Goal: Task Accomplishment & Management: Manage account settings

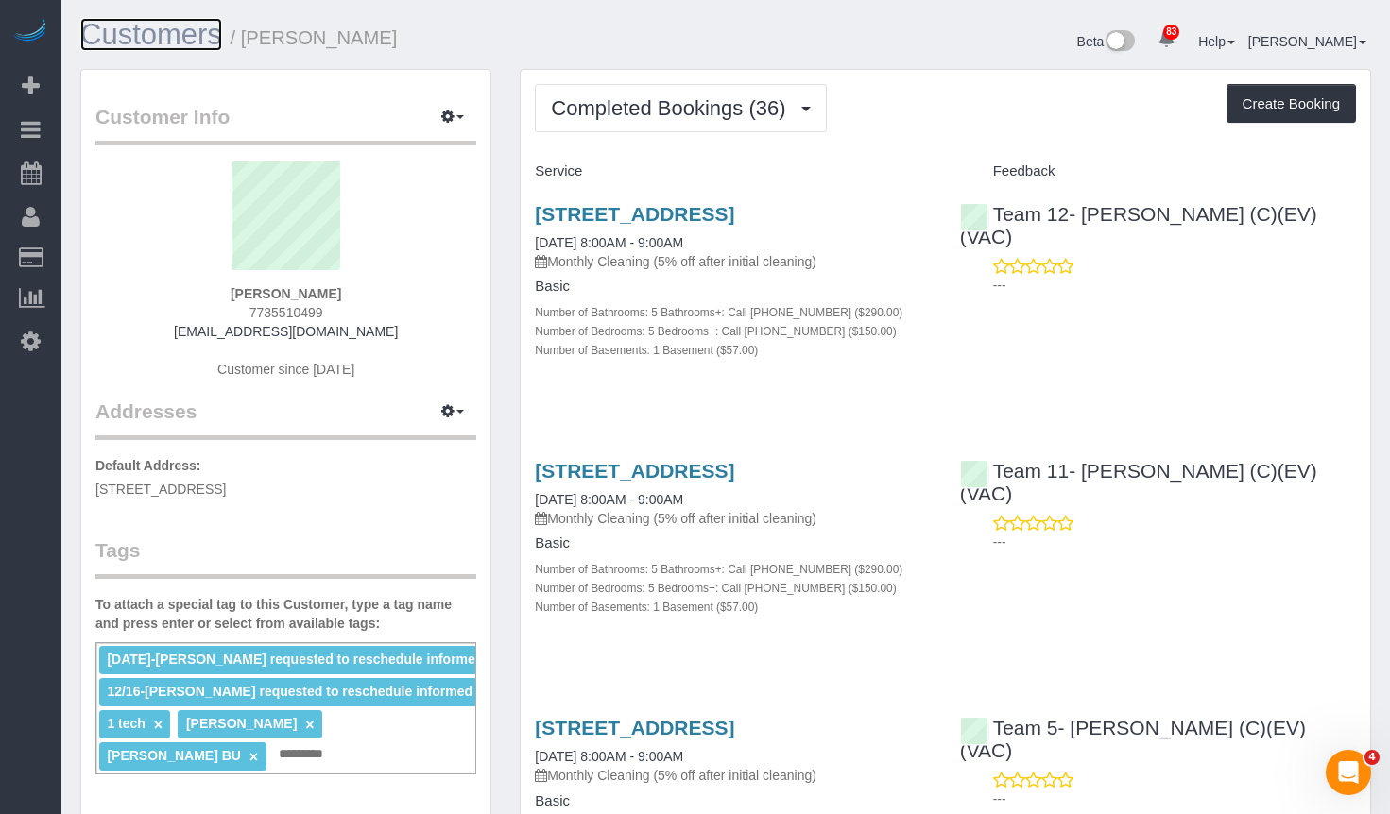
click at [178, 26] on link "Customers" at bounding box center [151, 34] width 142 height 33
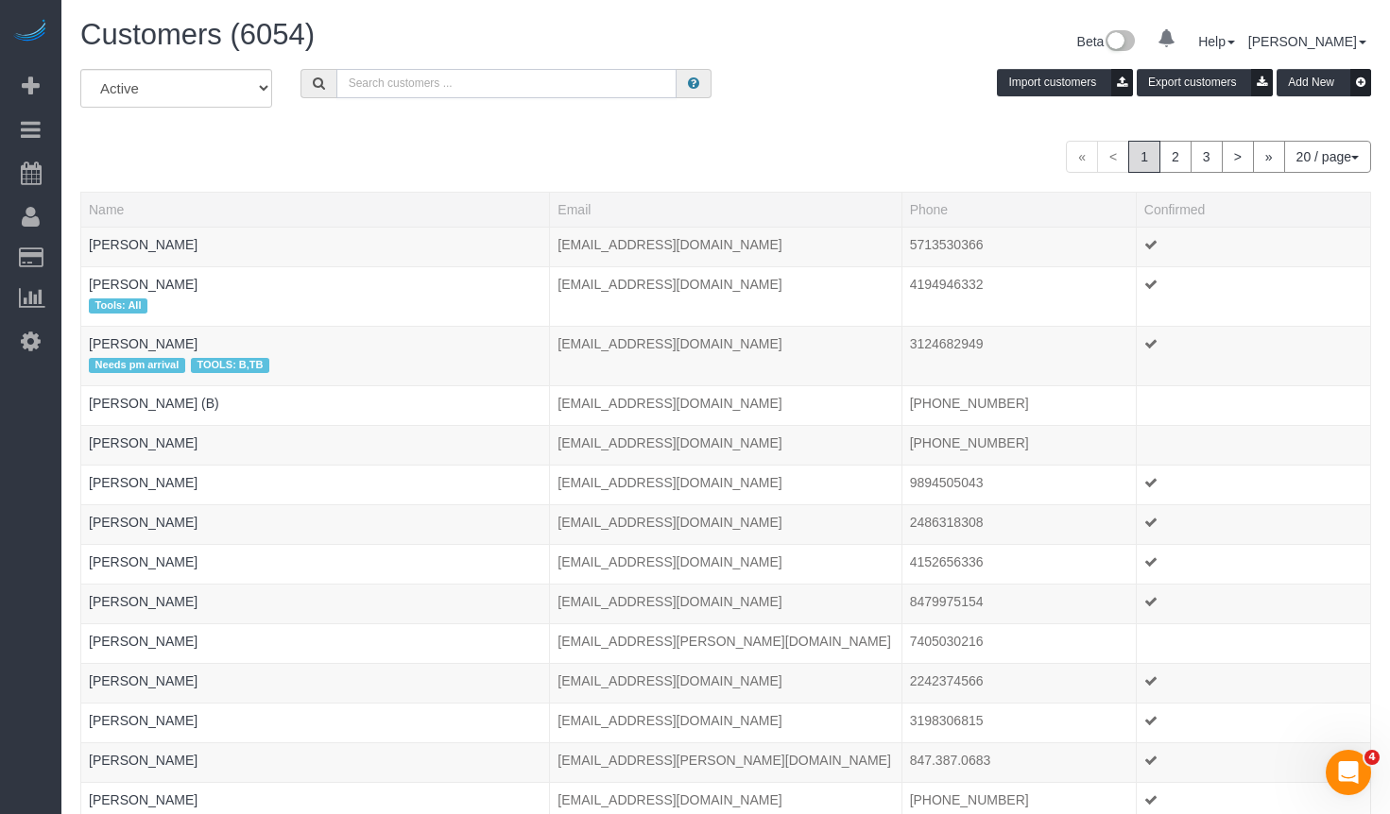
paste input "Rachel Santarromana"
type input "Rachel Santarromana"
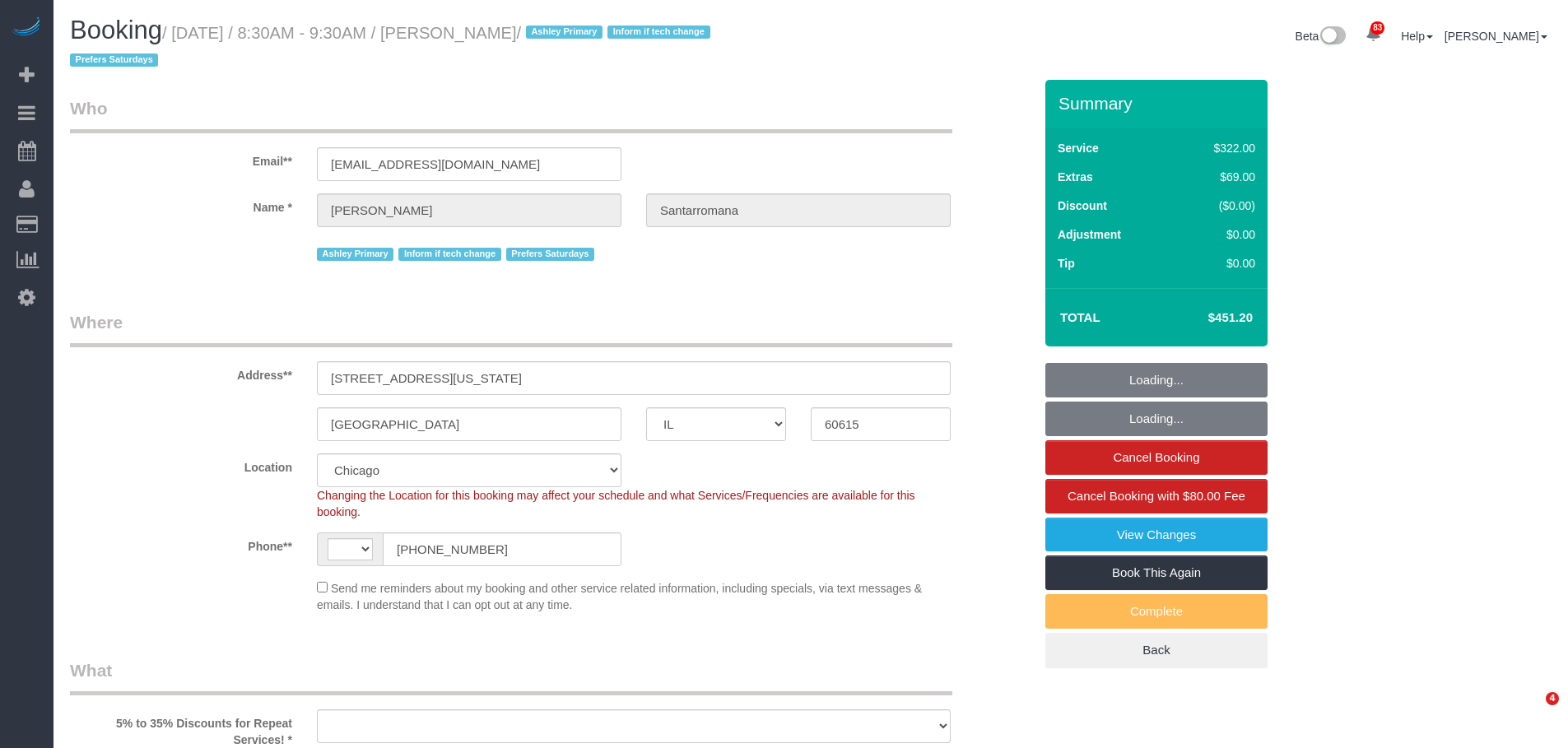
select select "IL"
select select "string:[GEOGRAPHIC_DATA]"
select select "object:1058"
select select "513"
select select "number:1"
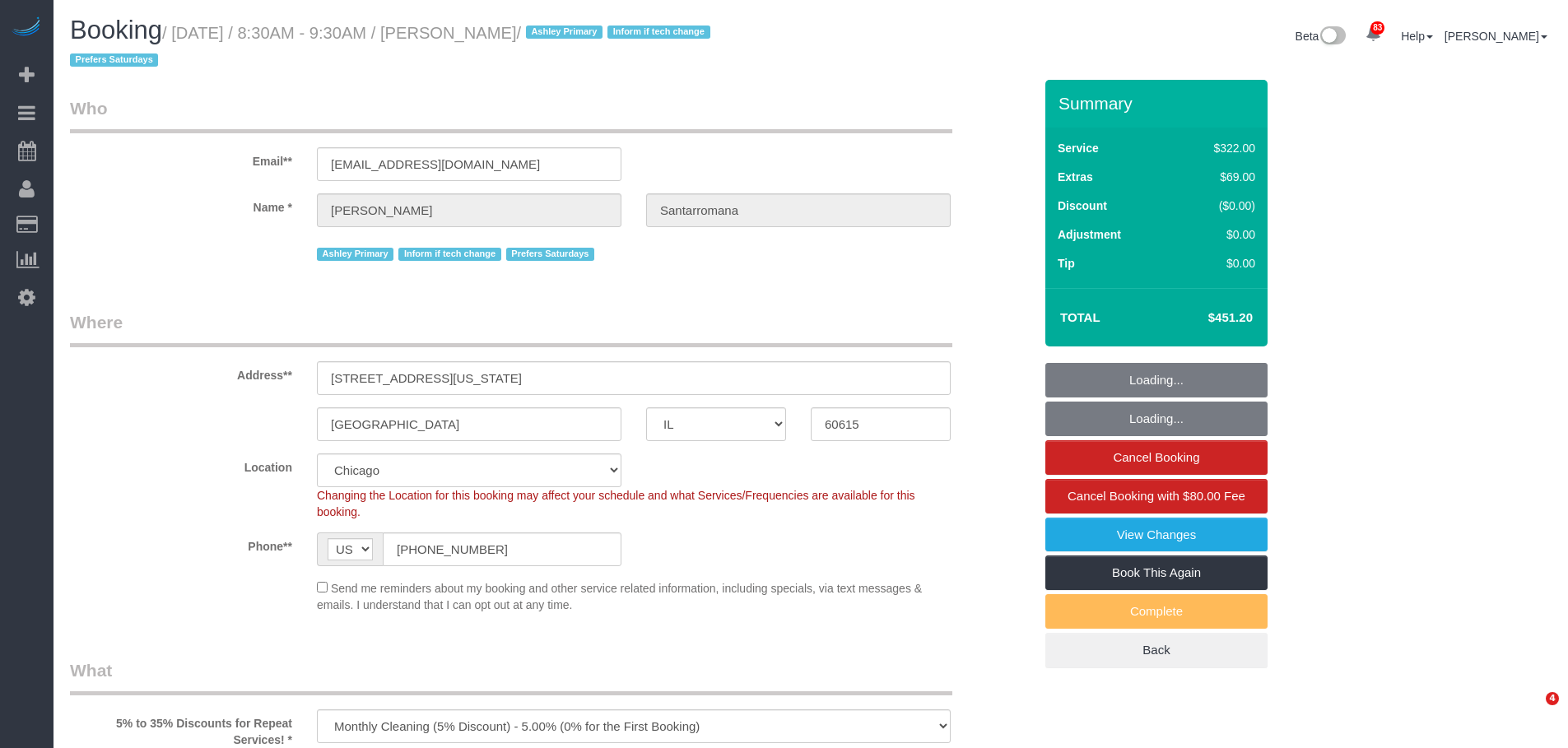
select select "number:66"
select select "number:139"
select select "number:104"
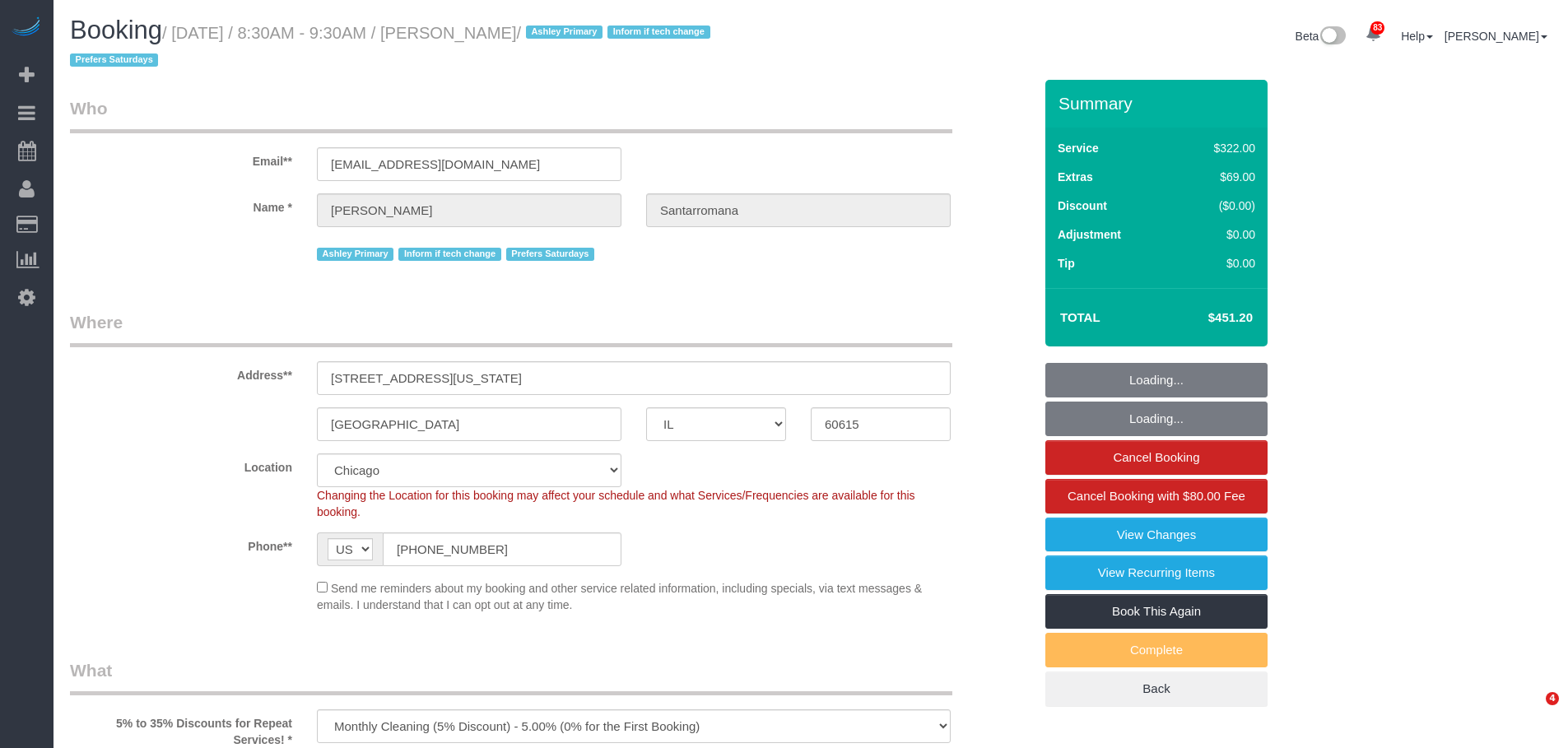
select select "2"
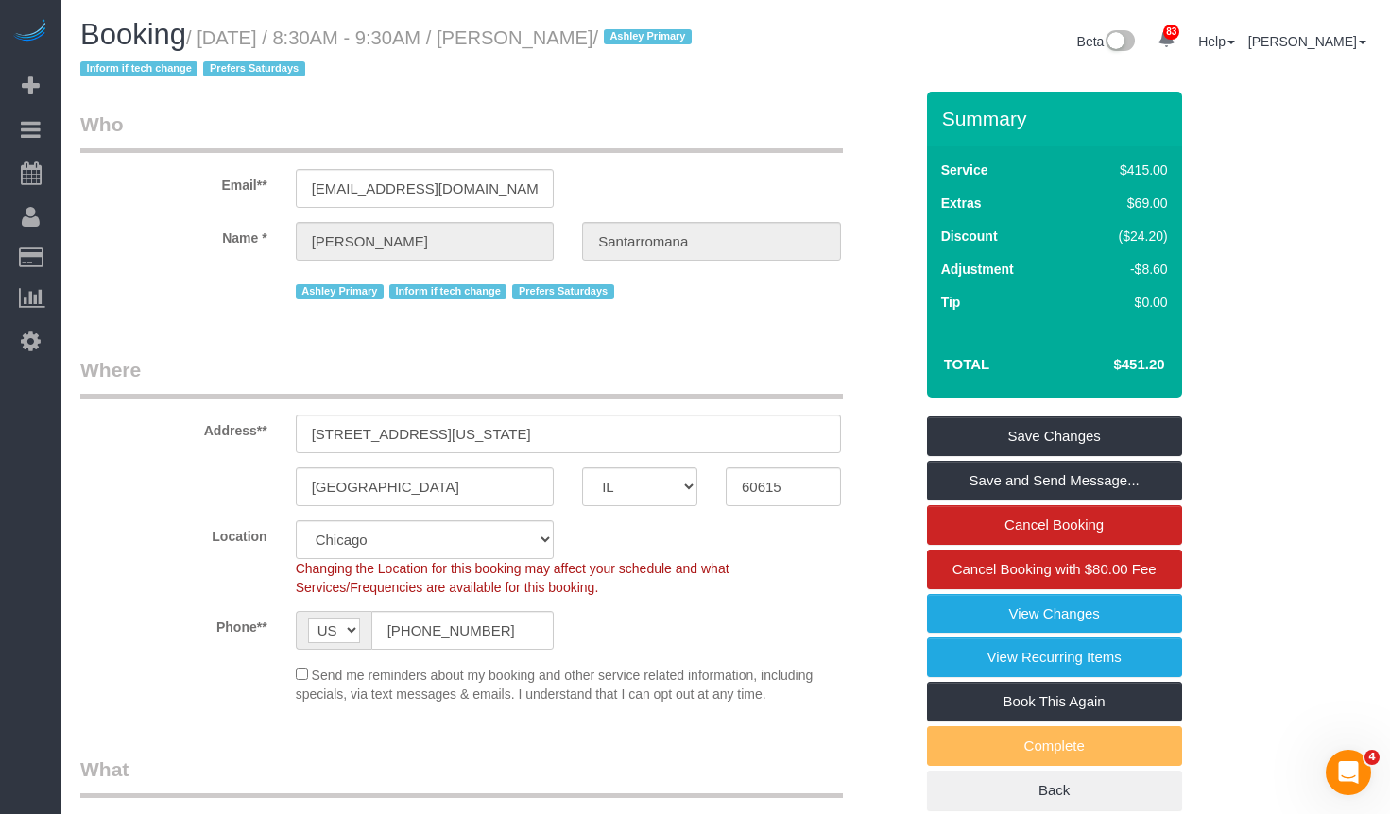
drag, startPoint x: 555, startPoint y: 33, endPoint x: 196, endPoint y: 65, distance: 360.5
click at [196, 65] on small "/ September 19, 2025 / 8:30AM - 9:30AM / Rachel Santarromana / Ashley Primary I…" at bounding box center [388, 53] width 617 height 53
copy small "Rachel Santarromana"
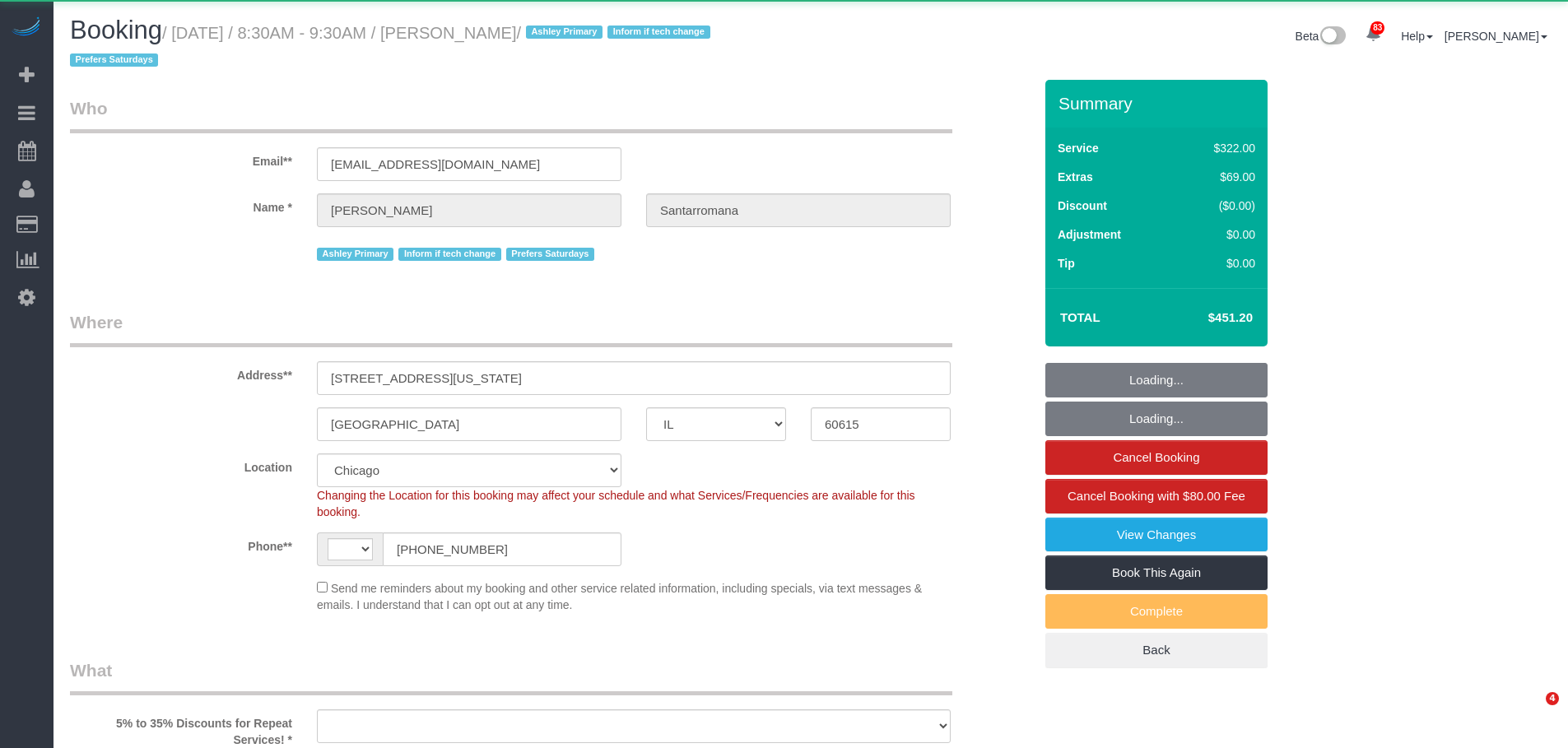
select select "IL"
select select "number:1"
select select "number:66"
select select "number:139"
select select "number:104"
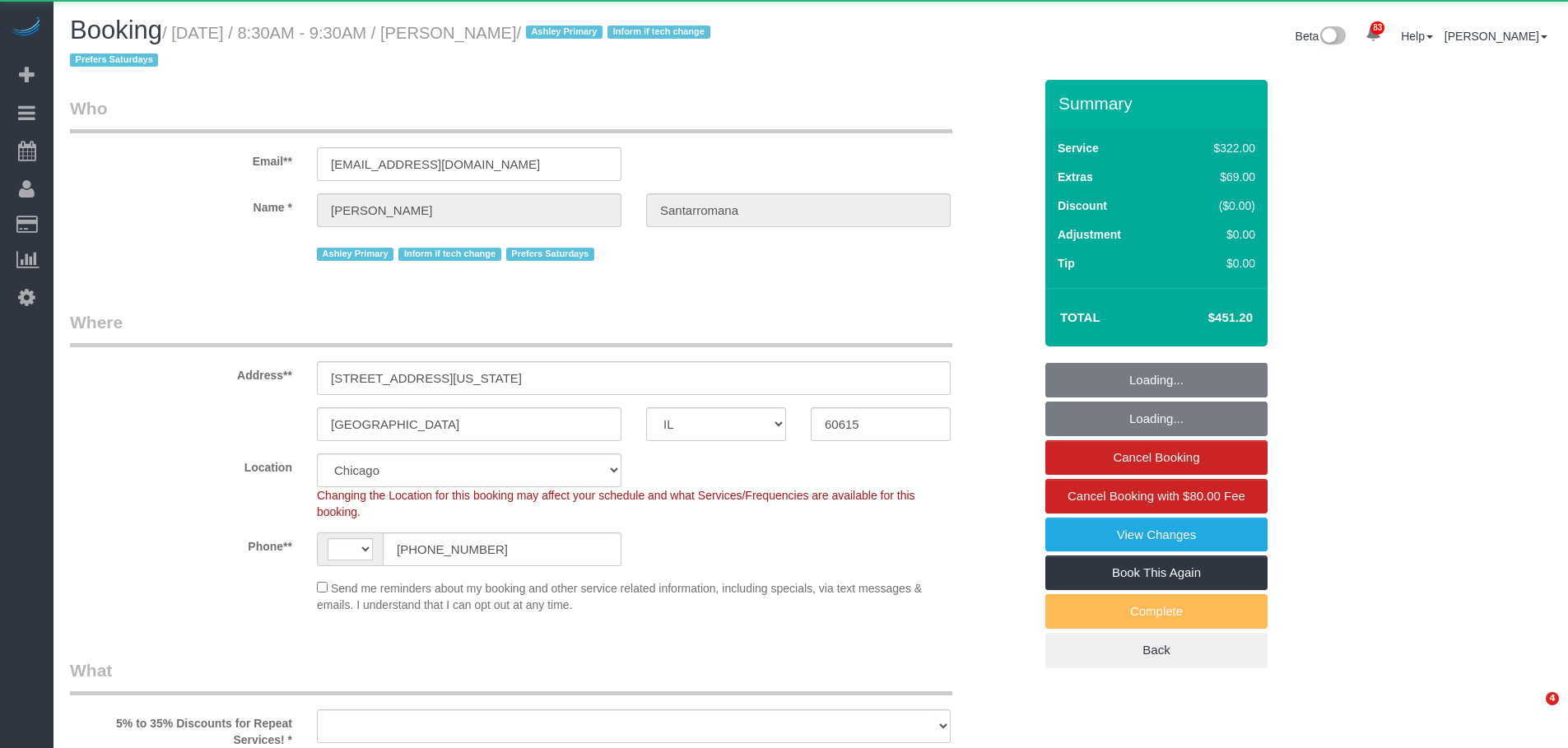
select select "string:US"
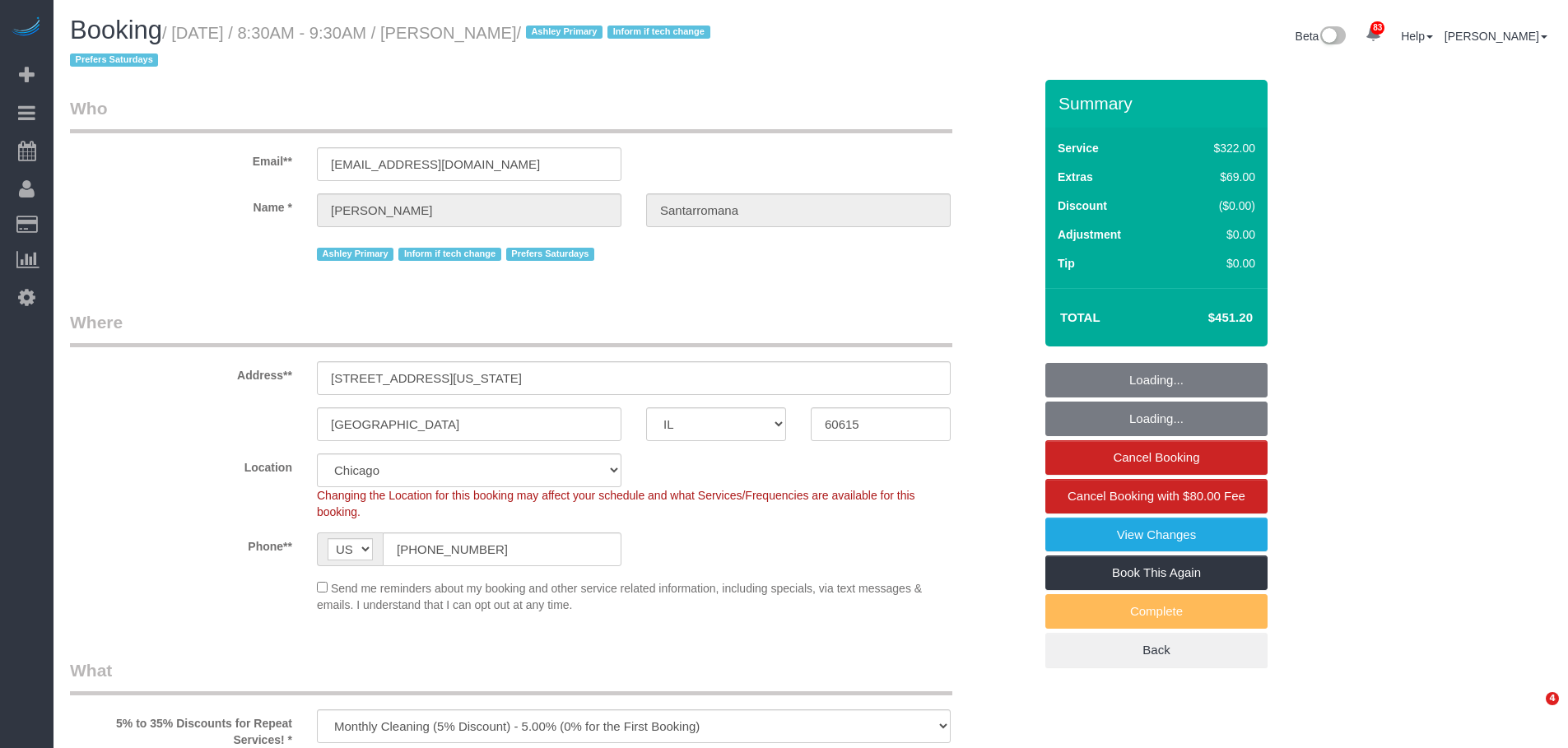
select select "object:1317"
select select "513"
select select "2"
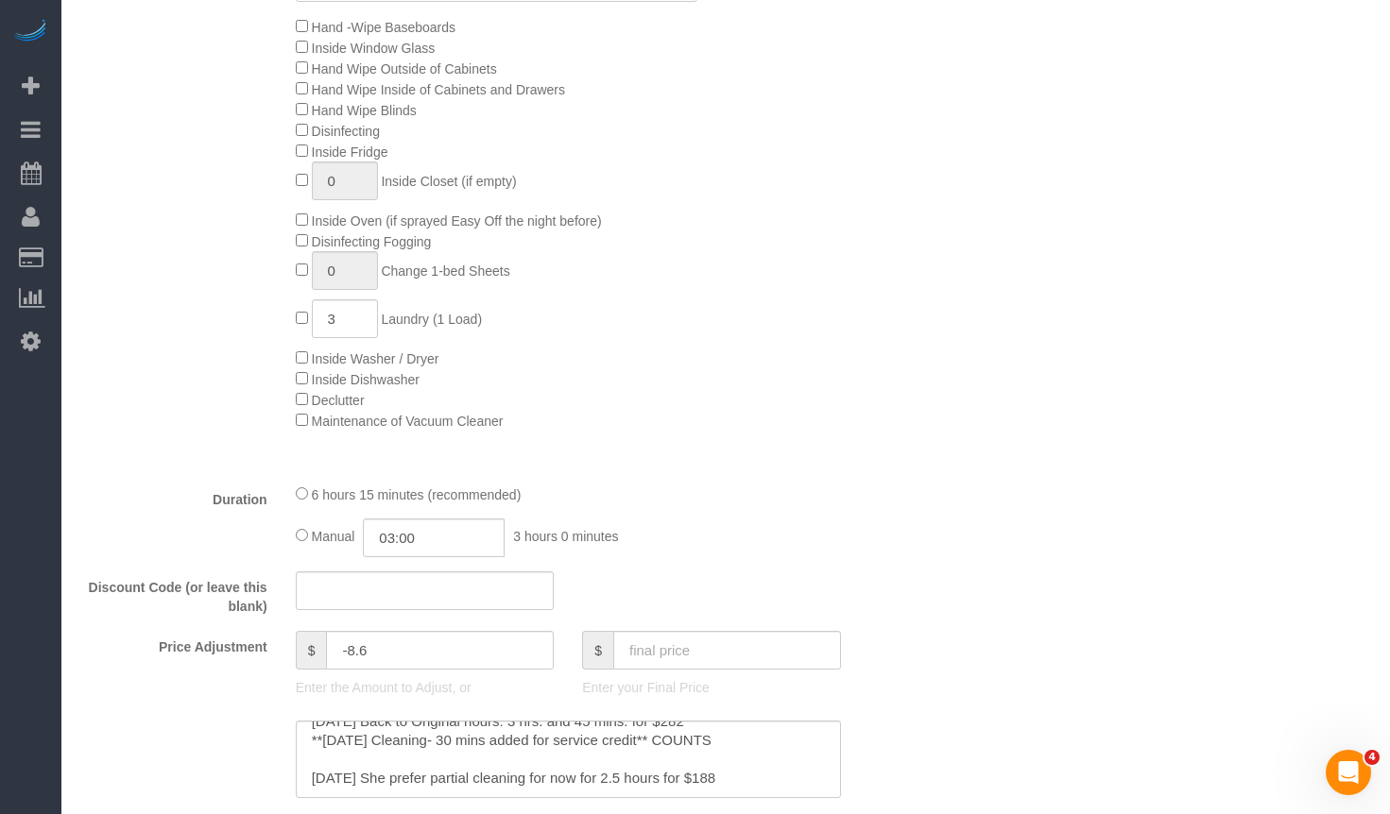
scroll to position [649, 0]
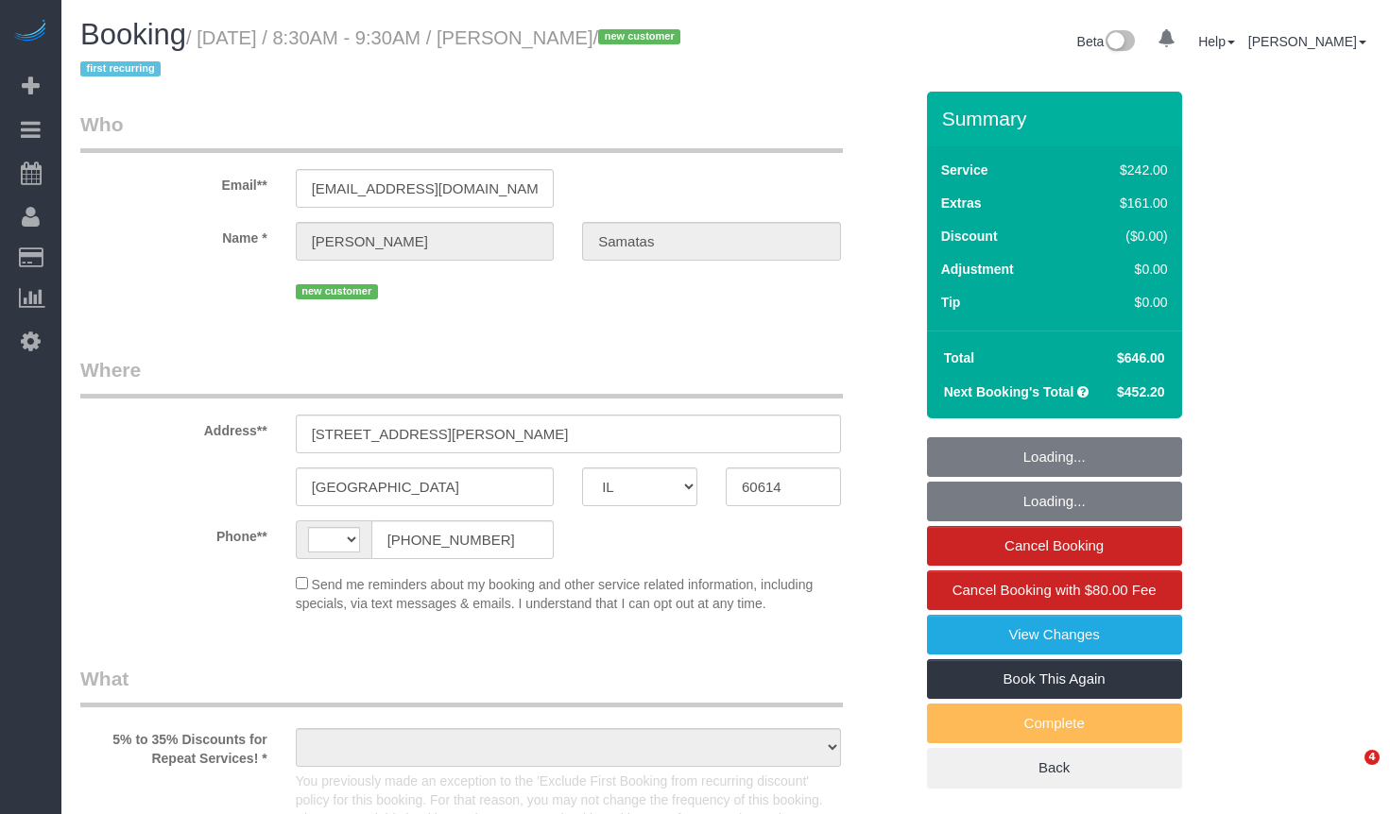
select select "IL"
select select "string:[GEOGRAPHIC_DATA]"
select select "object:829"
select select "string:fspay-c4a8f186-f0db-4e19-9b7b-a9835a4a61b1"
select select "number:1"
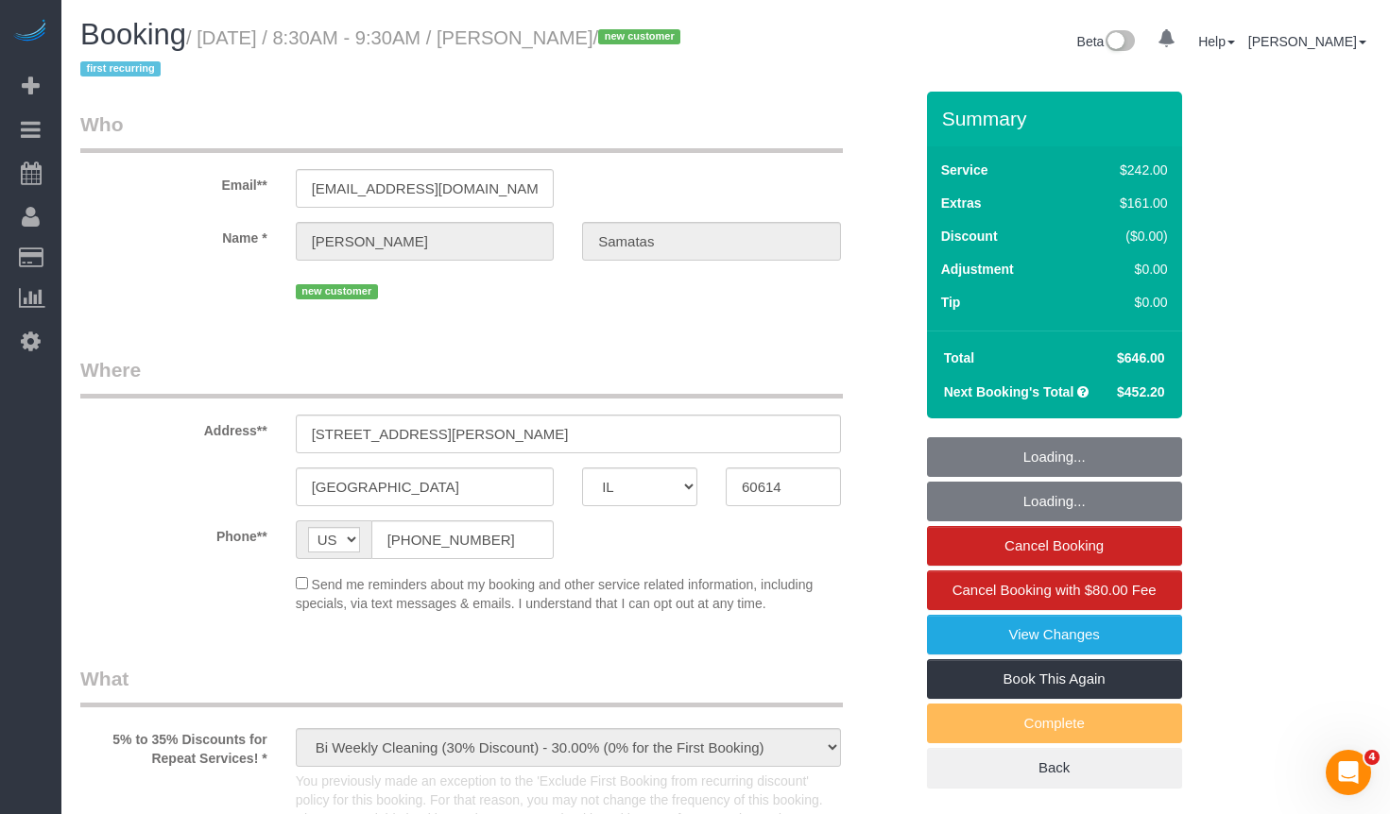
select select "number:58"
select select "number:139"
select select "number:104"
select select "512"
select select "6"
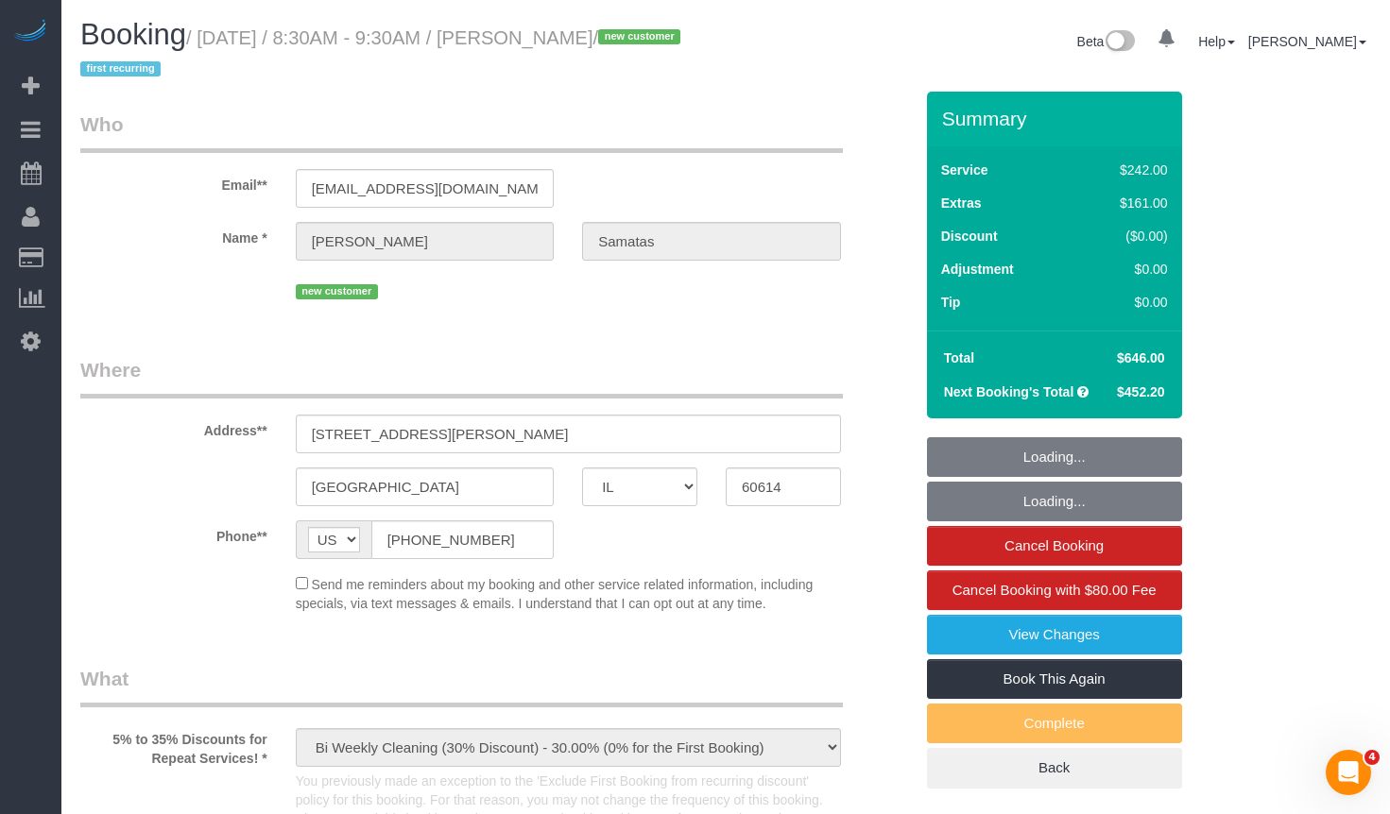
select select "1"
select select "5"
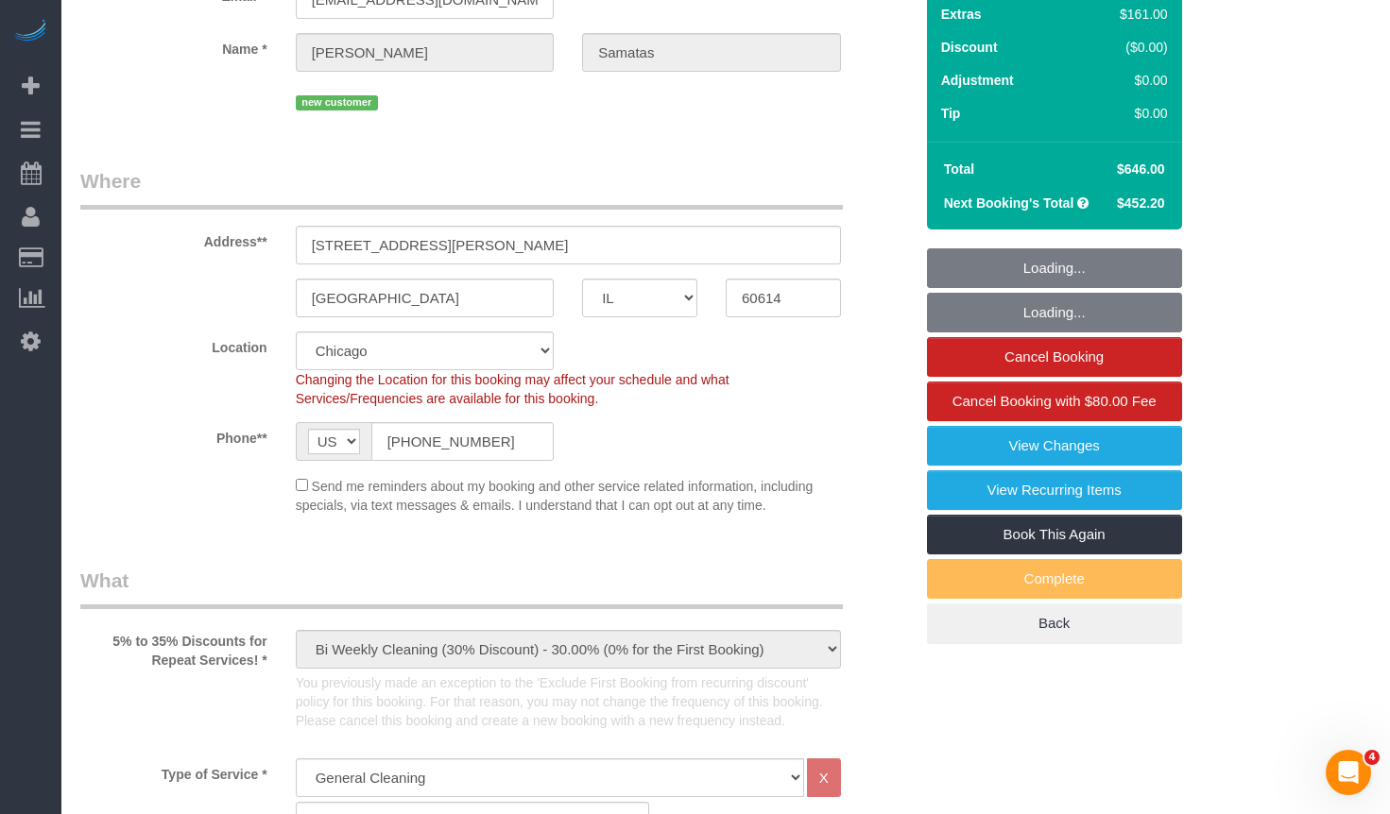
scroll to position [472, 0]
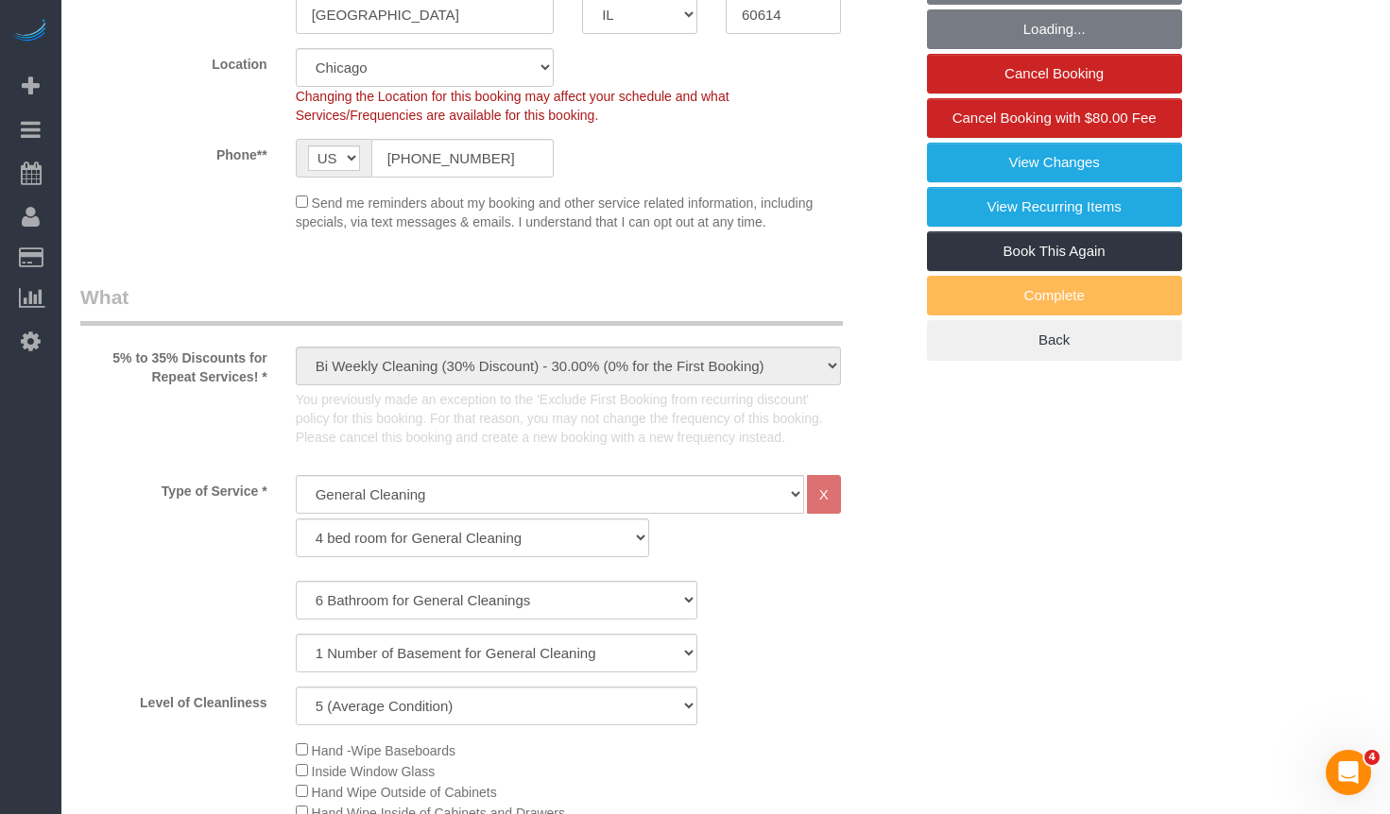
select select "object:1221"
select select "6"
select select "1"
select select "5"
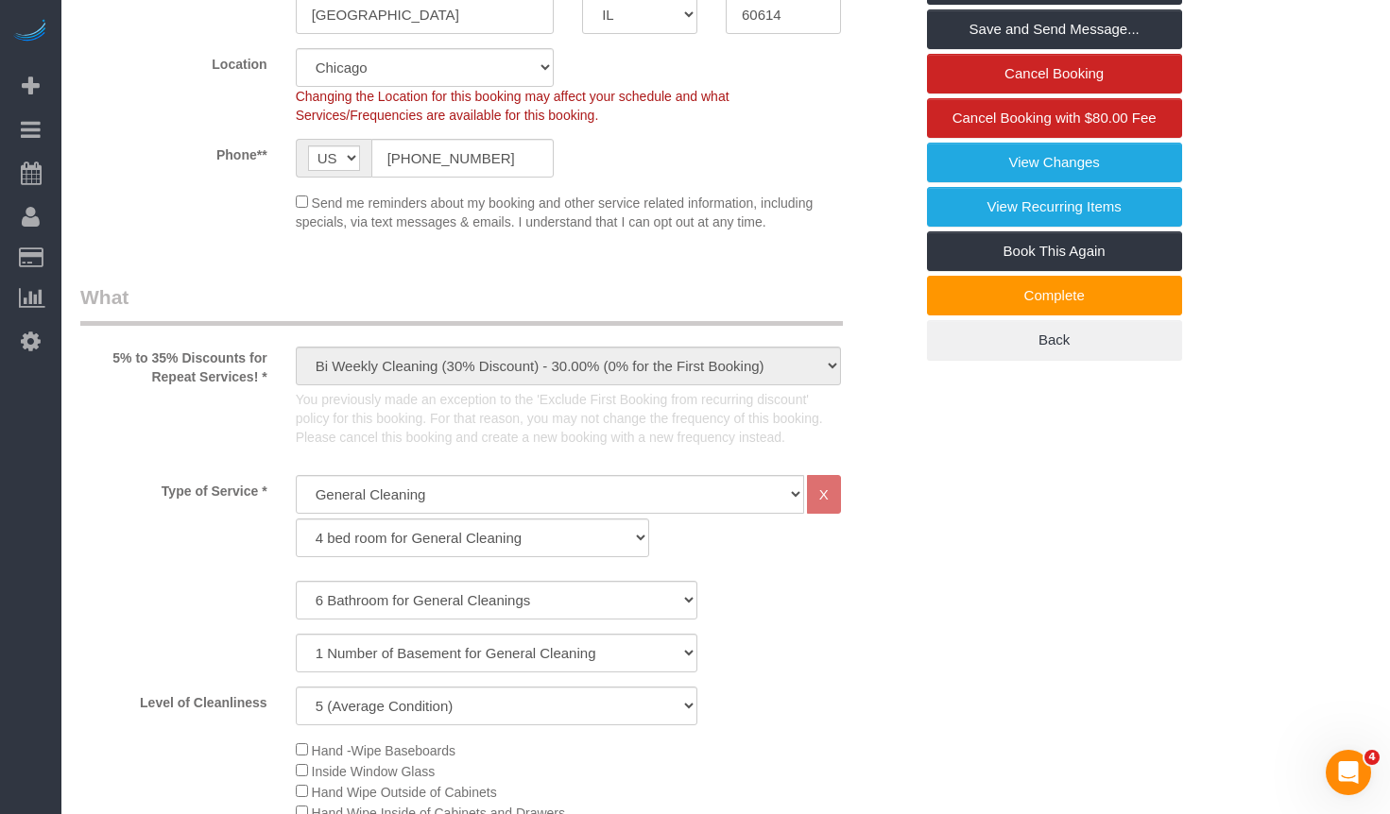
scroll to position [94, 0]
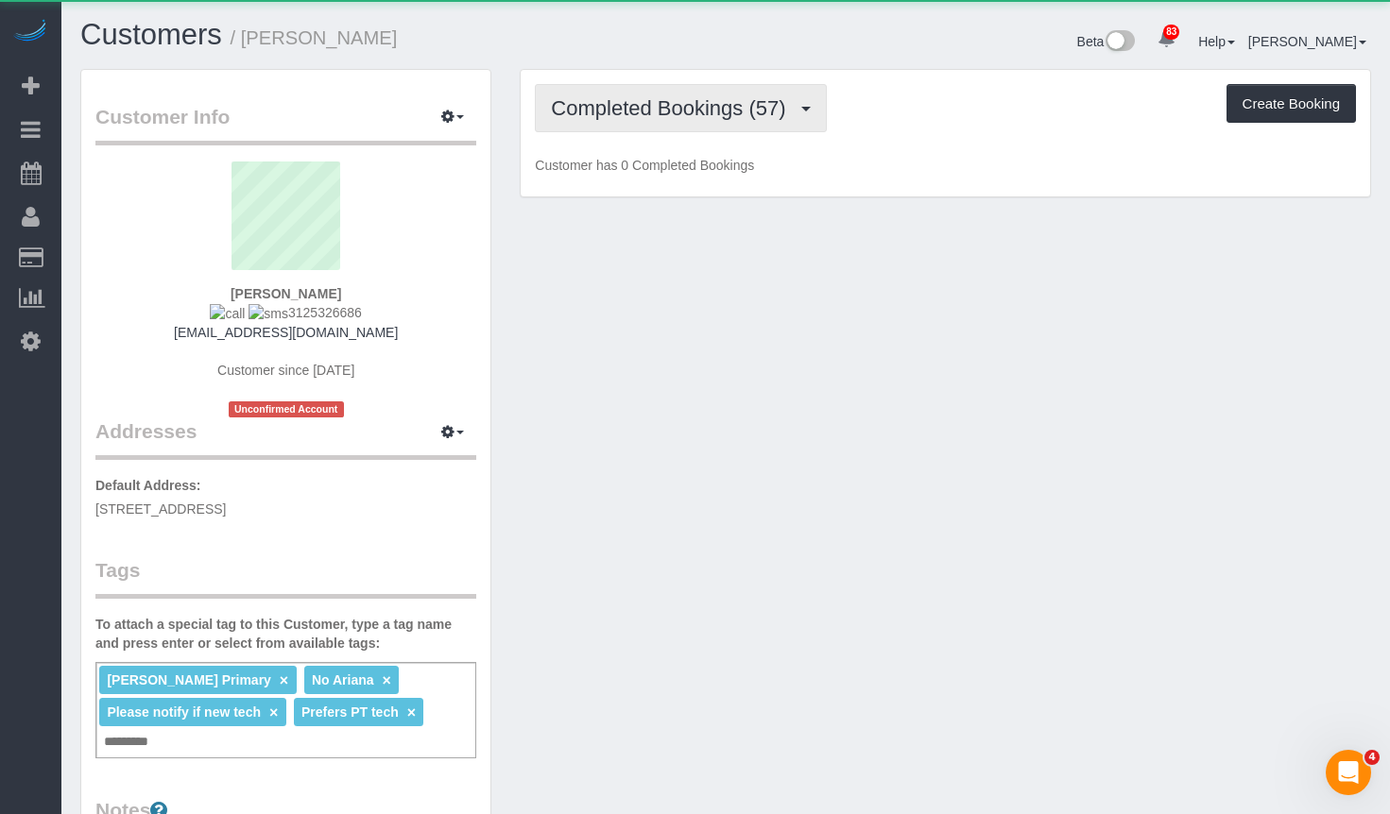
click at [574, 113] on span "Completed Bookings (57)" at bounding box center [673, 108] width 244 height 24
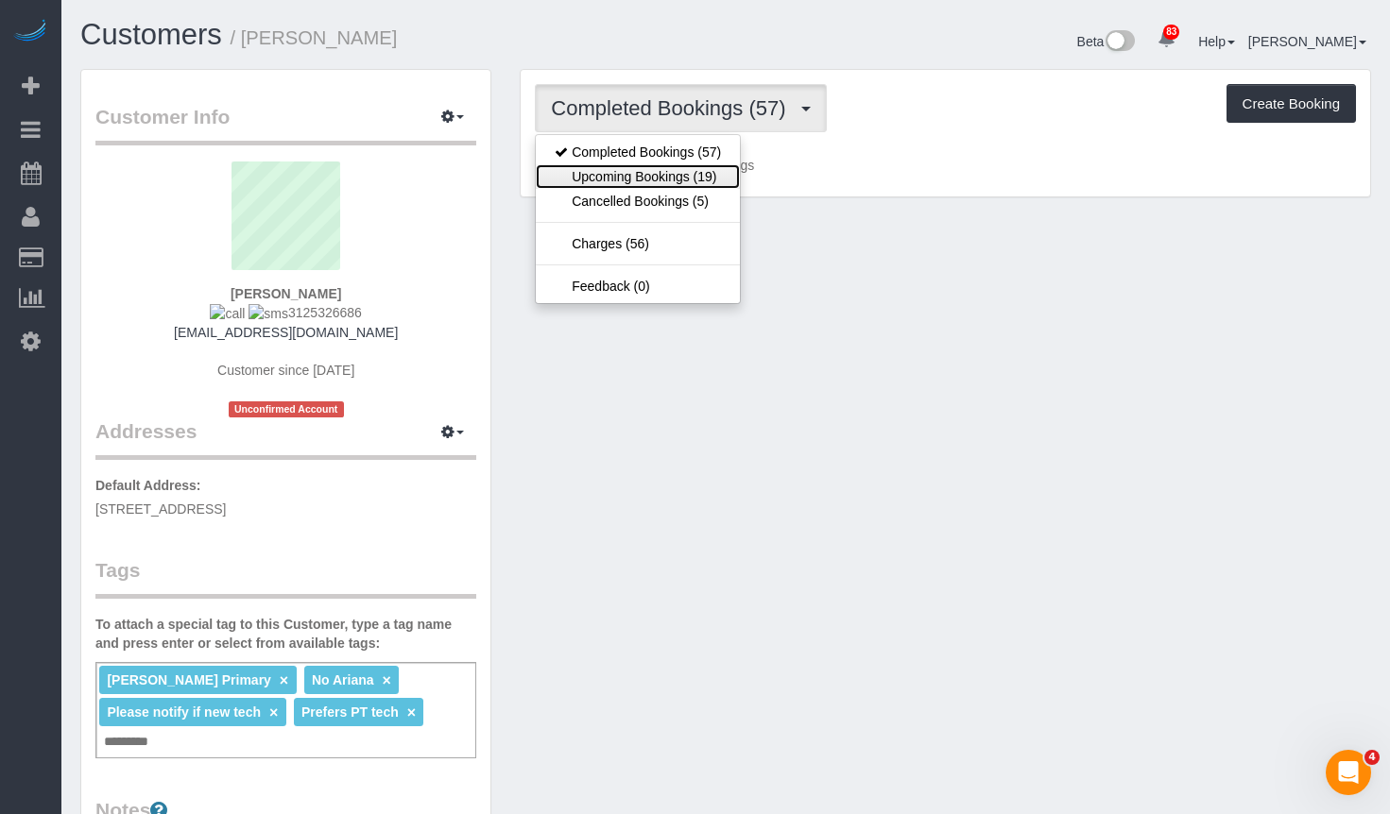
click at [608, 179] on link "Upcoming Bookings (19)" at bounding box center [638, 176] width 204 height 25
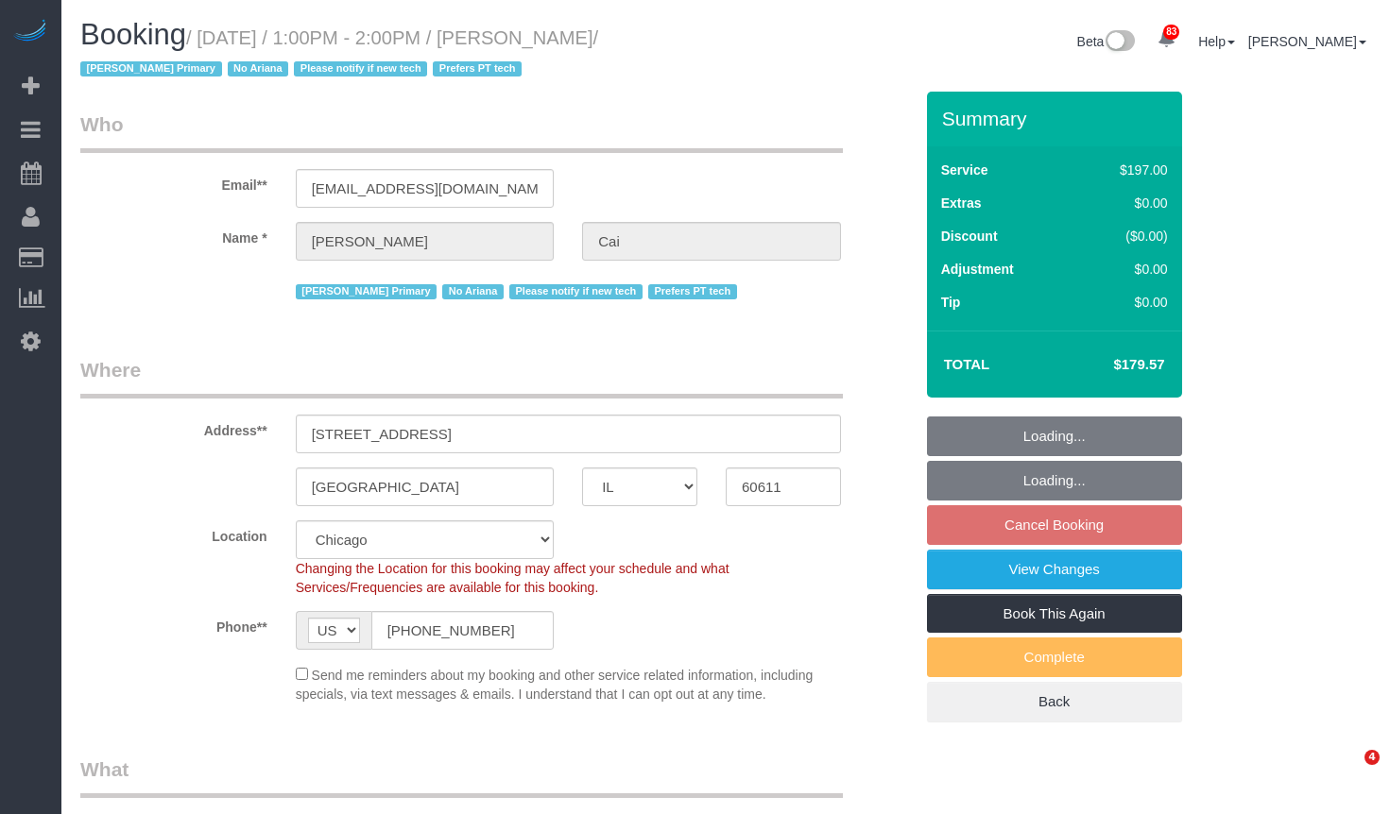
select select "IL"
select select "512"
select select "2"
select select "spot1"
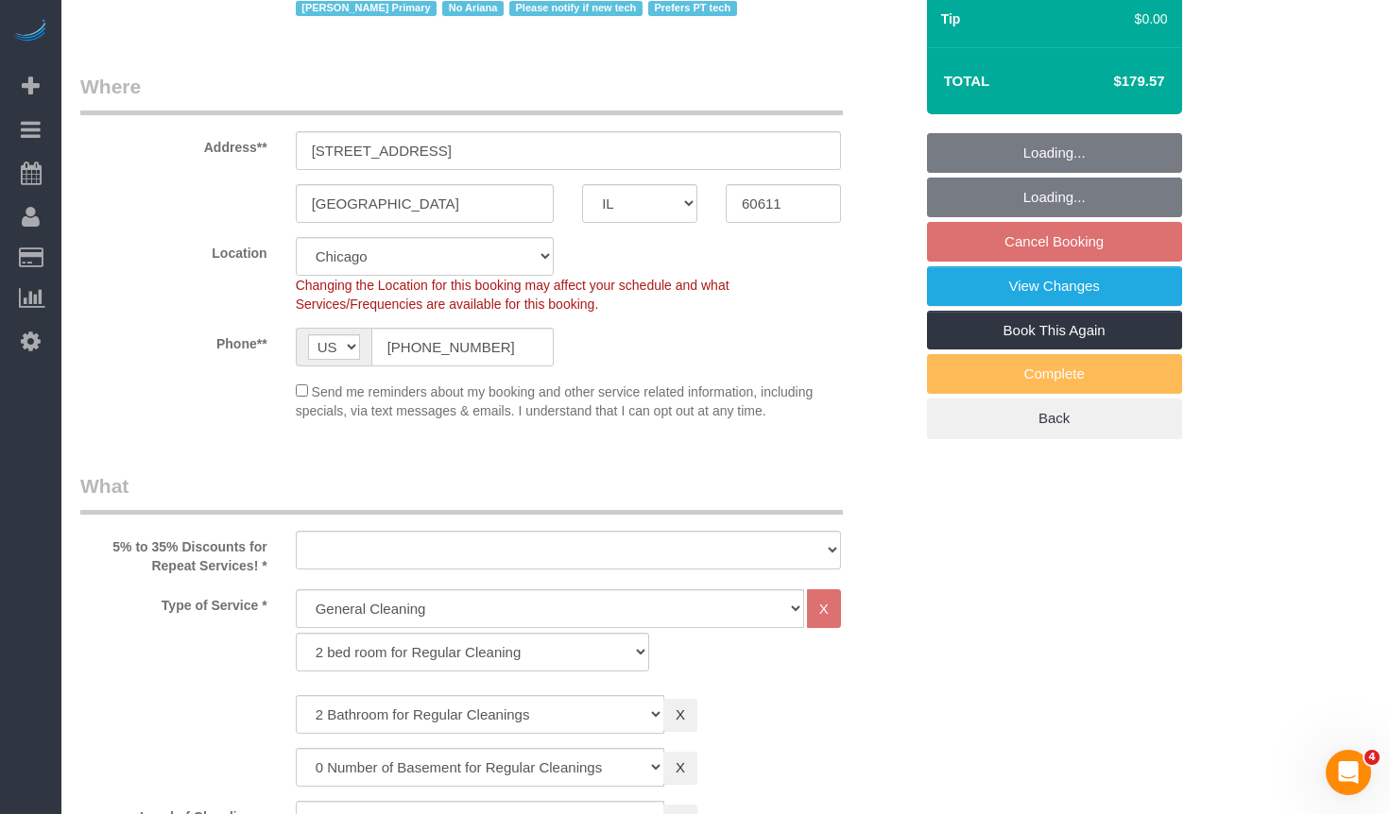
select select "object:975"
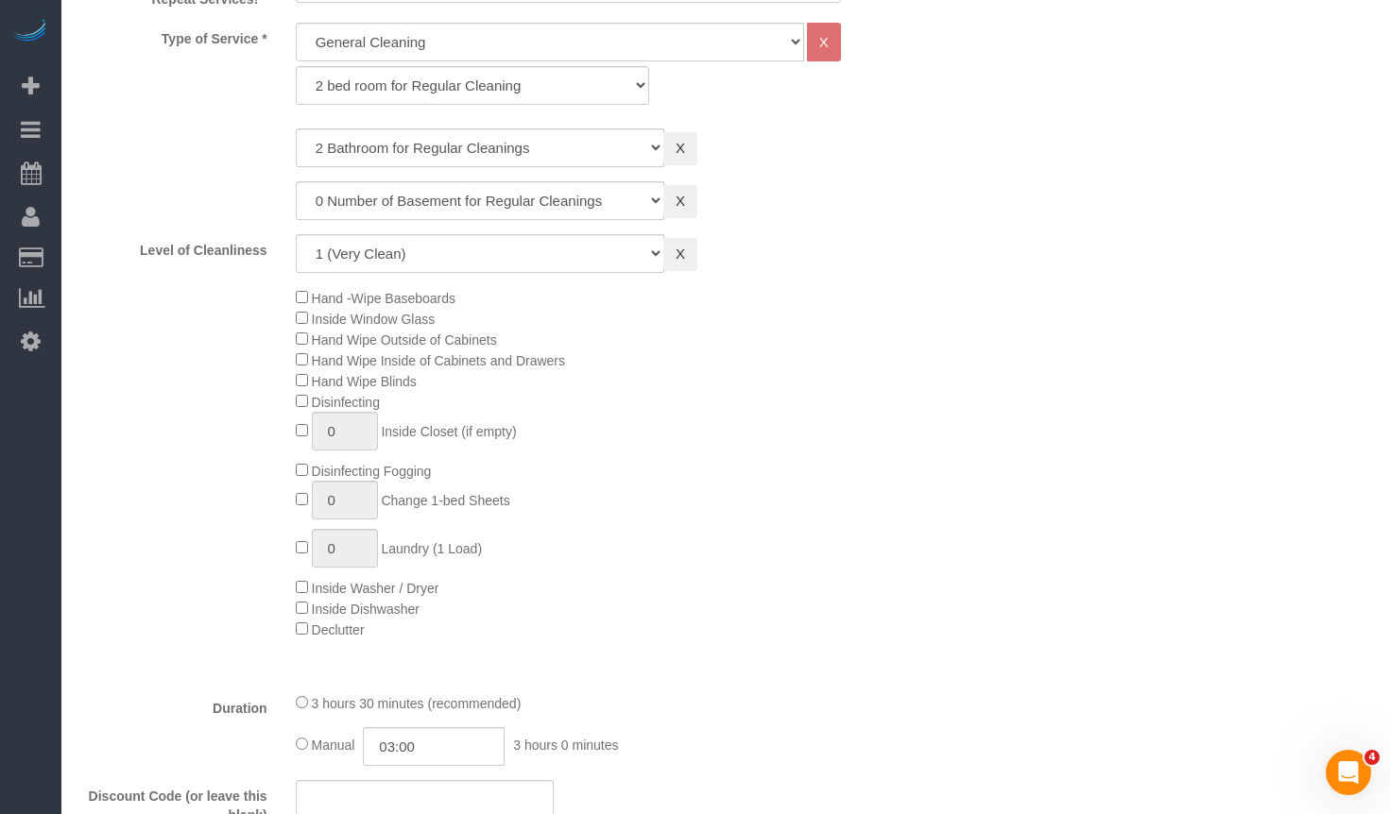
select select "number:1"
select select "number:58"
select select "number:139"
select select "number:106"
select select "2"
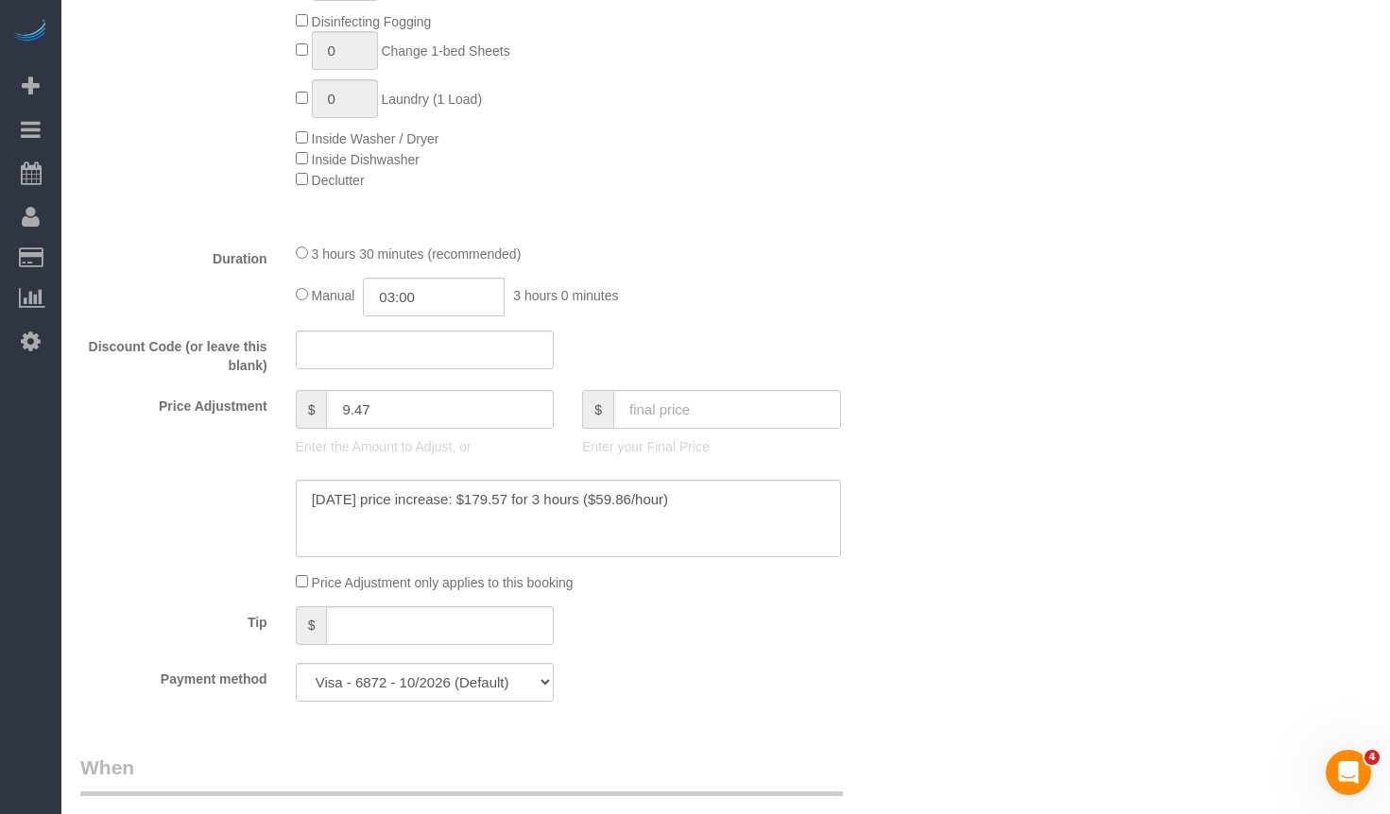
select select "object:1368"
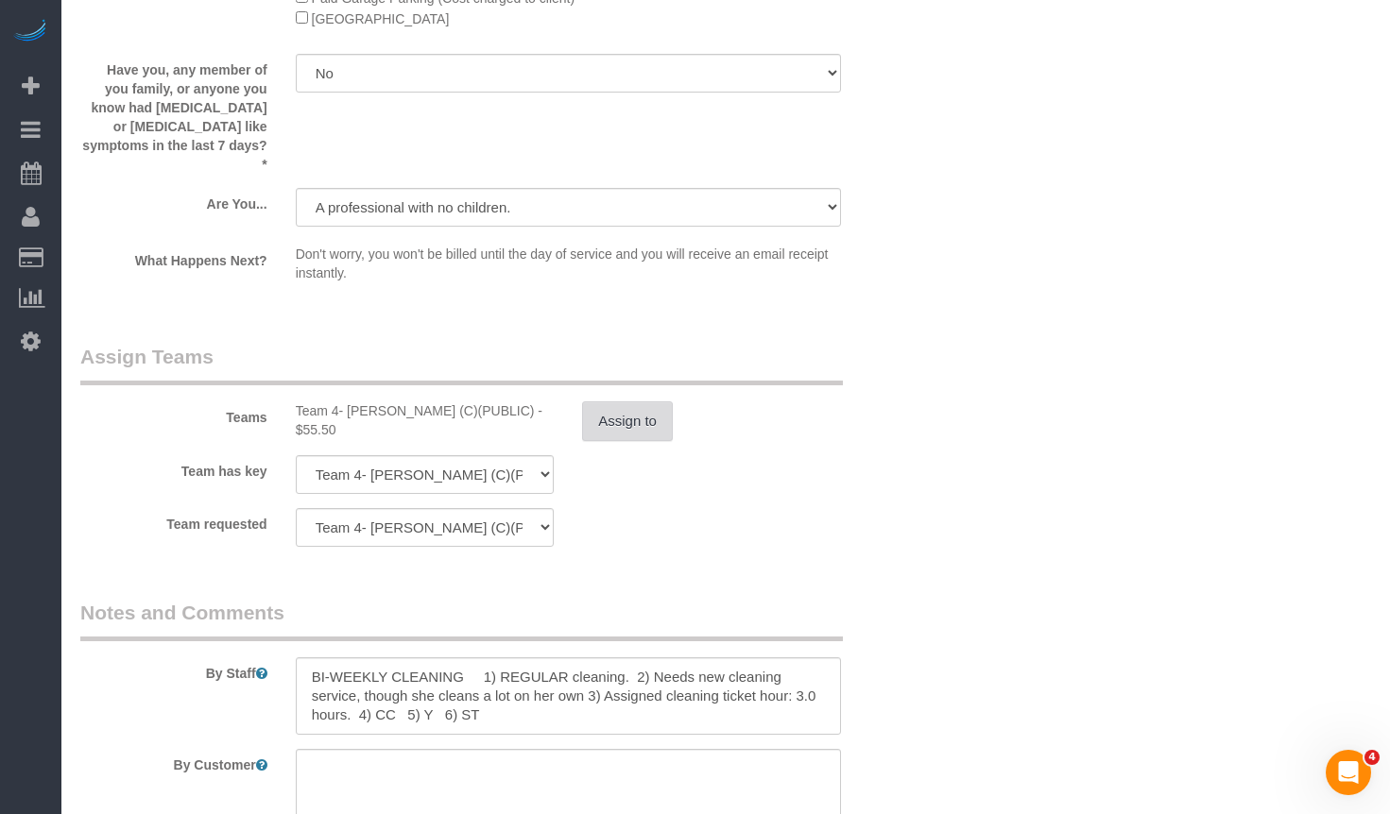
click at [600, 409] on button "Assign to" at bounding box center [627, 422] width 91 height 40
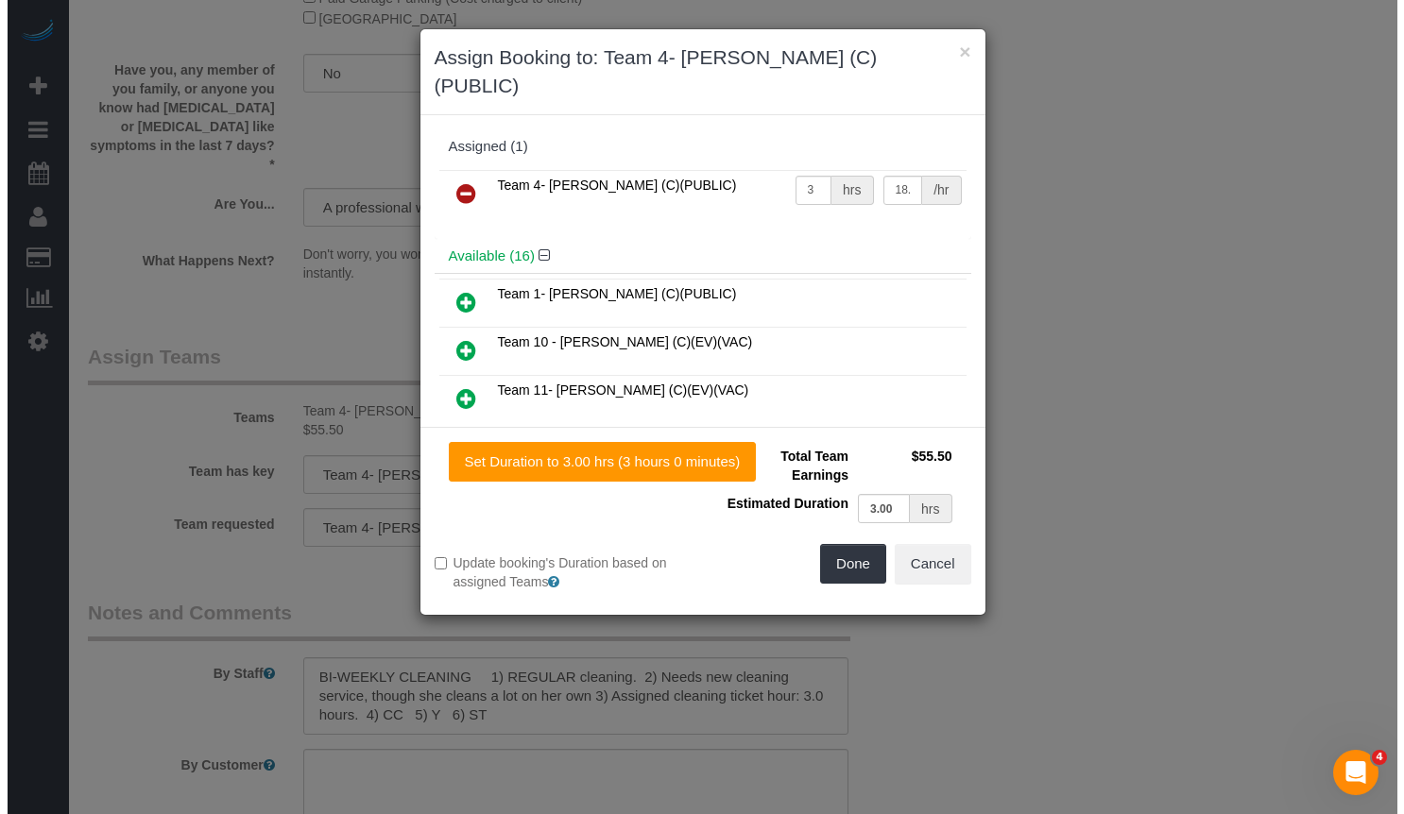
scroll to position [3022, 0]
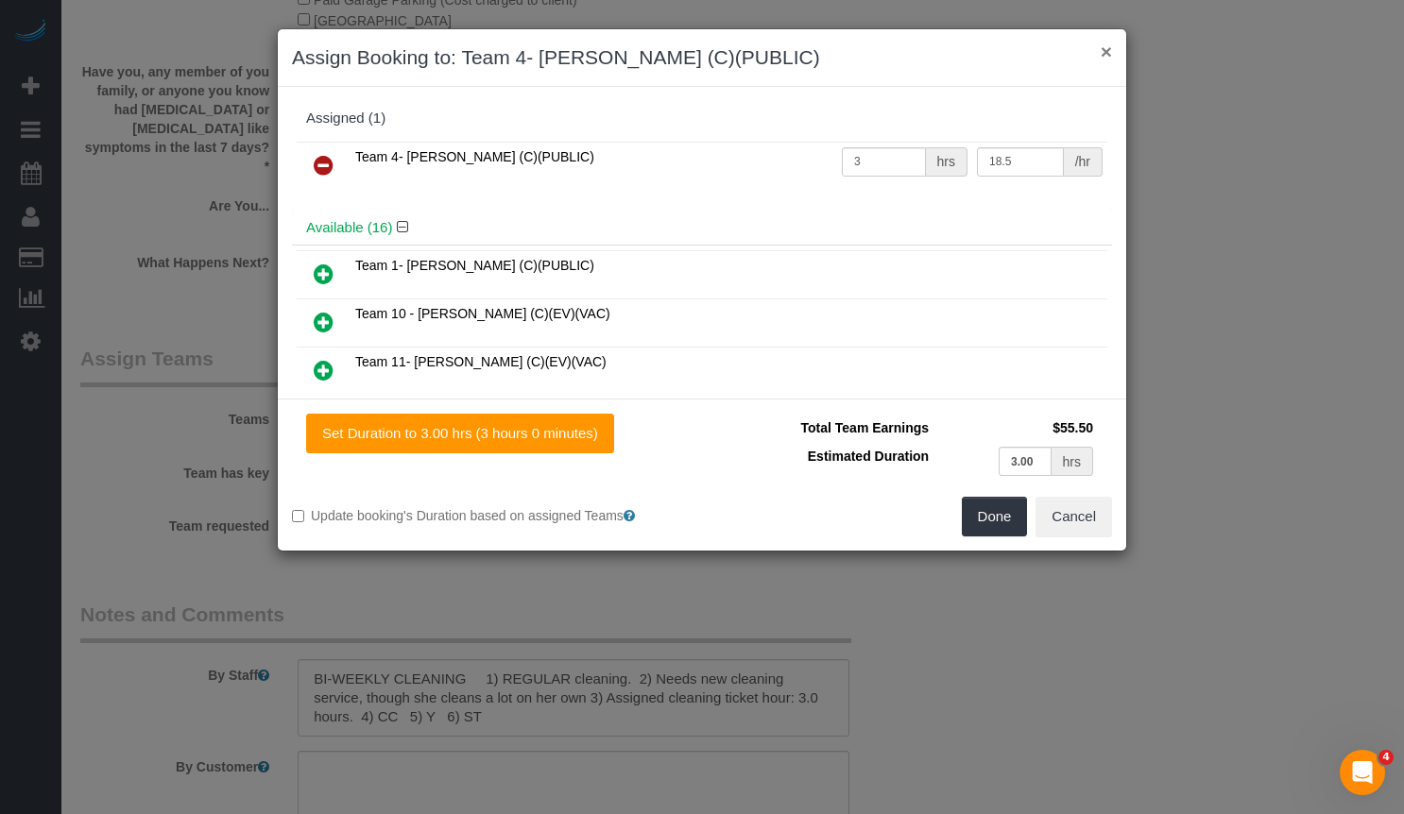
click at [1110, 57] on button "×" at bounding box center [1106, 52] width 11 height 20
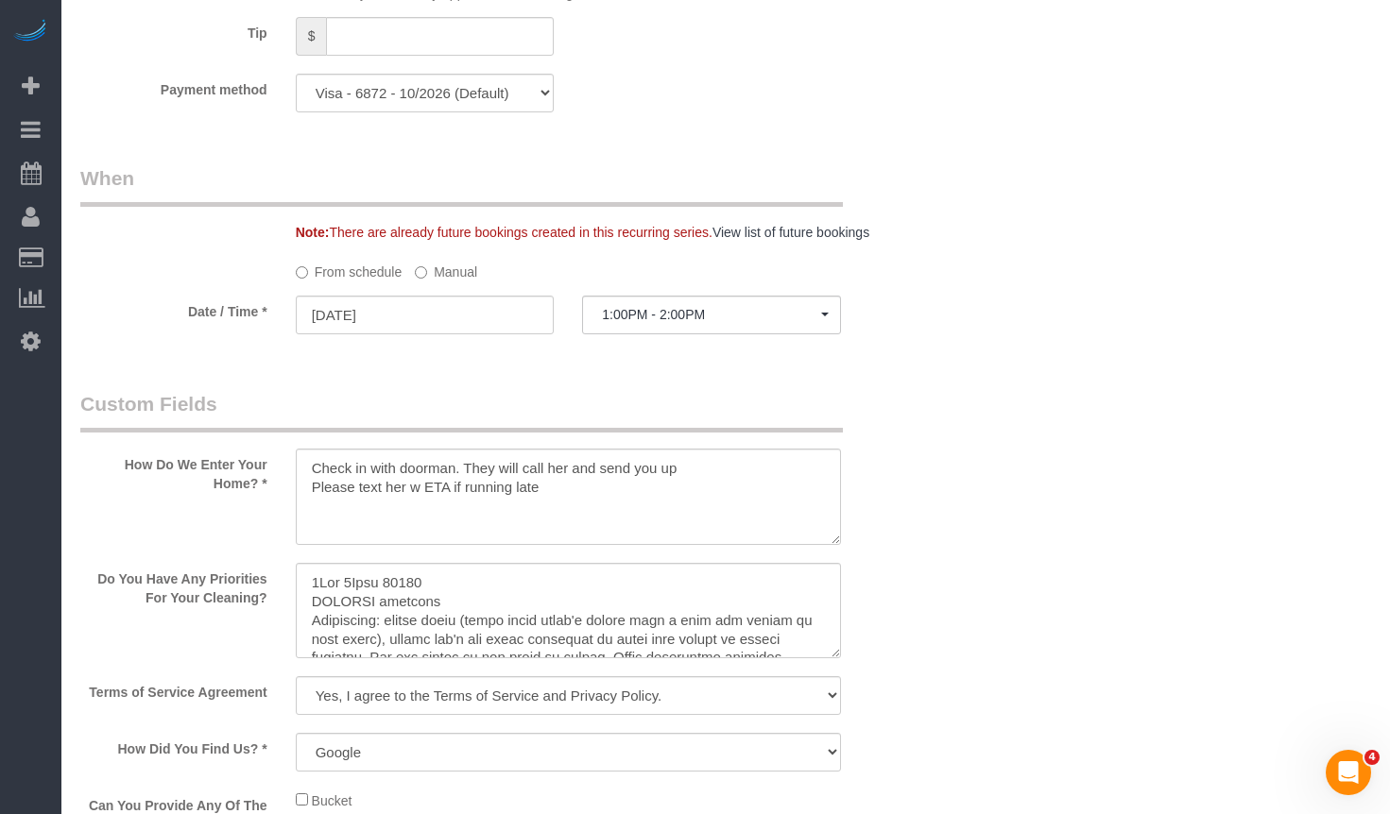
scroll to position [1512, 0]
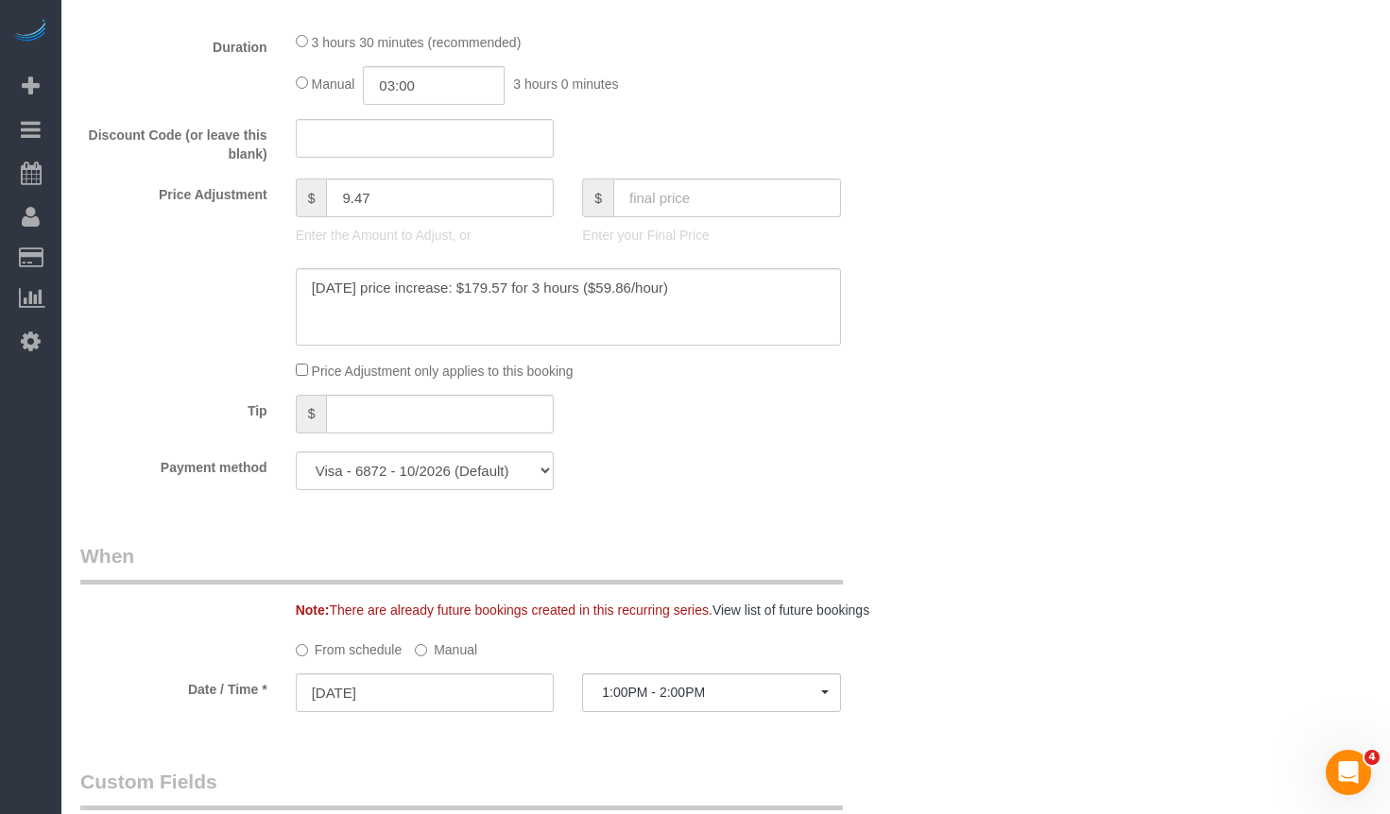
click at [449, 654] on label "Manual" at bounding box center [446, 647] width 62 height 26
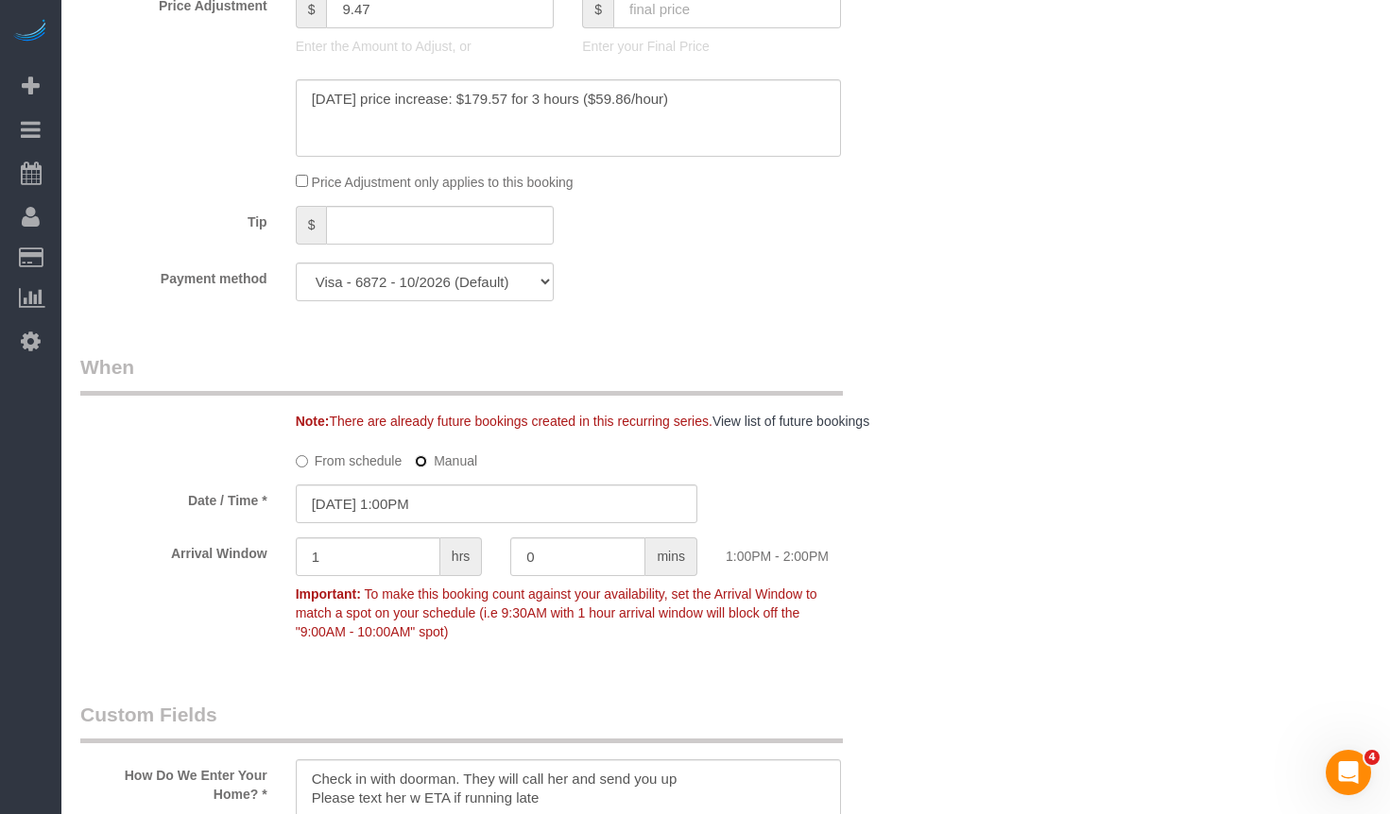
scroll to position [1795, 0]
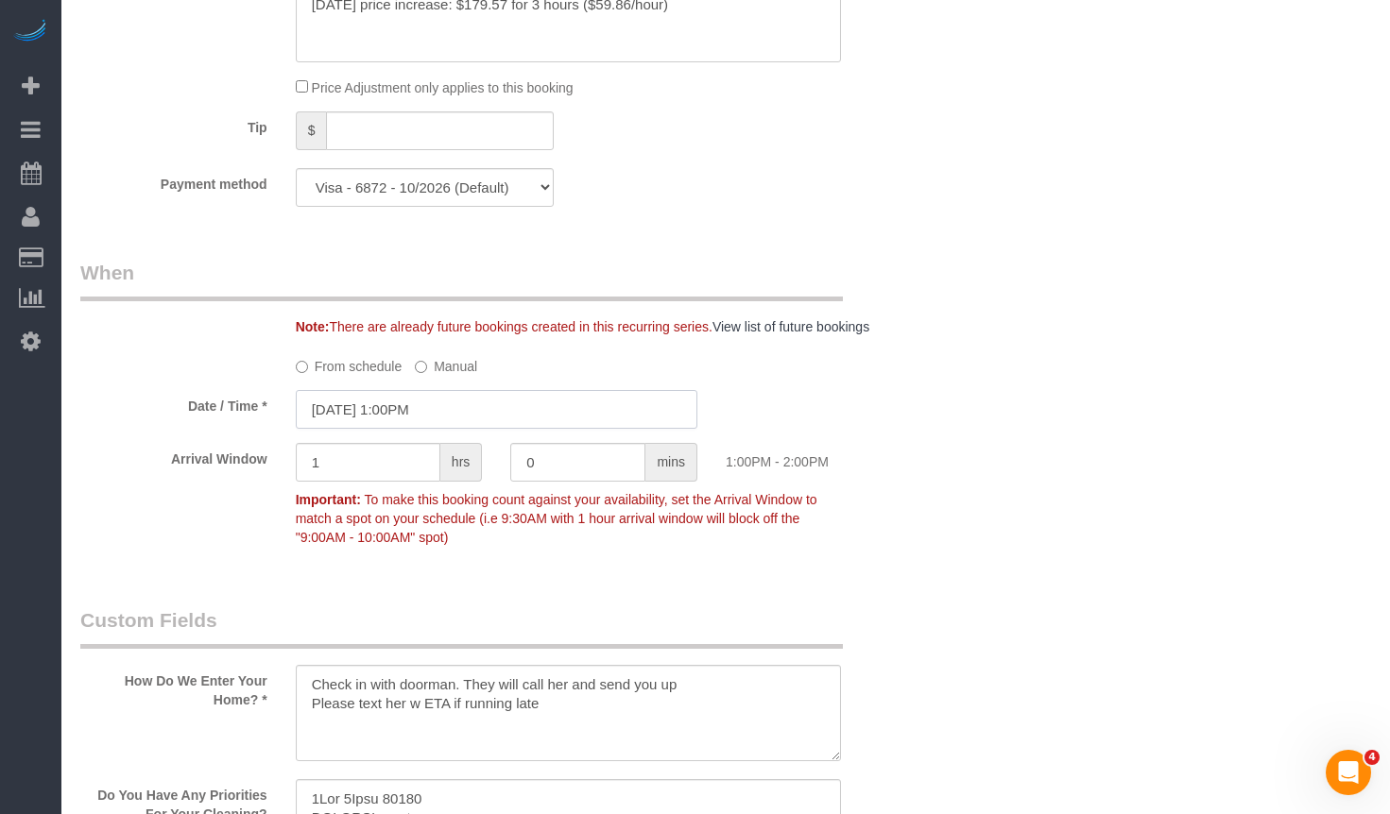
click at [427, 423] on input "10/01/2025 1:00PM" at bounding box center [497, 409] width 402 height 39
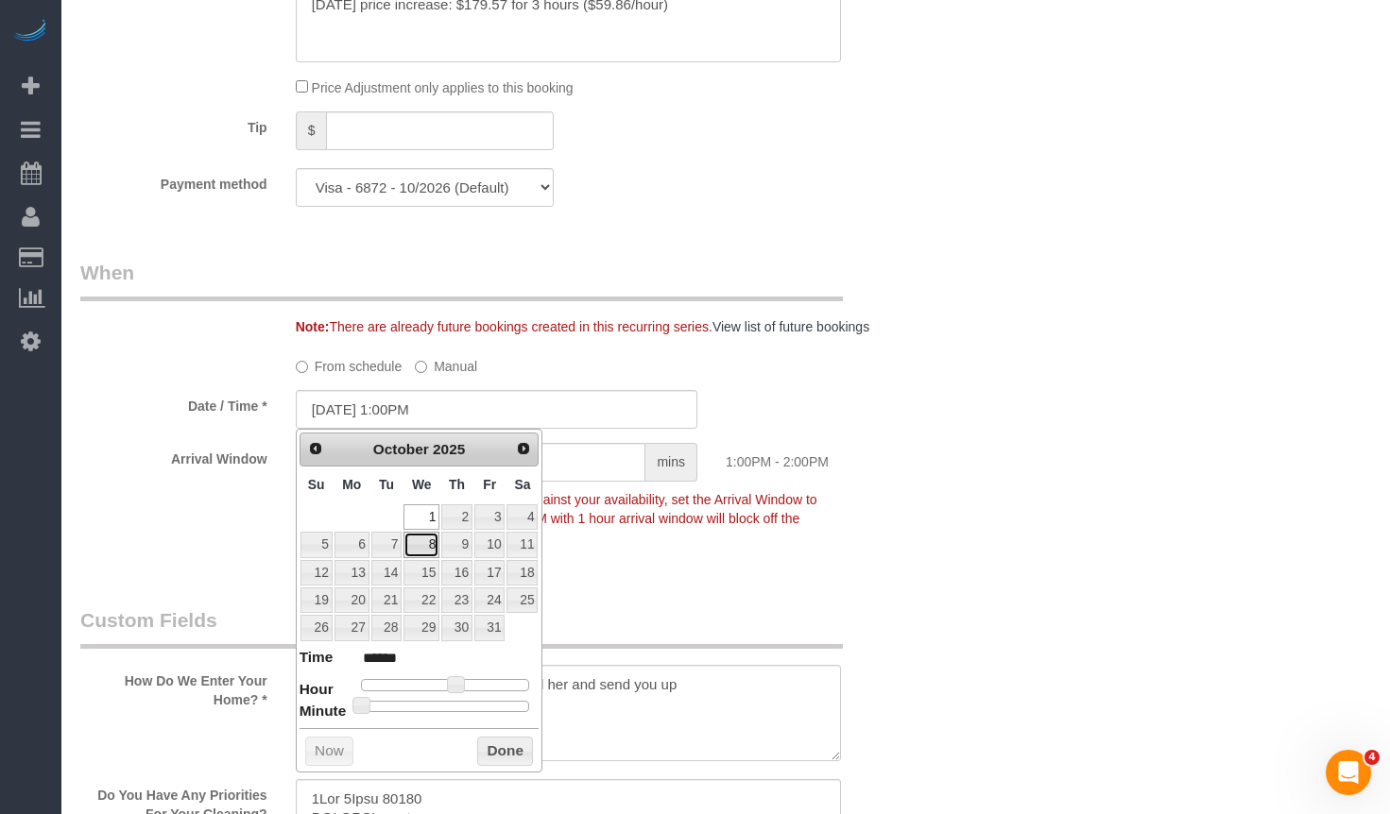
click at [428, 543] on link "8" at bounding box center [421, 545] width 36 height 26
type input "10/08/2025 12:00PM"
type input "*******"
type input "10/08/2025 11:00AM"
type input "*******"
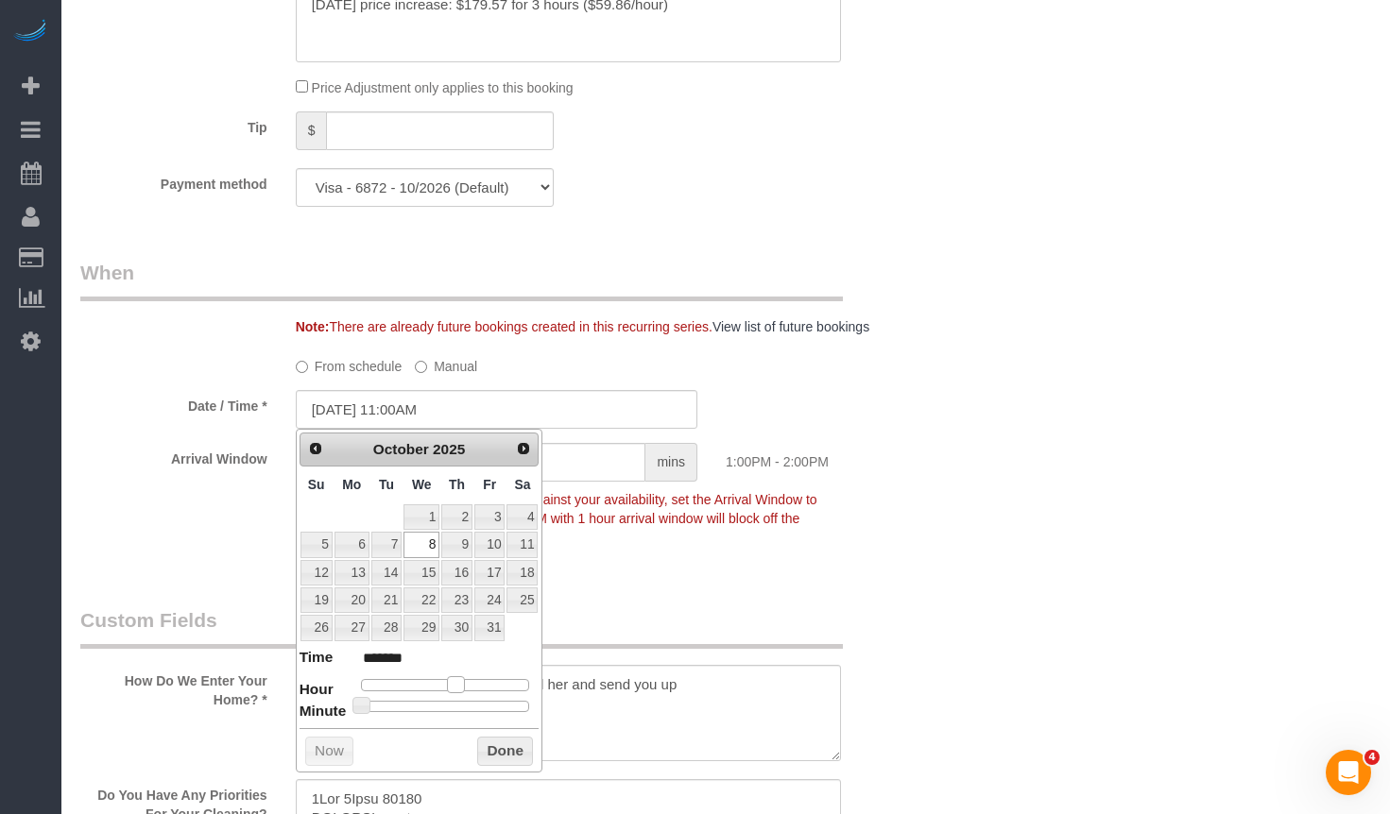
type input "10/08/2025 10:00AM"
type input "*******"
type input "10/08/2025 9:00AM"
type input "******"
type input "10/08/2025 8:00AM"
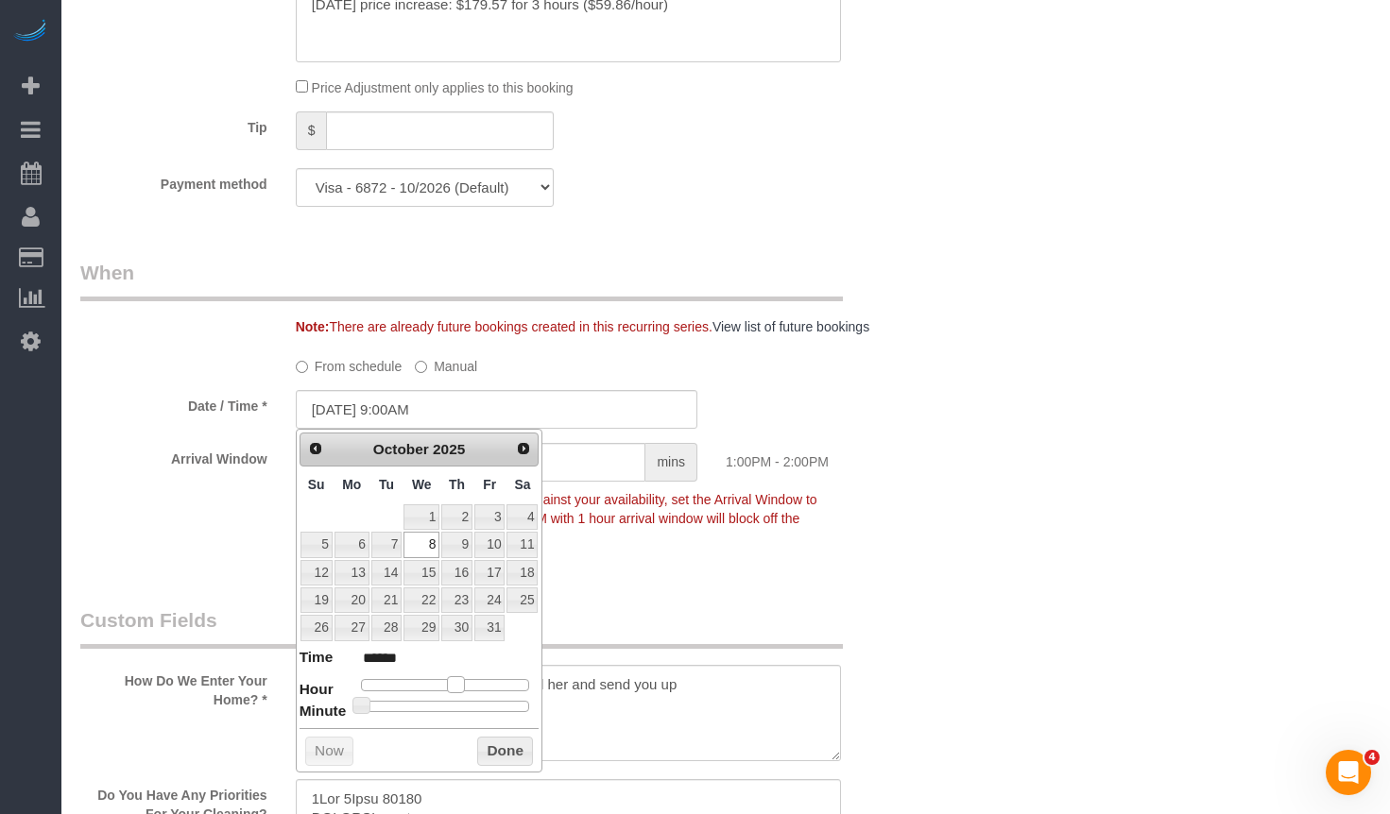
type input "******"
drag, startPoint x: 454, startPoint y: 680, endPoint x: 459, endPoint y: 711, distance: 30.6
click at [418, 681] on span at bounding box center [419, 685] width 17 height 17
click at [498, 746] on button "Done" at bounding box center [505, 752] width 56 height 30
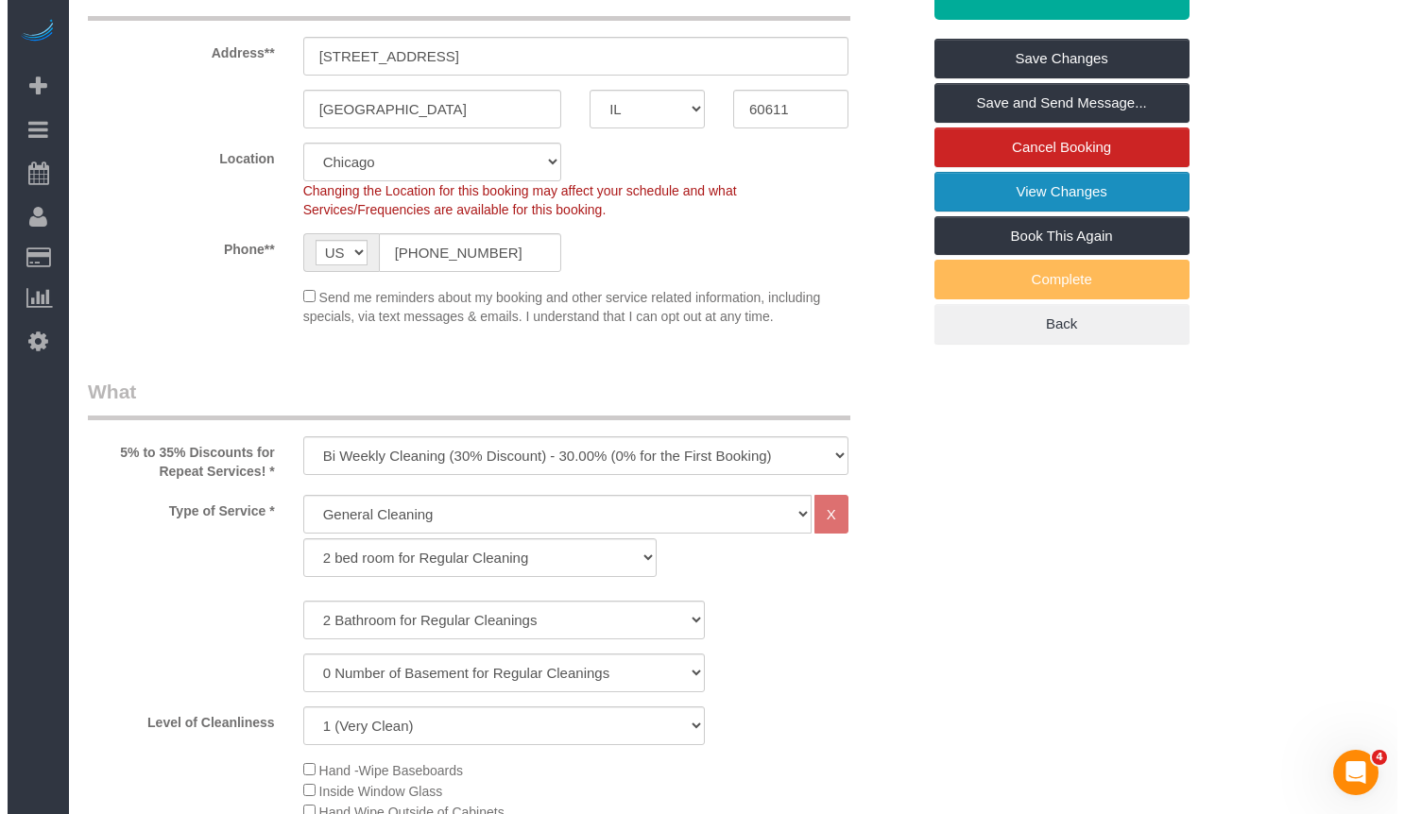
scroll to position [0, 0]
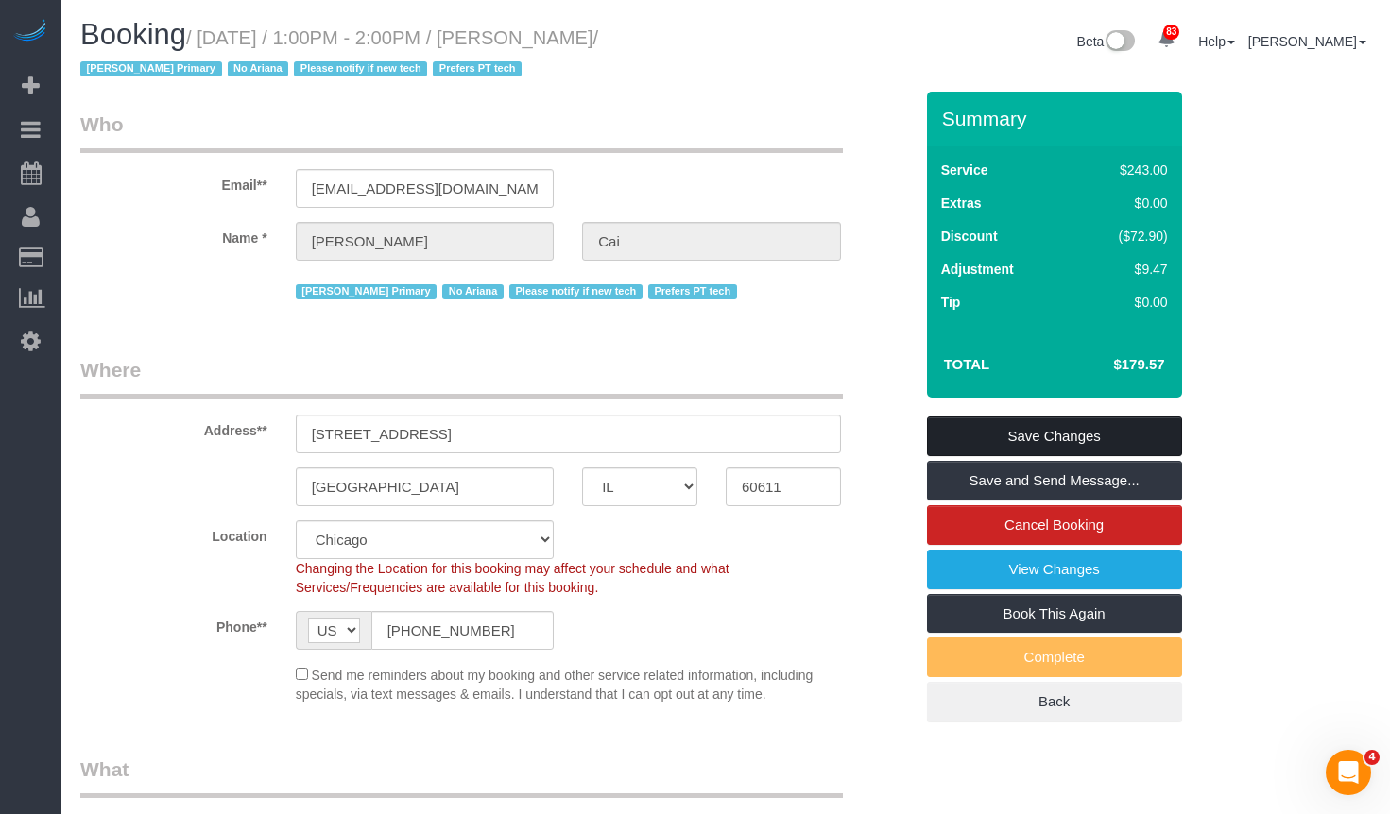
click at [994, 432] on link "Save Changes" at bounding box center [1054, 437] width 255 height 40
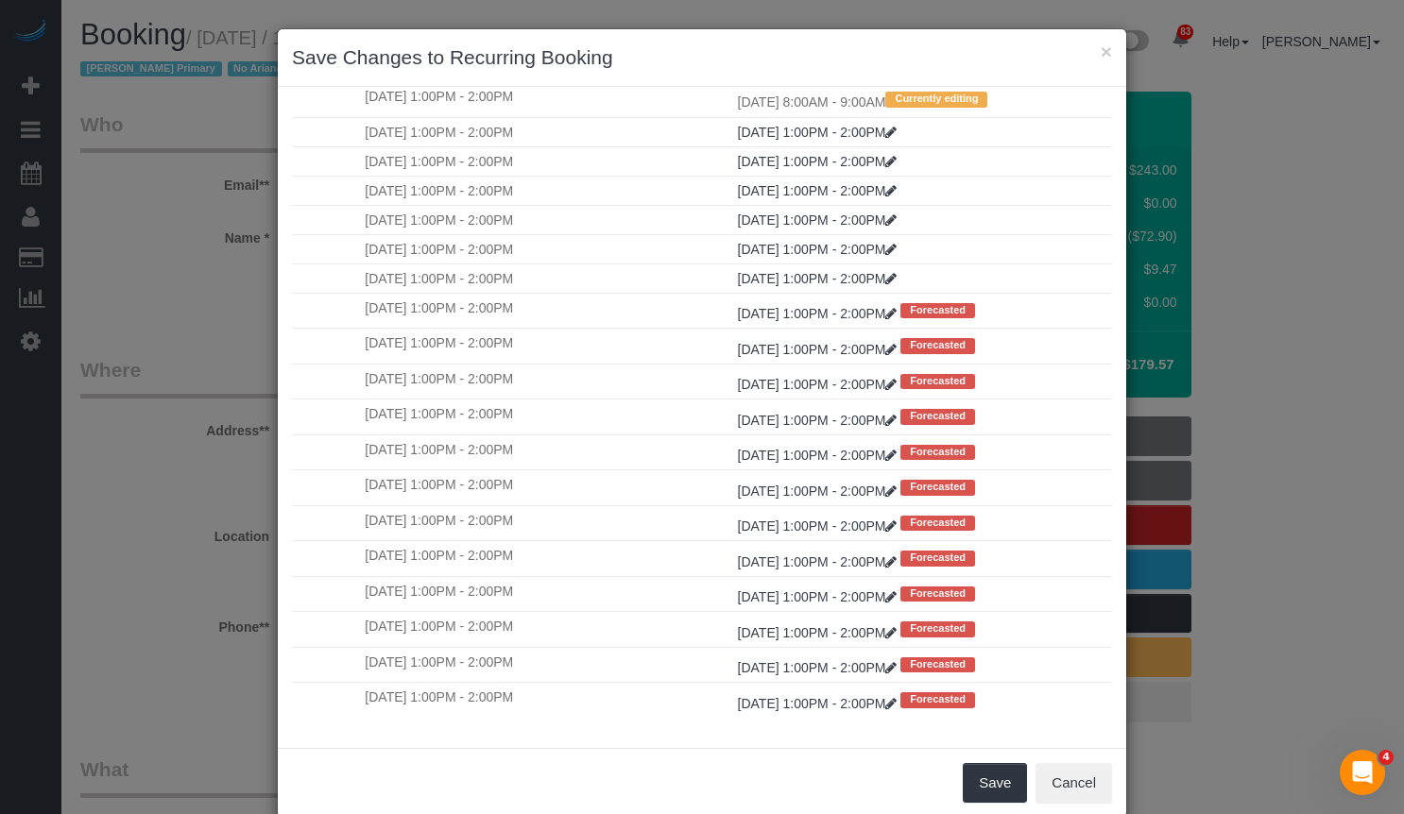
scroll to position [32, 0]
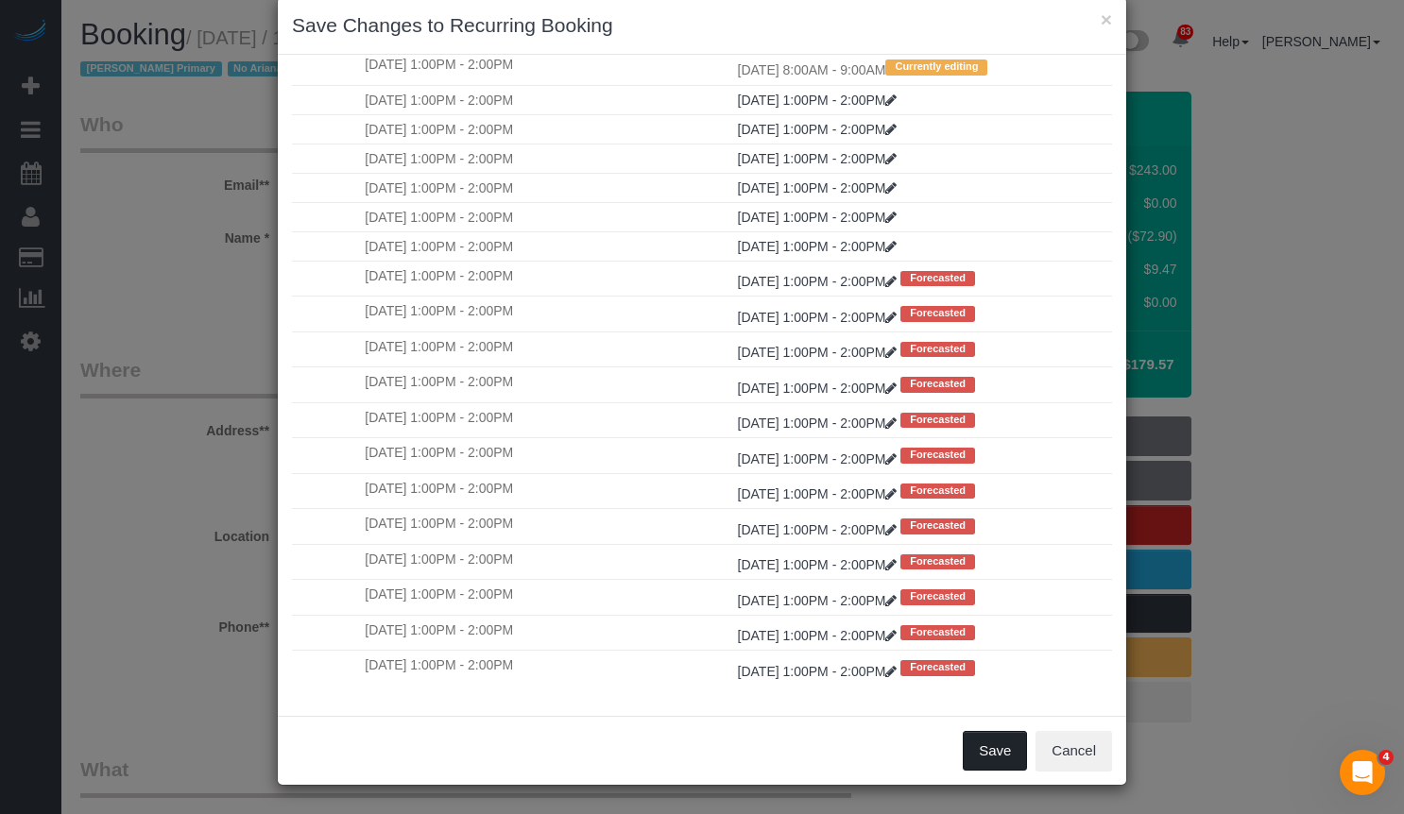
click at [993, 737] on button "Save" at bounding box center [995, 751] width 64 height 40
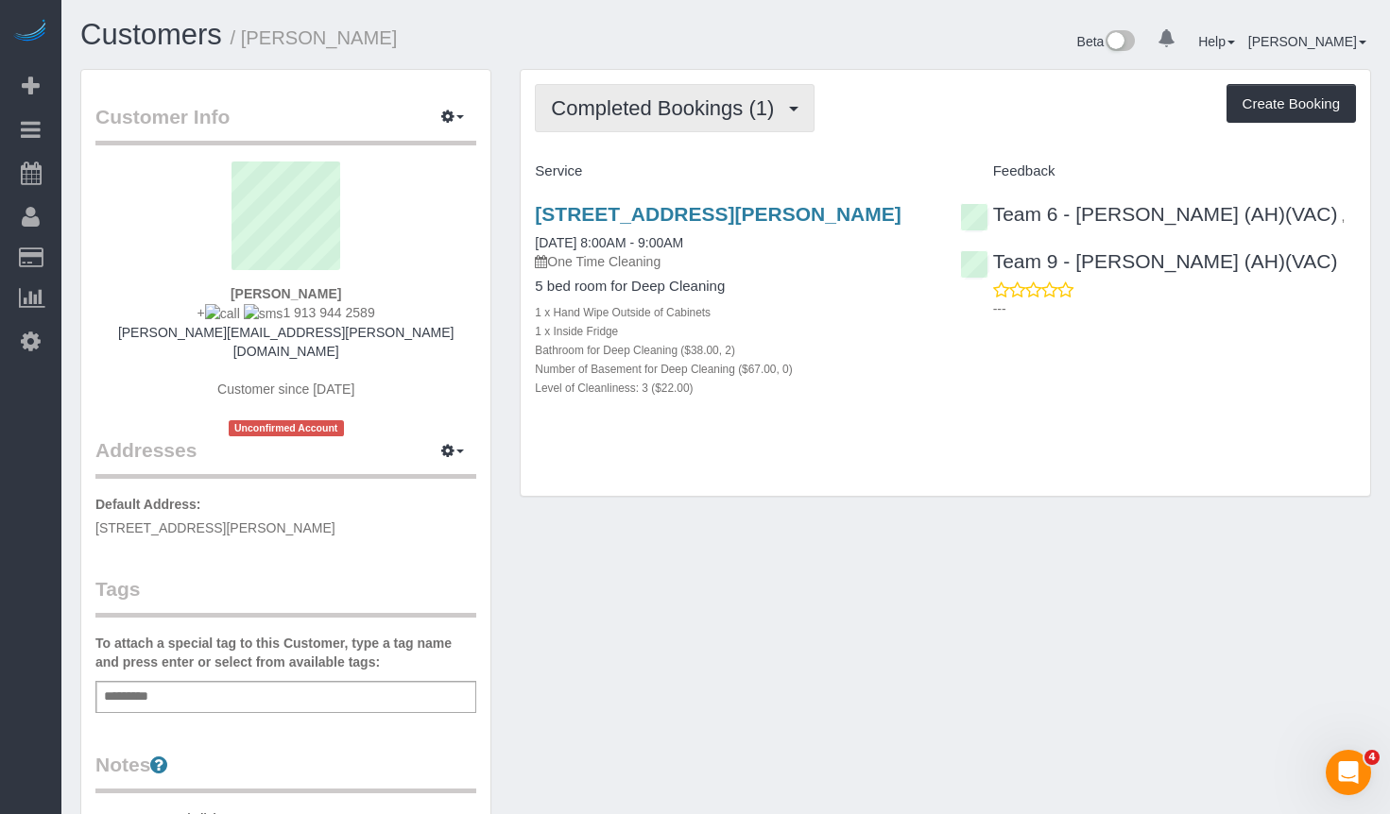
click at [665, 99] on span "Completed Bookings (1)" at bounding box center [667, 108] width 232 height 24
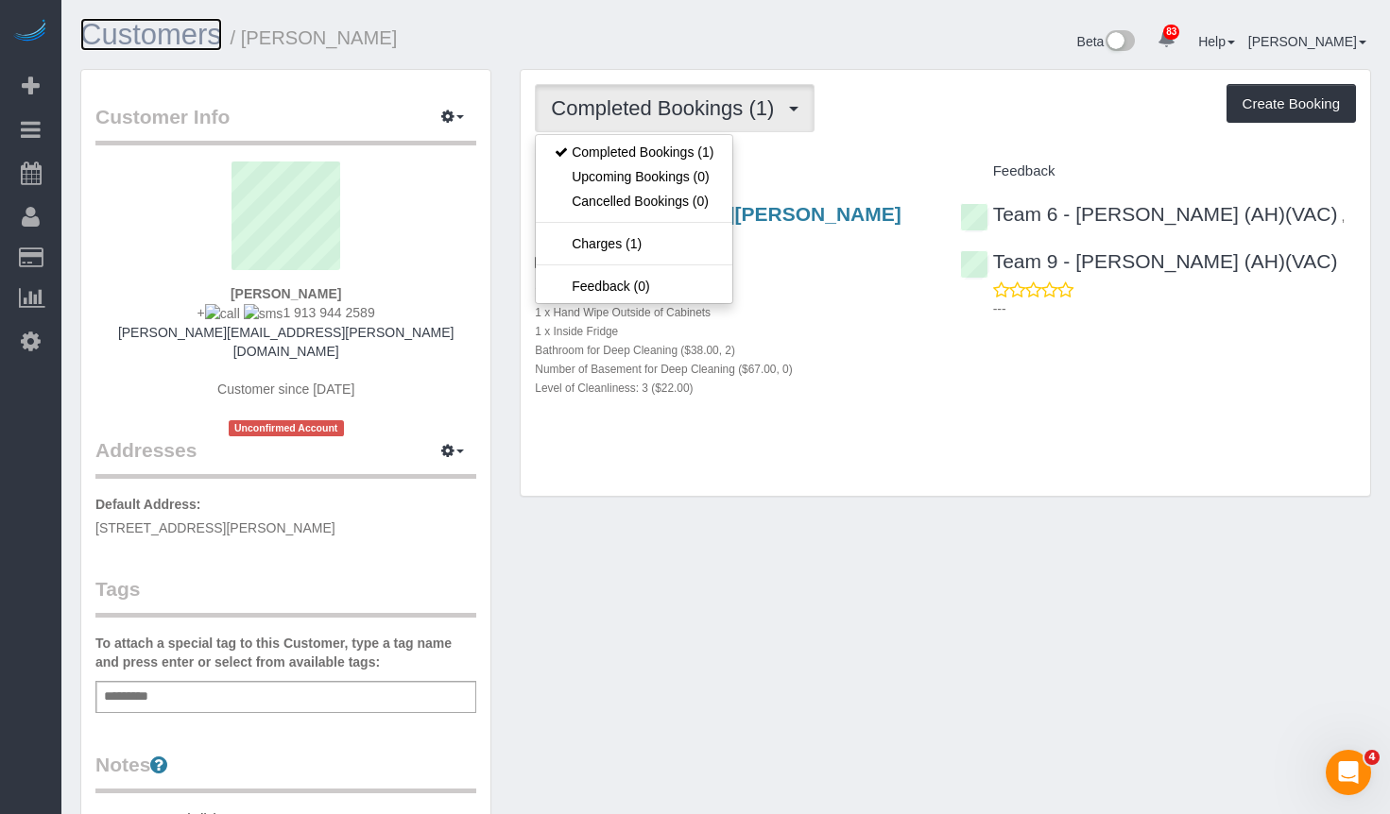
click at [166, 43] on link "Customers" at bounding box center [151, 34] width 142 height 33
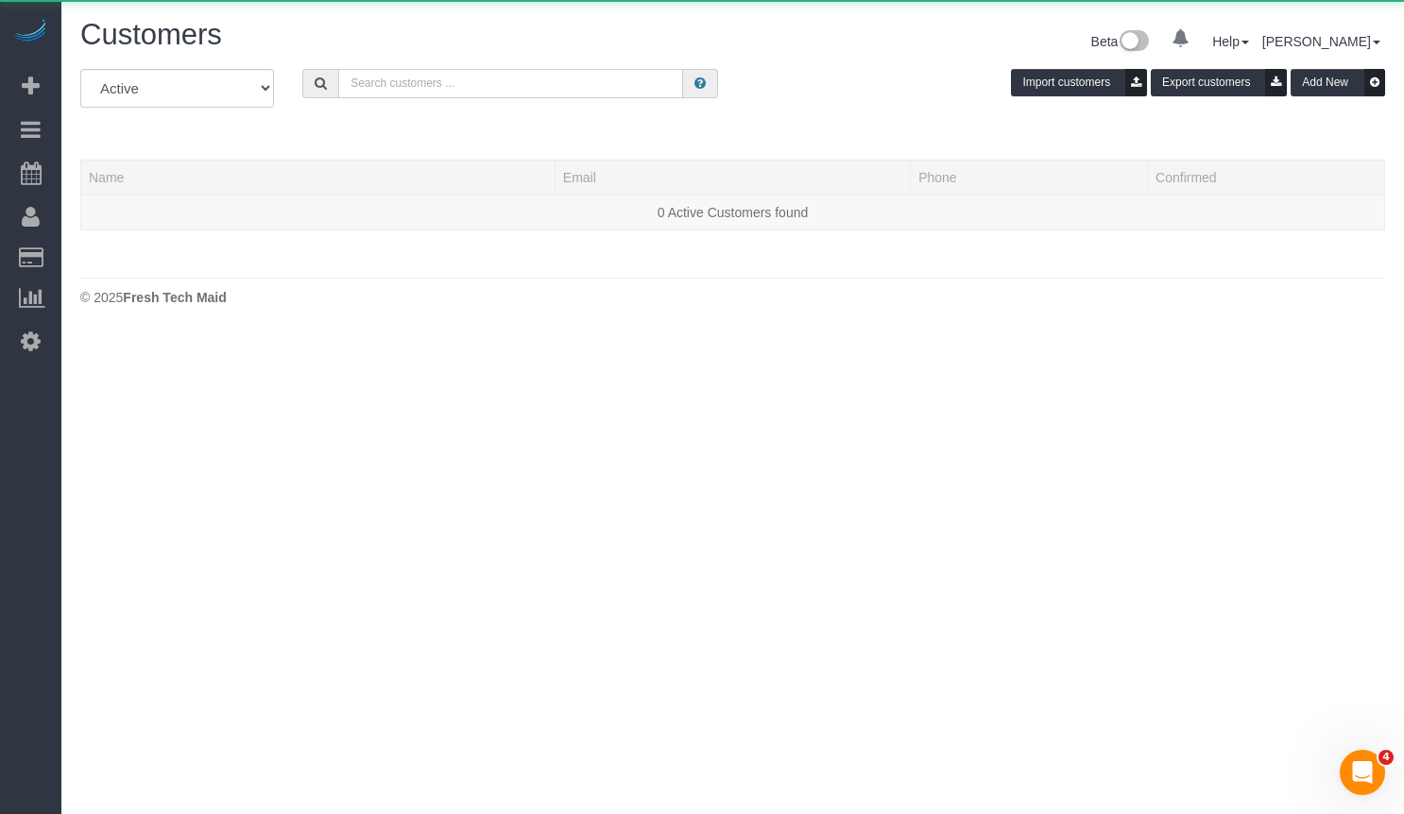
click at [462, 77] on input "text" at bounding box center [510, 83] width 345 height 29
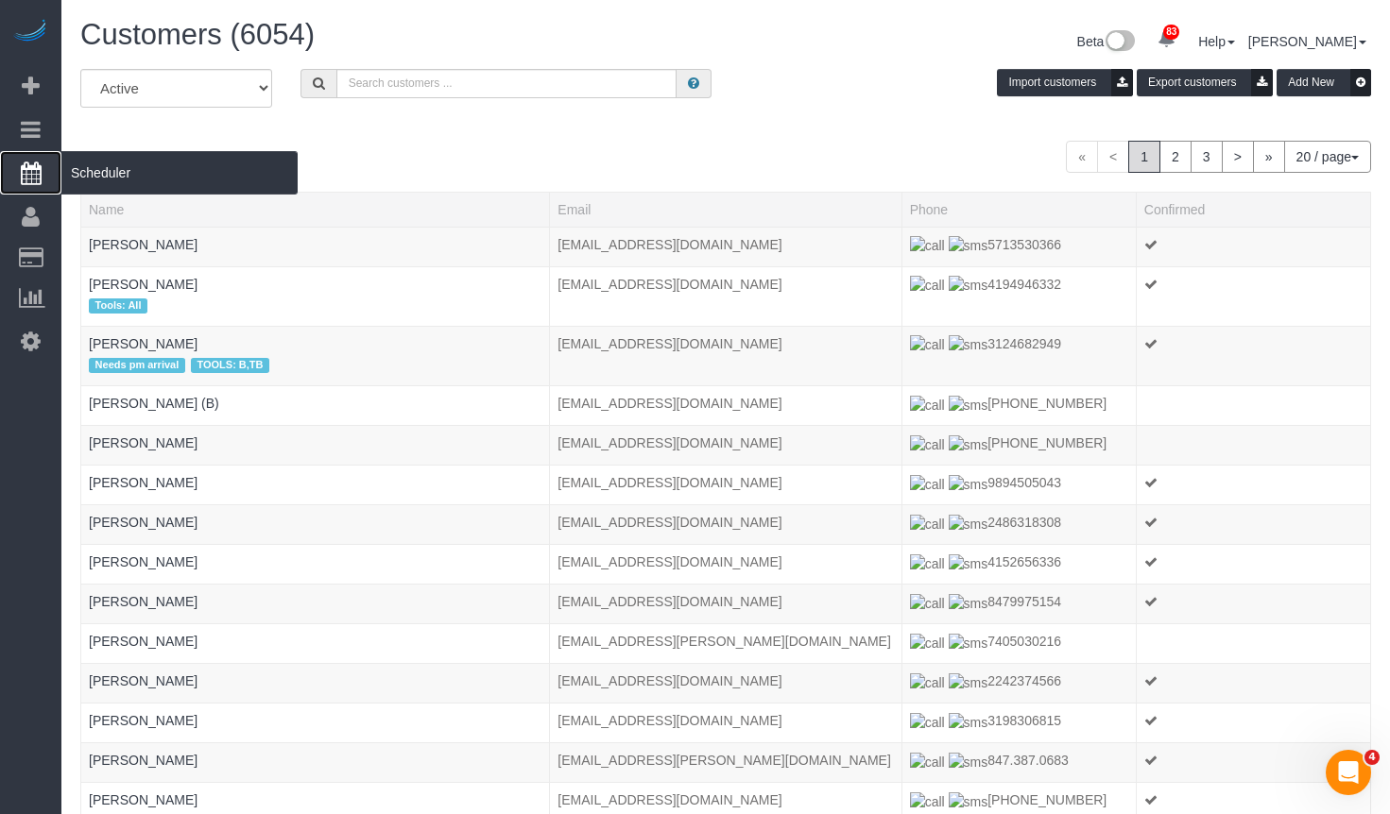
click at [69, 169] on span "Scheduler" at bounding box center [179, 172] width 236 height 43
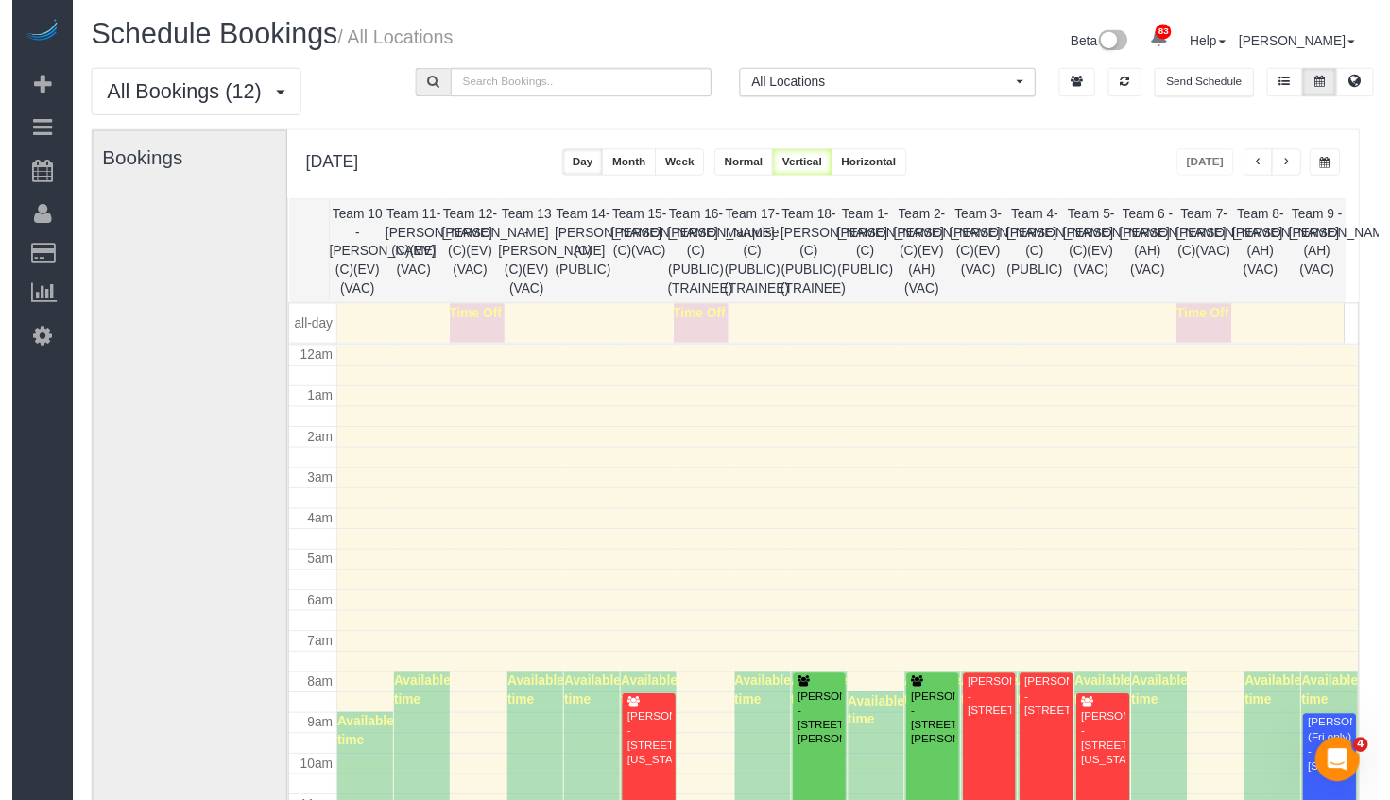
scroll to position [250, 0]
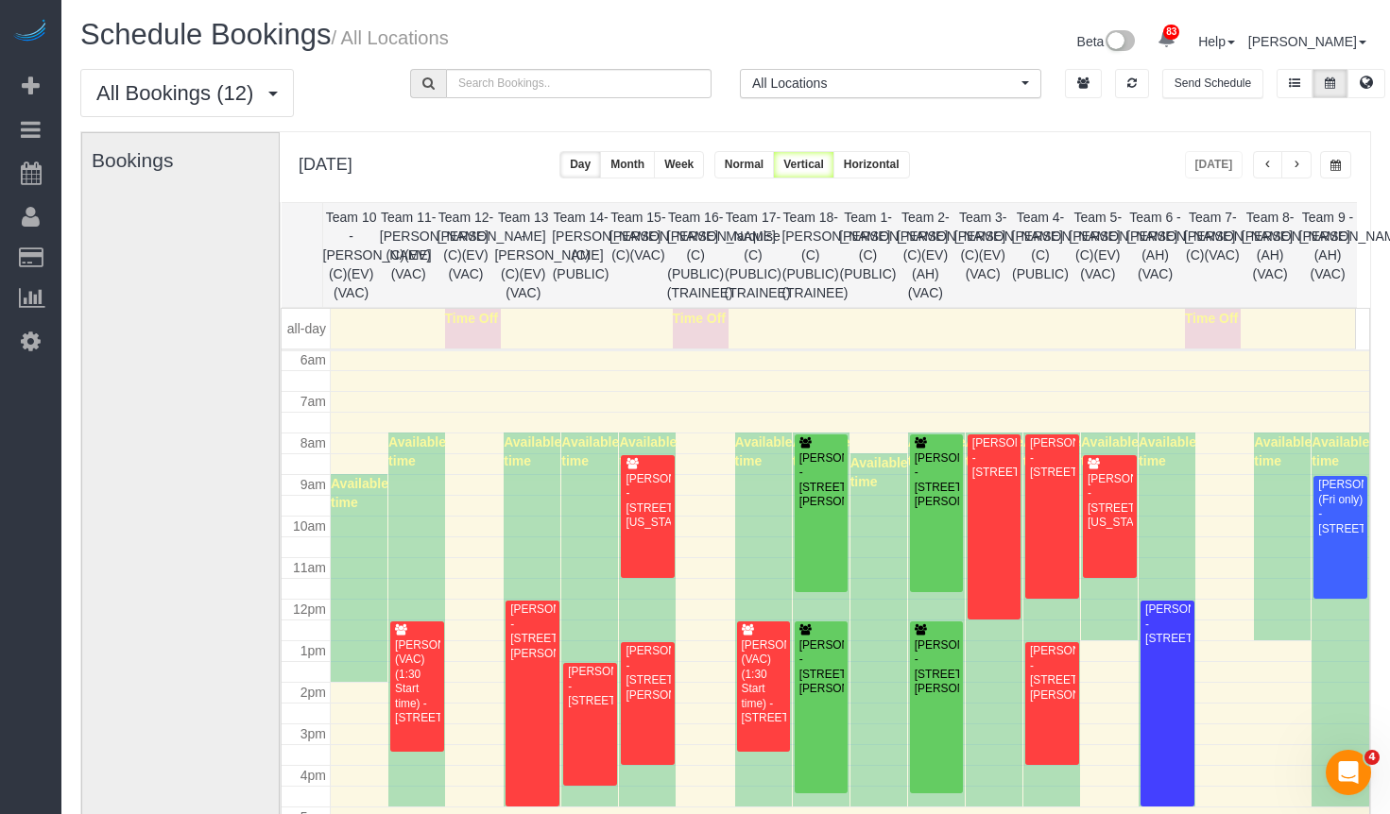
click at [1343, 165] on button "button" at bounding box center [1335, 164] width 31 height 27
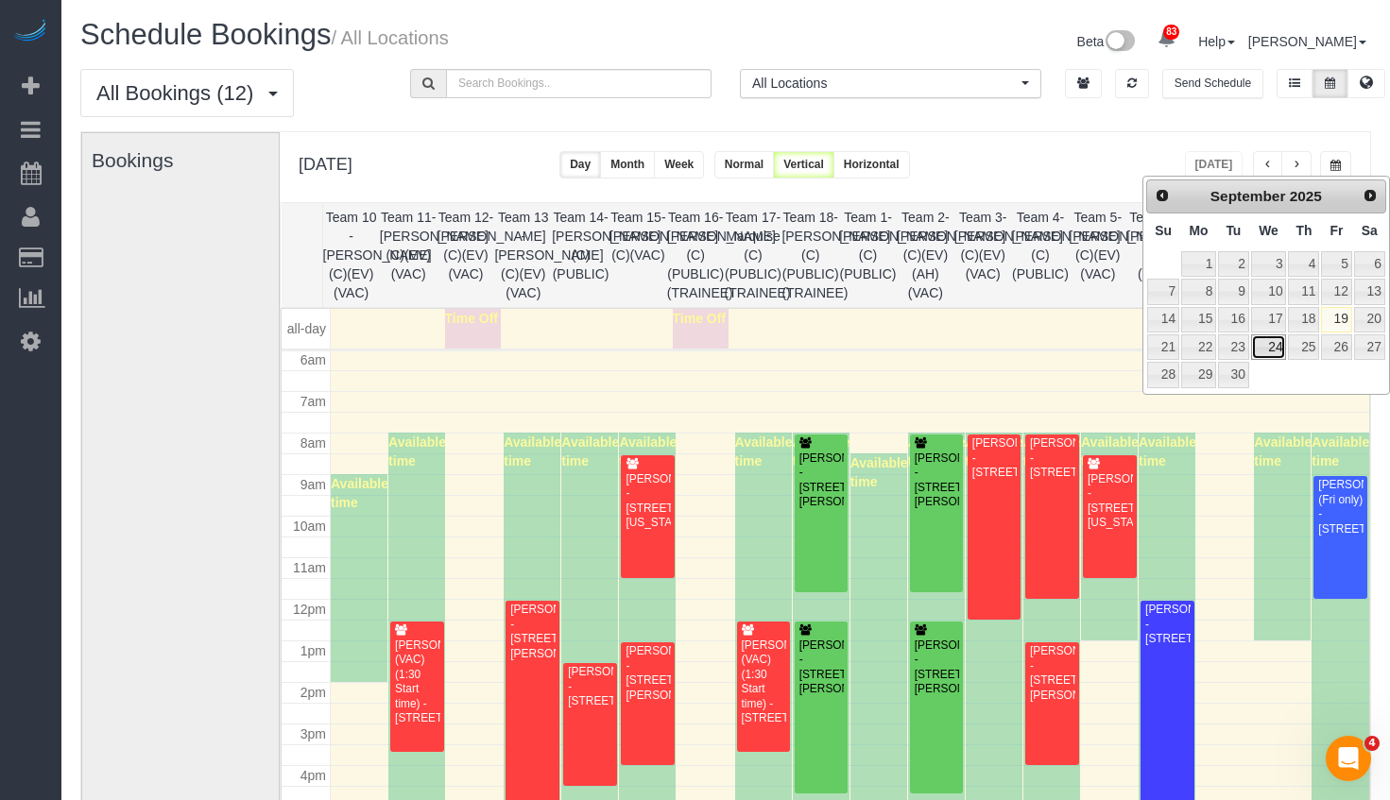
click at [1271, 347] on link "24" at bounding box center [1269, 347] width 36 height 26
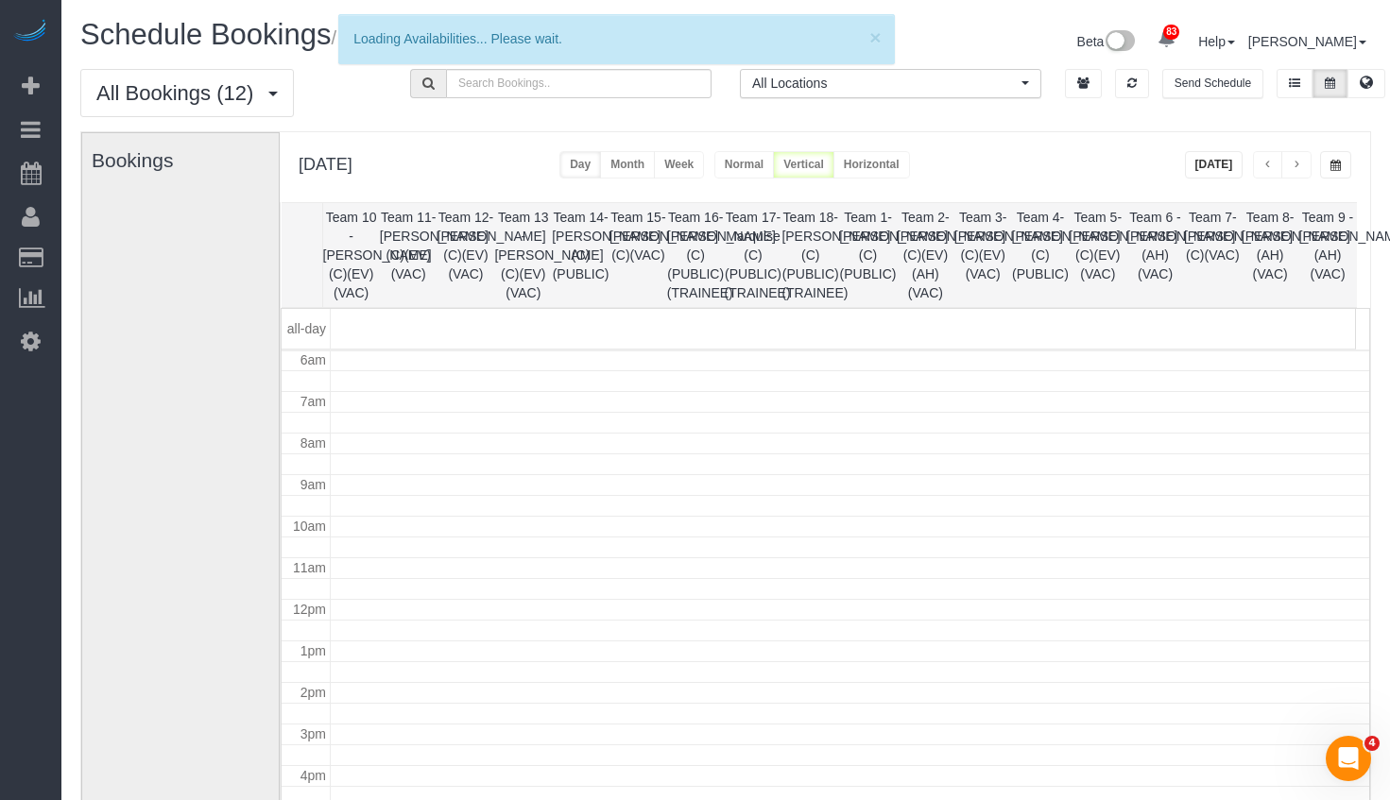
click at [1327, 172] on button "button" at bounding box center [1335, 164] width 31 height 27
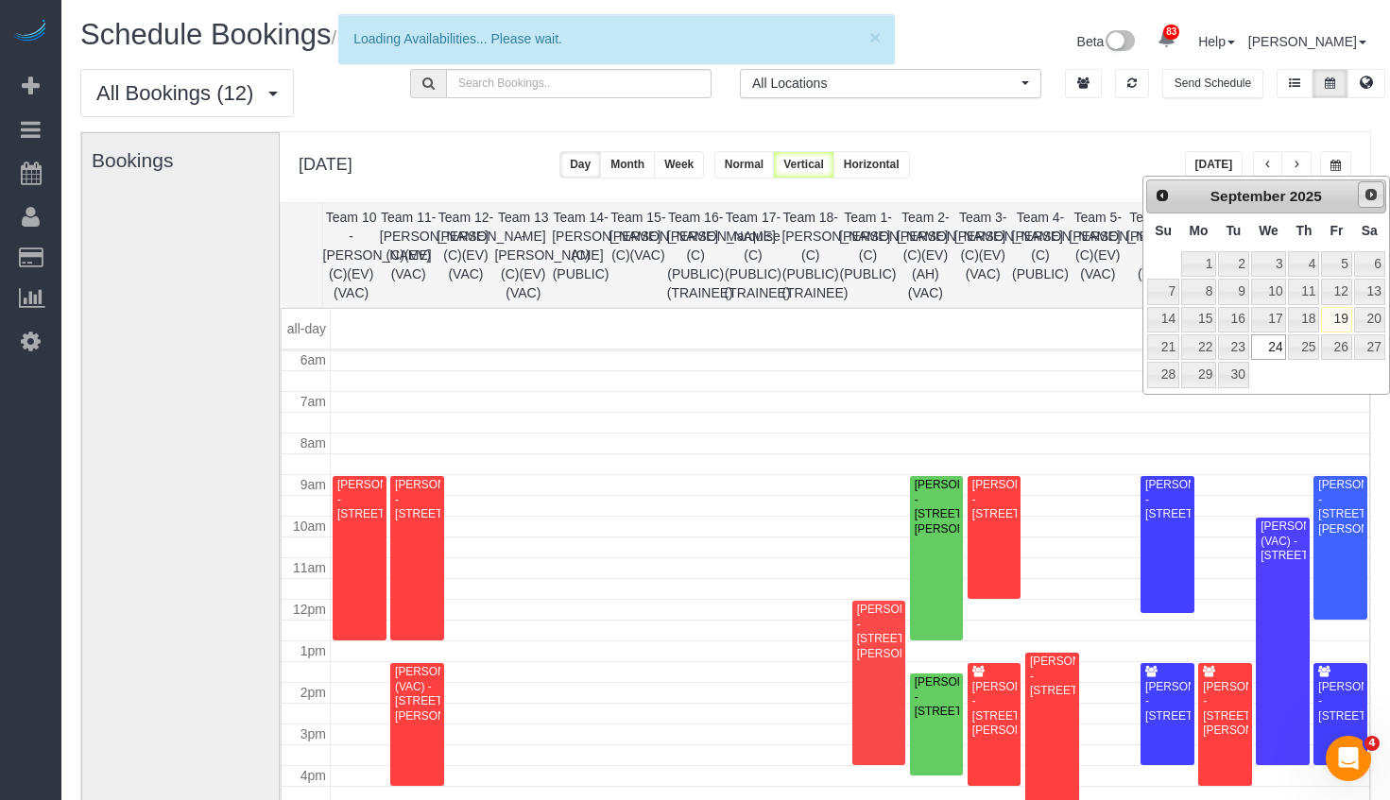
click at [1372, 198] on span "Next" at bounding box center [1370, 194] width 15 height 15
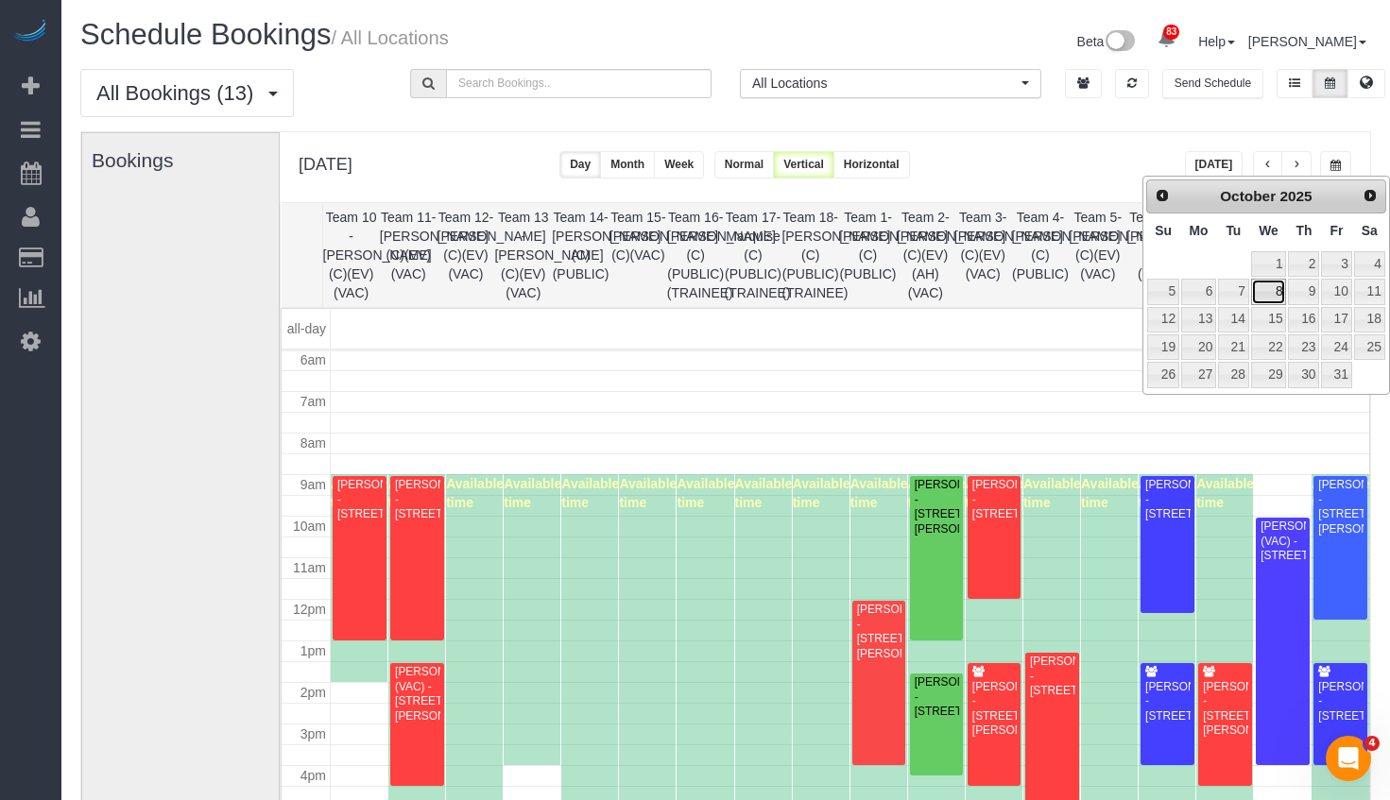
click at [1280, 289] on link "8" at bounding box center [1269, 292] width 36 height 26
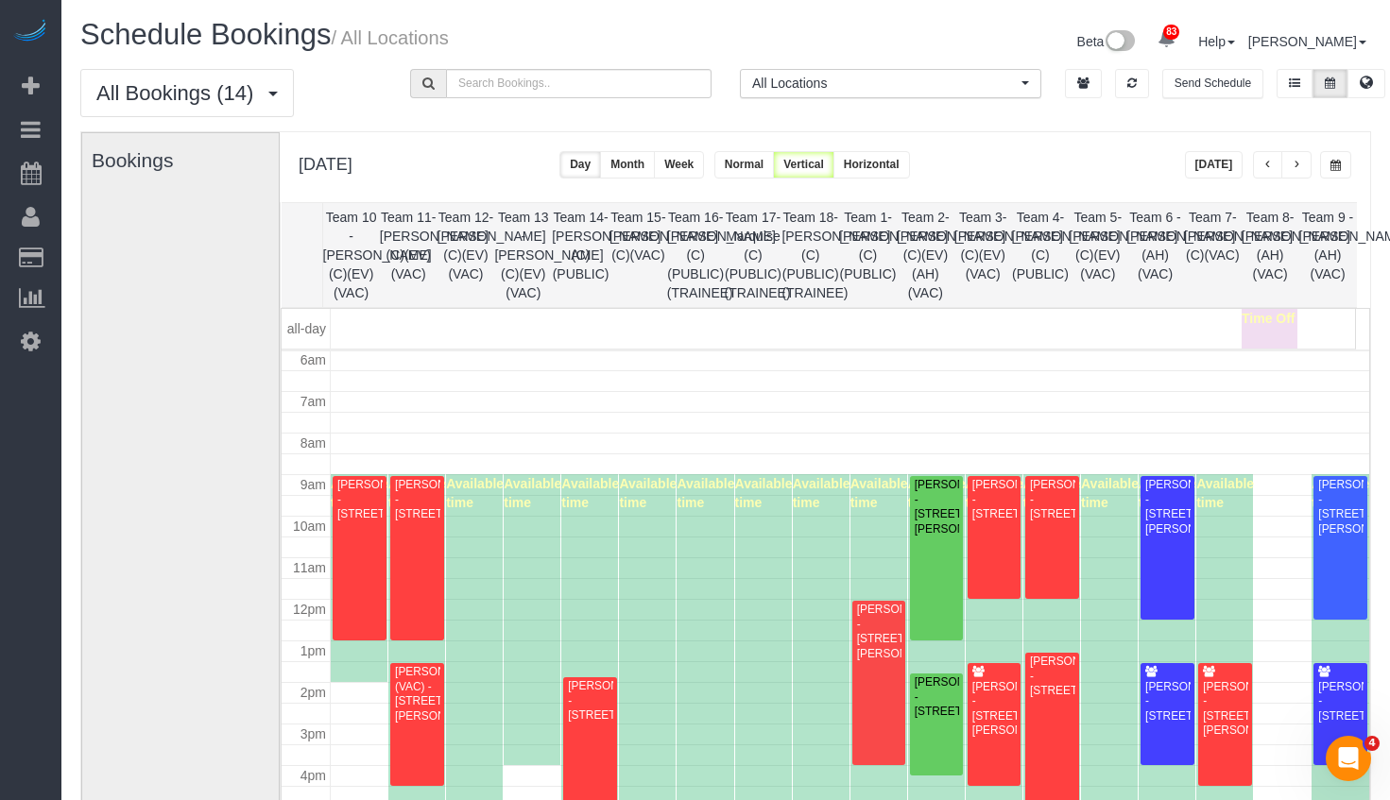
scroll to position [94, 0]
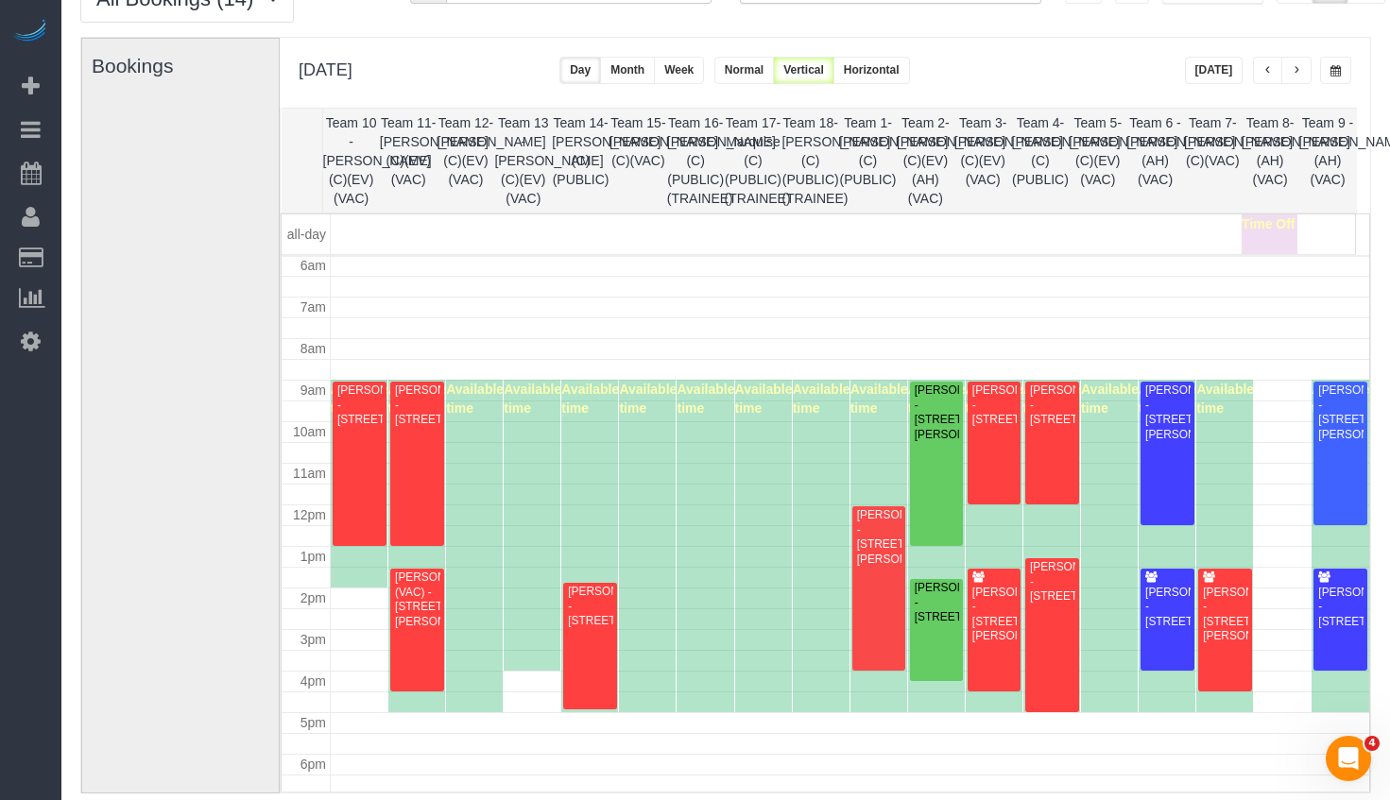
click at [1007, 185] on th "Team 3- Corrina (C)(EV)(VAC)" at bounding box center [983, 161] width 58 height 104
click at [1050, 146] on th "Team 4- Candice G. (C)(PUBLIC)" at bounding box center [1041, 161] width 58 height 104
click at [1038, 385] on div "Freda Cai - 505 N Lake Shore Dr, Unit 4604, Chicago, IL 60611" at bounding box center [1052, 405] width 46 height 43
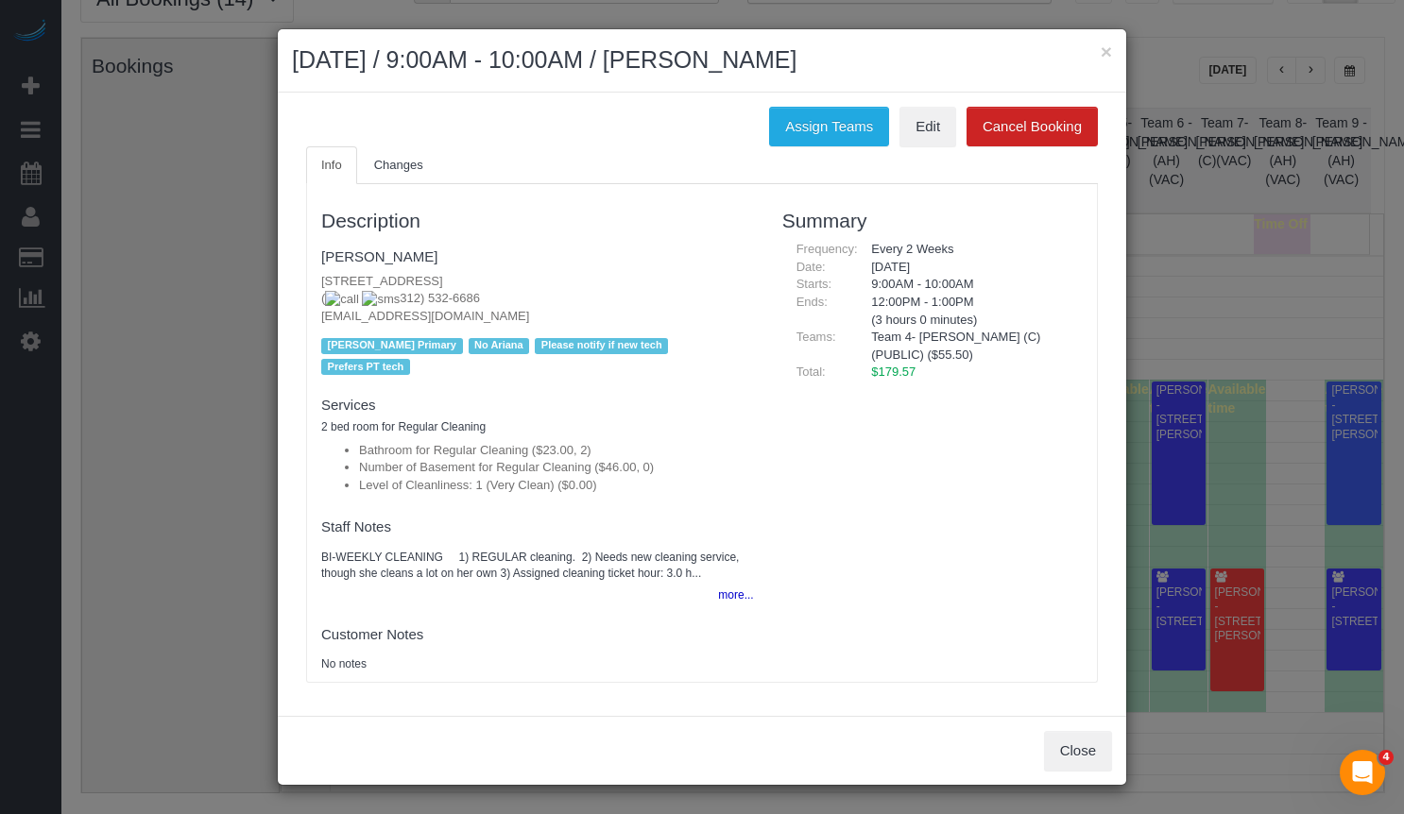
click at [553, 271] on fieldset "Freda Cai 505 N Lake Shore Dr, Unit 4604, Chicago, IL 60611 ( 312) 532-6686 cfr…" at bounding box center [537, 310] width 433 height 139
drag, startPoint x: 569, startPoint y: 275, endPoint x: 369, endPoint y: 274, distance: 199.4
click at [322, 278] on p "505 N Lake Shore Dr, Unit 4604, Chicago, IL 60611 ( 312) 532-6686 cfredafreda@y…" at bounding box center [537, 299] width 433 height 53
copy p "505 N Lake Shore Dr, Unit 4604, Chicago, IL 60611"
drag, startPoint x: 1109, startPoint y: 50, endPoint x: 1085, endPoint y: 225, distance: 176.5
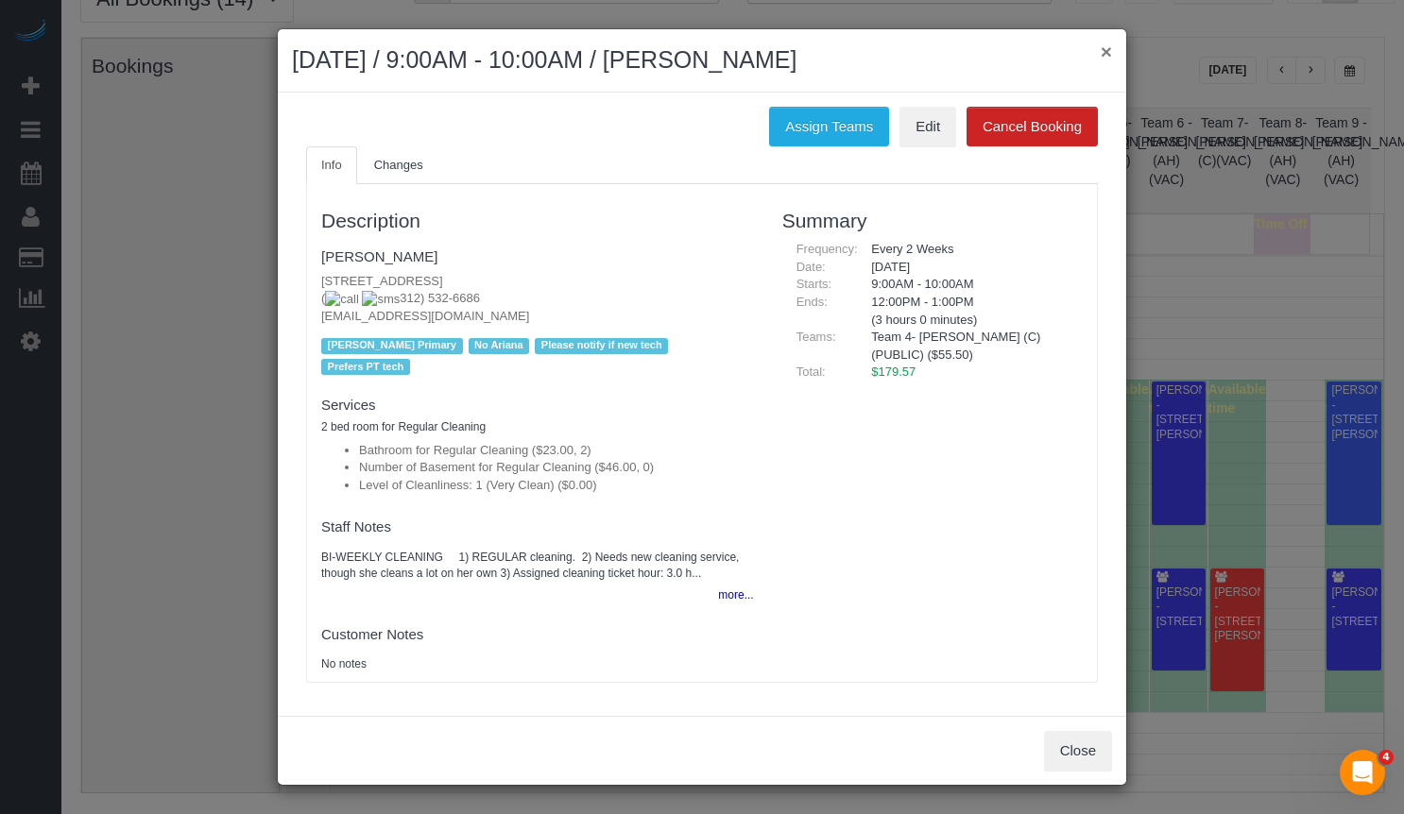
click at [1109, 50] on button "×" at bounding box center [1106, 52] width 11 height 20
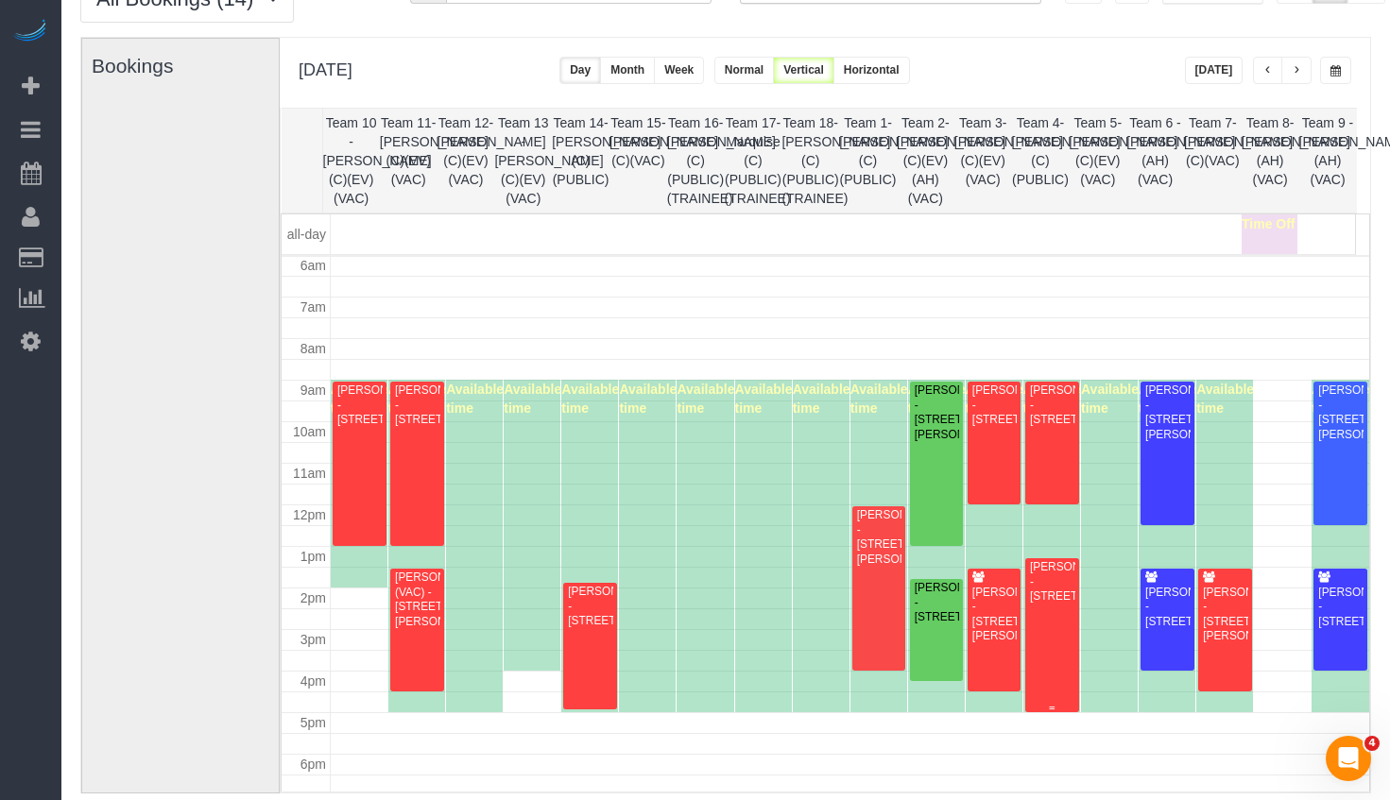
click at [1044, 587] on div "Debi Mitra - 632 West Briar Place, Apt 1, Chicago, IL 60657" at bounding box center [1052, 581] width 46 height 43
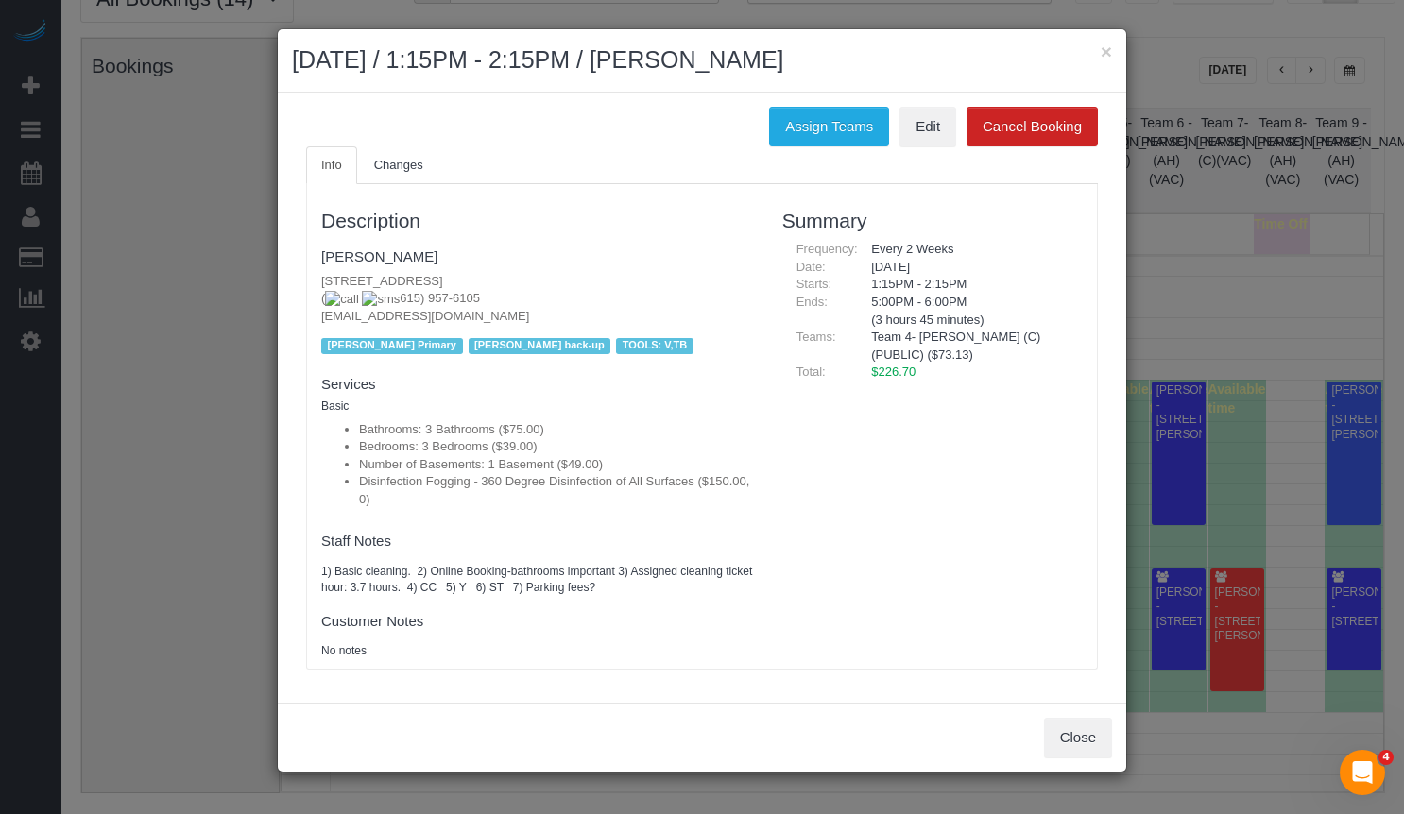
drag, startPoint x: 580, startPoint y: 292, endPoint x: 309, endPoint y: 283, distance: 271.3
click at [309, 283] on div "Description Debi Mitra 632 West Briar Place, Apt 1, Chicago, IL 60657 ( 615) 95…" at bounding box center [537, 427] width 461 height 466
click at [564, 246] on fieldset "Debi Mitra 632 West Briar Place, Apt 1, Chicago, IL 60657 ( 615) 957-6105 debmi…" at bounding box center [537, 300] width 433 height 118
drag, startPoint x: 586, startPoint y: 284, endPoint x: 315, endPoint y: 273, distance: 271.4
click at [312, 273] on div "Description Debi Mitra 632 West Briar Place, Apt 1, Chicago, IL 60657 ( 615) 95…" at bounding box center [537, 427] width 461 height 466
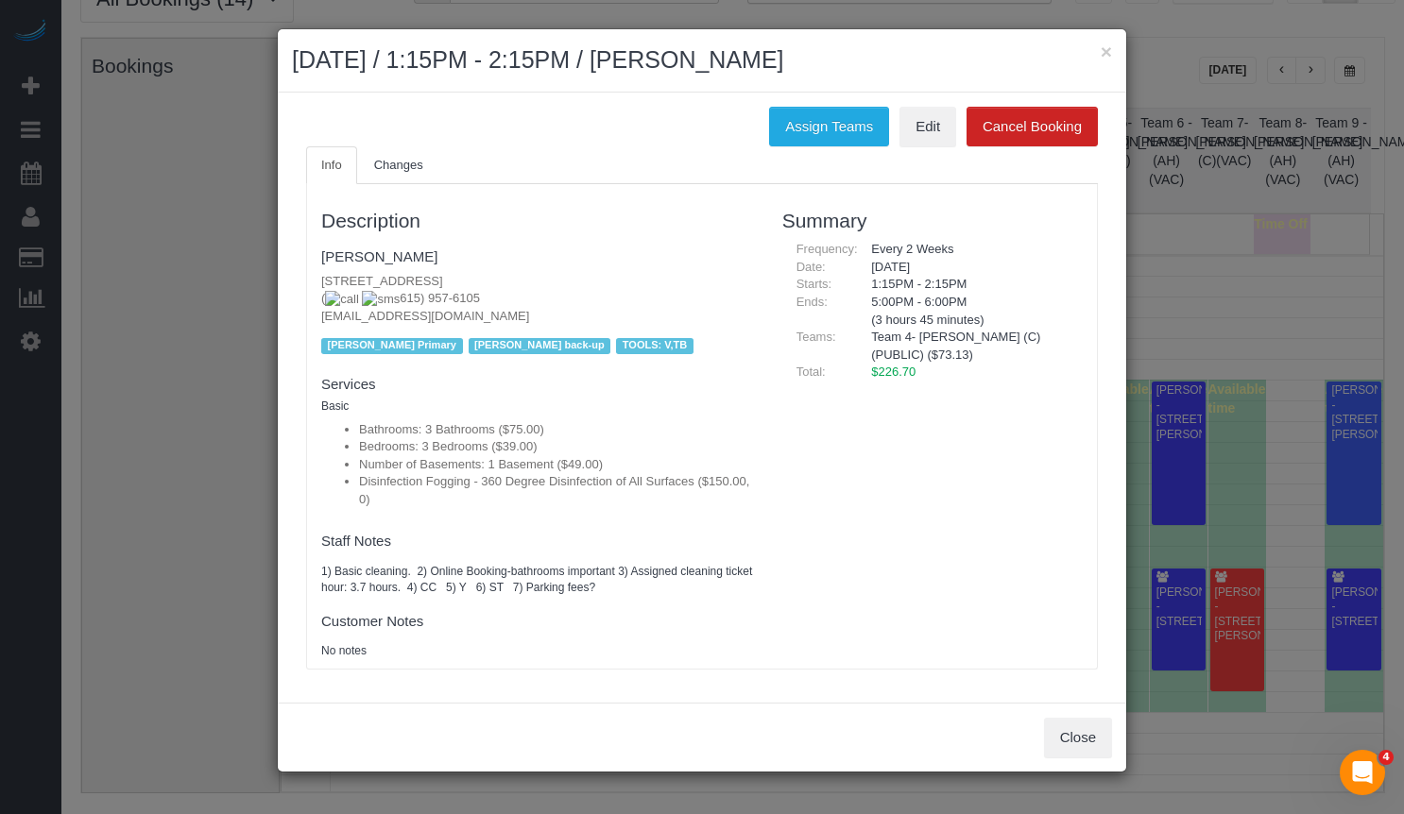
copy p "632 West Briar Place, Apt 1, Chicago, IL 60657"
click at [1109, 51] on button "×" at bounding box center [1106, 52] width 11 height 20
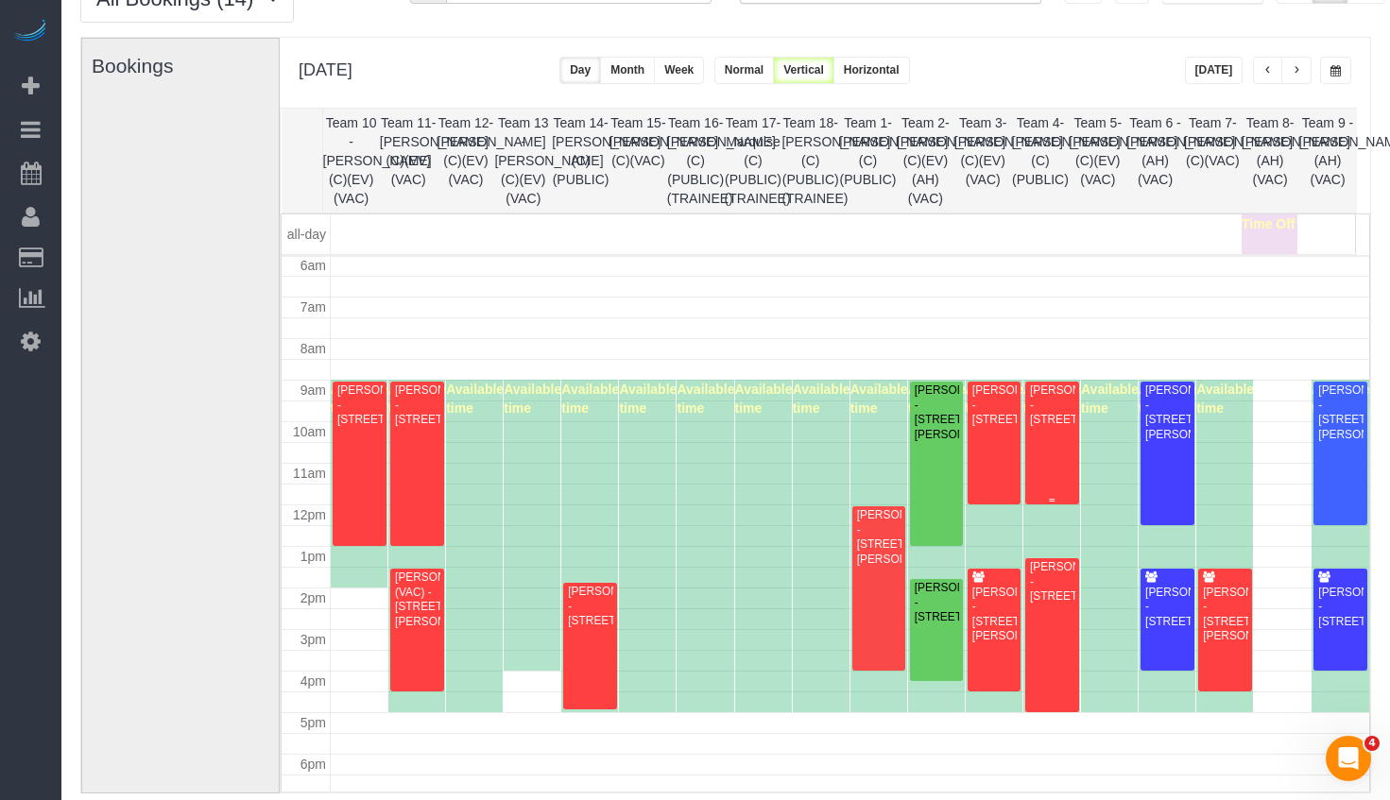
click at [1049, 404] on div "Freda Cai - 505 N Lake Shore Dr, Unit 4604, Chicago, IL 60611" at bounding box center [1052, 405] width 46 height 43
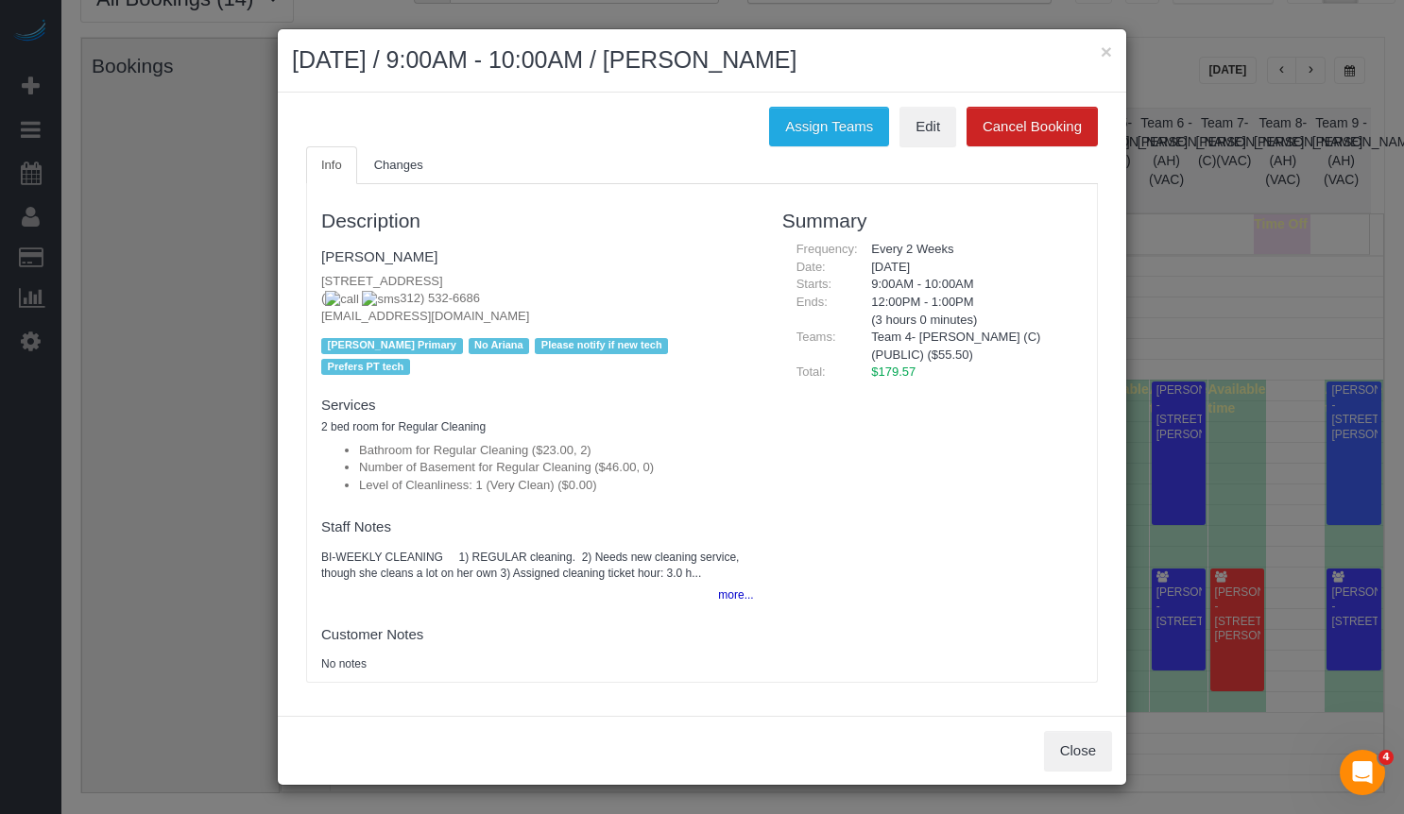
drag, startPoint x: 624, startPoint y: 283, endPoint x: 281, endPoint y: 282, distance: 343.0
click at [281, 282] on div "Assign Teams Edit Cancel Booking Info Changes Description Freda Cai 505 N Lake …" at bounding box center [702, 405] width 849 height 625
copy p "505 N Lake Shore Dr, Unit 4604, Chicago, IL 60611"
drag, startPoint x: 1108, startPoint y: 49, endPoint x: 1098, endPoint y: 79, distance: 32.0
click at [1108, 49] on button "×" at bounding box center [1106, 52] width 11 height 20
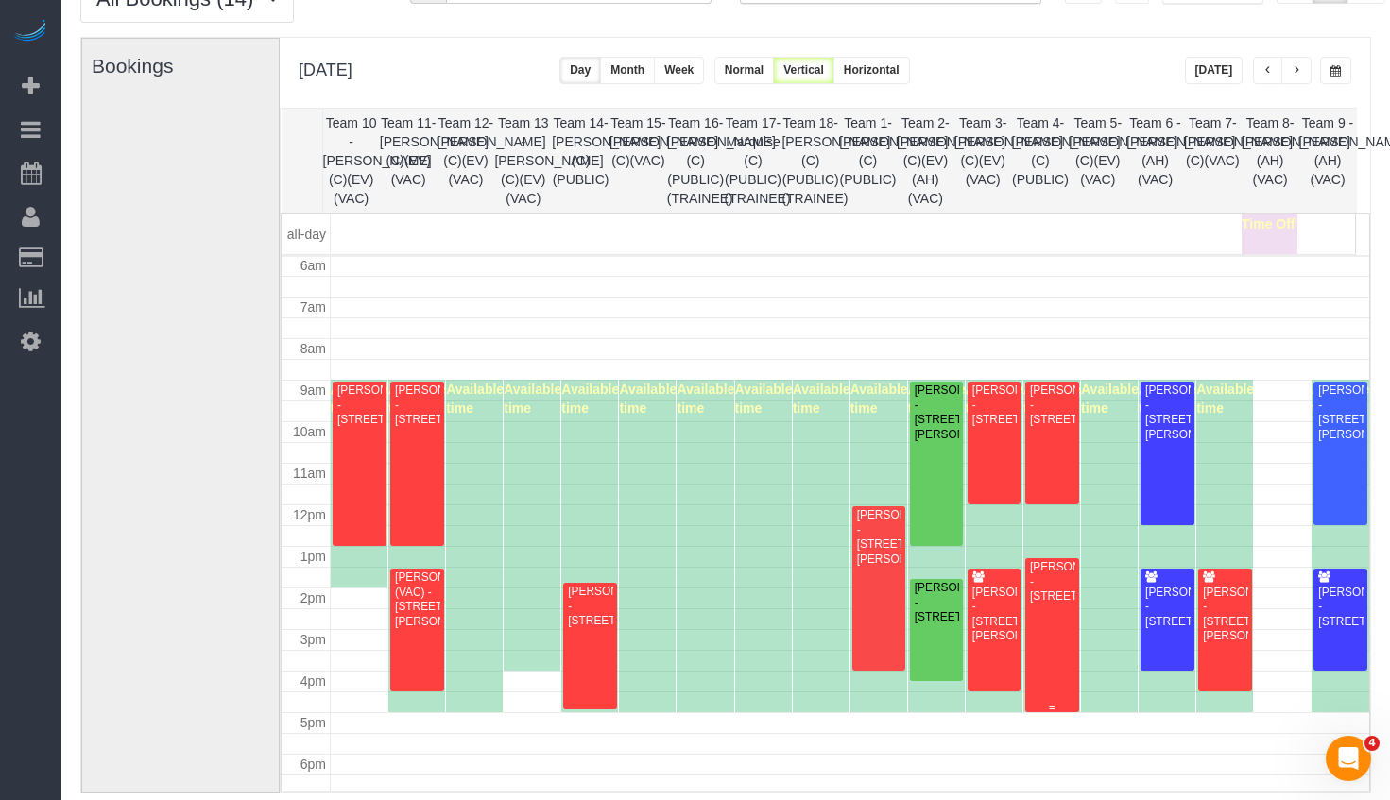
click at [1035, 568] on div "Debi Mitra - 632 West Briar Place, Apt 1, Chicago, IL 60657" at bounding box center [1052, 581] width 46 height 43
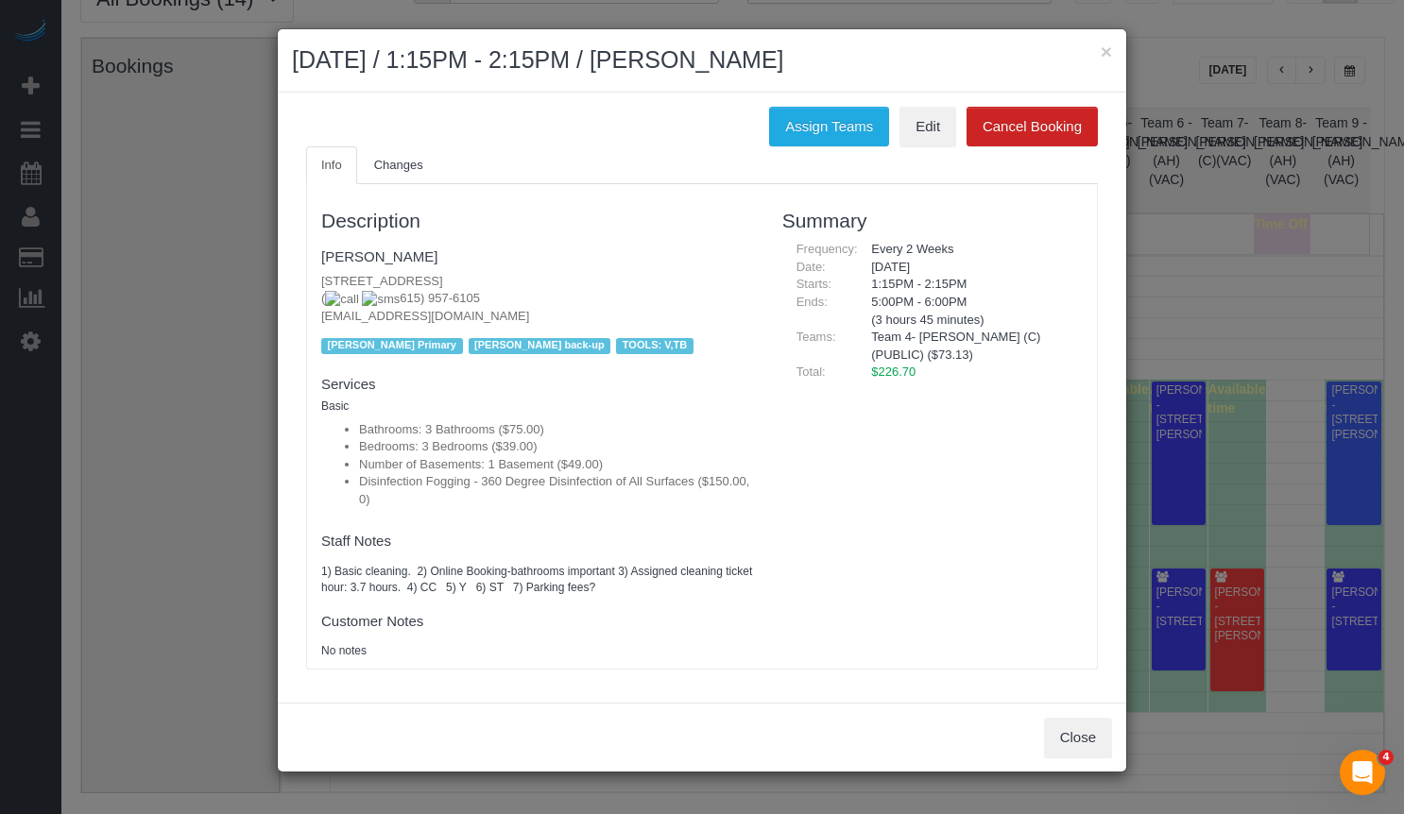
drag, startPoint x: 599, startPoint y: 284, endPoint x: 259, endPoint y: 283, distance: 340.2
click at [259, 283] on div "× October 08, 2025 / 1:15PM - 2:15PM / Debi Mitra Assign Teams Edit Cancel Book…" at bounding box center [702, 407] width 1404 height 814
copy p "632 West Briar Place, Apt 1, Chicago, IL 60657"
click at [1104, 51] on button "×" at bounding box center [1106, 52] width 11 height 20
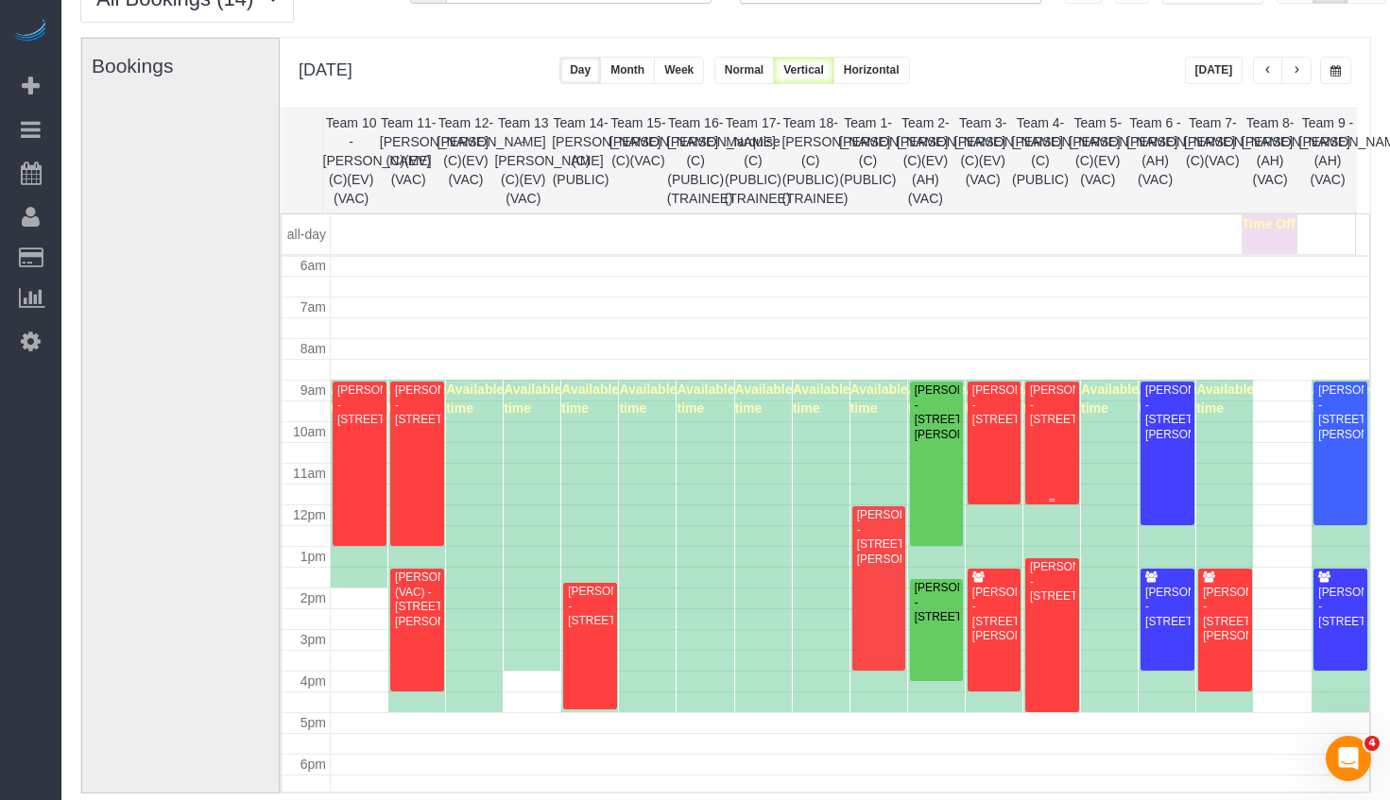
click at [1049, 427] on div "Freda Cai - 505 N Lake Shore Dr, Unit 4604, Chicago, IL 60611" at bounding box center [1052, 405] width 46 height 43
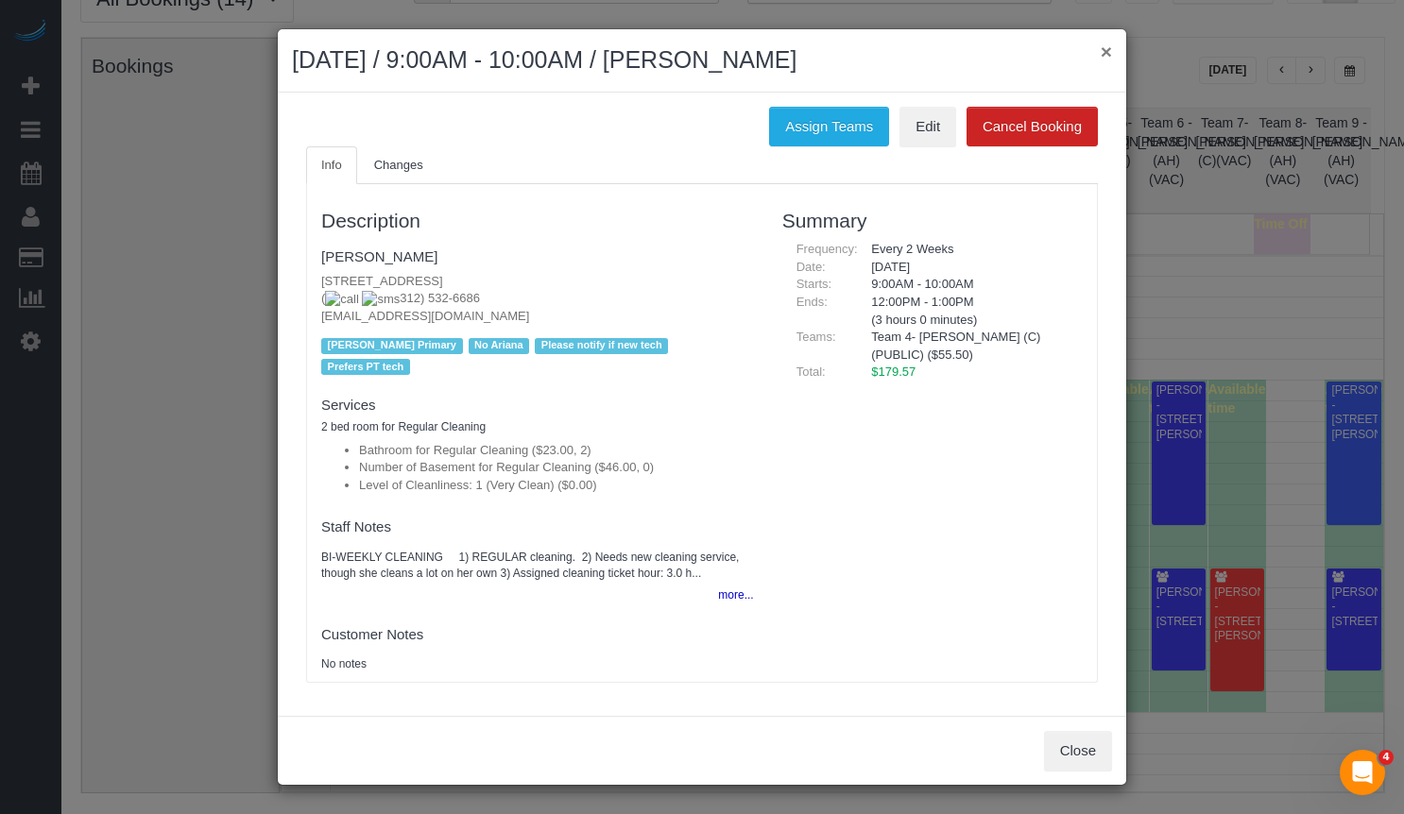
click at [1107, 43] on button "×" at bounding box center [1106, 52] width 11 height 20
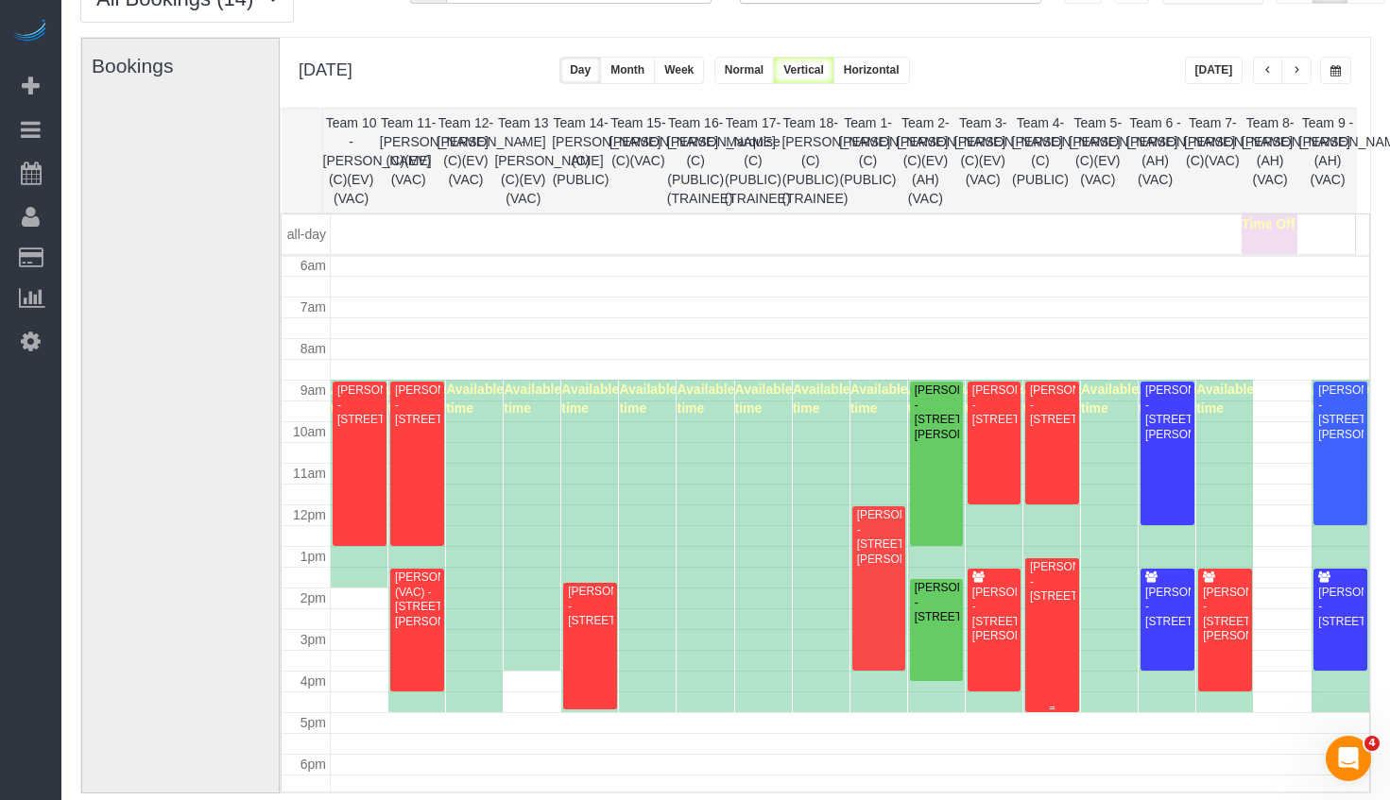
click at [1039, 563] on div "Debi Mitra - 632 West Briar Place, Apt 1, Chicago, IL 60657" at bounding box center [1052, 581] width 46 height 43
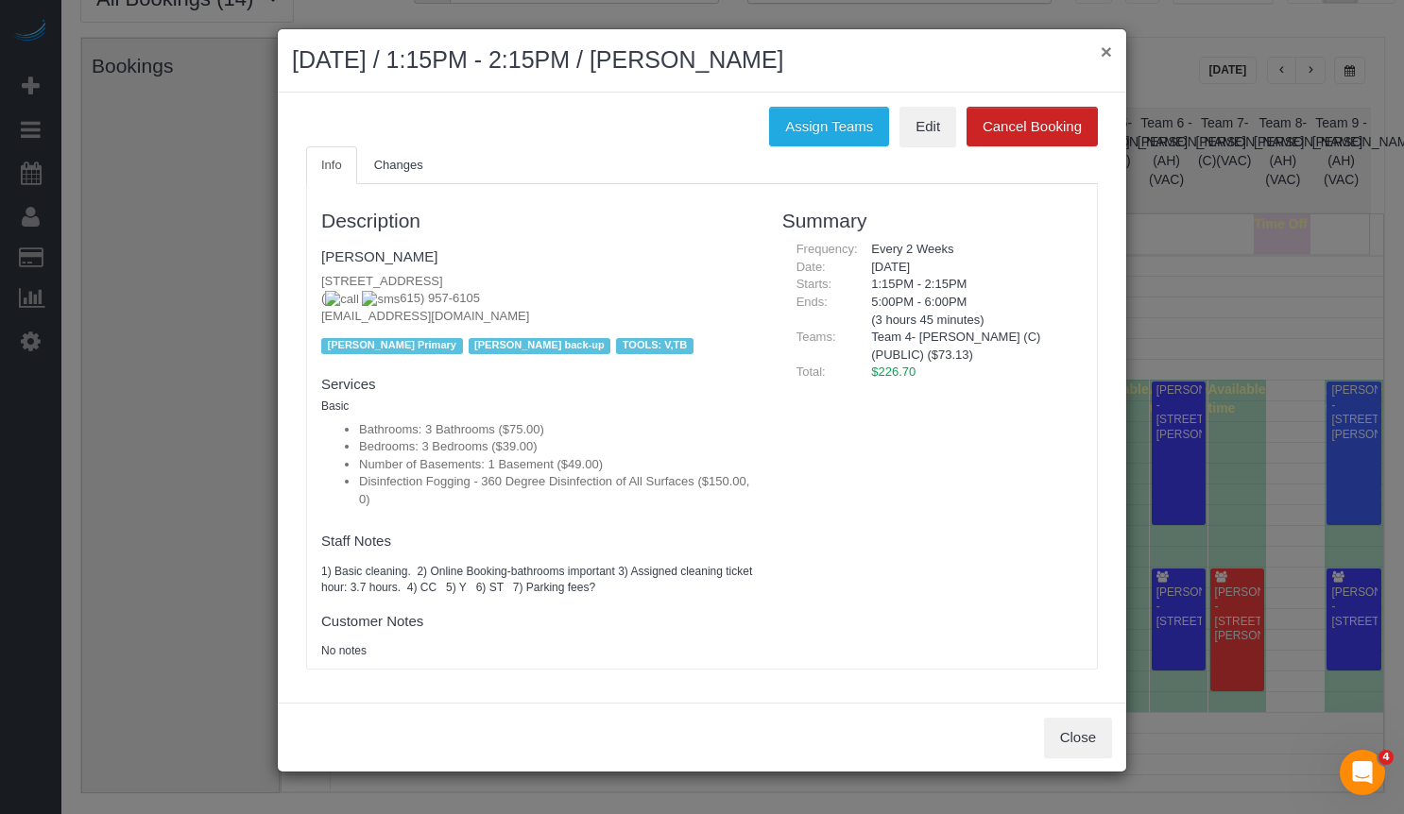
click at [1108, 50] on button "×" at bounding box center [1106, 52] width 11 height 20
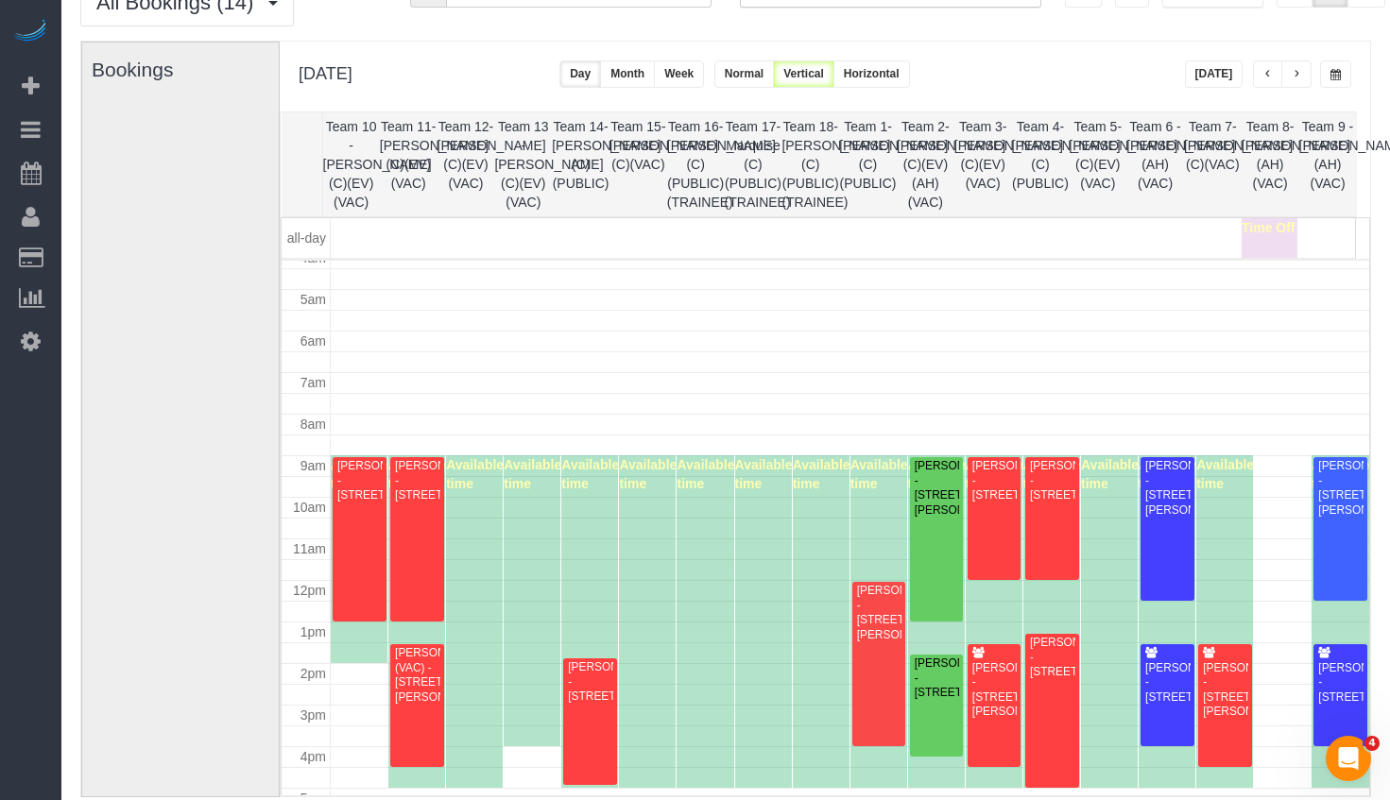
scroll to position [0, 0]
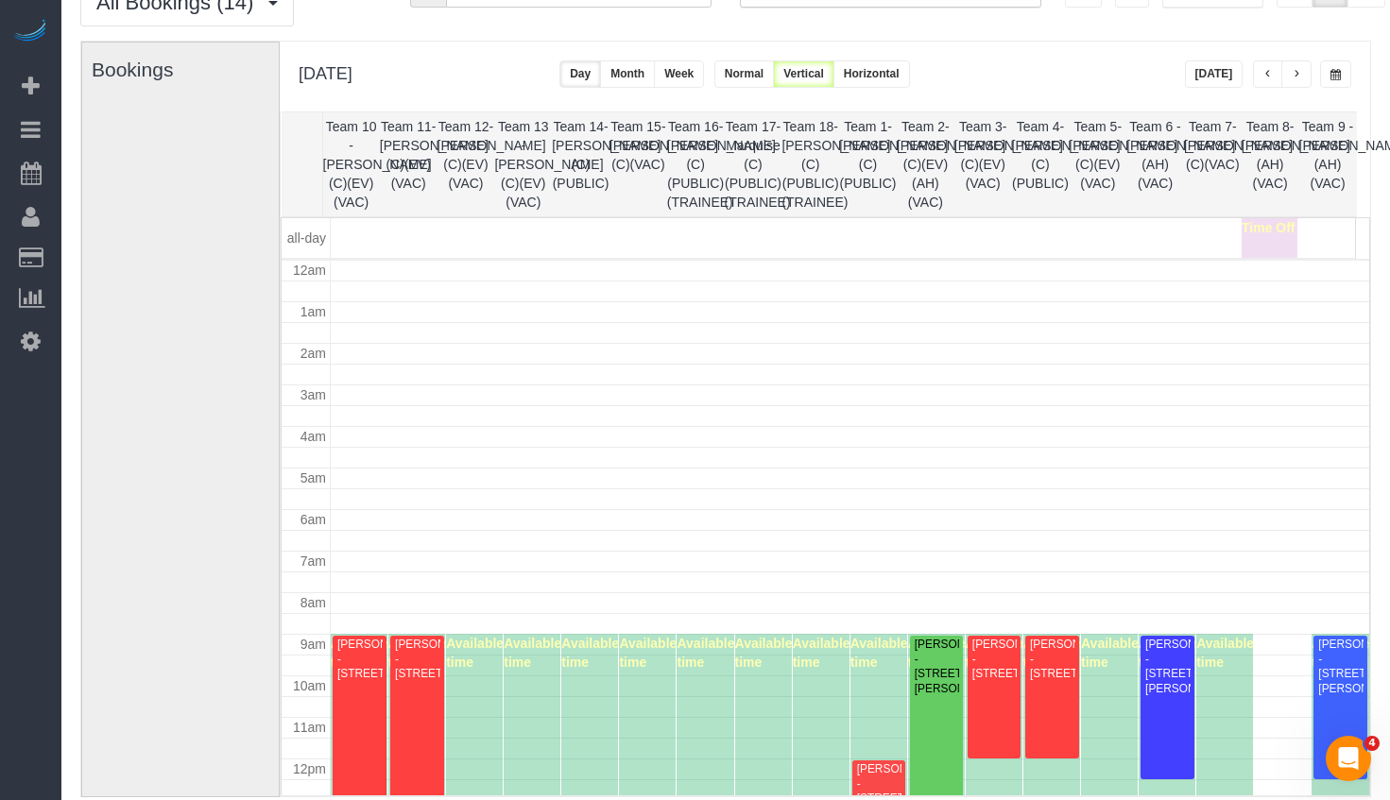
click at [1339, 77] on span "button" at bounding box center [1335, 74] width 10 height 11
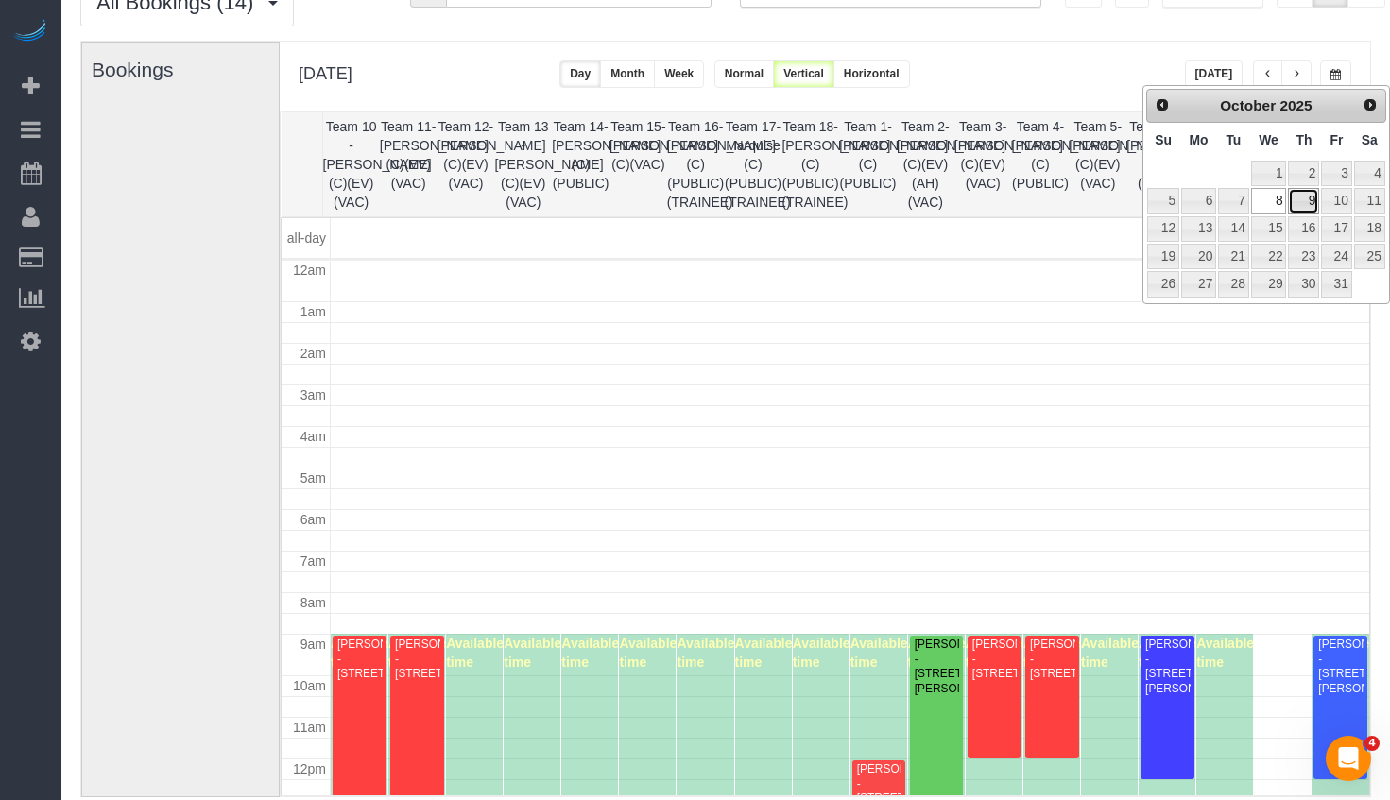
click at [1311, 197] on link "9" at bounding box center [1303, 201] width 31 height 26
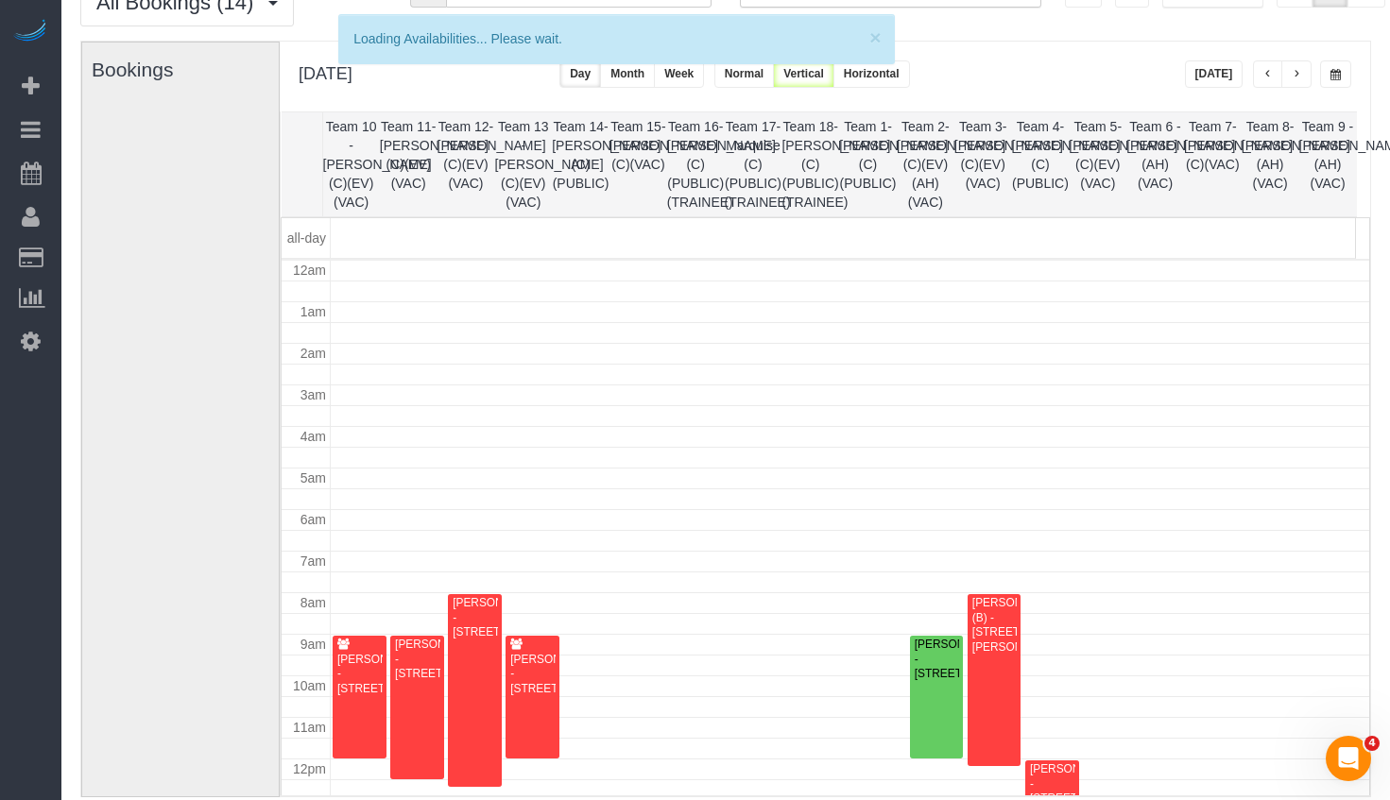
scroll to position [250, 0]
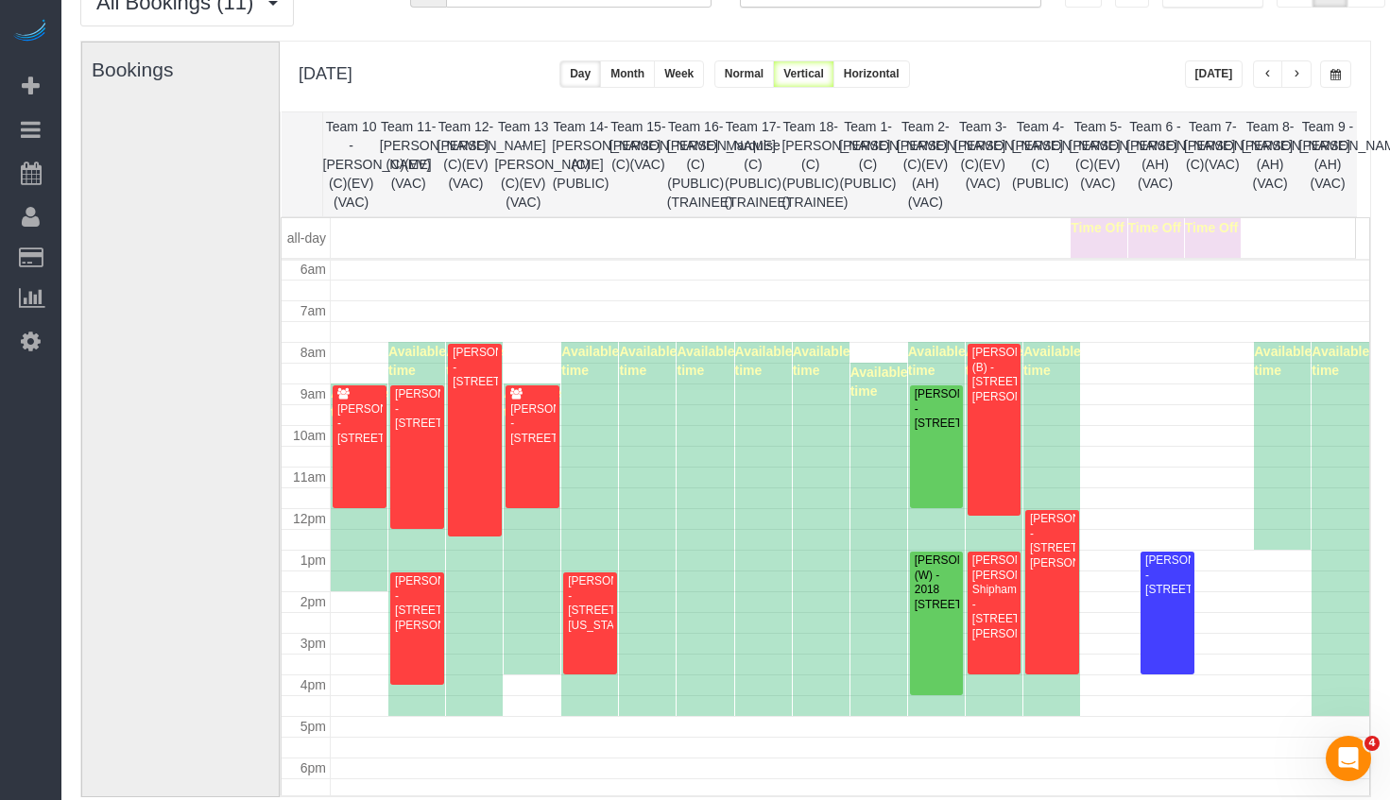
click at [1165, 201] on th "Team 6 - [PERSON_NAME] (AH)(VAC)" at bounding box center [1155, 164] width 58 height 104
click at [1327, 78] on button "button" at bounding box center [1335, 73] width 31 height 27
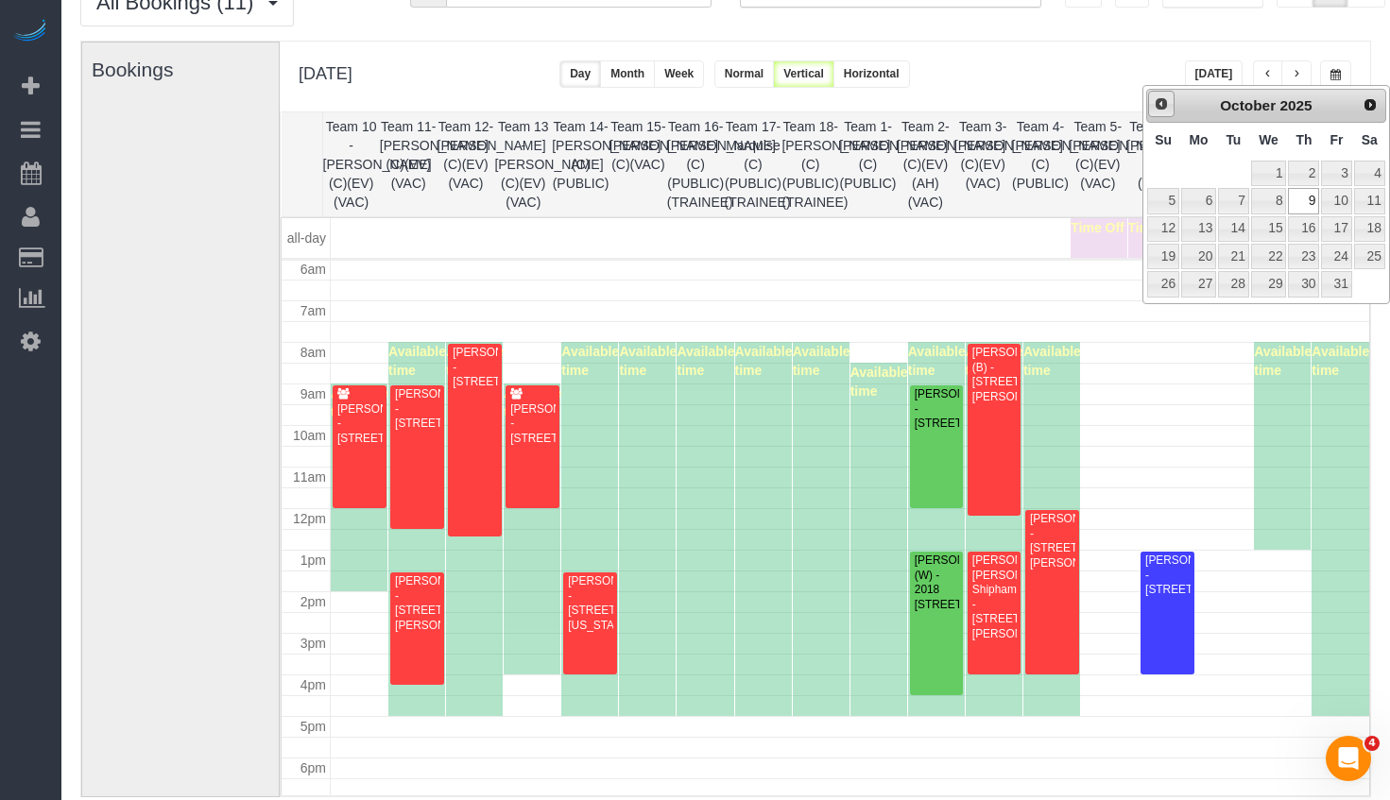
click at [1163, 104] on span "Prev" at bounding box center [1161, 103] width 15 height 15
click at [1375, 100] on span "Next" at bounding box center [1370, 103] width 15 height 15
click at [1340, 228] on link "19" at bounding box center [1336, 229] width 30 height 26
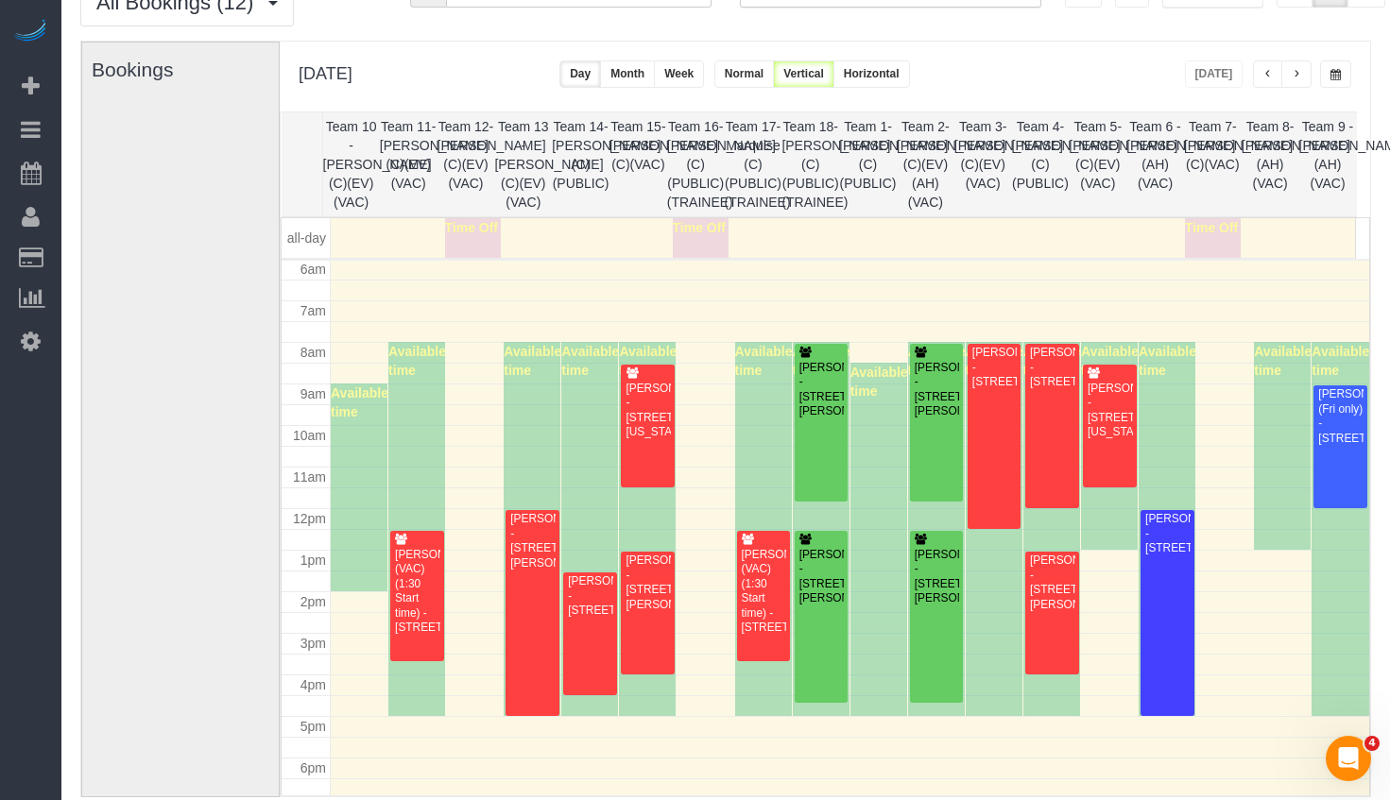
click at [776, 176] on th "Team 17- Marquise (C)(PUBLIC)(TRAINEE)" at bounding box center [754, 164] width 58 height 104
click at [481, 150] on th "Team 12- [PERSON_NAME] (C)(EV)(VAC)" at bounding box center [466, 164] width 58 height 104
click at [684, 147] on th "Team 16- [PERSON_NAME] (C)(PUBLIC)(TRAINEE)" at bounding box center [696, 164] width 58 height 104
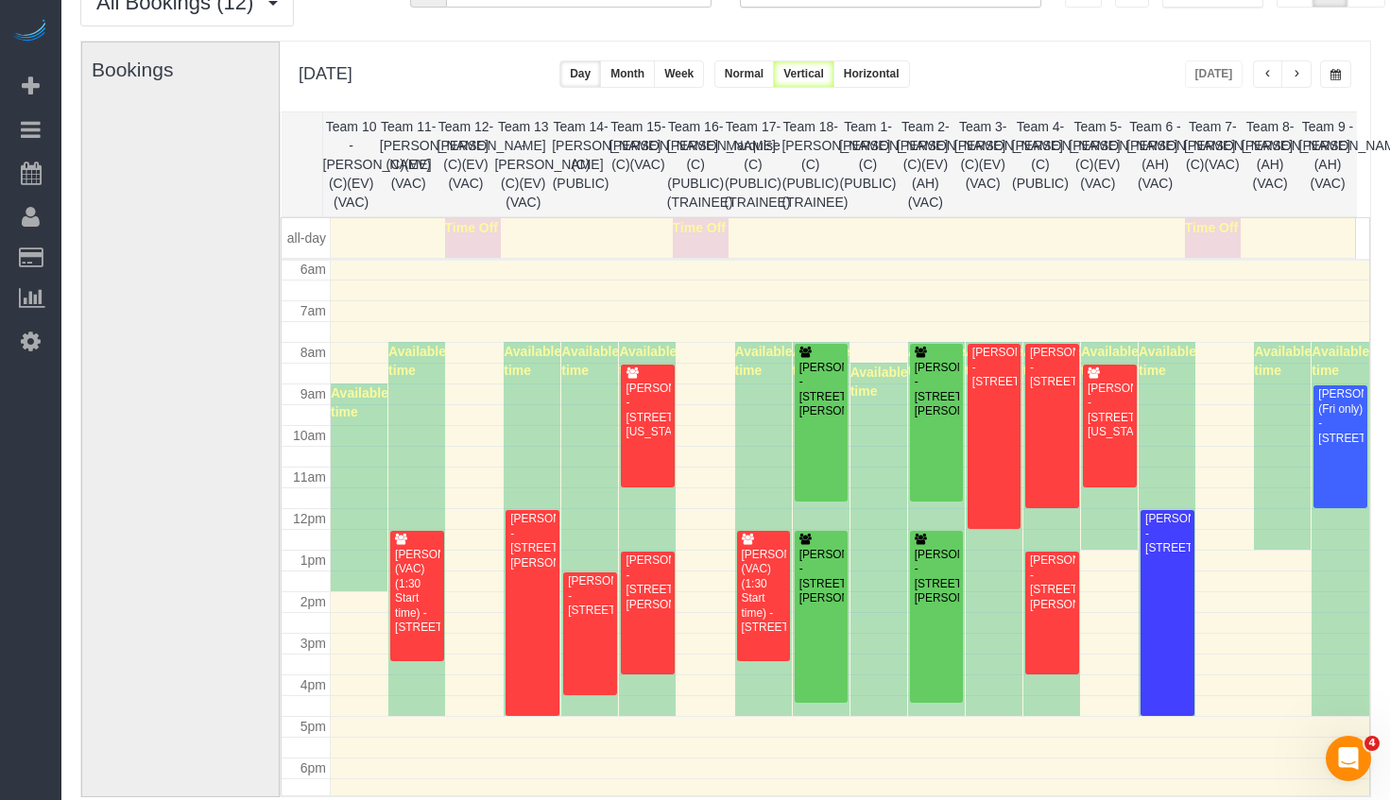
click at [1220, 140] on th "Team 7- [PERSON_NAME] (C)(VAC)" at bounding box center [1213, 164] width 58 height 104
click at [1086, 153] on th "Team 5- [PERSON_NAME] (C)(EV)(VAC)" at bounding box center [1098, 164] width 58 height 104
click at [1037, 145] on th "Team 4- [PERSON_NAME] (C)(PUBLIC)" at bounding box center [1041, 164] width 58 height 104
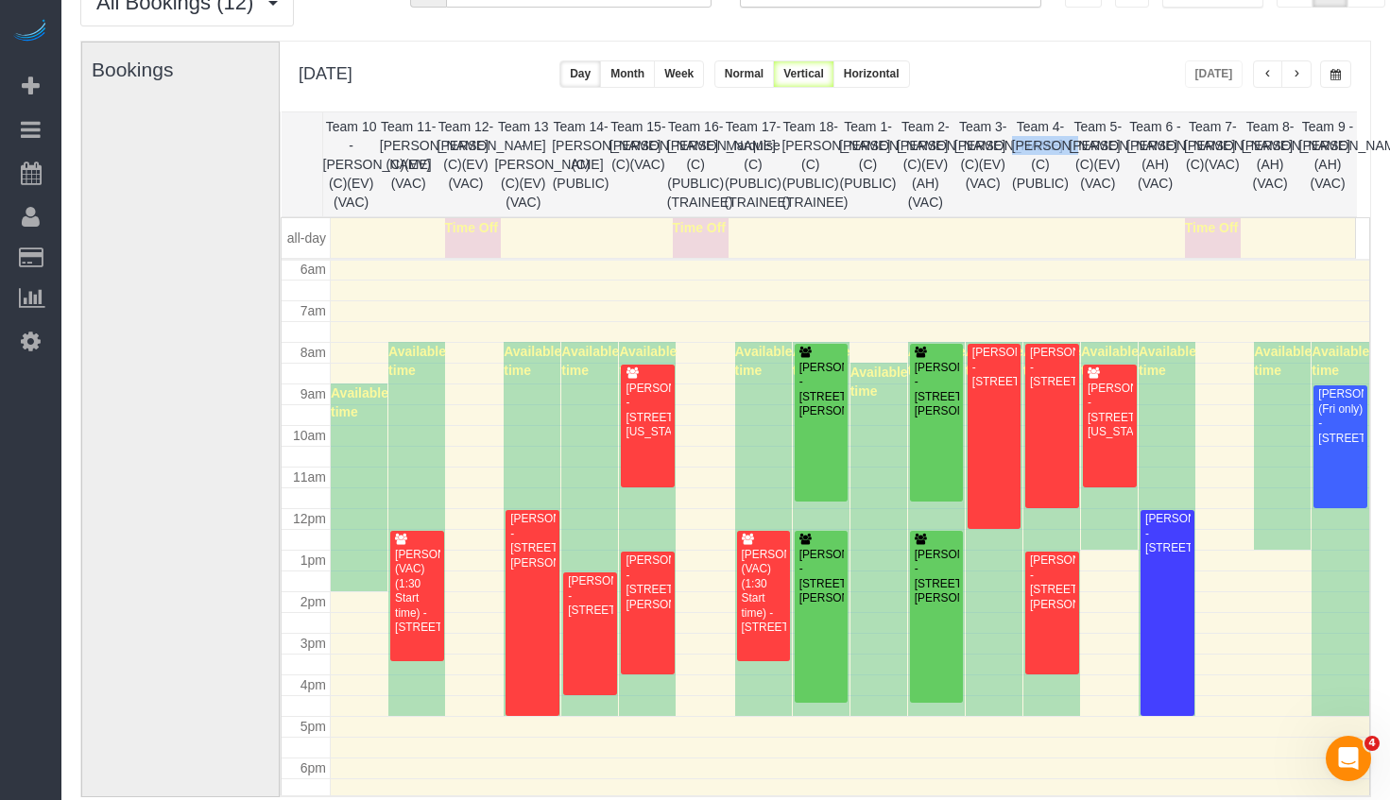
click at [1037, 145] on th "Team 4- [PERSON_NAME] (C)(PUBLIC)" at bounding box center [1041, 164] width 58 height 104
click at [1123, 146] on th "Team 5- [PERSON_NAME] (C)(EV)(VAC)" at bounding box center [1098, 164] width 58 height 104
click at [1102, 147] on th "Team 5- [PERSON_NAME] (C)(EV)(VAC)" at bounding box center [1098, 164] width 58 height 104
click at [1334, 90] on div "**********" at bounding box center [825, 77] width 1090 height 70
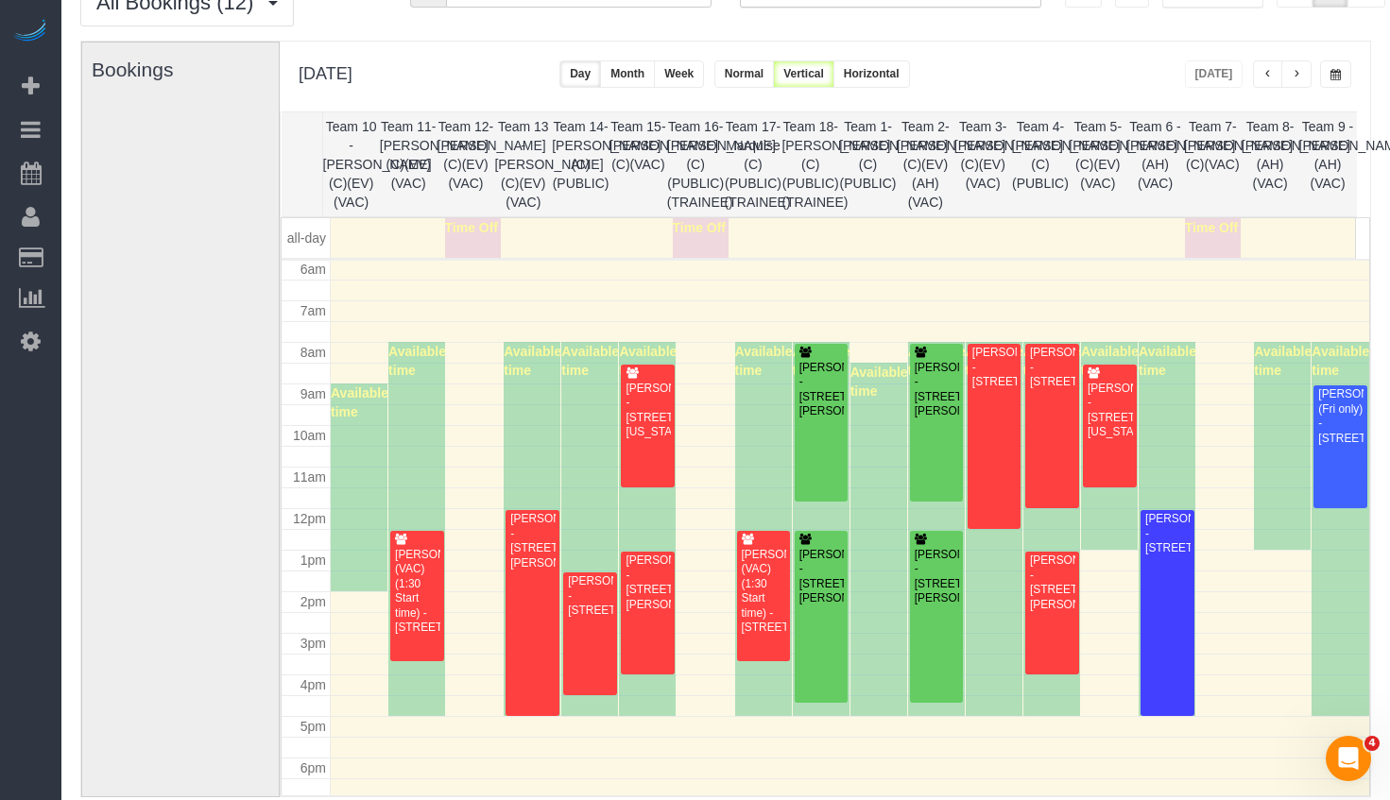
click at [1338, 84] on button "button" at bounding box center [1335, 73] width 31 height 27
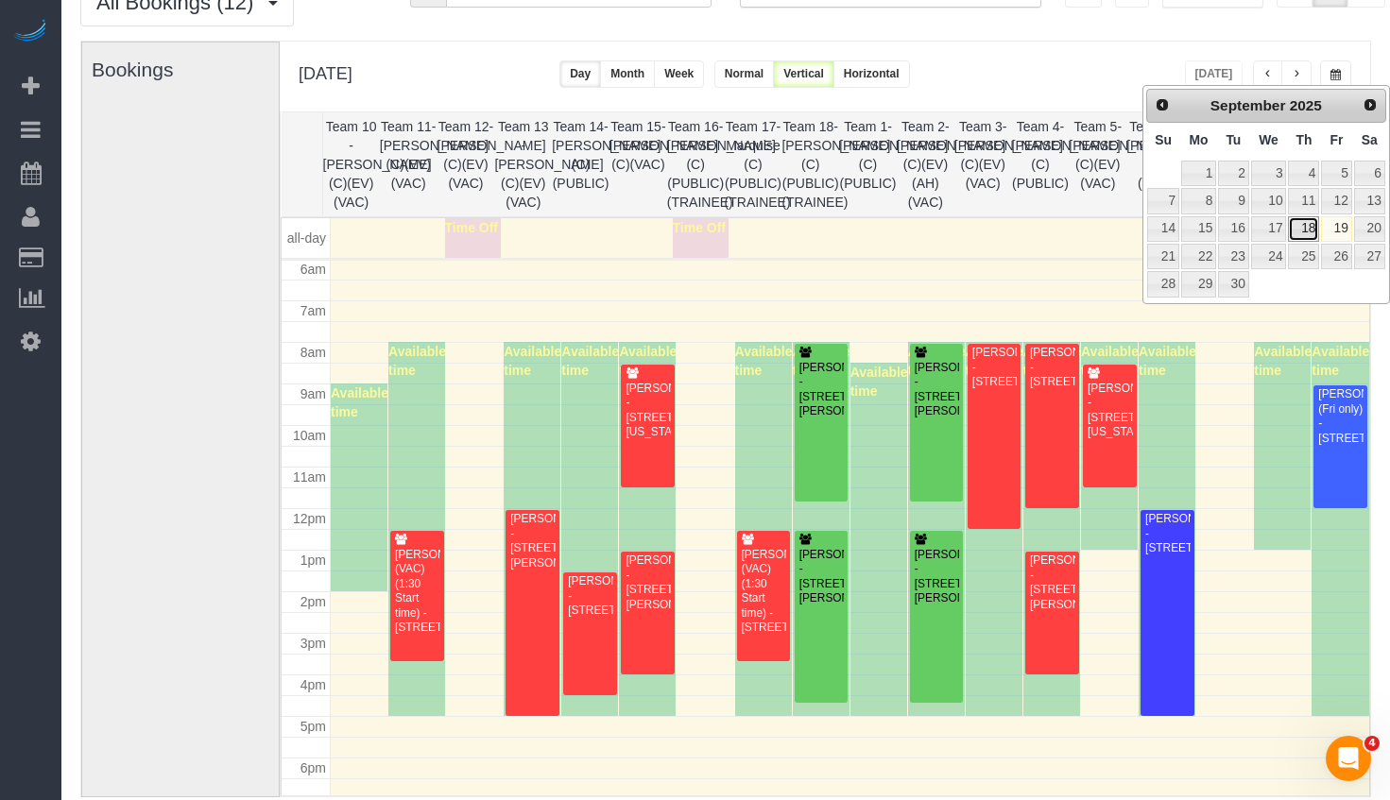
click at [1319, 226] on link "18" at bounding box center [1303, 229] width 31 height 26
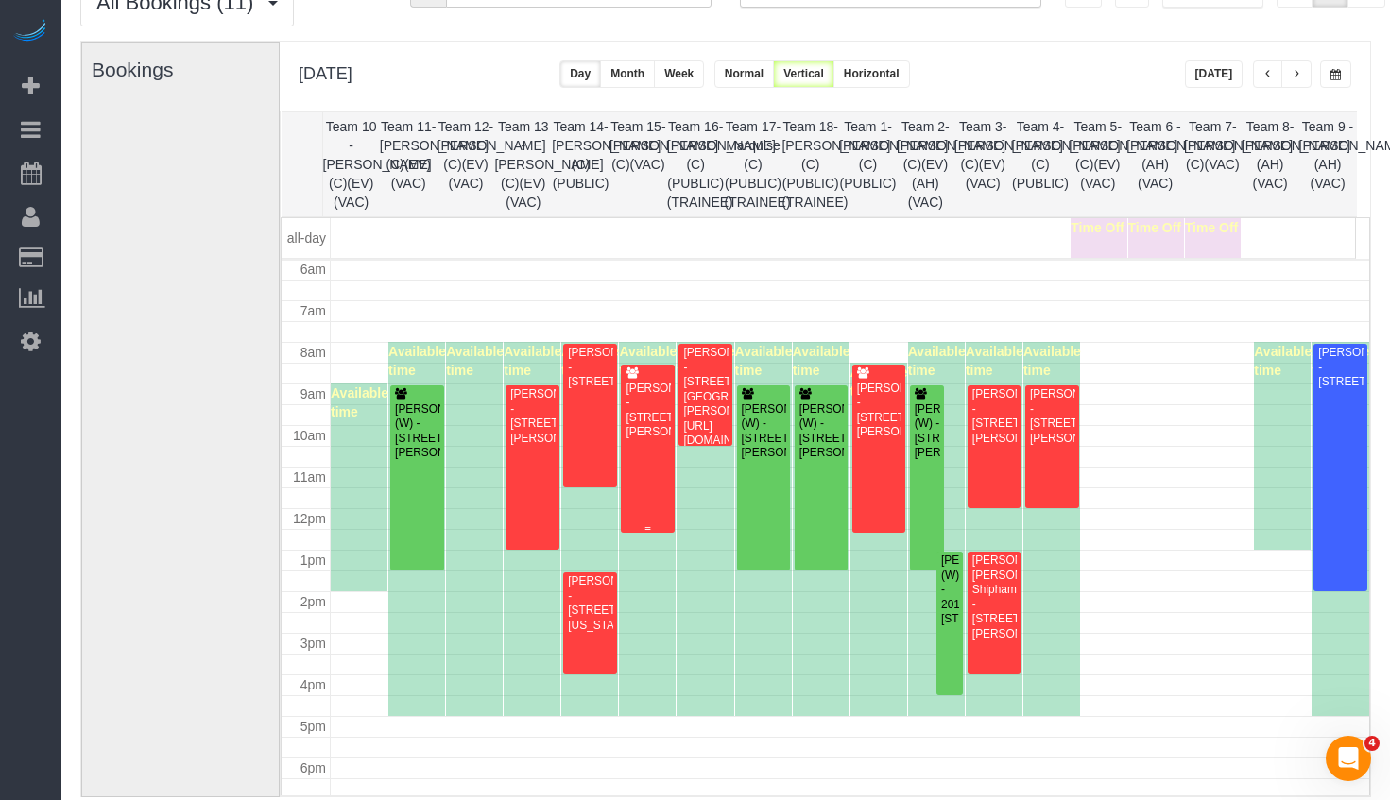
click at [629, 405] on div "Christina Samatas - 2127 N Clifton Ave, Chicago, IL 60614" at bounding box center [648, 411] width 46 height 59
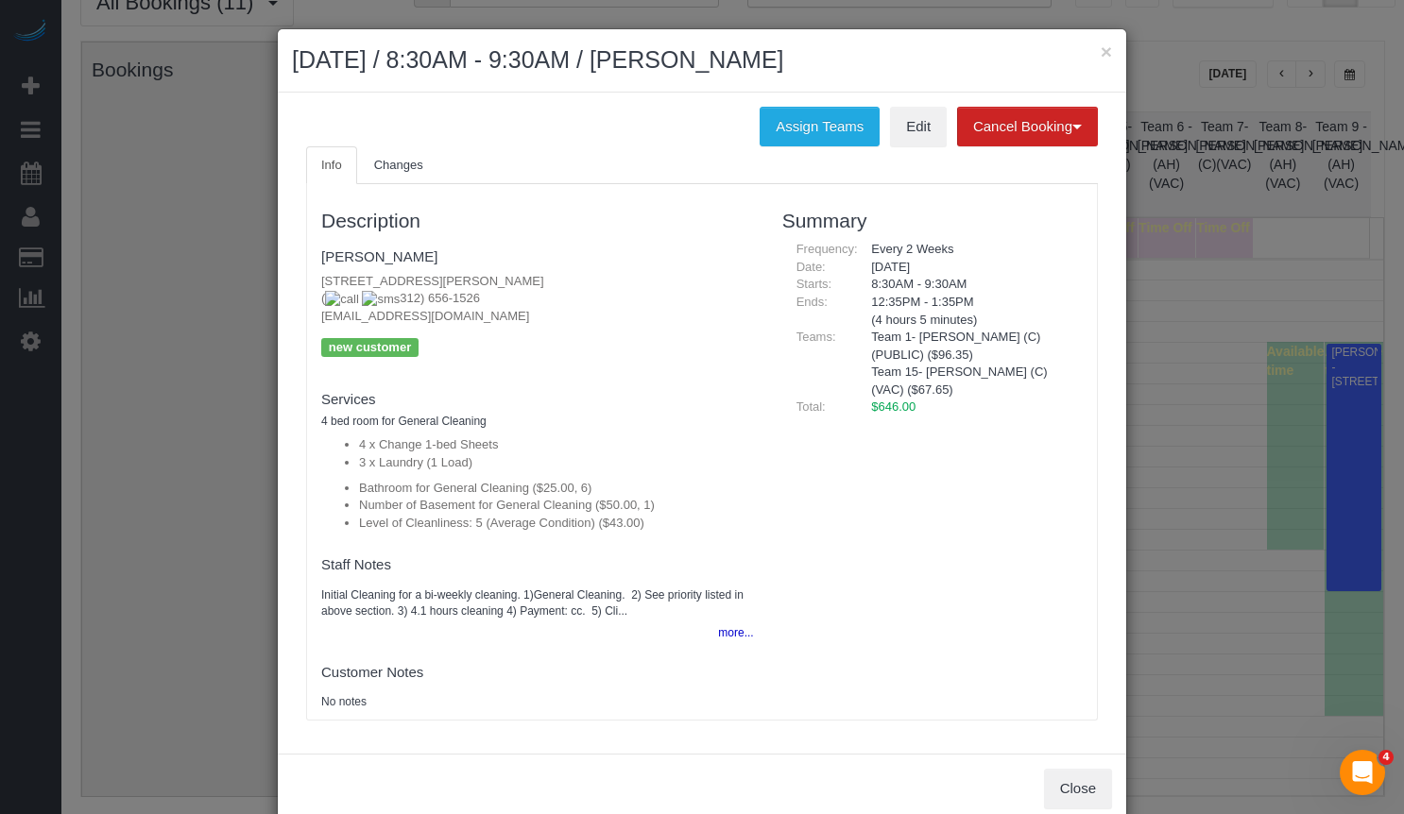
drag, startPoint x: 880, startPoint y: 63, endPoint x: 740, endPoint y: 58, distance: 140.0
click at [732, 59] on h2 "September 18, 2025 / 8:30AM - 9:30AM / Christina Samatas" at bounding box center [702, 60] width 820 height 34
copy h2 "Christina Samatas"
click at [1091, 48] on h2 "September 18, 2025 / 8:30AM - 9:30AM / Christina Samatas" at bounding box center [702, 60] width 820 height 34
click at [1101, 49] on button "×" at bounding box center [1106, 52] width 11 height 20
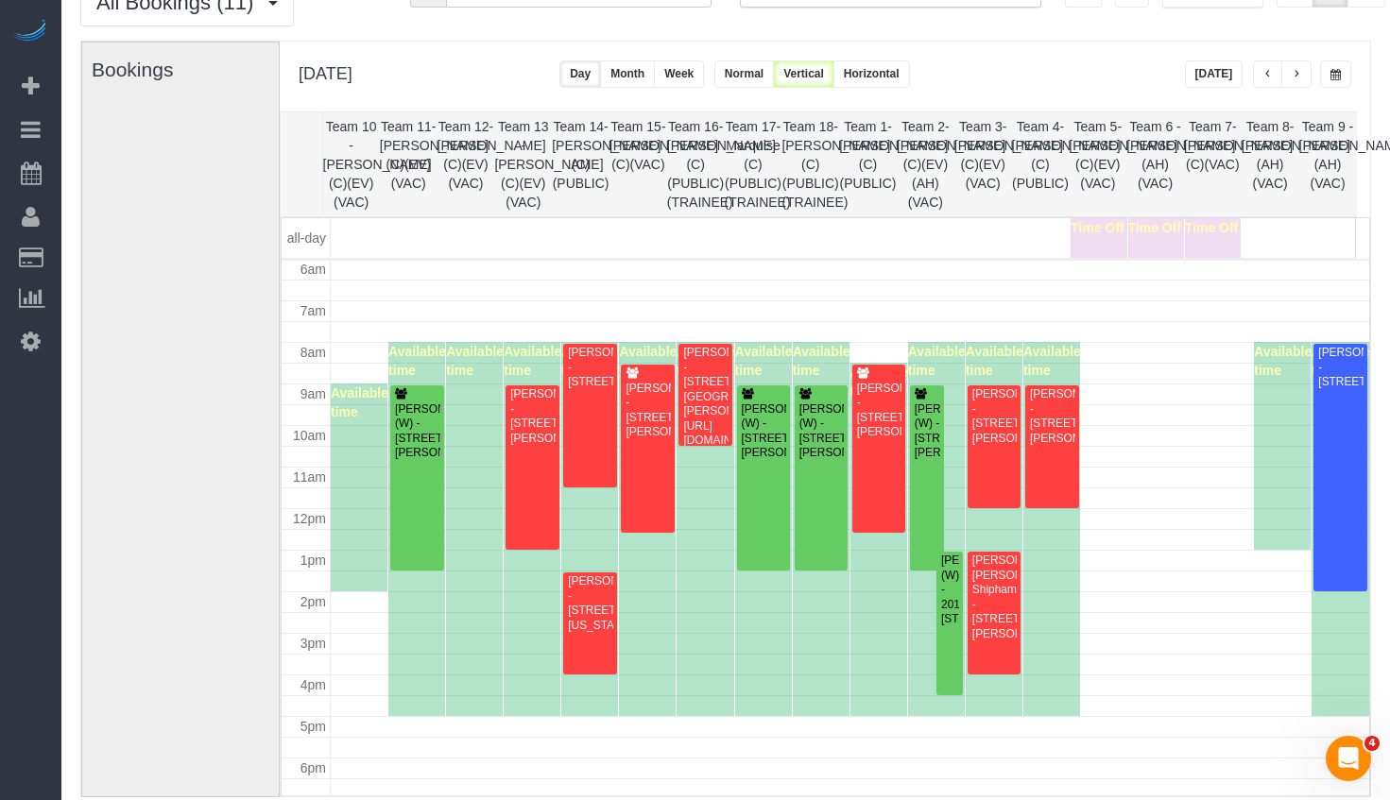
click at [1317, 76] on div "**********" at bounding box center [1268, 73] width 167 height 27
click at [1330, 74] on span "button" at bounding box center [1335, 74] width 10 height 11
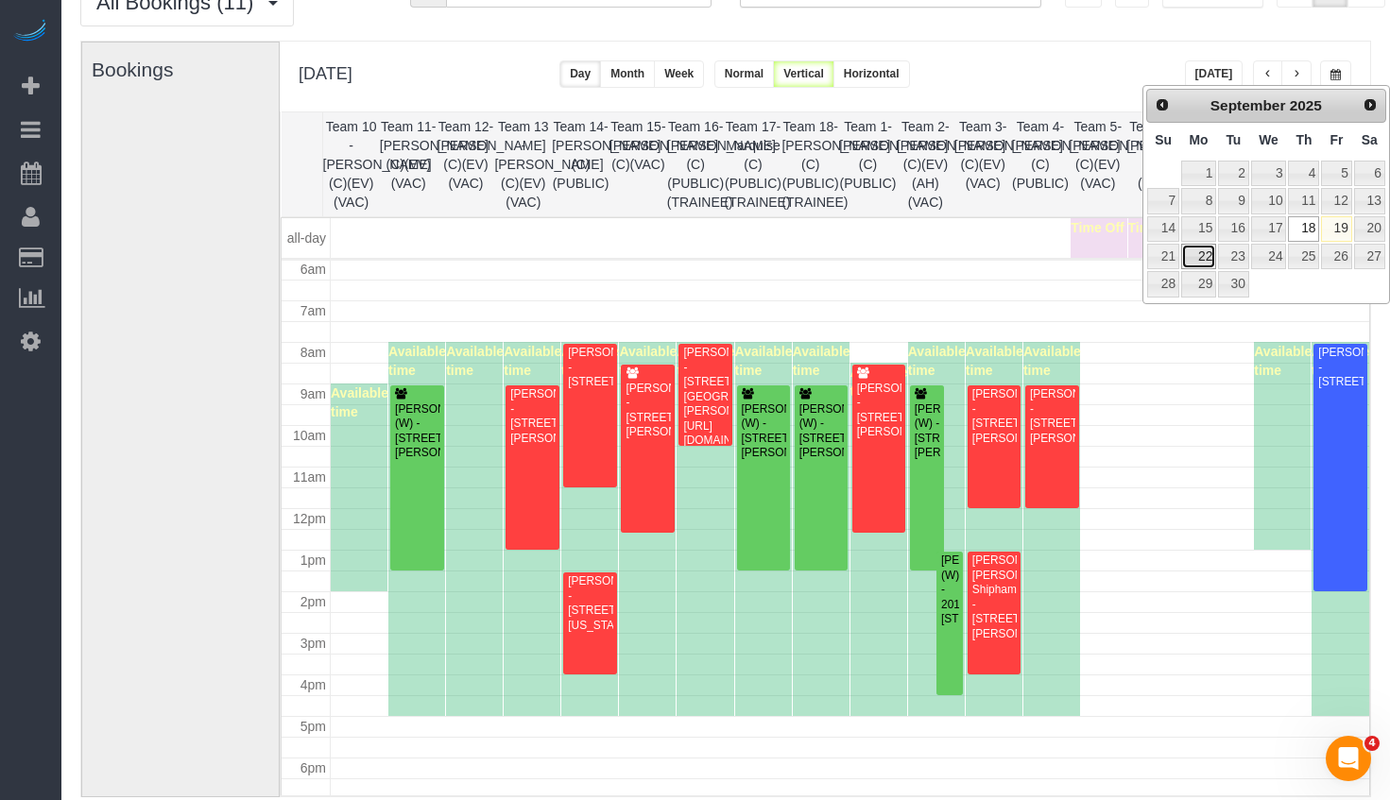
click at [1201, 255] on link "22" at bounding box center [1198, 257] width 35 height 26
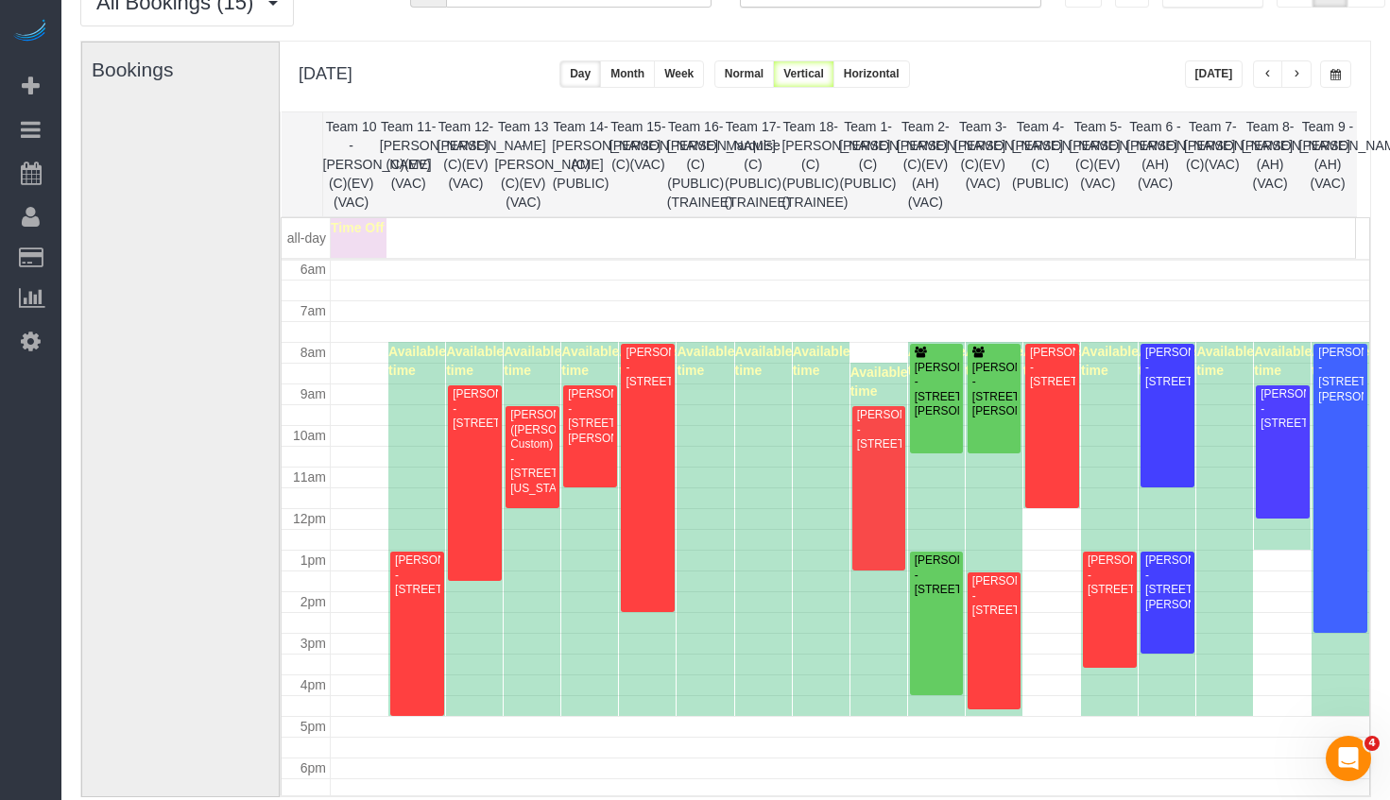
click at [1338, 65] on button "button" at bounding box center [1335, 73] width 31 height 27
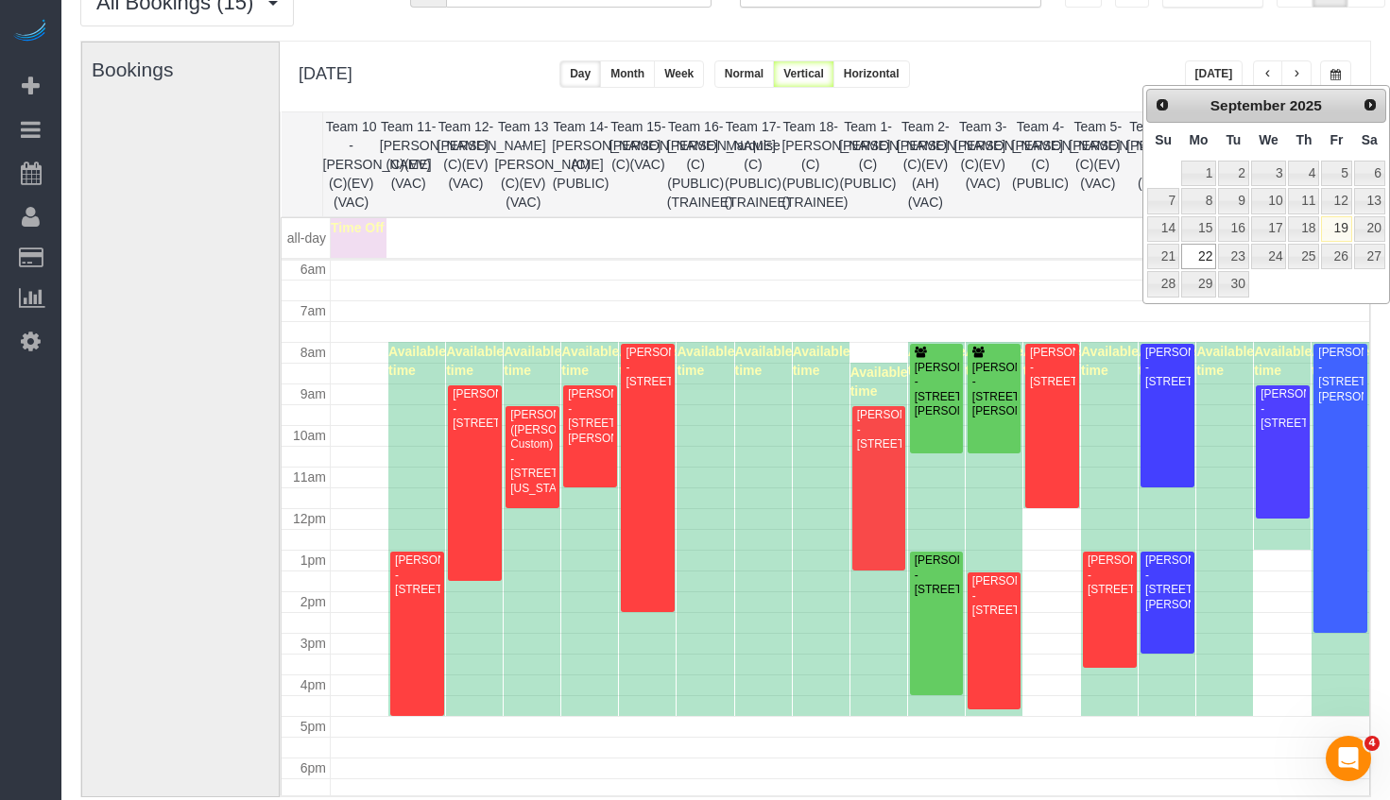
click at [1034, 270] on td at bounding box center [850, 269] width 1039 height 21
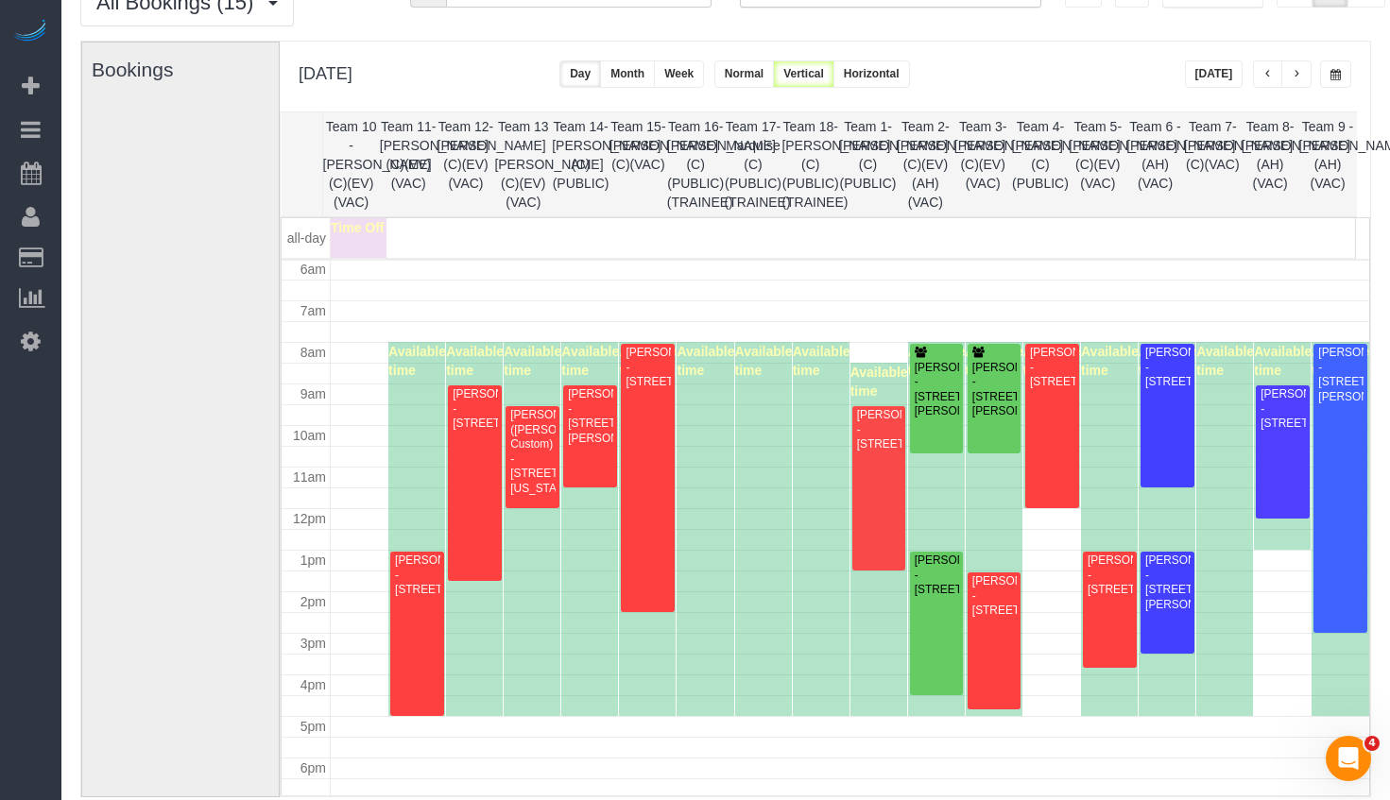
click at [1344, 80] on button "button" at bounding box center [1335, 73] width 31 height 27
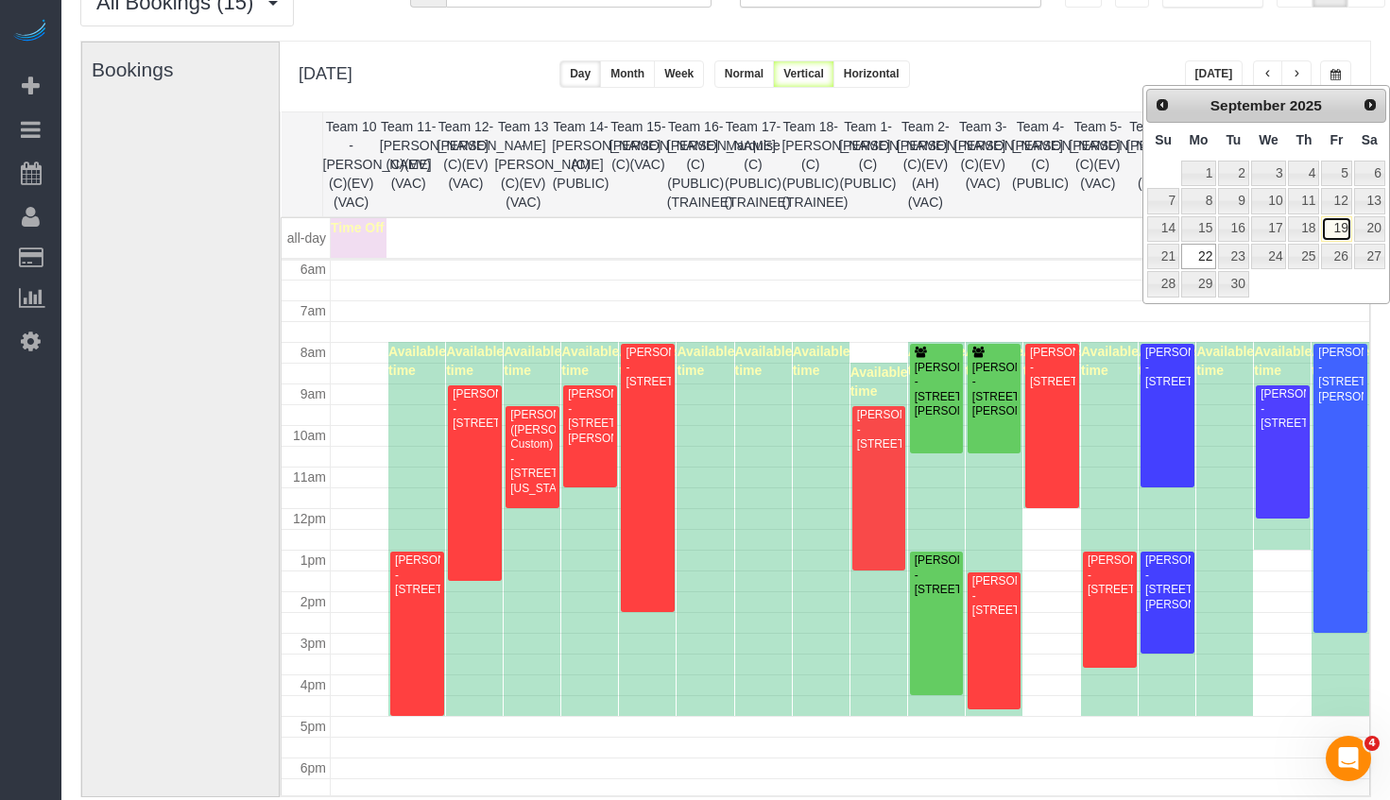
click at [1343, 234] on link "19" at bounding box center [1336, 229] width 30 height 26
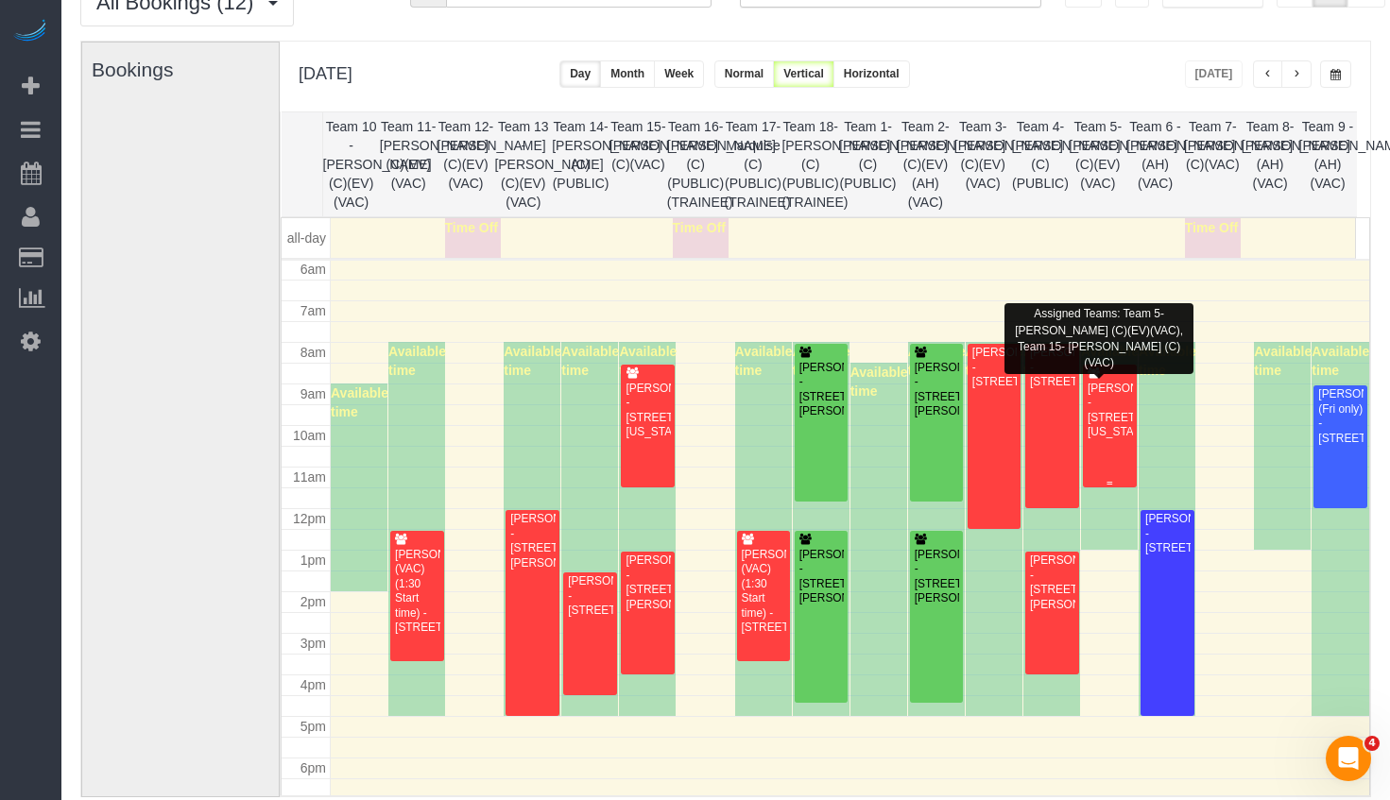
click at [1102, 432] on div "Rachel Santarromana - 4941 S Michigan Ave Unit 3n, Chicago, IL 60615" at bounding box center [1110, 411] width 46 height 59
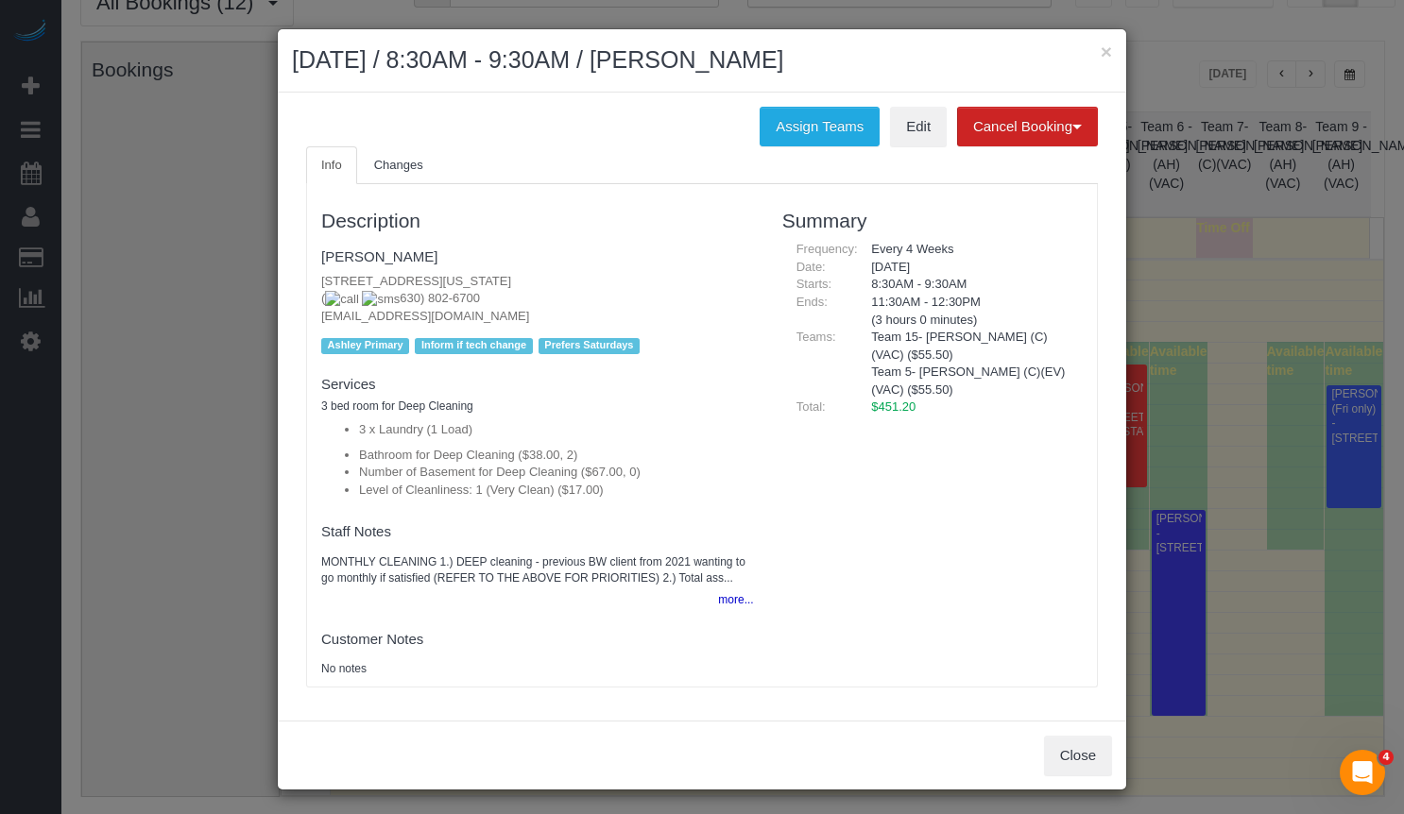
drag, startPoint x: 471, startPoint y: 301, endPoint x: 362, endPoint y: 294, distance: 108.9
click at [362, 294] on p "4941 S Michigan Ave Unit 3n, Chicago, IL 60615 ( 630) 802-6700 rach31santa@gmai…" at bounding box center [537, 299] width 433 height 53
copy span "630) 802-6700"
click at [1101, 52] on button "×" at bounding box center [1106, 52] width 11 height 20
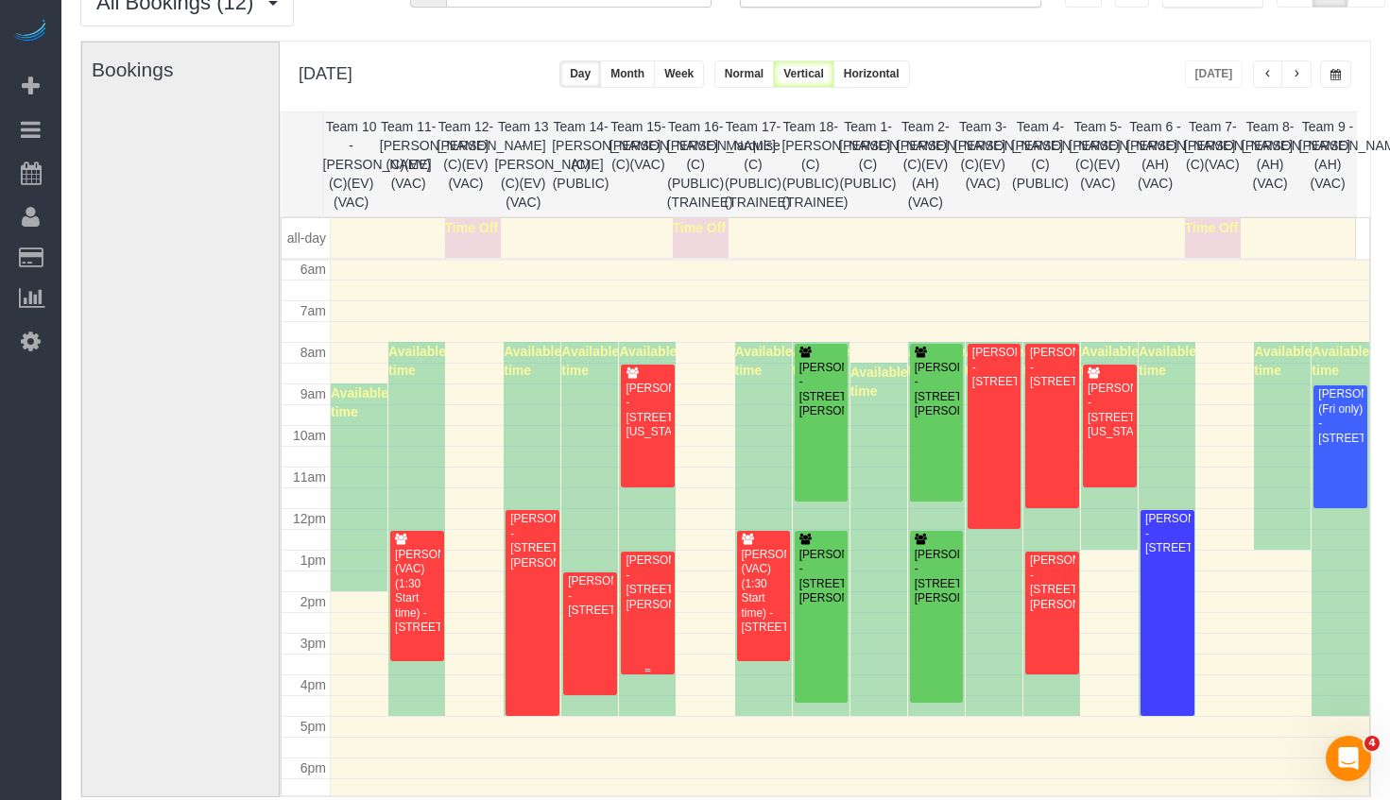
click at [656, 612] on div "Julia Hull - 2122 W Crystal St., Apt 2w, Chicago, IL 60622" at bounding box center [648, 583] width 46 height 59
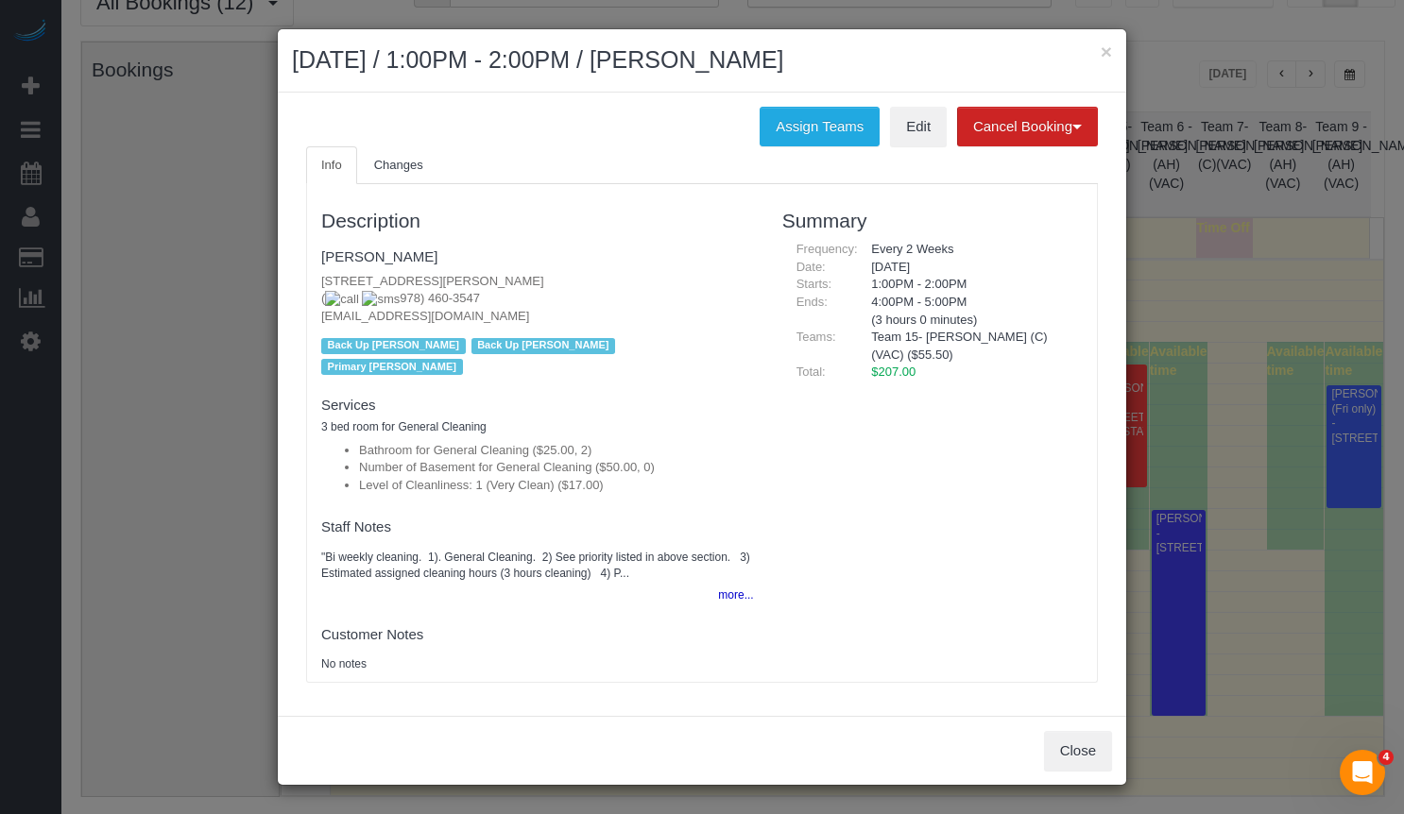
drag, startPoint x: 464, startPoint y: 301, endPoint x: 368, endPoint y: 300, distance: 96.4
click at [368, 300] on p "2122 W Crystal St., Apt 2w, Chicago, IL 60622 ( 978) 460-3547 juliahull25@gmail…" at bounding box center [537, 299] width 433 height 53
copy span "978) 460-3547"
drag, startPoint x: 839, startPoint y: 53, endPoint x: 739, endPoint y: 55, distance: 100.2
click at [739, 55] on h2 "September 19, 2025 / 1:00PM - 2:00PM / Julia Hull" at bounding box center [702, 60] width 820 height 34
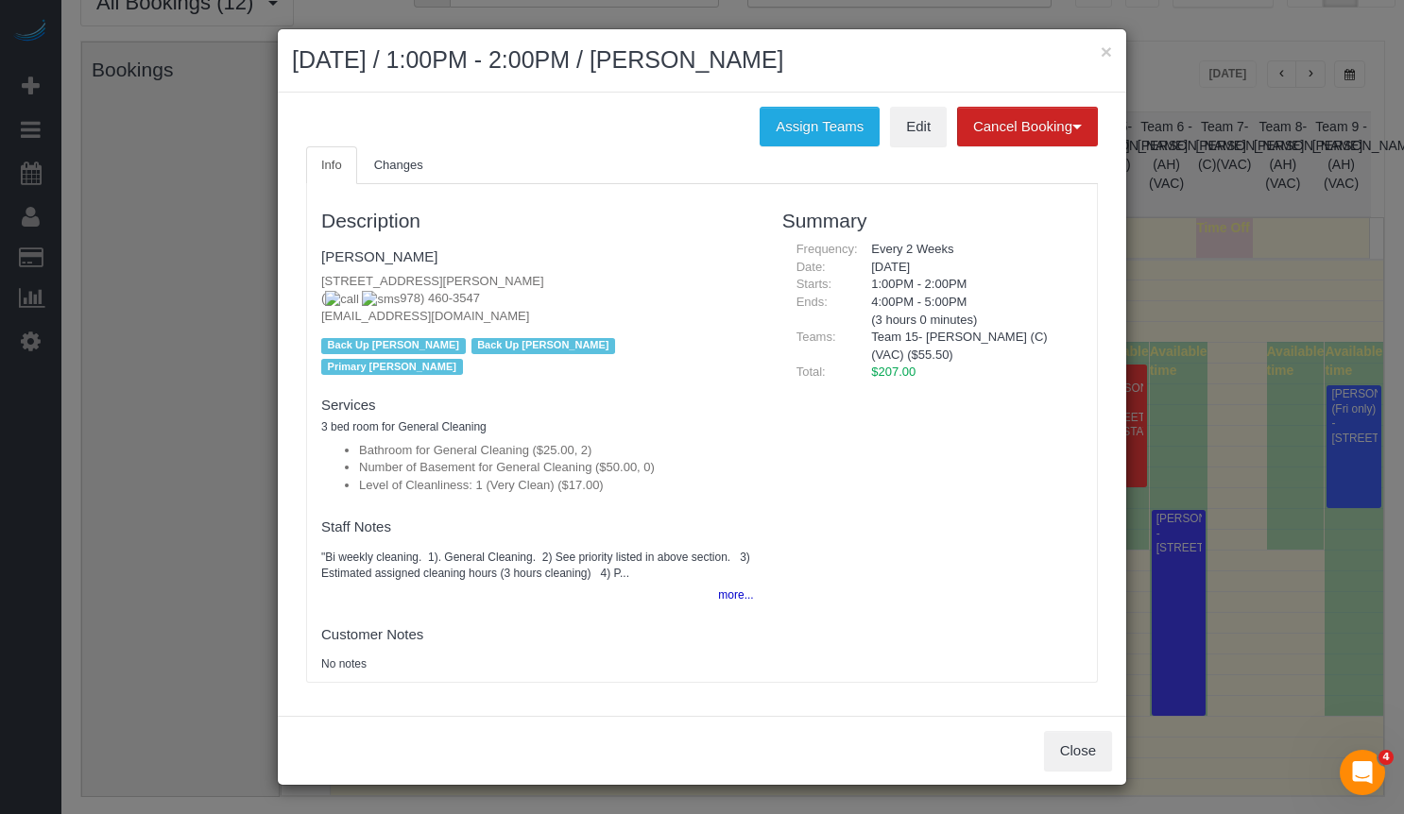
copy h2 "Julia Hull"
click at [457, 311] on p "2122 W Crystal St., Apt 2w, Chicago, IL 60622 ( 978) 460-3547 juliahull25@gmail…" at bounding box center [537, 299] width 433 height 53
drag, startPoint x: 410, startPoint y: 294, endPoint x: 369, endPoint y: 297, distance: 40.7
click at [369, 297] on p "2122 W Crystal St., Apt 2w, Chicago, IL 60622 ( 978) 460-3547 juliahull25@gmail…" at bounding box center [537, 299] width 433 height 53
copy span "978) 460-3547"
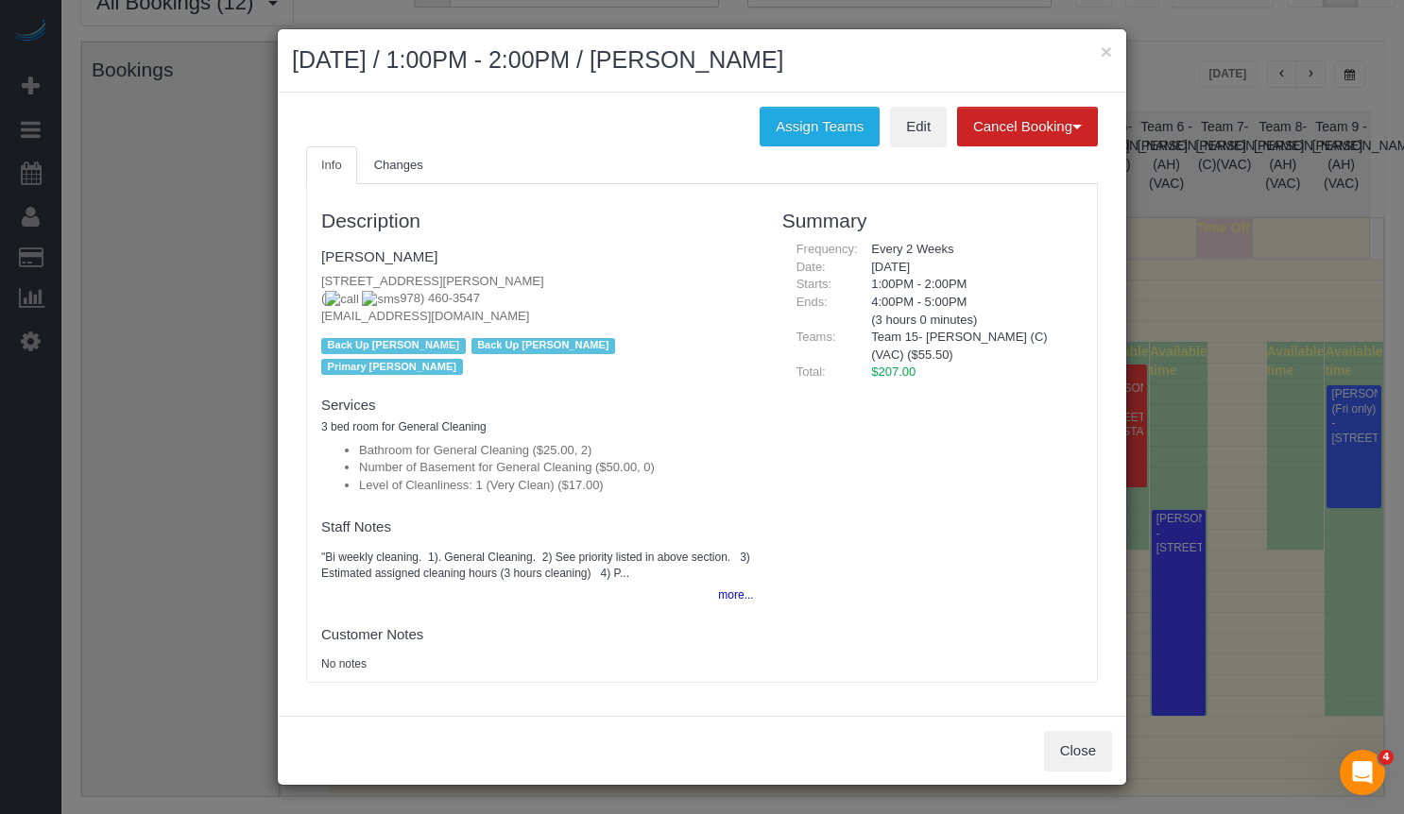
drag, startPoint x: 874, startPoint y: 63, endPoint x: 739, endPoint y: 62, distance: 135.1
click at [739, 62] on h2 "September 19, 2025 / 1:00PM - 2:00PM / Julia Hull" at bounding box center [702, 60] width 820 height 34
copy h2 "Julia Hull"
click at [492, 282] on p "2122 W Crystal St., Apt 2w, Chicago, IL 60622 ( 978) 460-3547 juliahull25@gmail…" at bounding box center [537, 299] width 433 height 53
drag, startPoint x: 410, startPoint y: 255, endPoint x: 355, endPoint y: 251, distance: 54.9
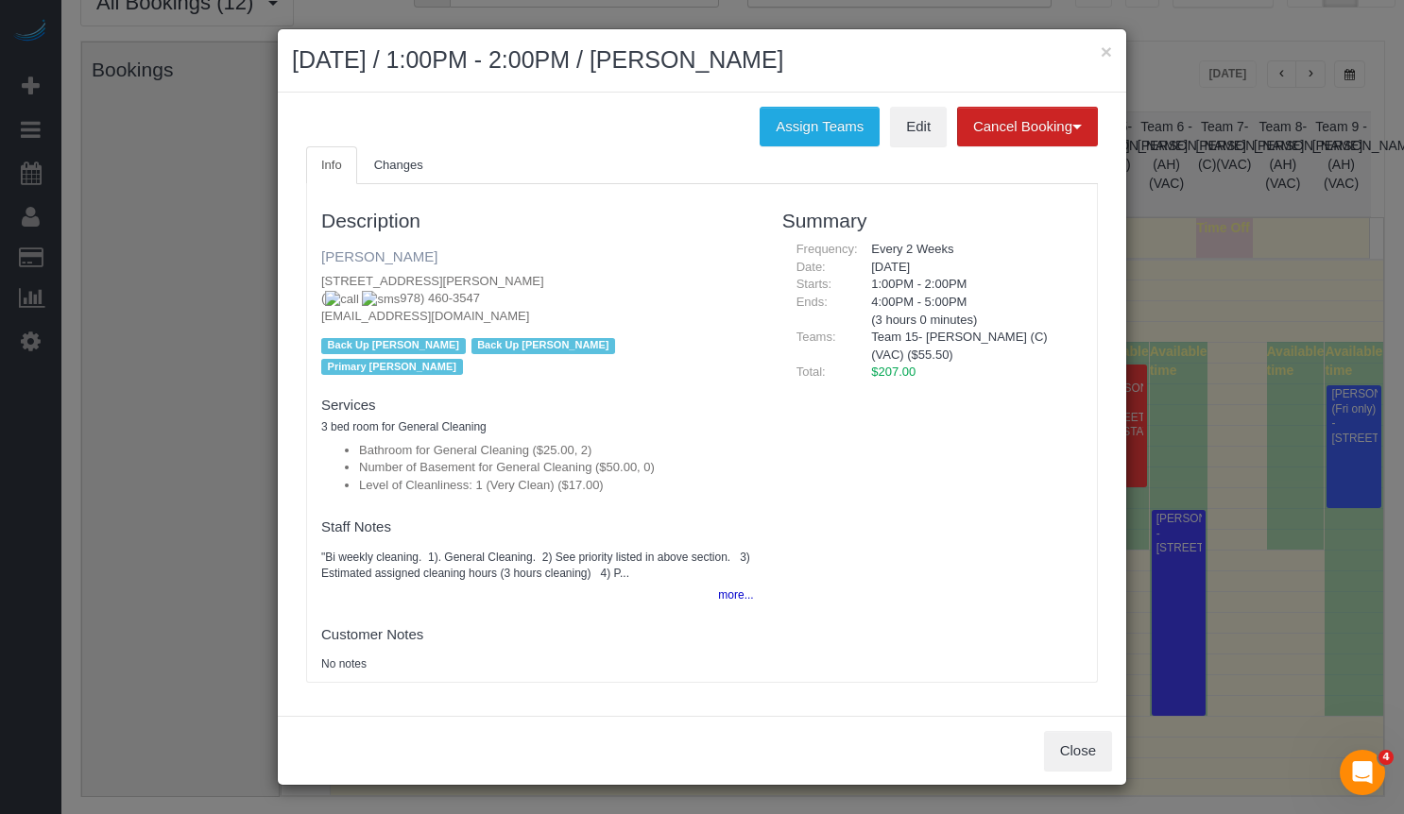
click at [355, 251] on h4 "Julia Hull" at bounding box center [537, 257] width 433 height 16
click at [508, 279] on p "2122 W Crystal St., Apt 2w, Chicago, IL 60622 ( 978) 460-3547 juliahull25@gmail…" at bounding box center [537, 299] width 433 height 53
drag, startPoint x: 408, startPoint y: 314, endPoint x: 289, endPoint y: 319, distance: 119.2
click at [289, 319] on div "Assign Teams Edit Cancel Booking Without Fee With $80.00 Fee Info Changes Descr…" at bounding box center [702, 405] width 849 height 625
click at [1104, 49] on button "×" at bounding box center [1106, 52] width 11 height 20
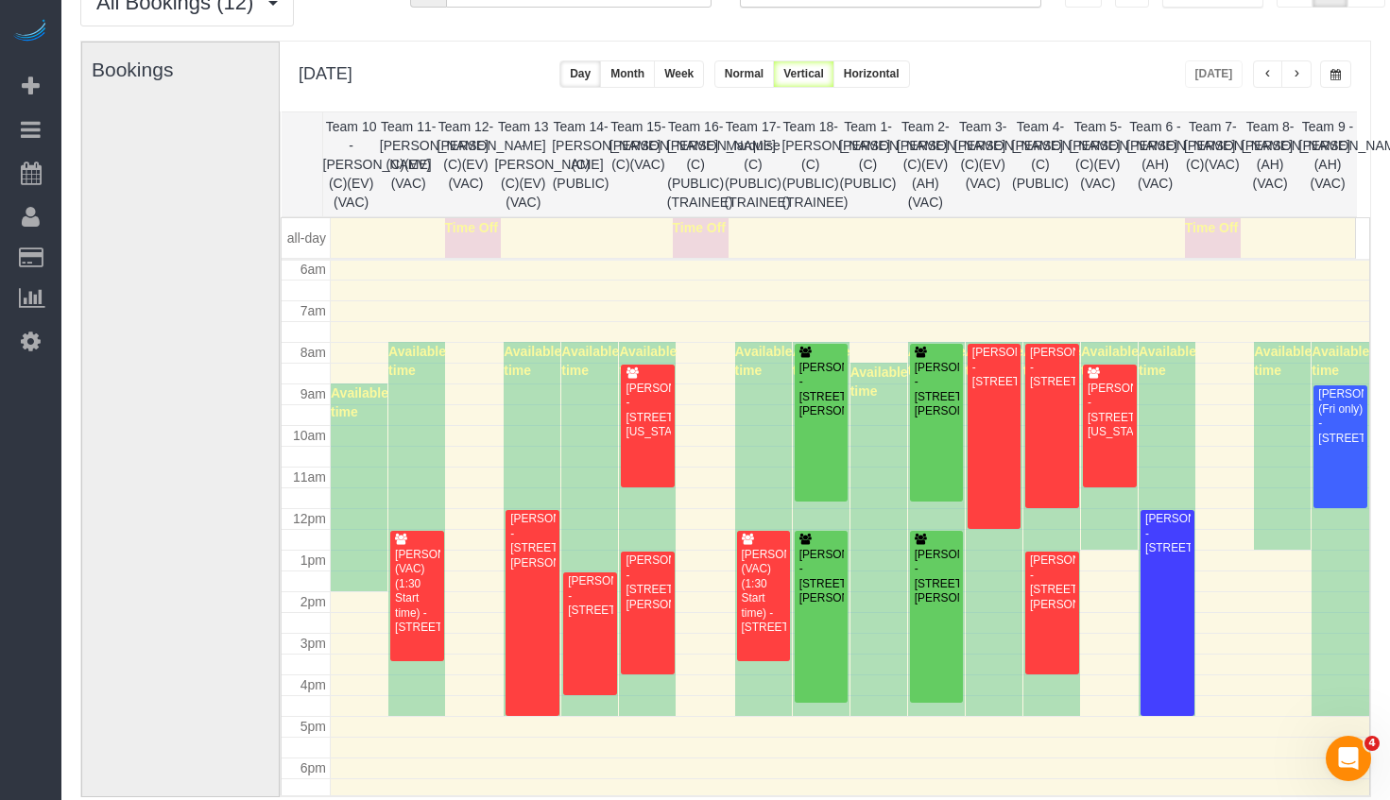
drag, startPoint x: 1343, startPoint y: 77, endPoint x: 1342, endPoint y: 86, distance: 9.5
click at [1342, 77] on button "button" at bounding box center [1335, 73] width 31 height 27
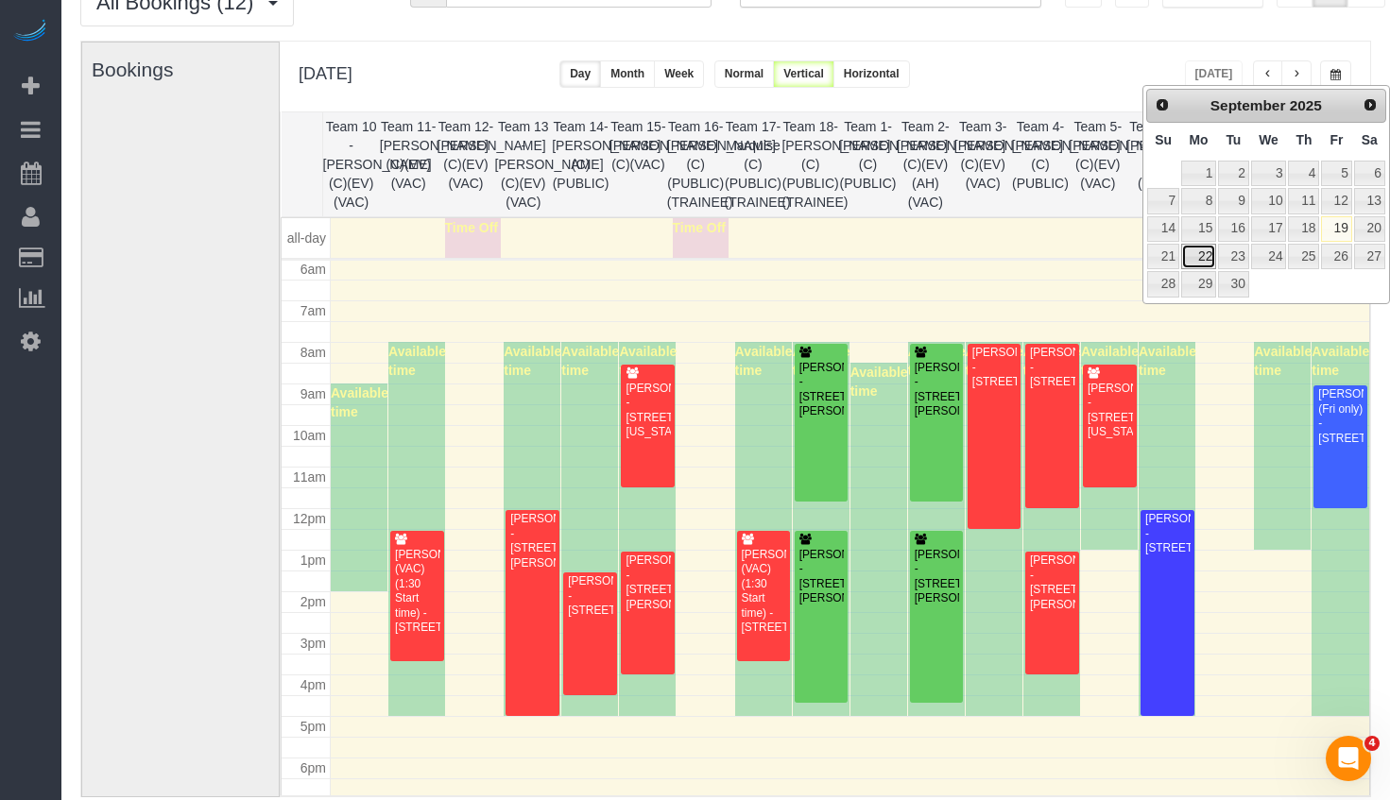
click at [1209, 248] on link "22" at bounding box center [1198, 257] width 35 height 26
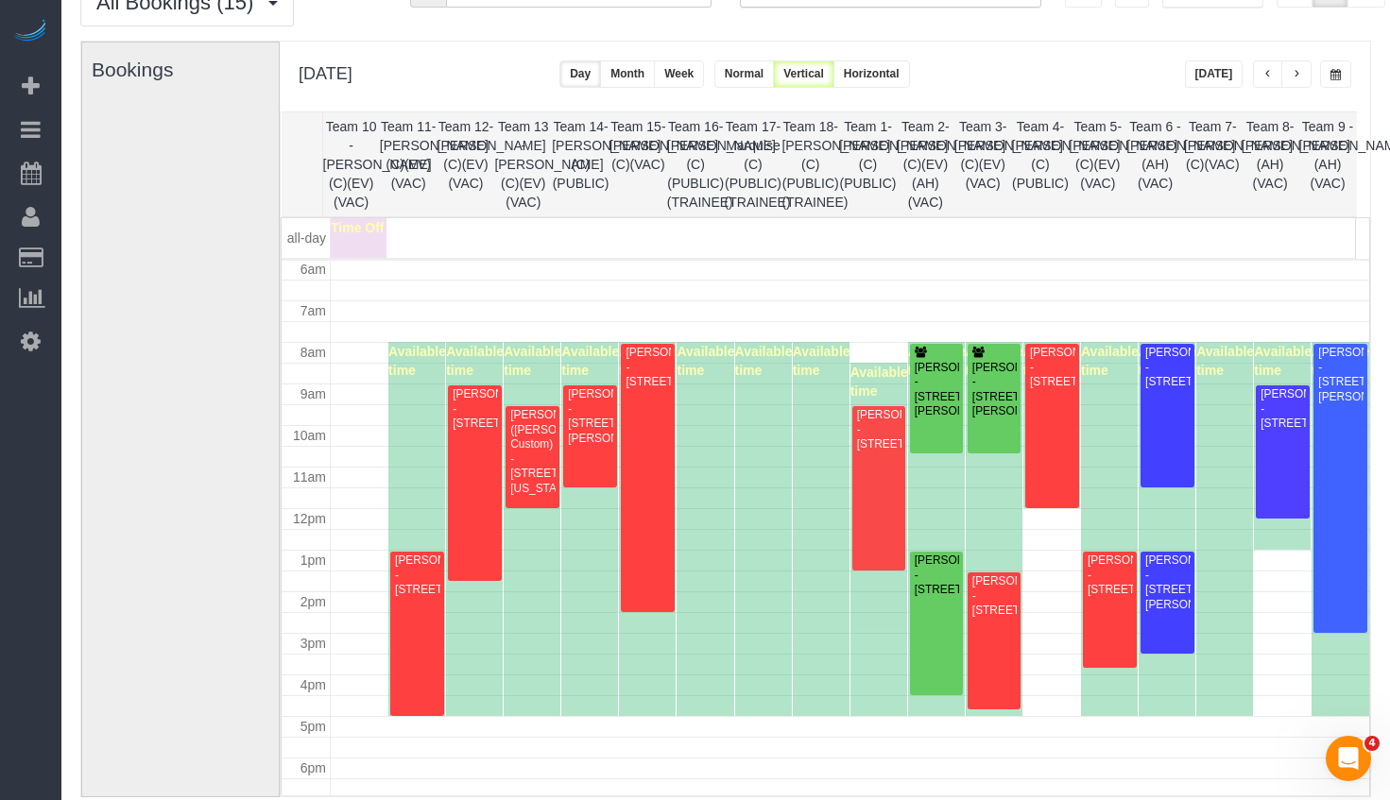
drag, startPoint x: 1317, startPoint y: 87, endPoint x: 1334, endPoint y: 84, distance: 17.2
click at [1318, 87] on div "**********" at bounding box center [1268, 73] width 167 height 27
click at [1334, 84] on button "button" at bounding box center [1335, 73] width 31 height 27
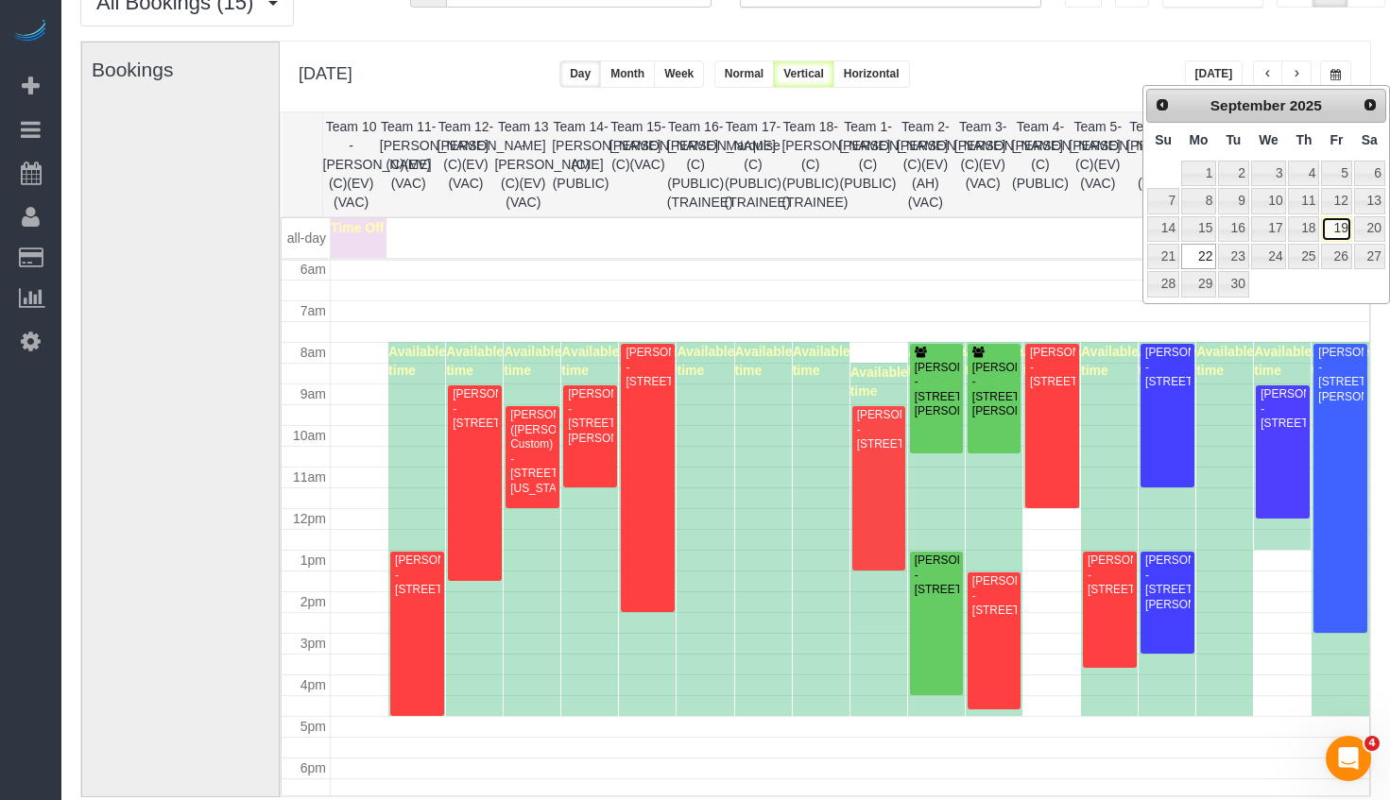
click at [1347, 234] on link "19" at bounding box center [1336, 229] width 30 height 26
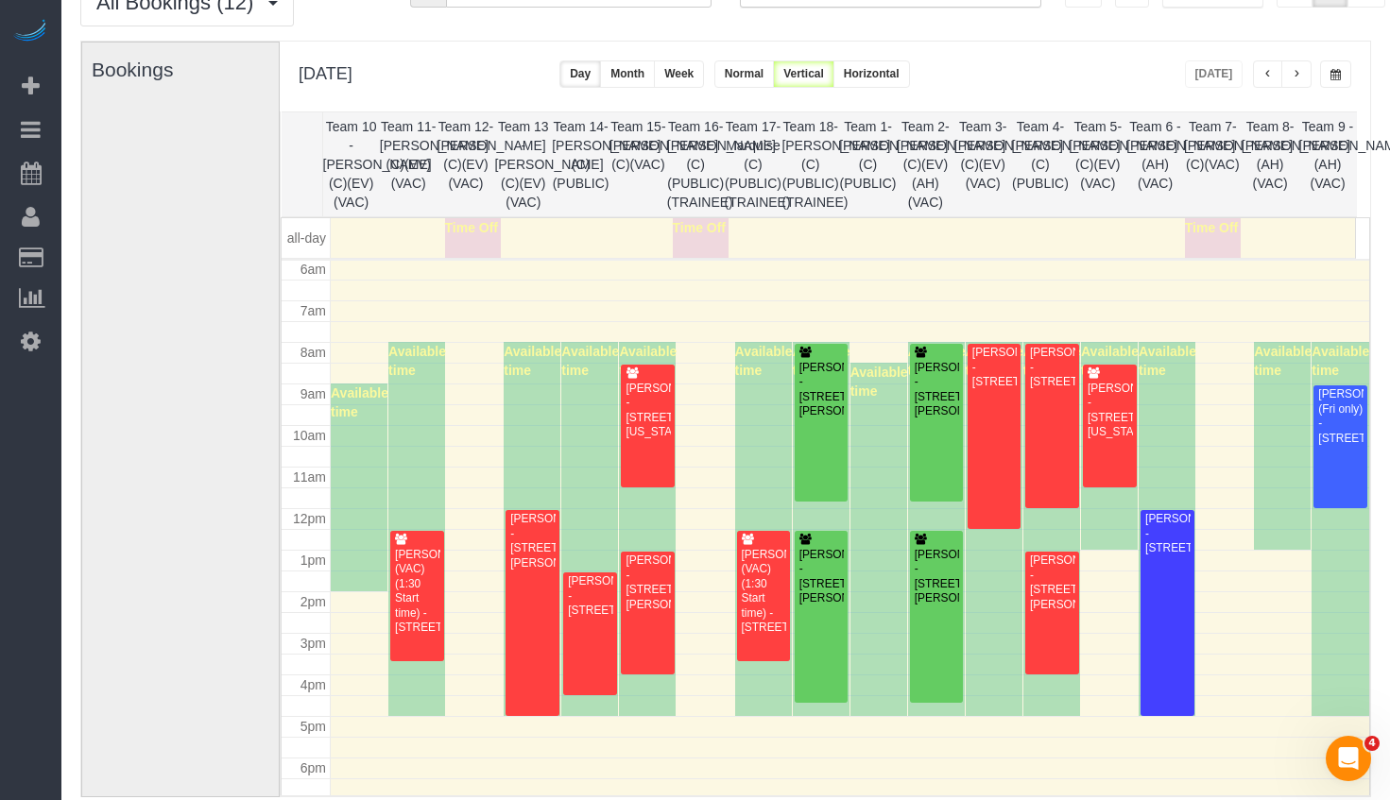
click at [1343, 84] on button "button" at bounding box center [1335, 73] width 31 height 27
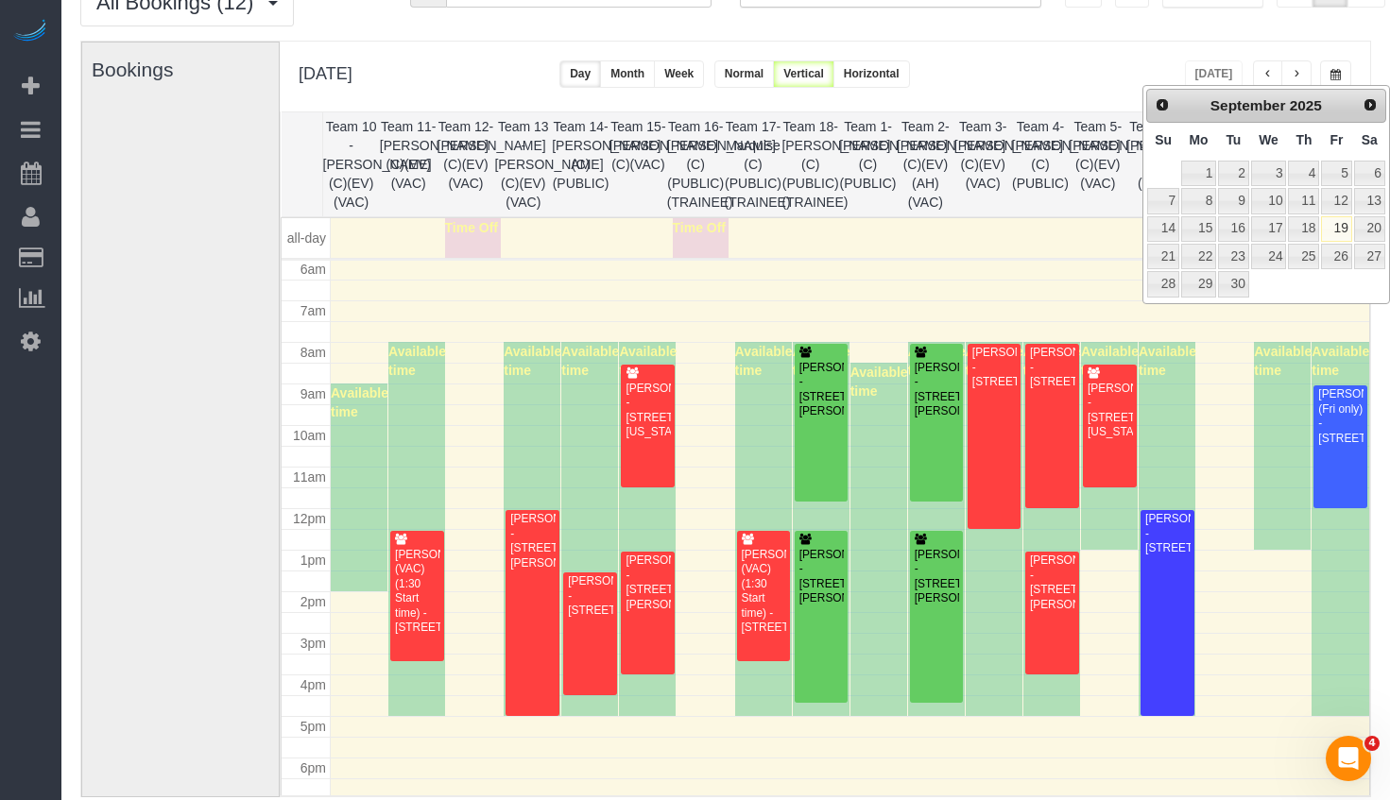
click at [715, 151] on th "Team 16- [PERSON_NAME] (C)(PUBLIC)(TRAINEE)" at bounding box center [696, 164] width 58 height 104
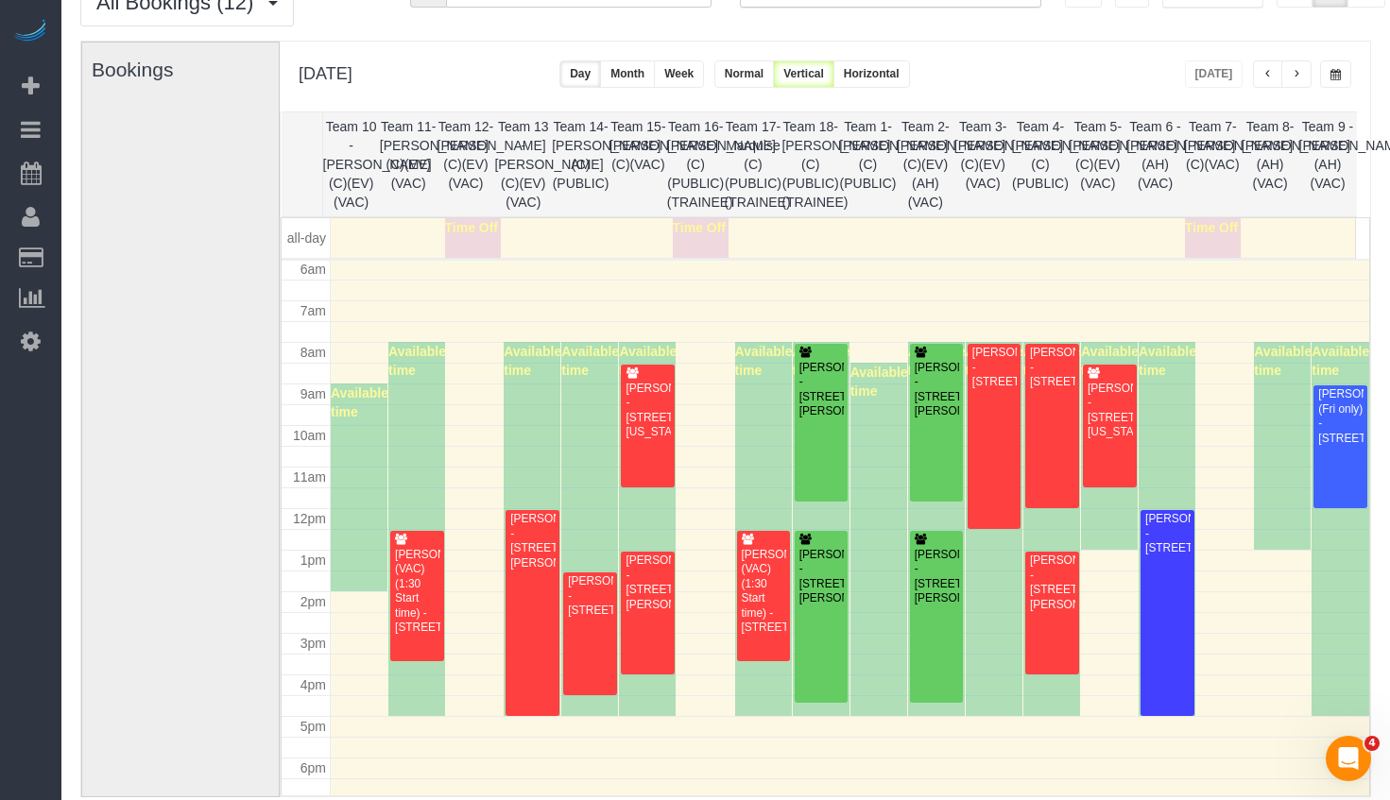
click at [1334, 81] on button "button" at bounding box center [1335, 73] width 31 height 27
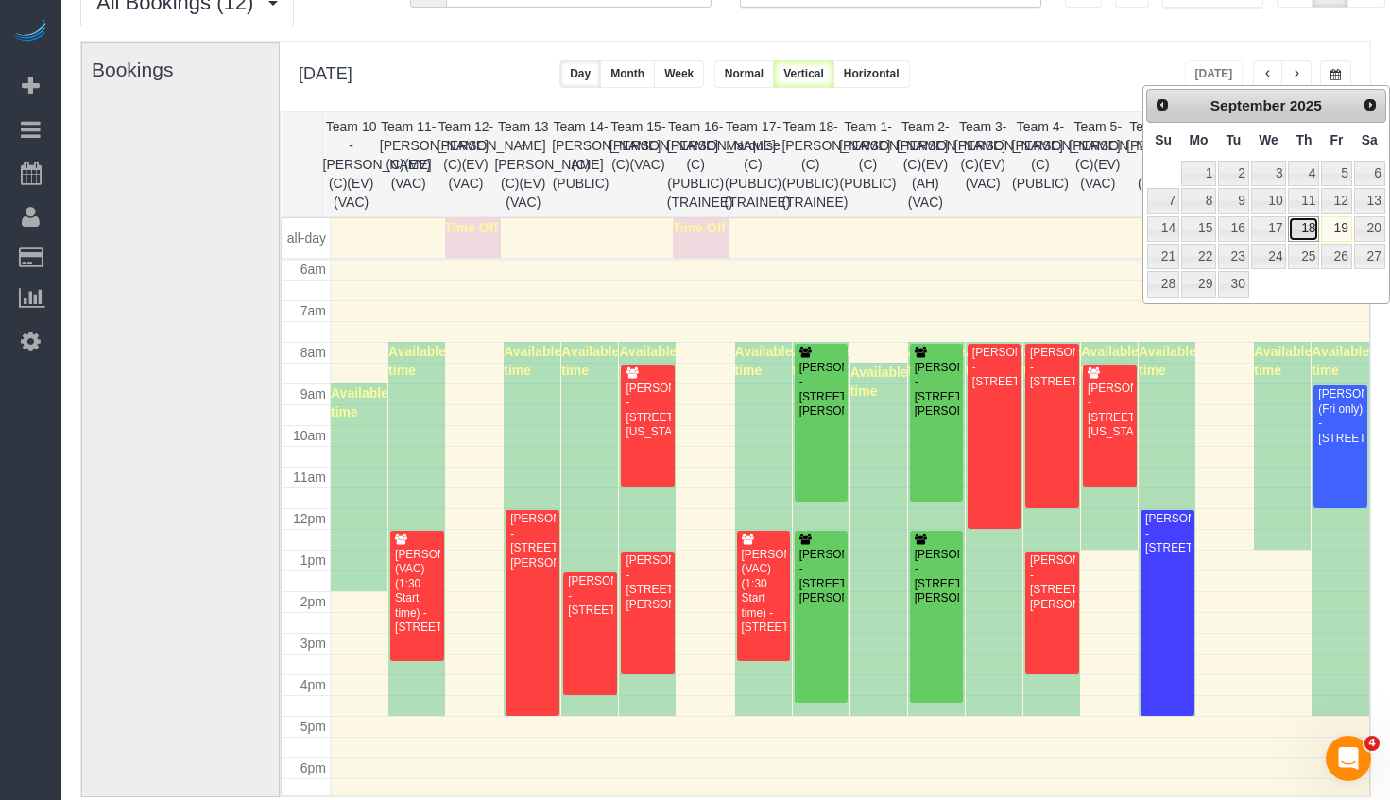
click at [1312, 231] on link "18" at bounding box center [1303, 229] width 31 height 26
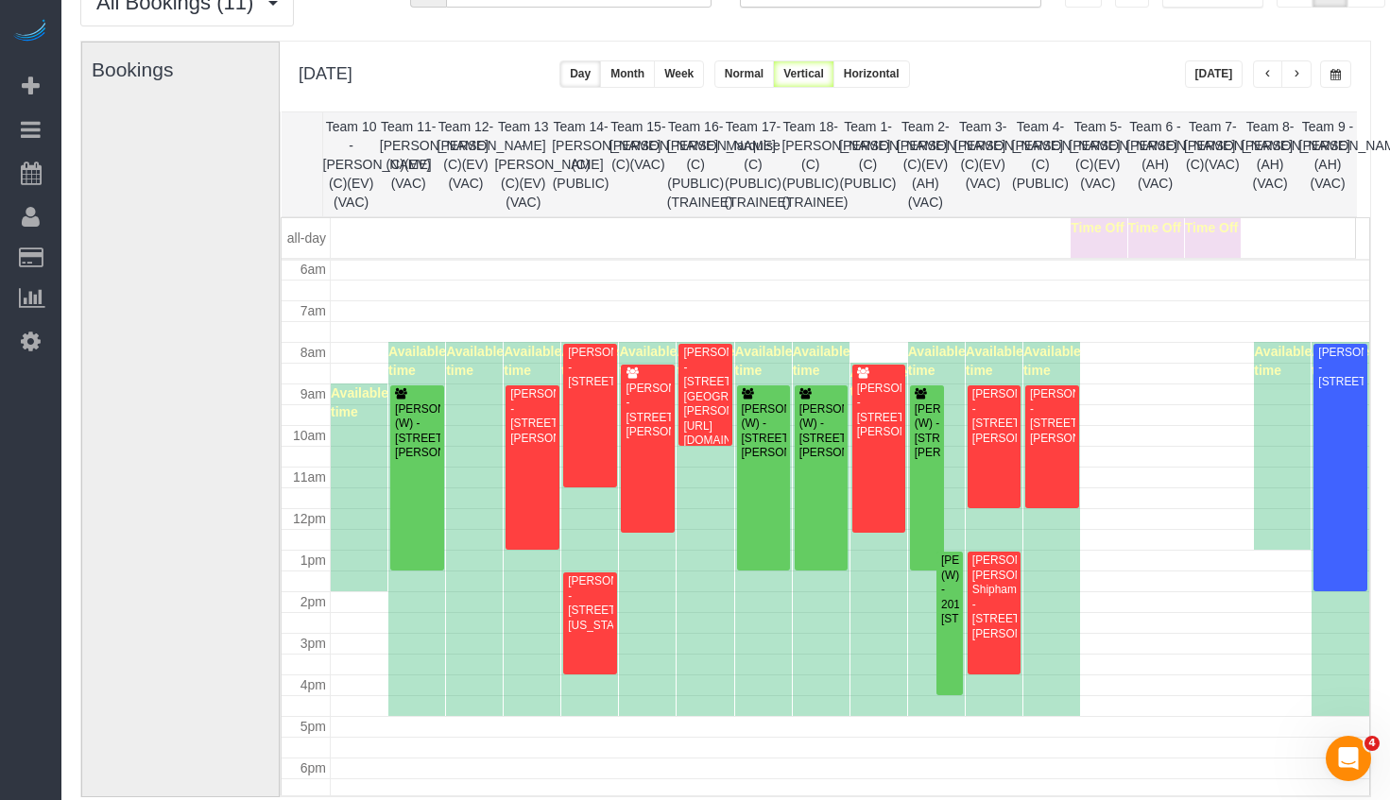
click at [1337, 90] on div "**********" at bounding box center [825, 77] width 1090 height 70
click at [1336, 79] on span "button" at bounding box center [1335, 74] width 10 height 11
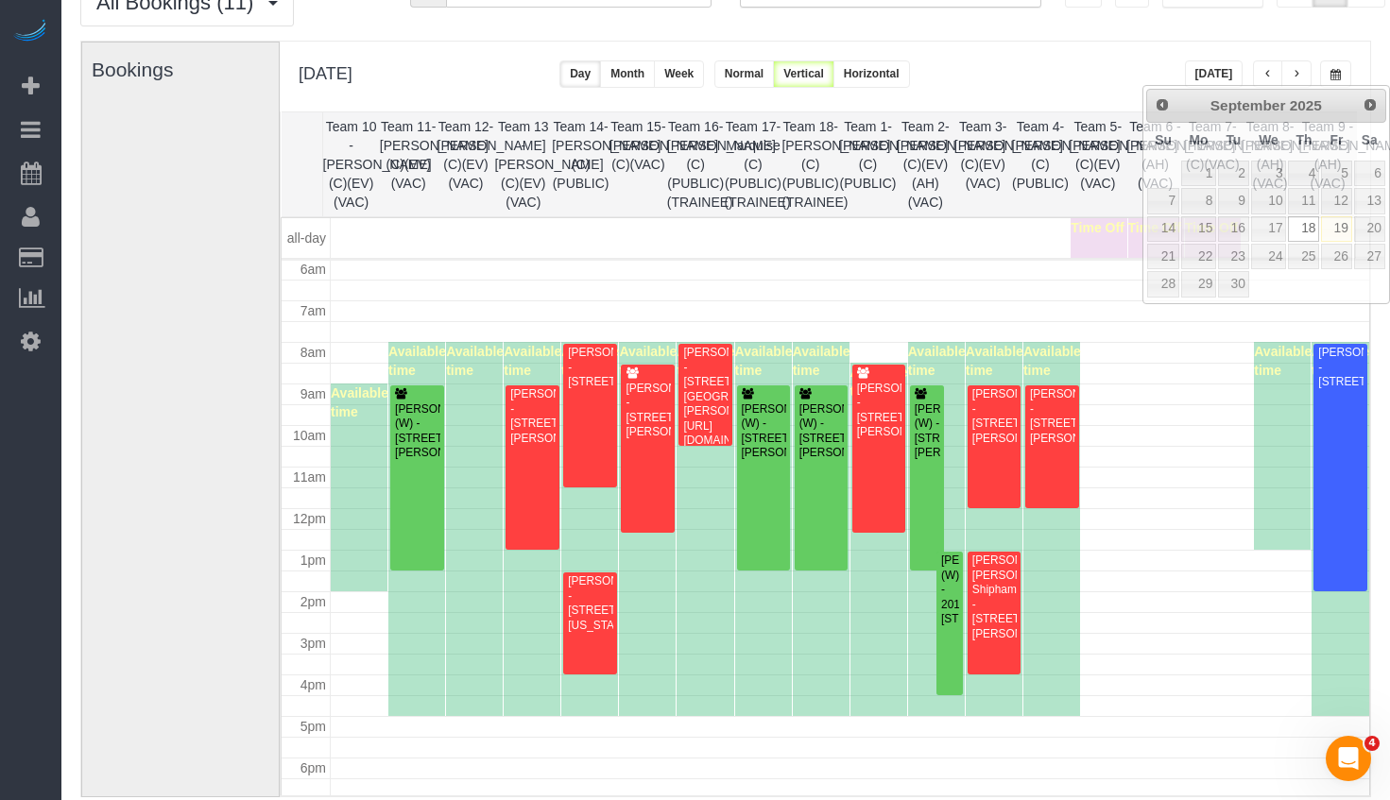
click at [927, 196] on th "Team 2- [PERSON_NAME] (C)(EV)(AH)(VAC)" at bounding box center [926, 164] width 58 height 104
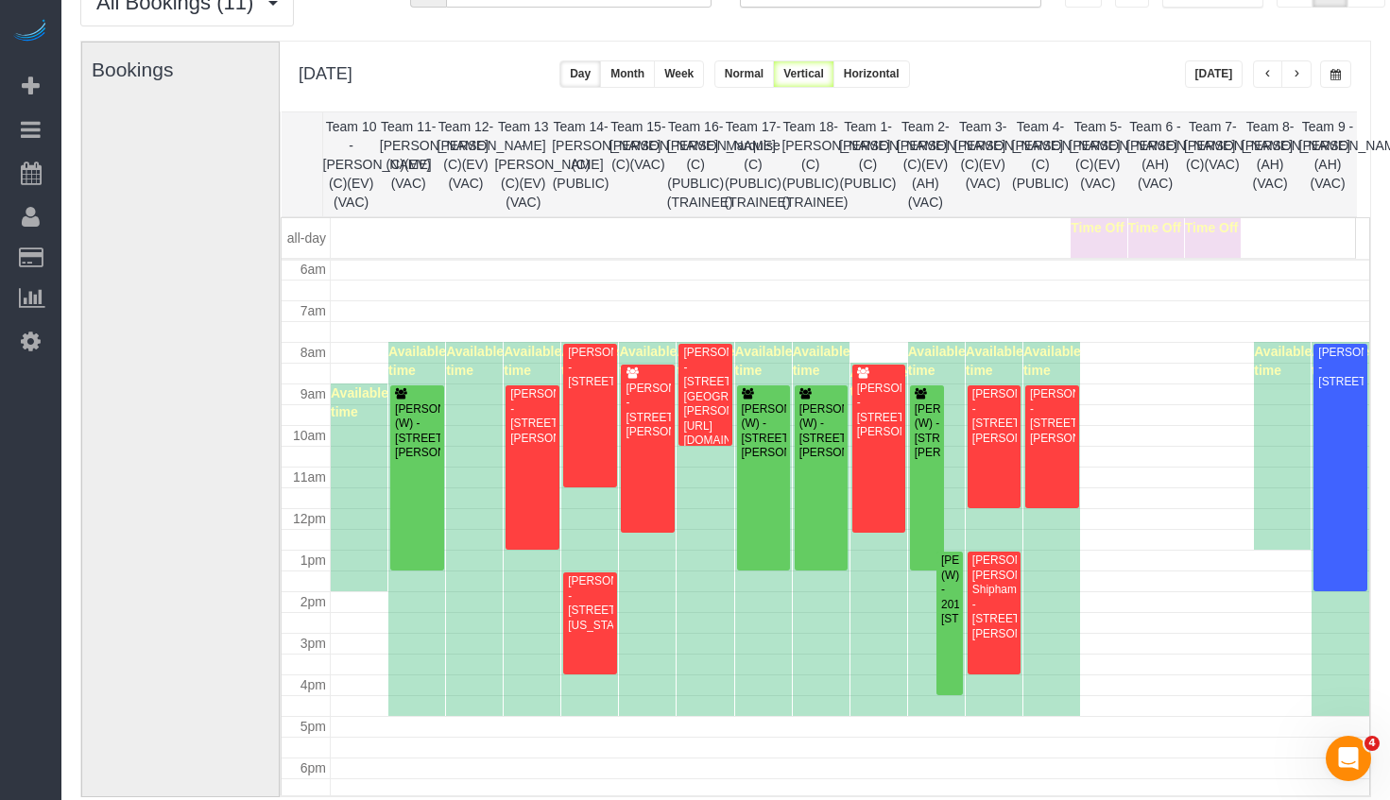
click at [1329, 76] on button "button" at bounding box center [1335, 73] width 31 height 27
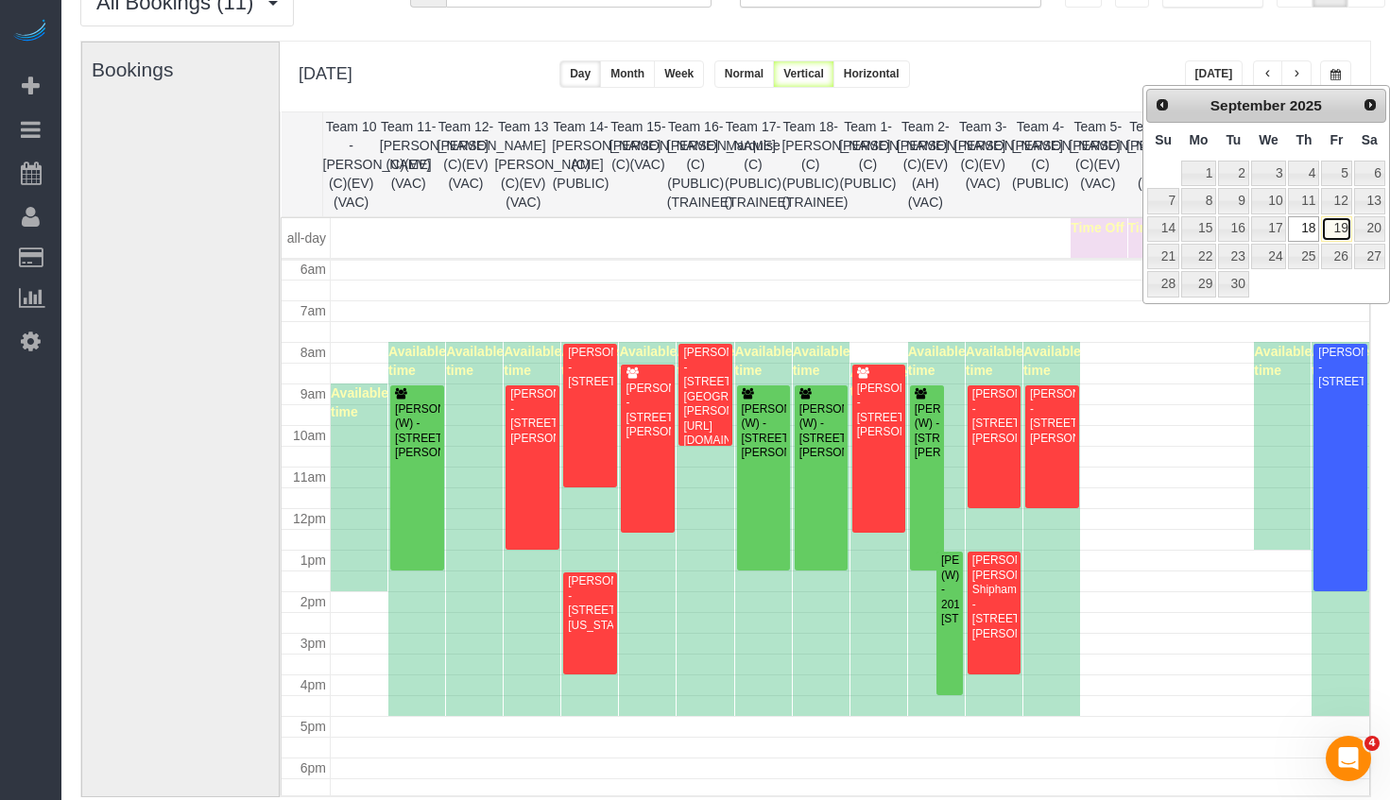
click at [1344, 228] on link "19" at bounding box center [1336, 229] width 30 height 26
type input "**********"
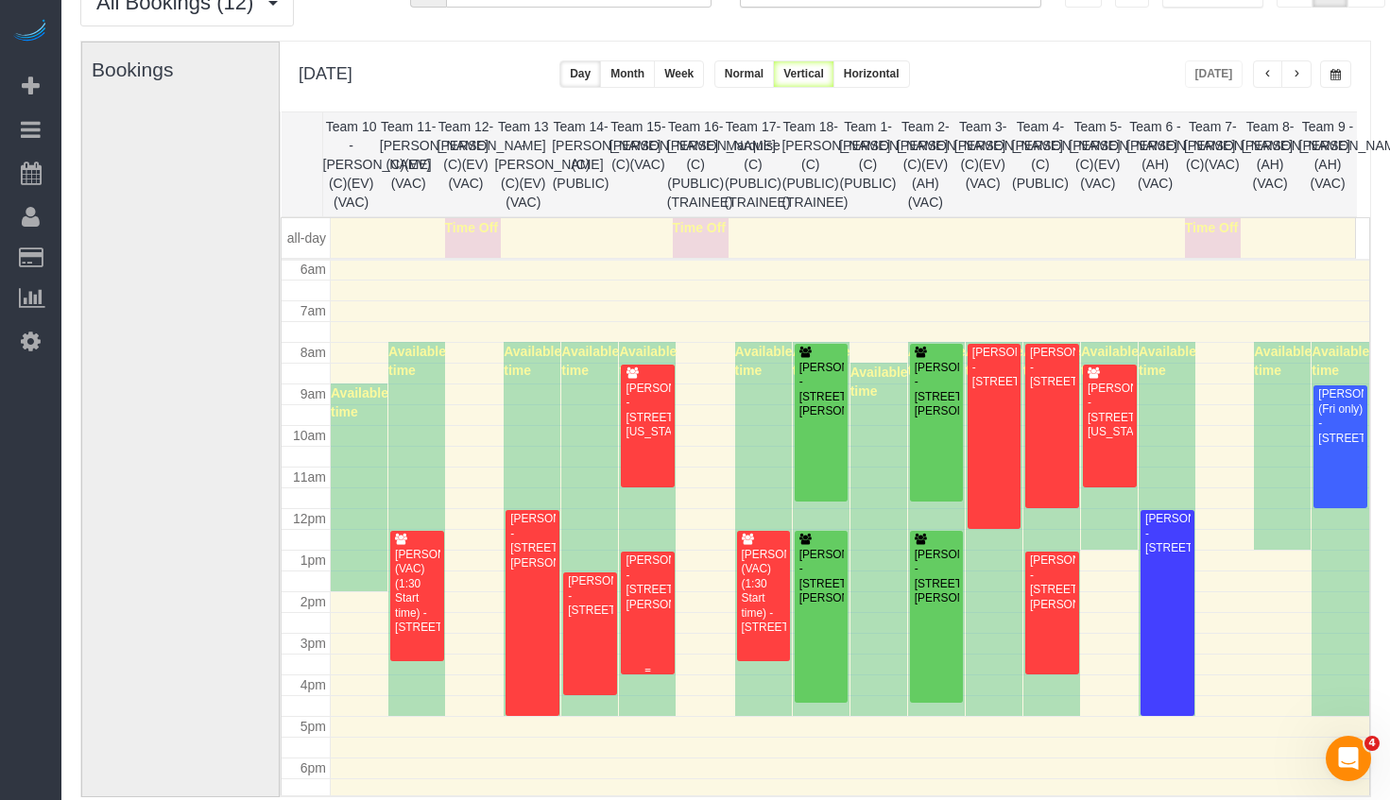
click at [662, 577] on div "Julia Hull - 2122 W Crystal St., Apt 2w, Chicago, IL 60622" at bounding box center [648, 583] width 46 height 59
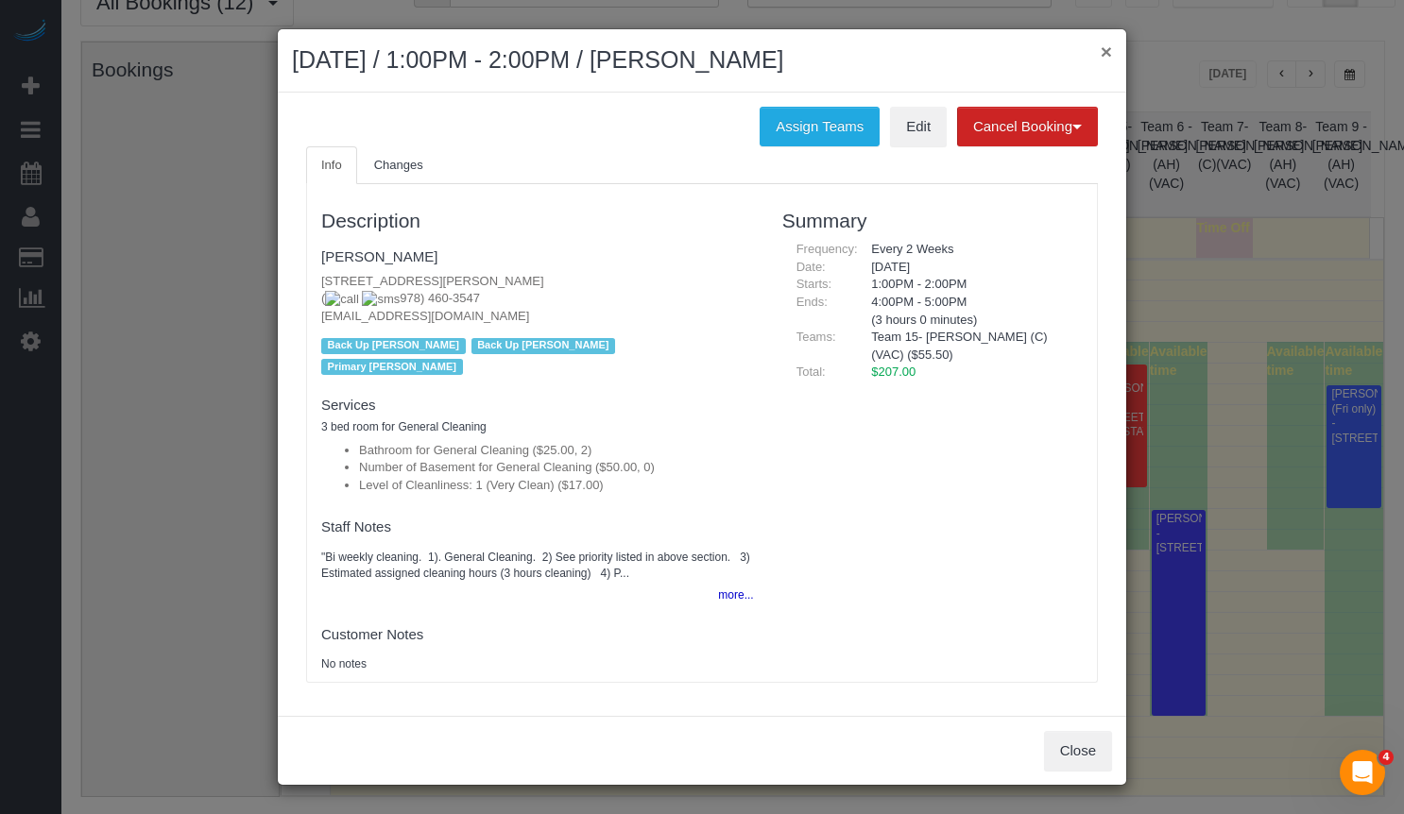
click at [1106, 43] on button "×" at bounding box center [1106, 52] width 11 height 20
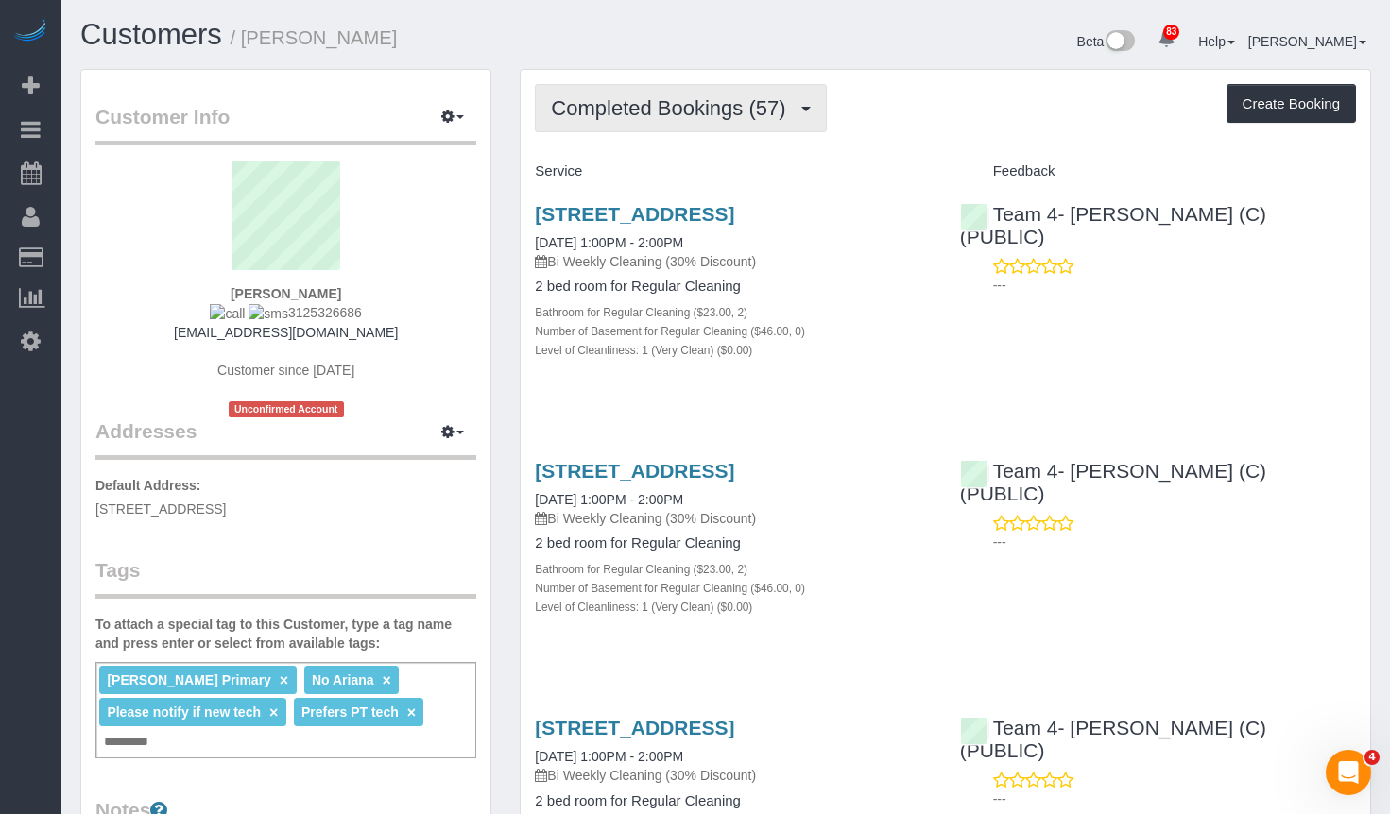
click at [720, 109] on span "Completed Bookings (57)" at bounding box center [673, 108] width 244 height 24
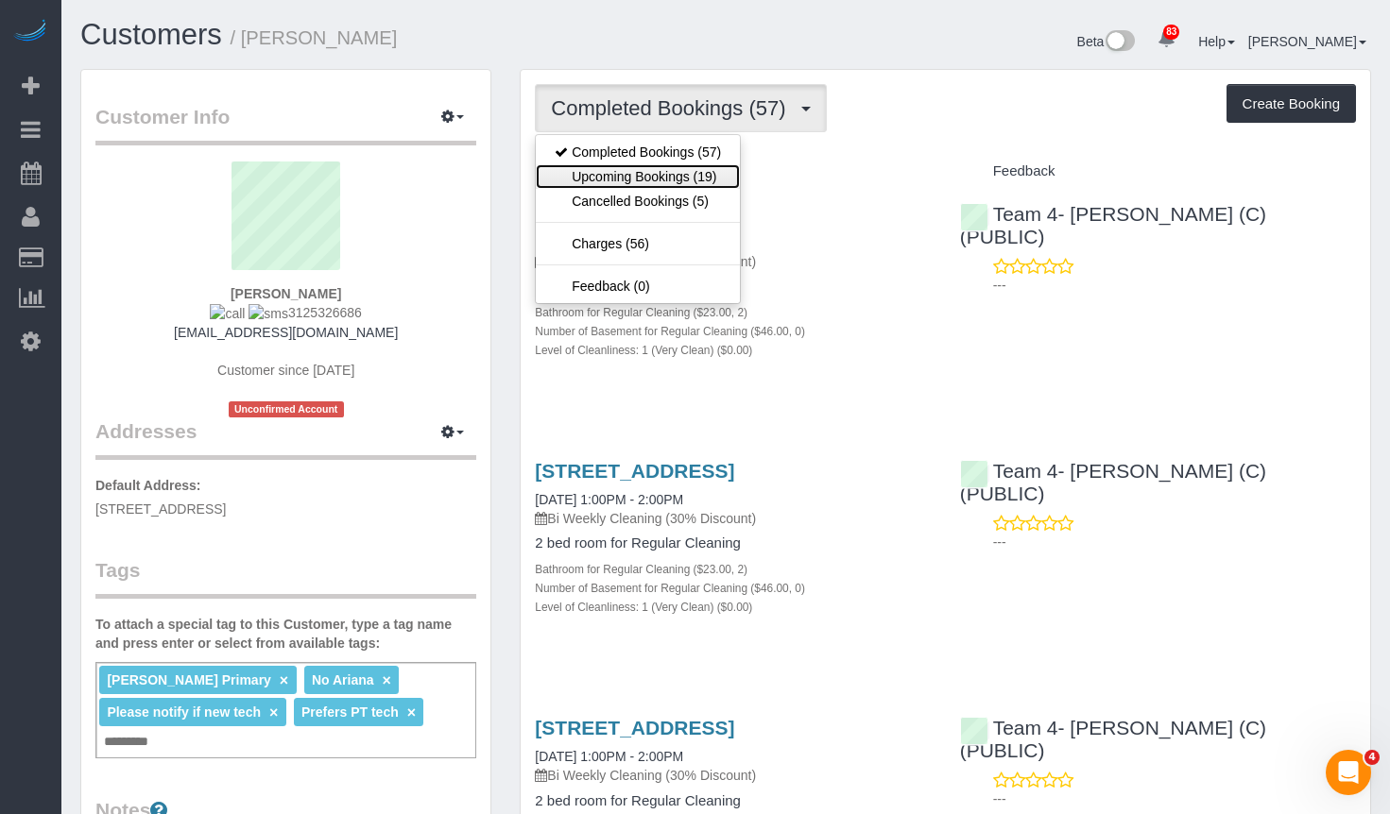
click at [708, 177] on link "Upcoming Bookings (19)" at bounding box center [638, 176] width 204 height 25
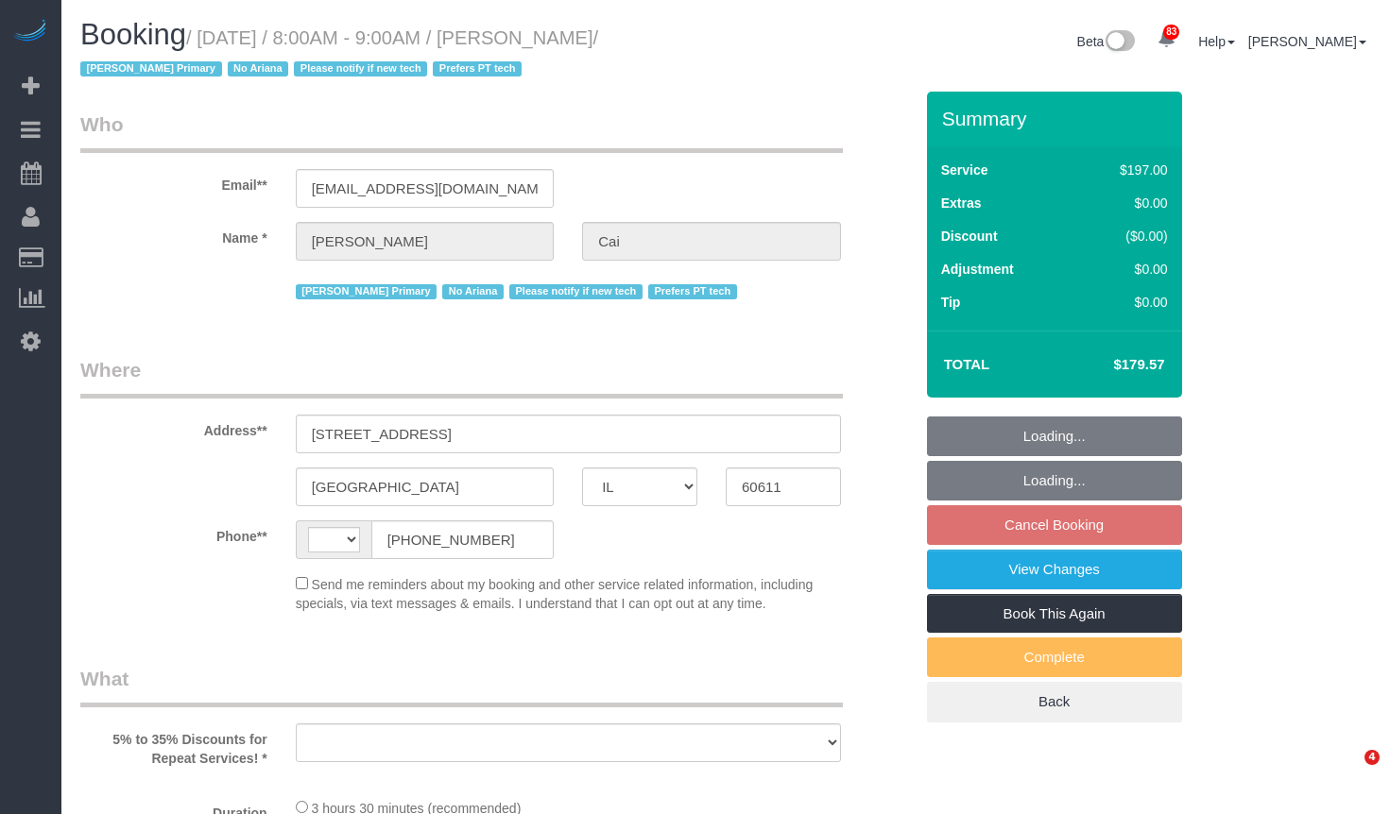
select select "IL"
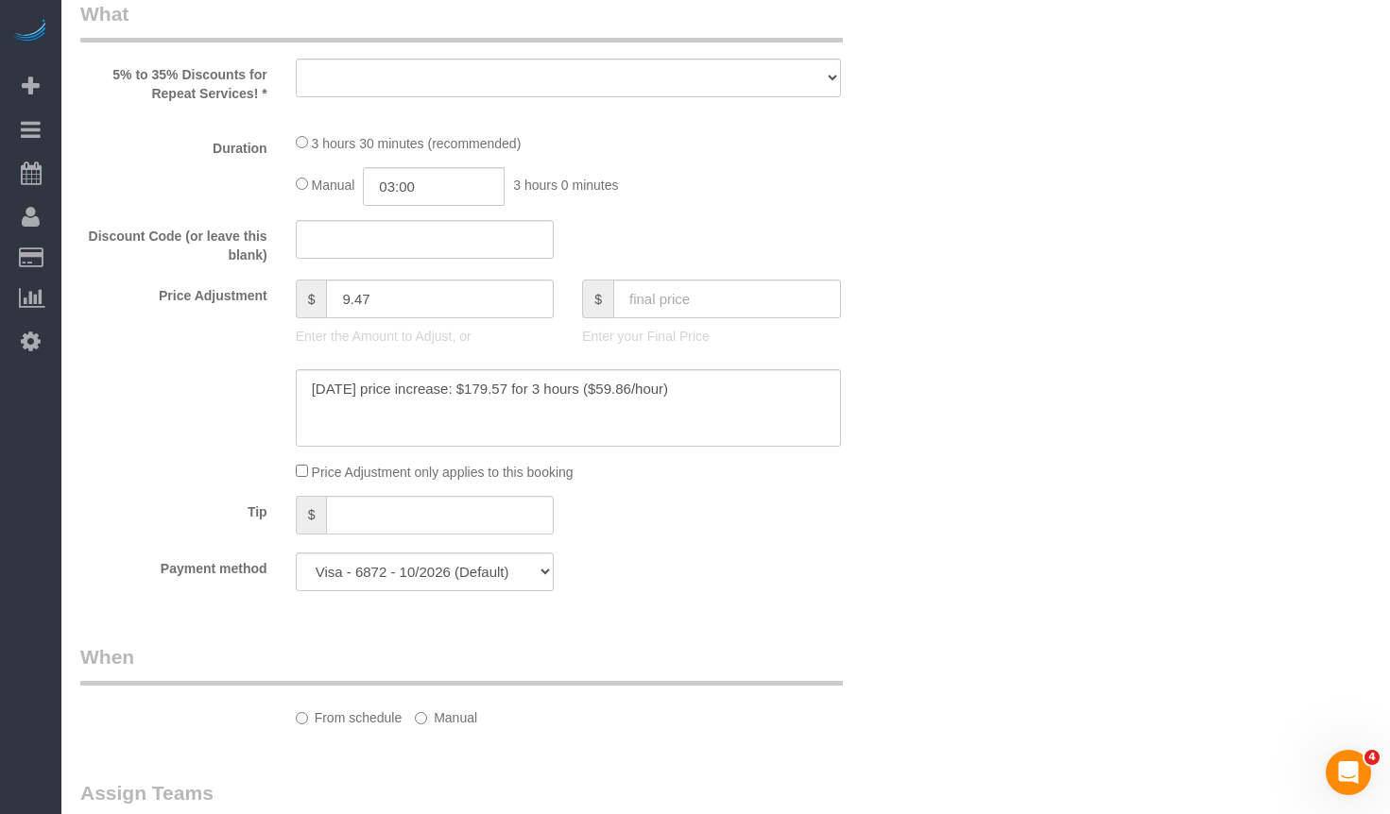
select select "string:US"
select select "object:970"
select select "512"
select select "2"
select select "number:1"
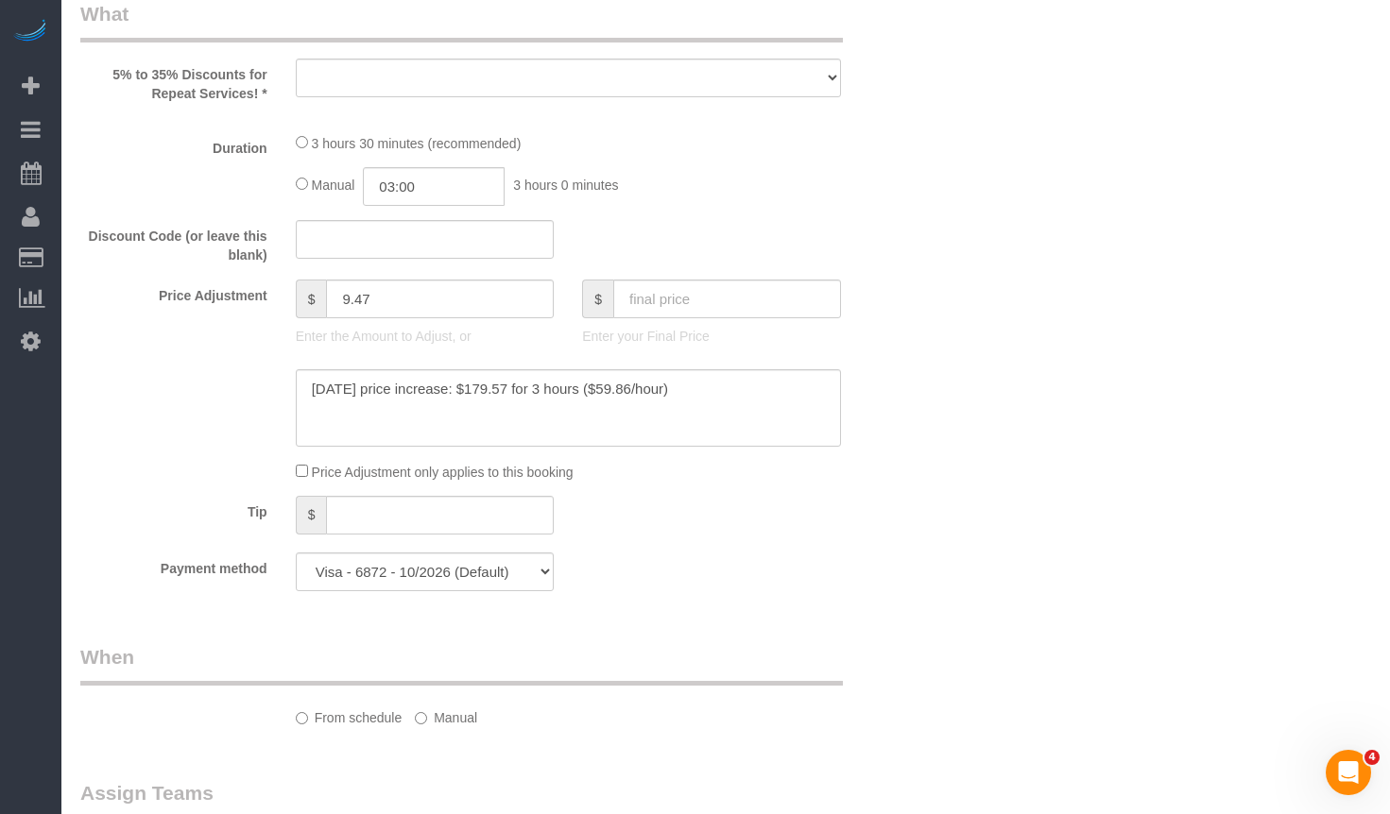
select select "number:58"
select select "number:139"
select select "number:106"
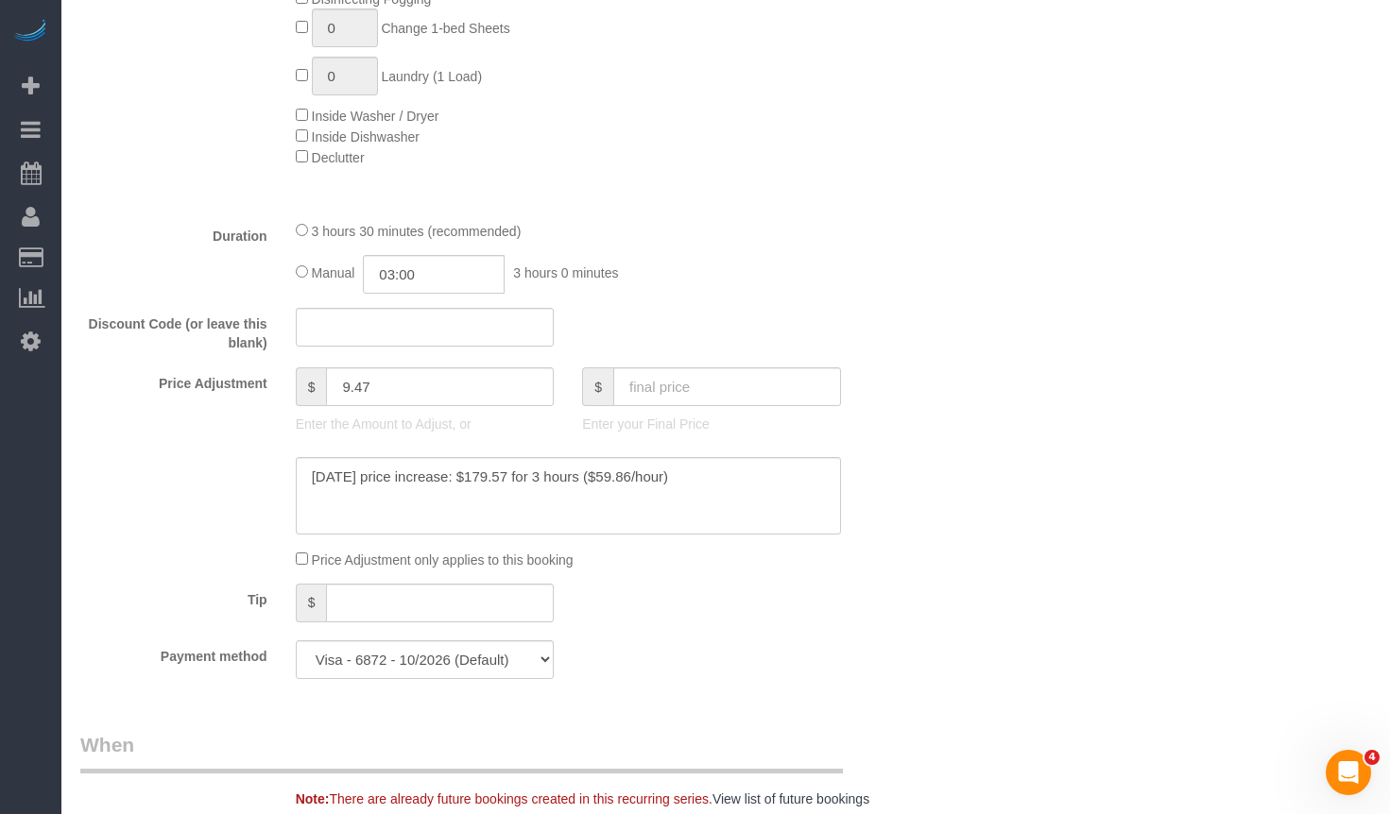
select select "object:1296"
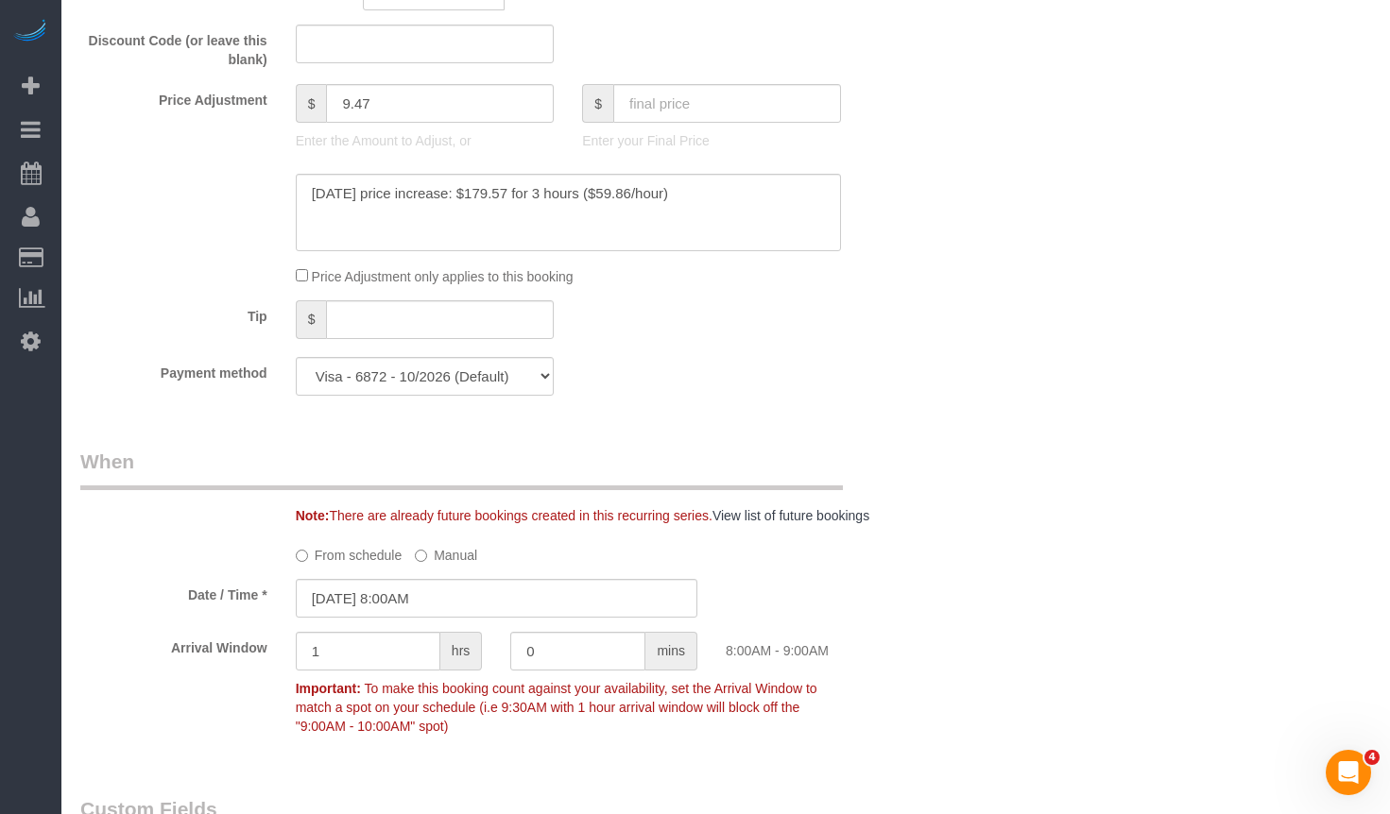
select select "2"
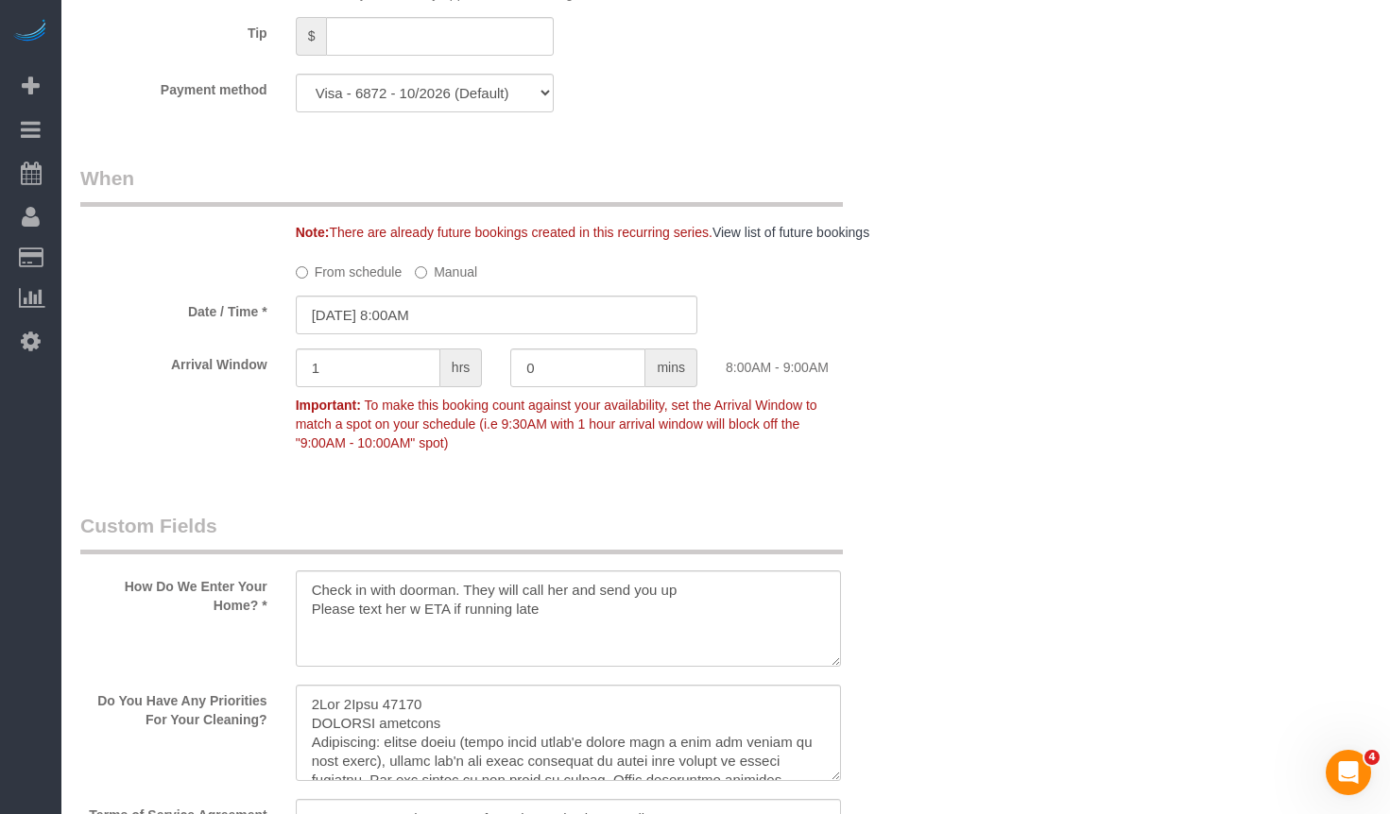
scroll to position [1984, 0]
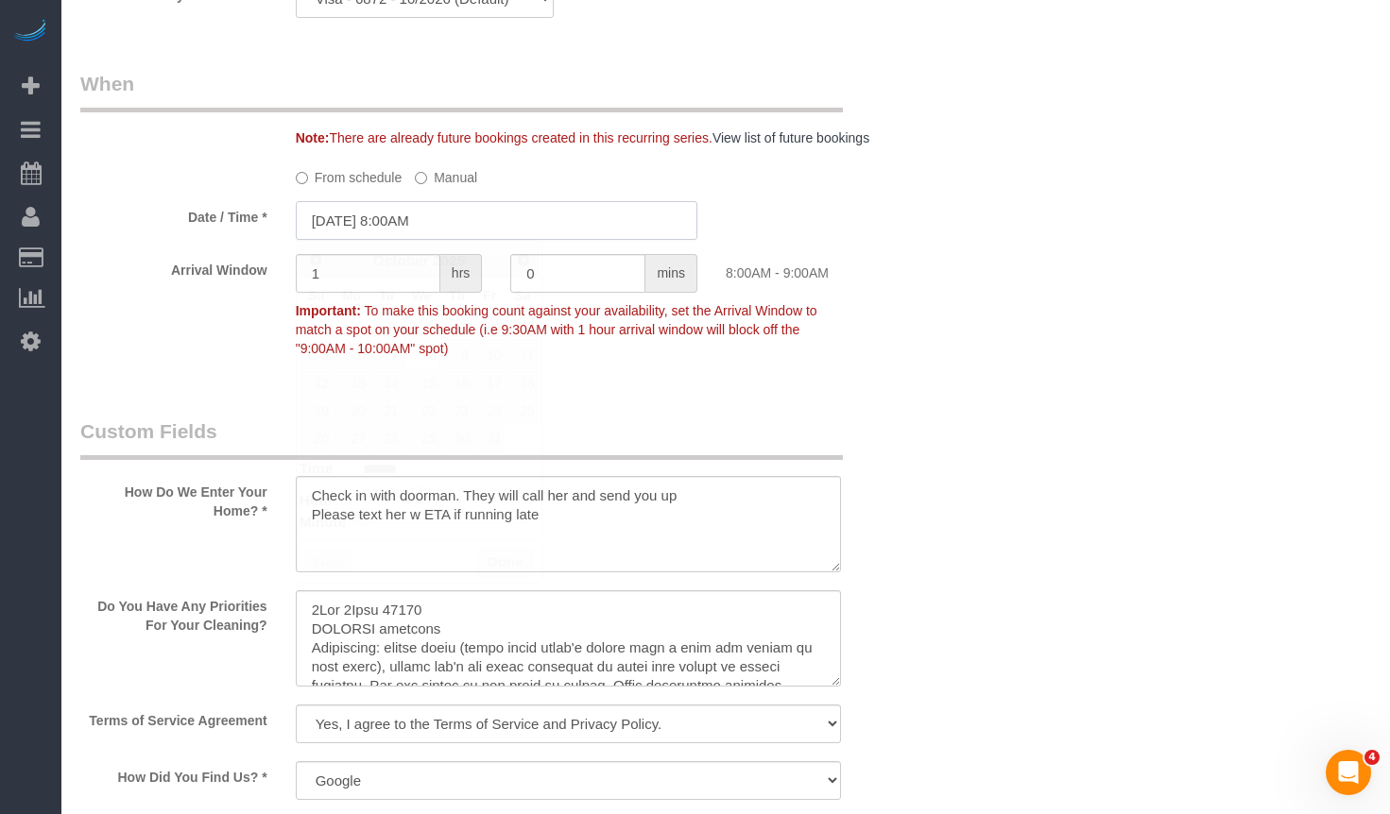
click at [431, 203] on input "10/08/2025 8:00AM" at bounding box center [497, 220] width 402 height 39
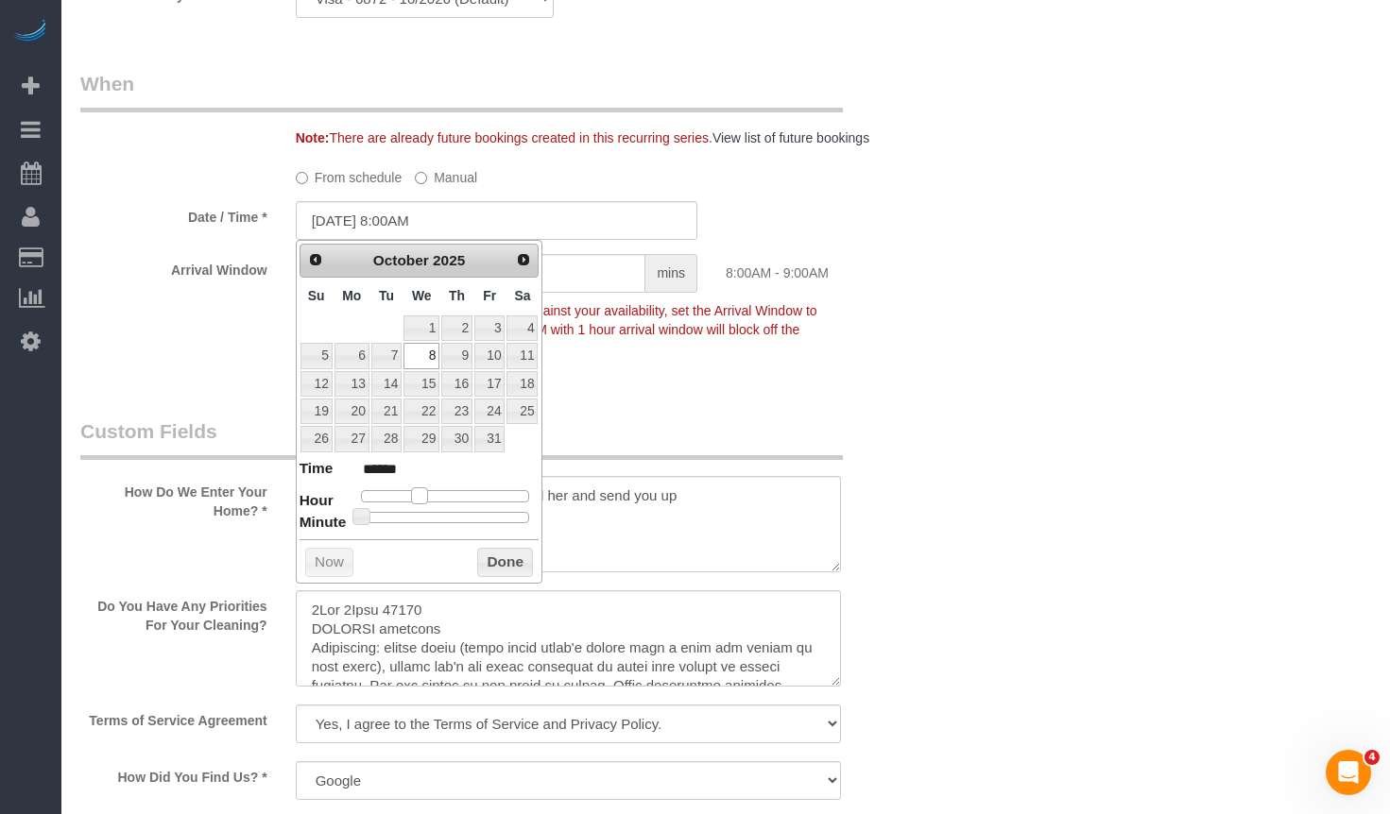
type input "10/08/2025 9:00AM"
type input "******"
click at [425, 492] on span at bounding box center [427, 496] width 17 height 17
click at [503, 559] on button "Done" at bounding box center [505, 563] width 56 height 30
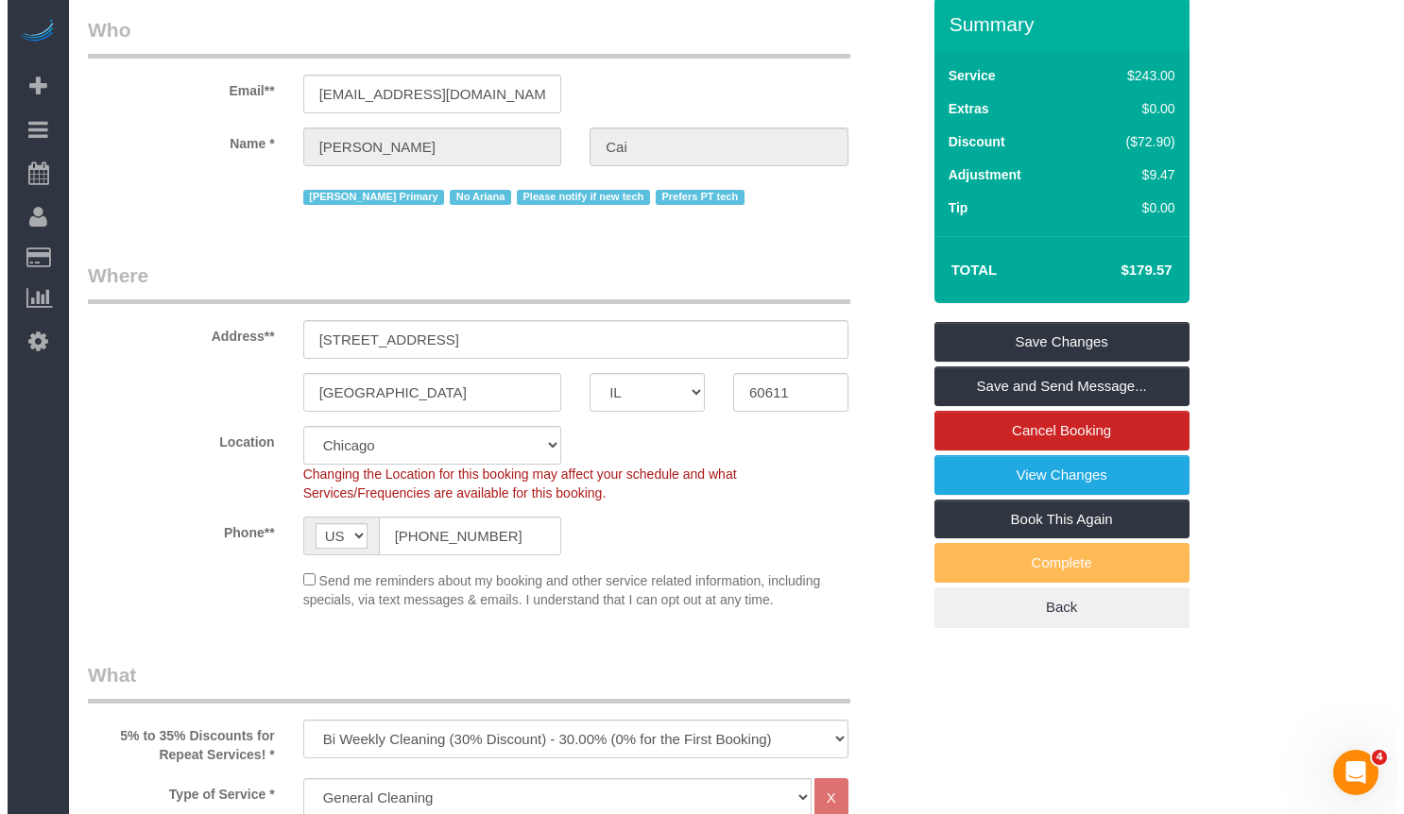
scroll to position [0, 0]
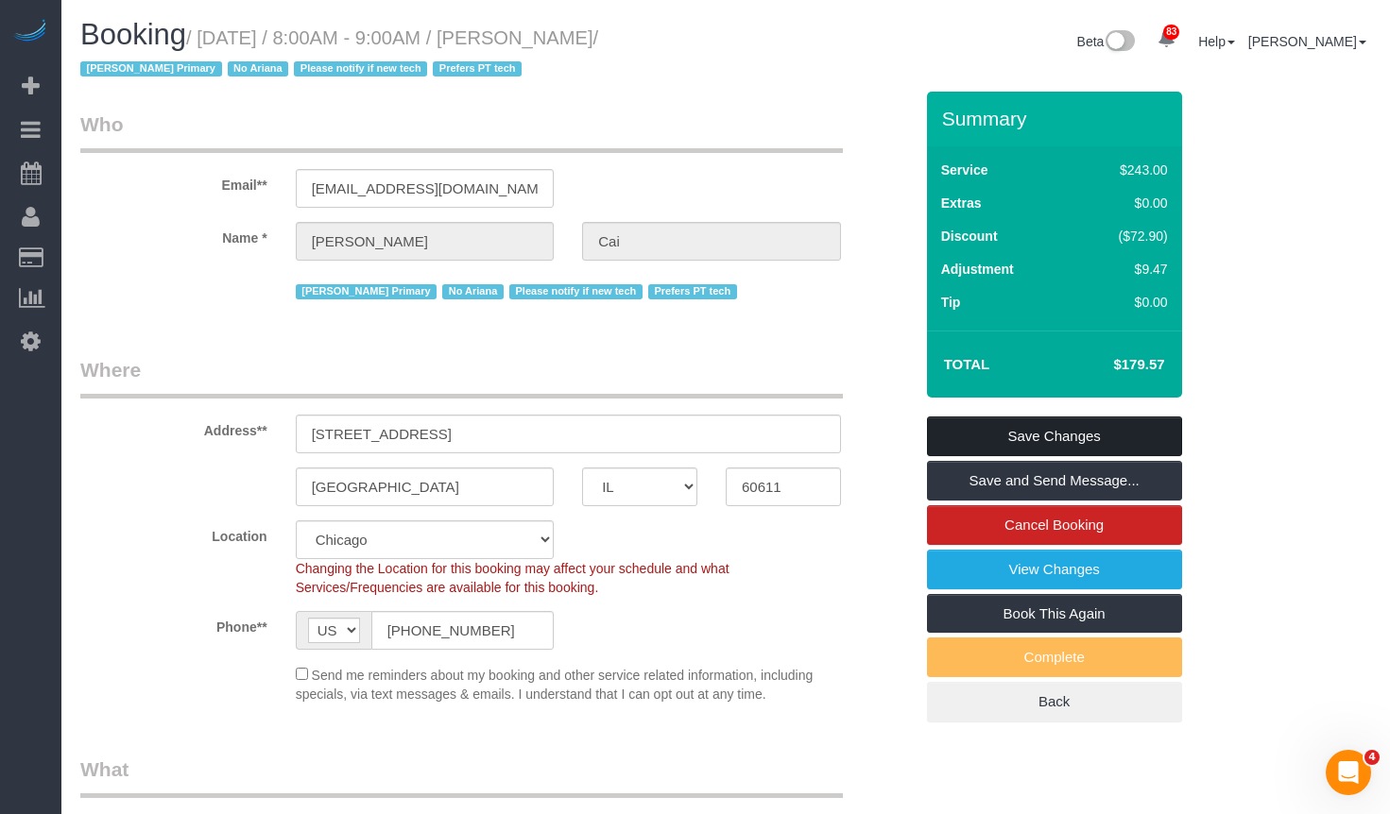
click at [1017, 437] on link "Save Changes" at bounding box center [1054, 437] width 255 height 40
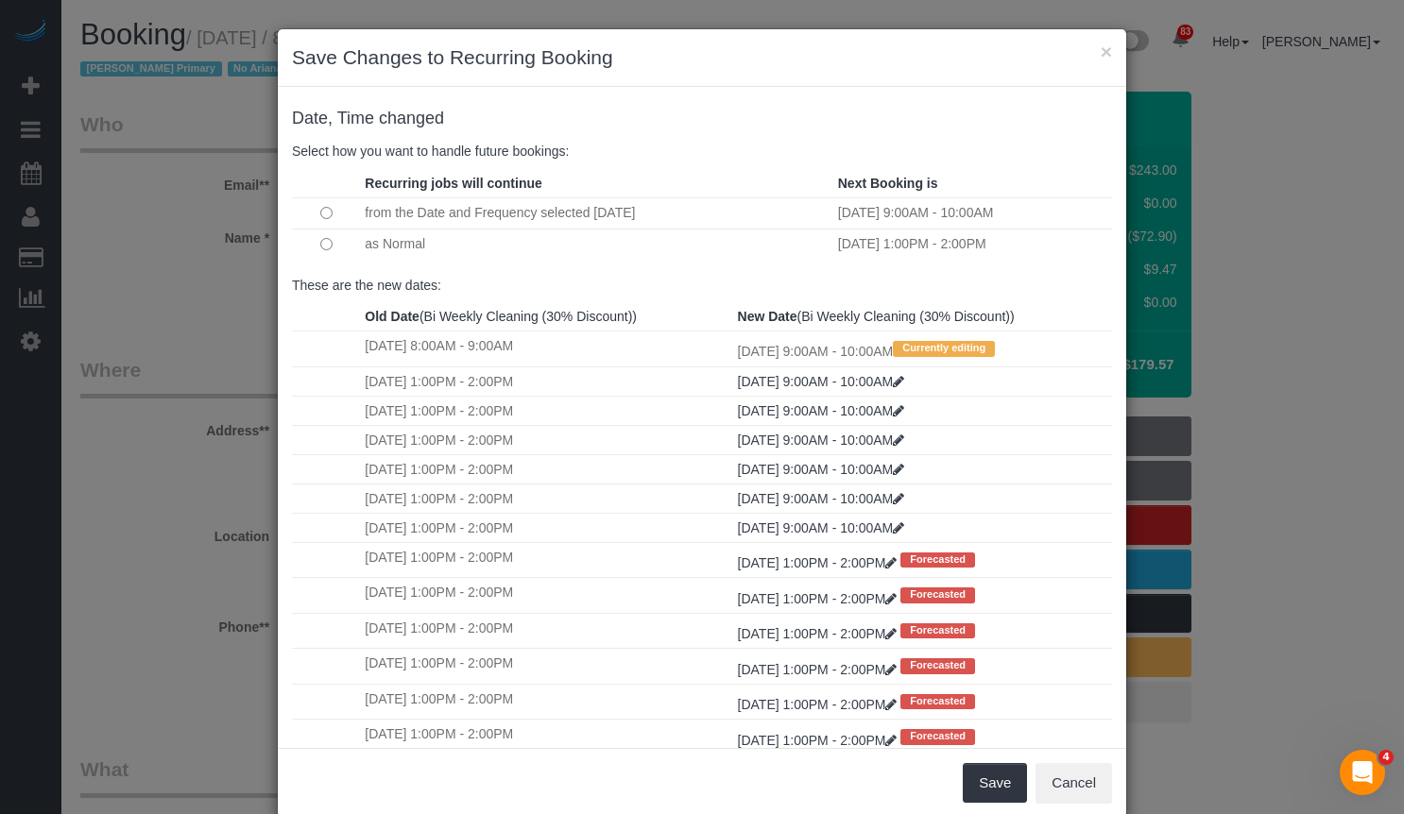
click at [311, 245] on td at bounding box center [326, 244] width 68 height 31
click at [967, 793] on button "Save" at bounding box center [995, 783] width 64 height 40
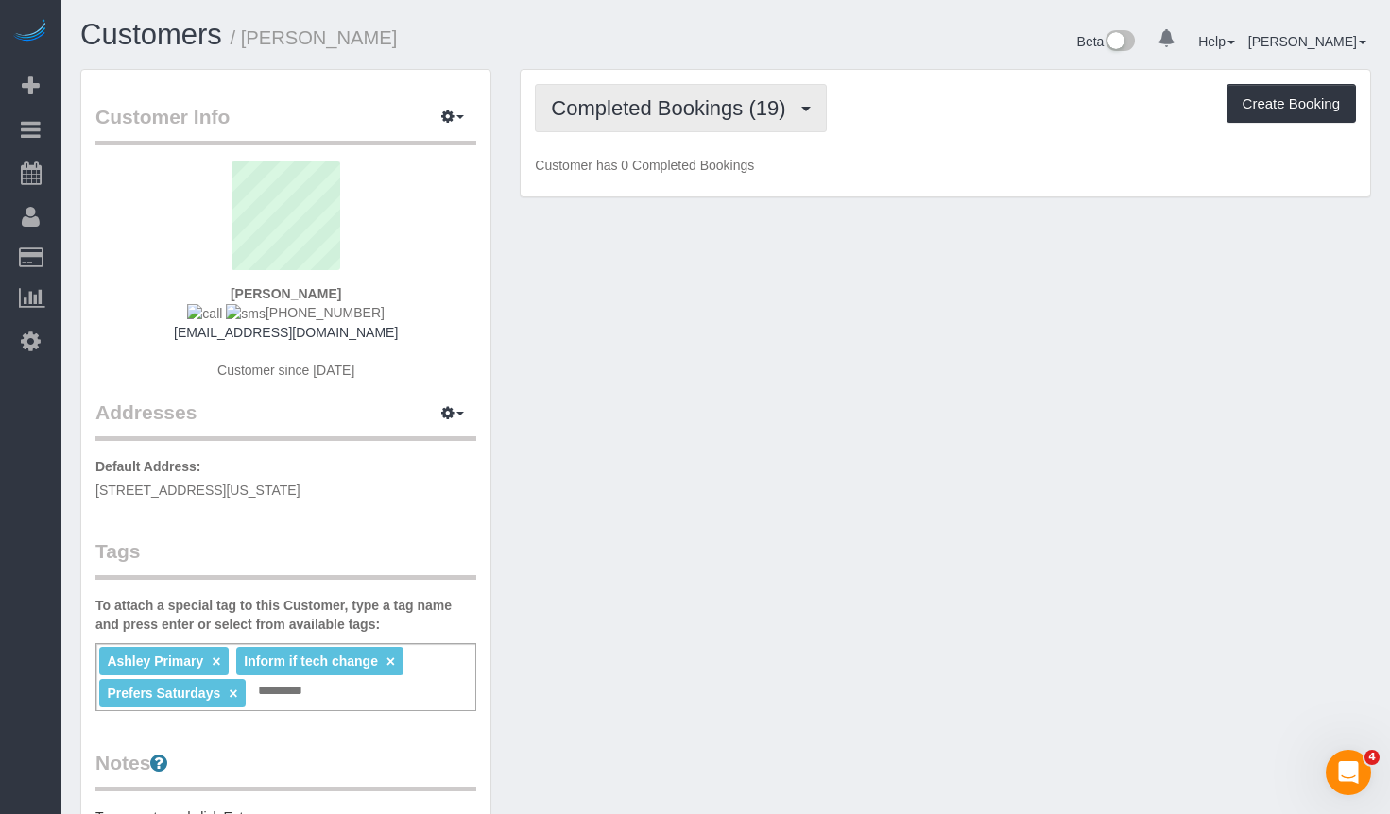
click at [782, 108] on span "Completed Bookings (19)" at bounding box center [673, 108] width 244 height 24
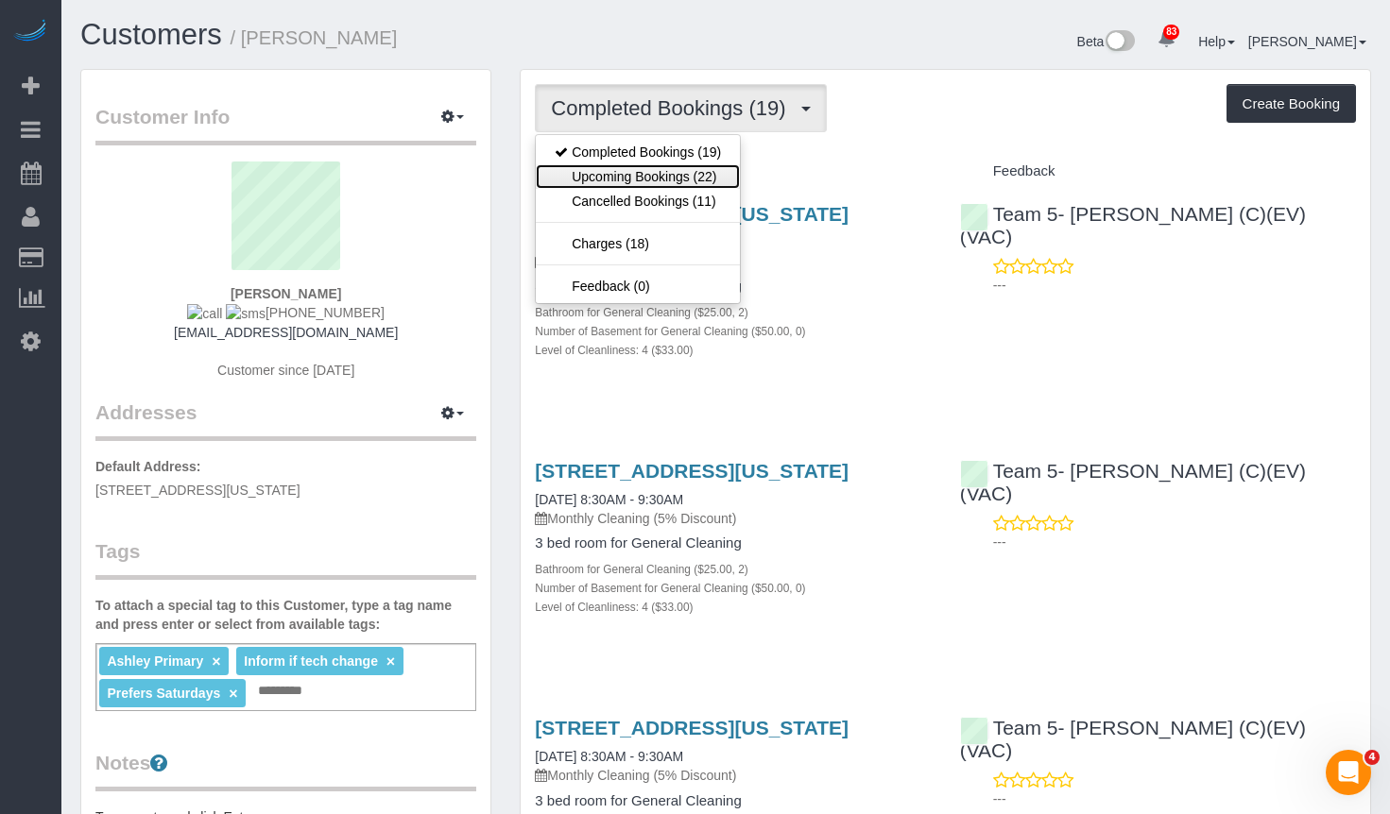
click at [674, 175] on link "Upcoming Bookings (22)" at bounding box center [638, 176] width 204 height 25
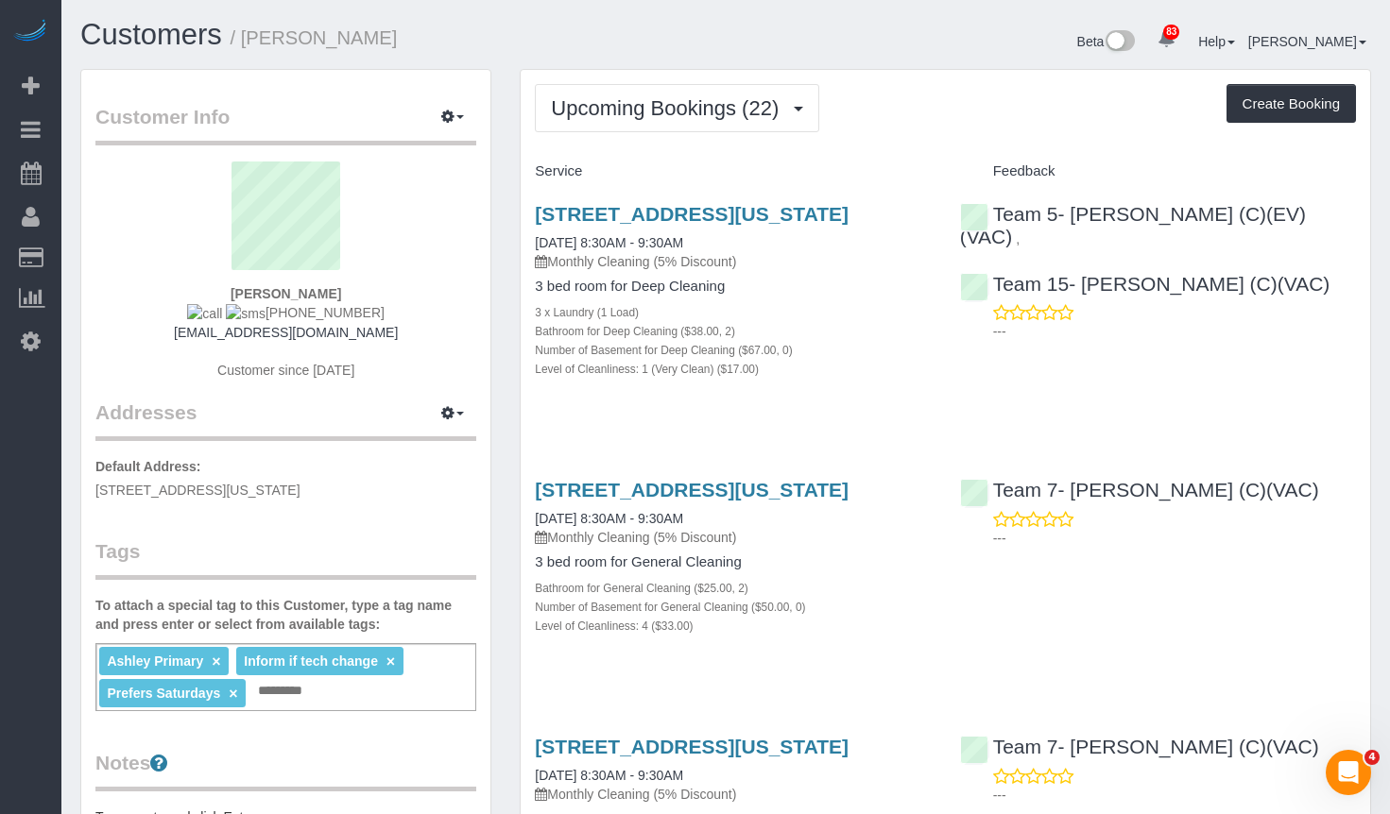
drag, startPoint x: 749, startPoint y: 501, endPoint x: 948, endPoint y: 82, distance: 463.2
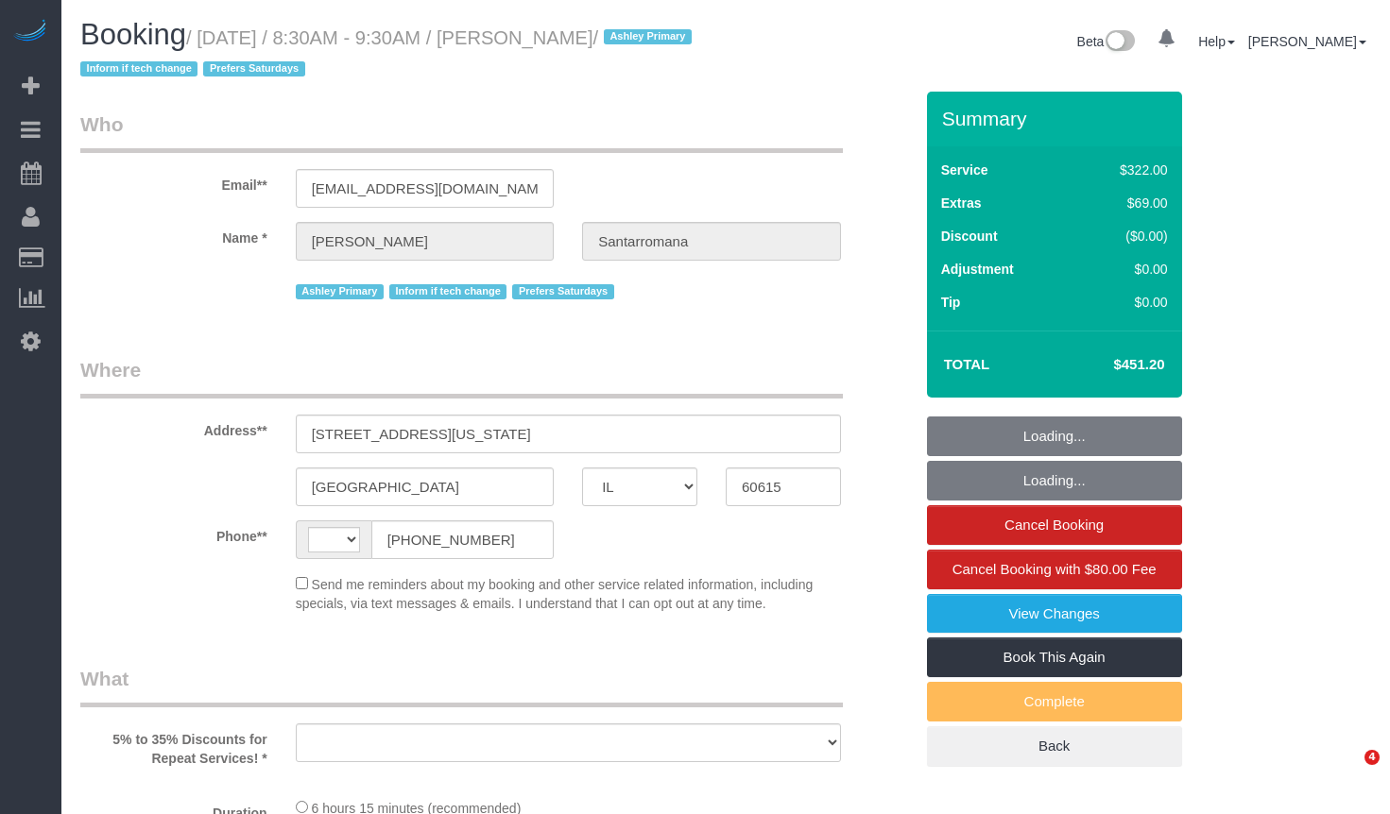
select select "IL"
select select "object:505"
select select "string:fspay-9108200b-782d-49f1-9198-15d4cfa69289"
select select "number:1"
select select "number:66"
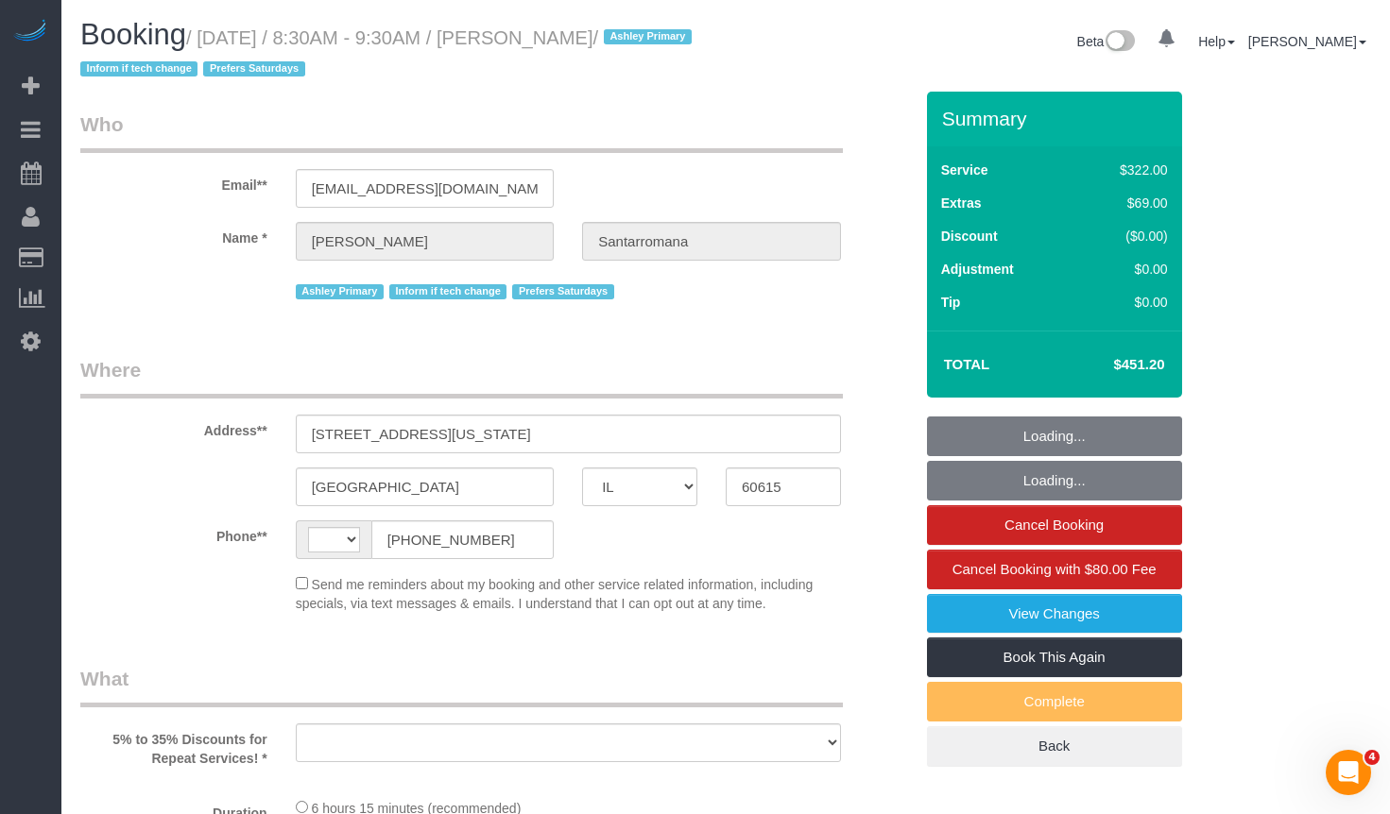
select select "number:139"
select select "number:104"
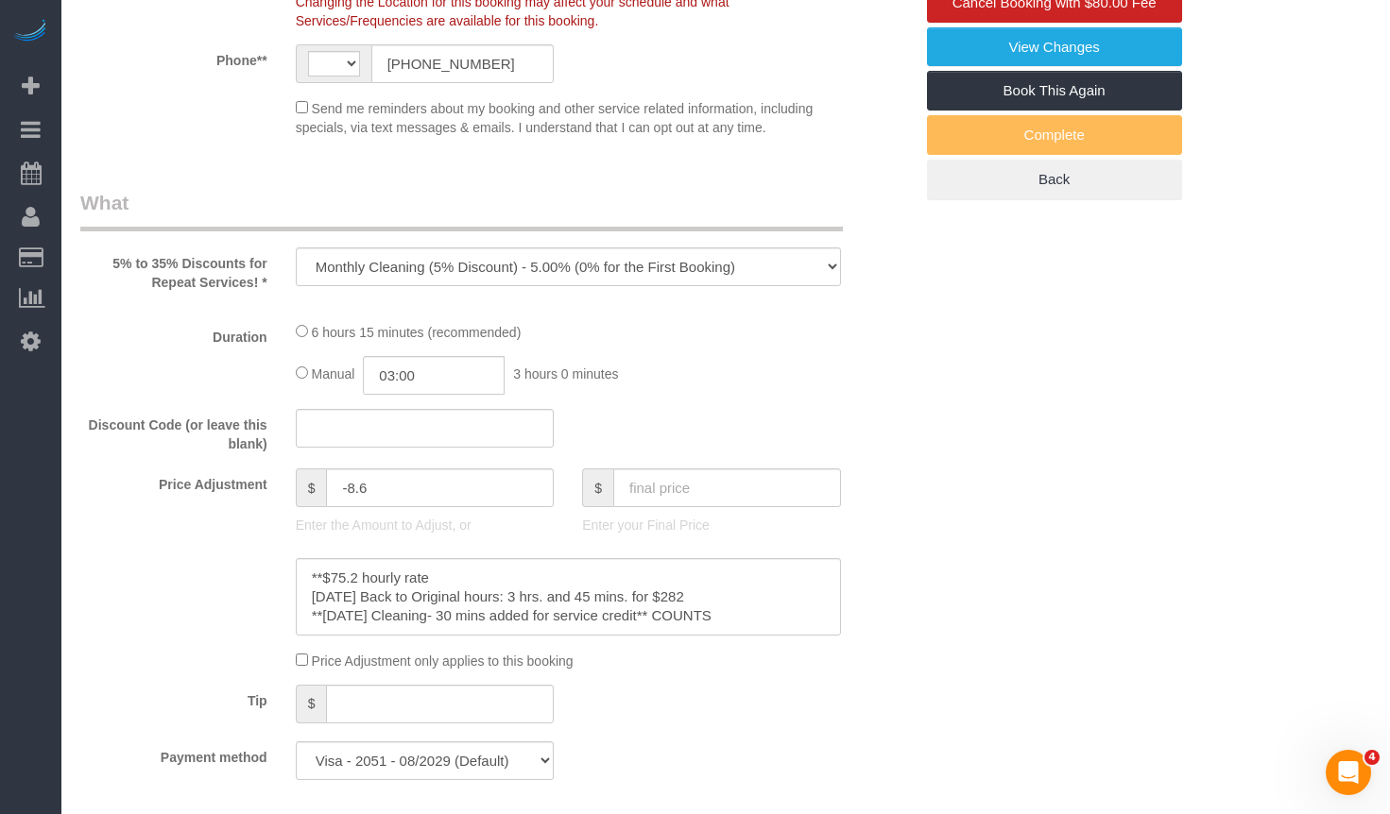
select select "513"
select select "2"
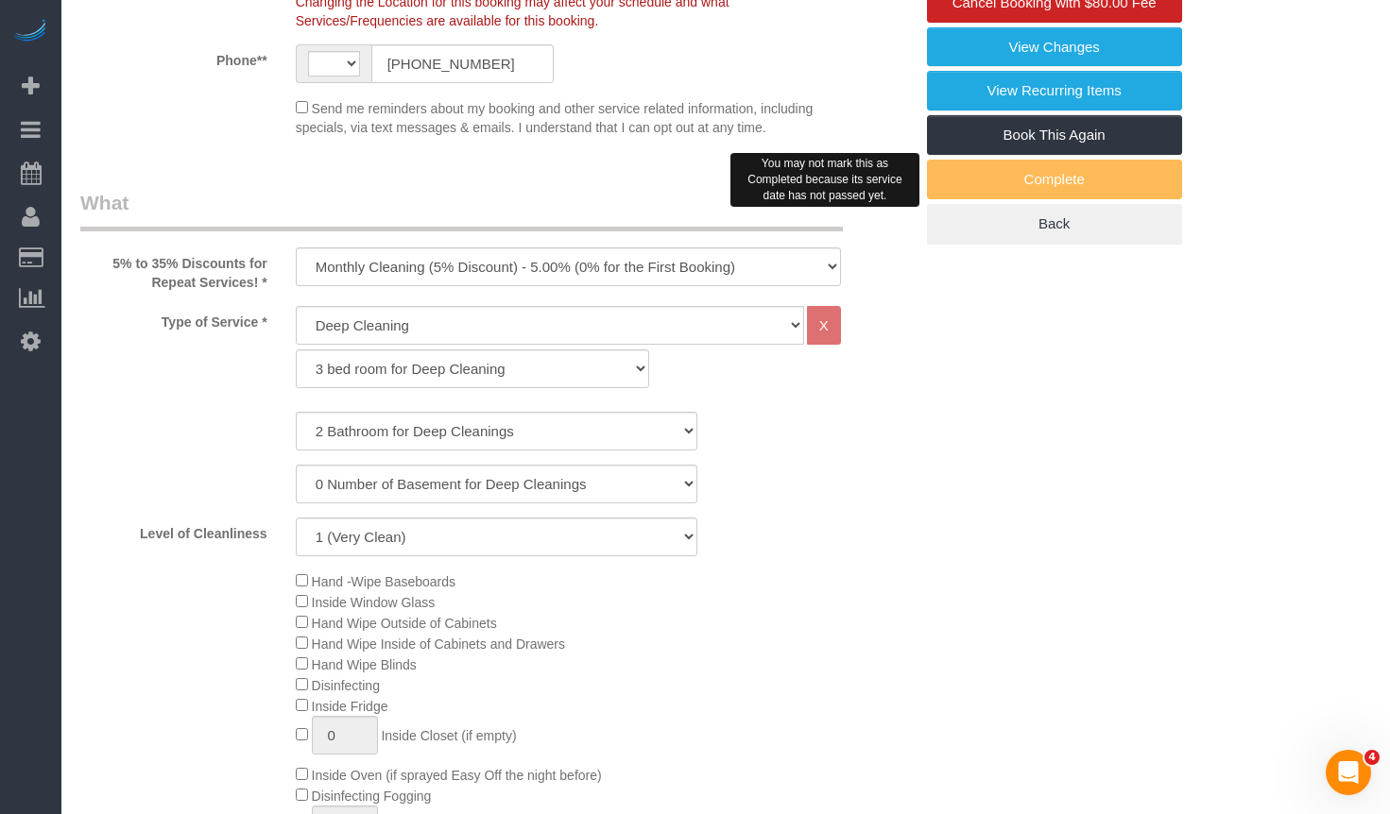
select select "object:1208"
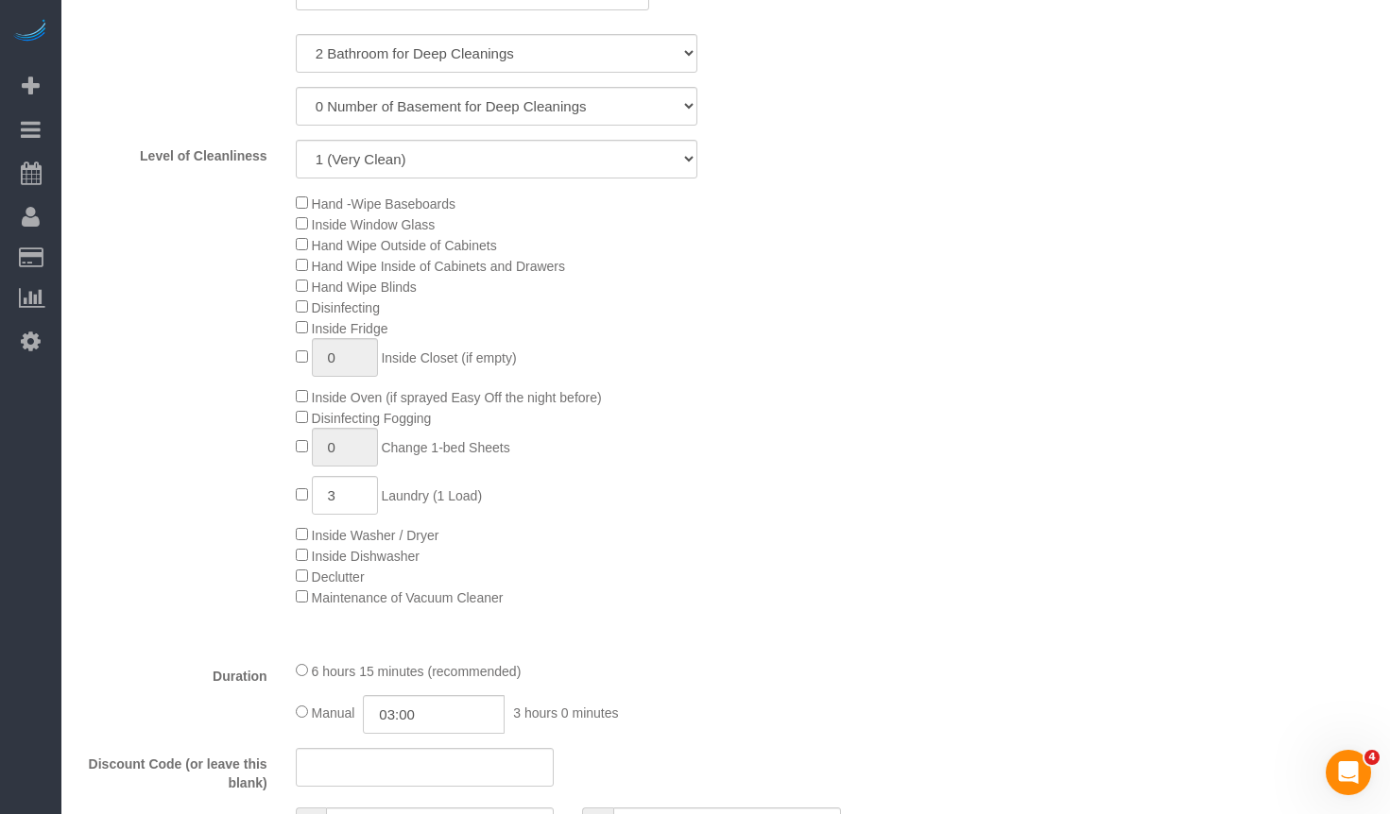
select select "string:US"
select select "2"
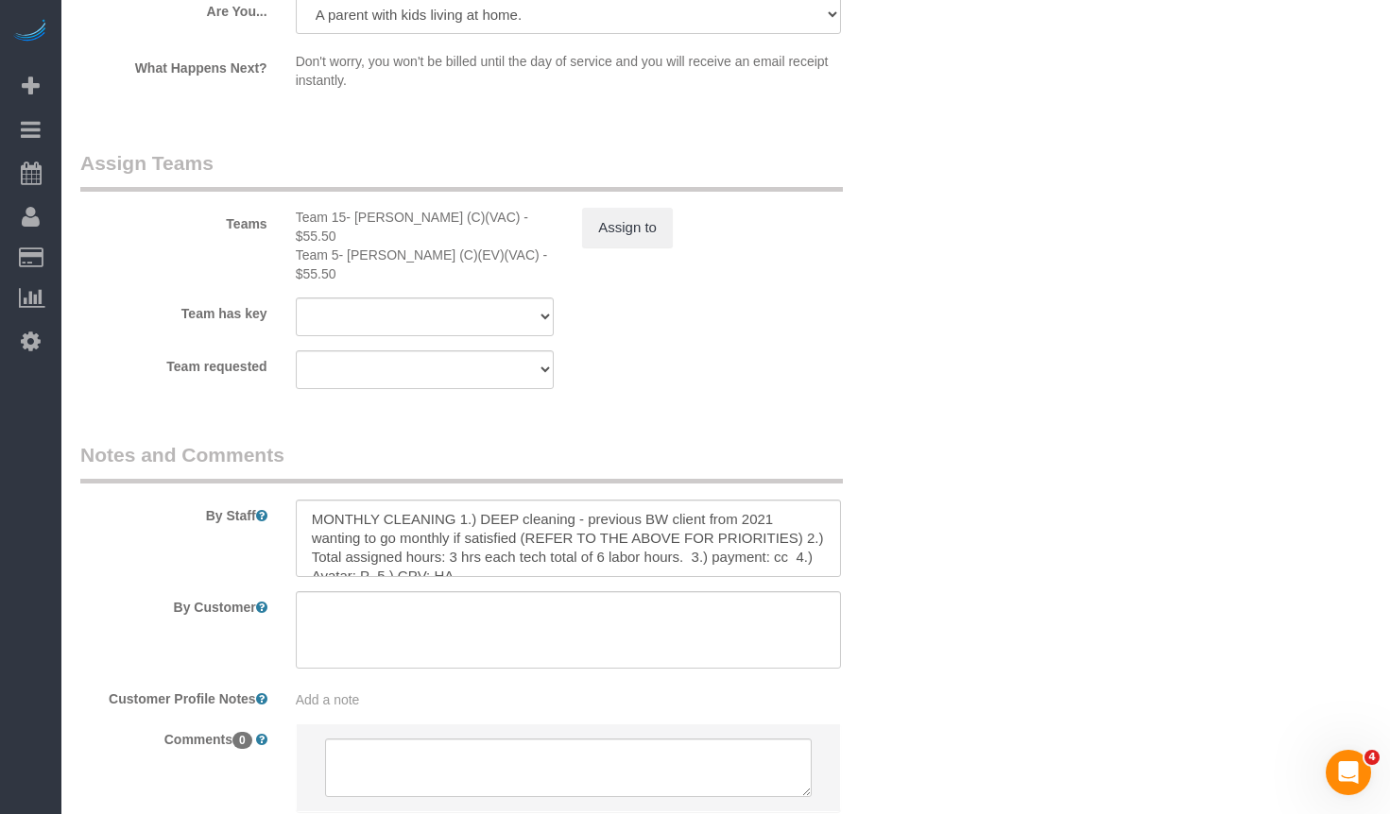
scroll to position [3484, 0]
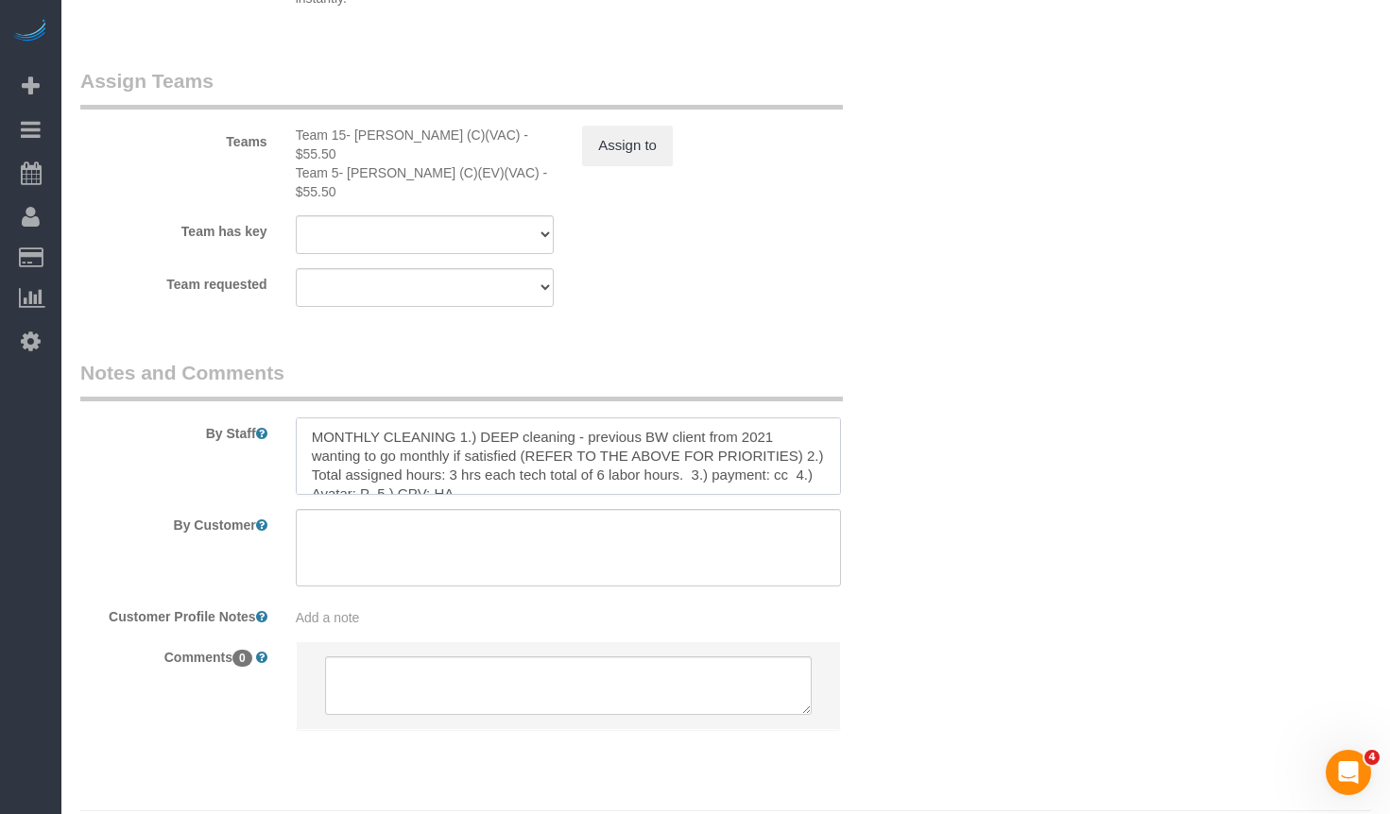
click at [657, 418] on textarea at bounding box center [568, 456] width 545 height 77
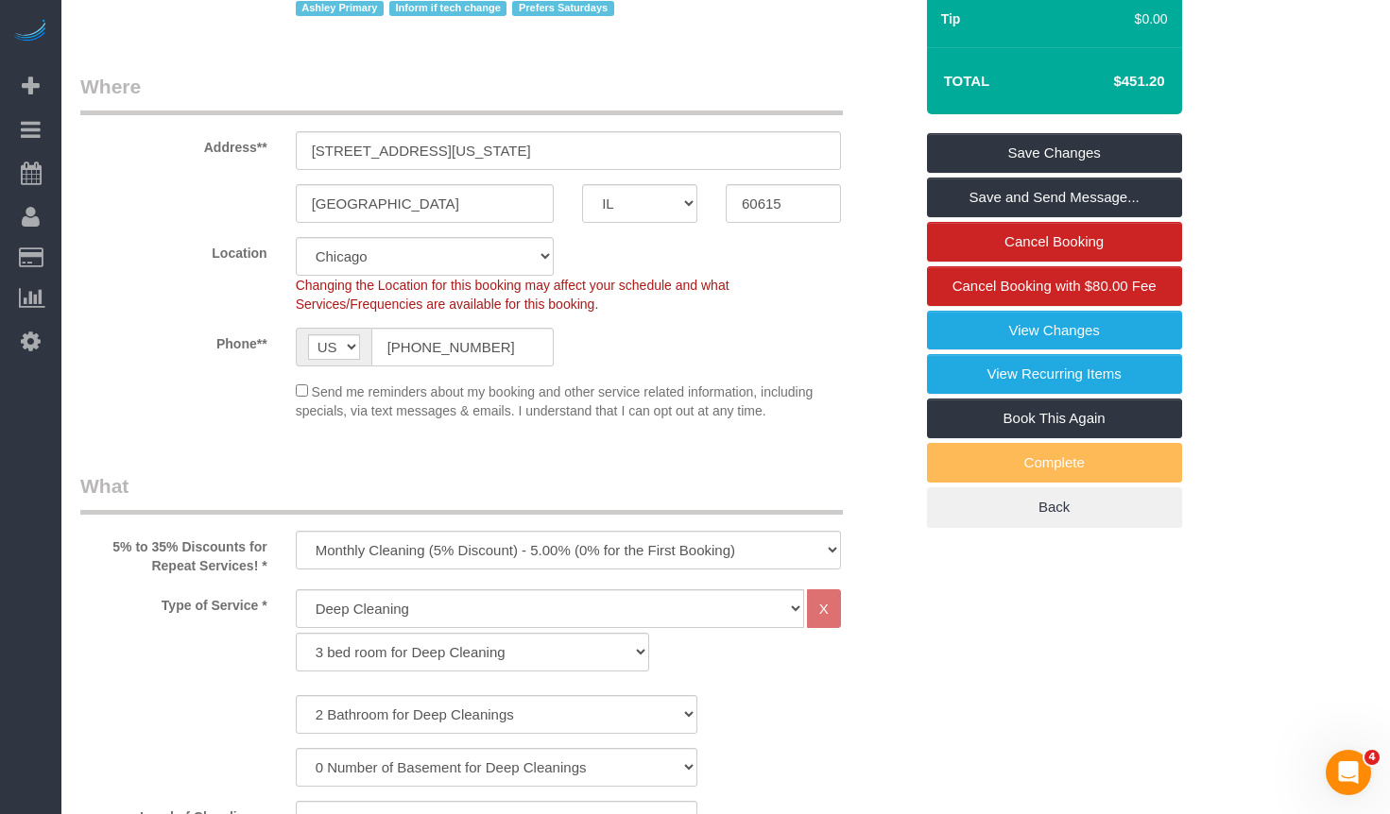
scroll to position [0, 0]
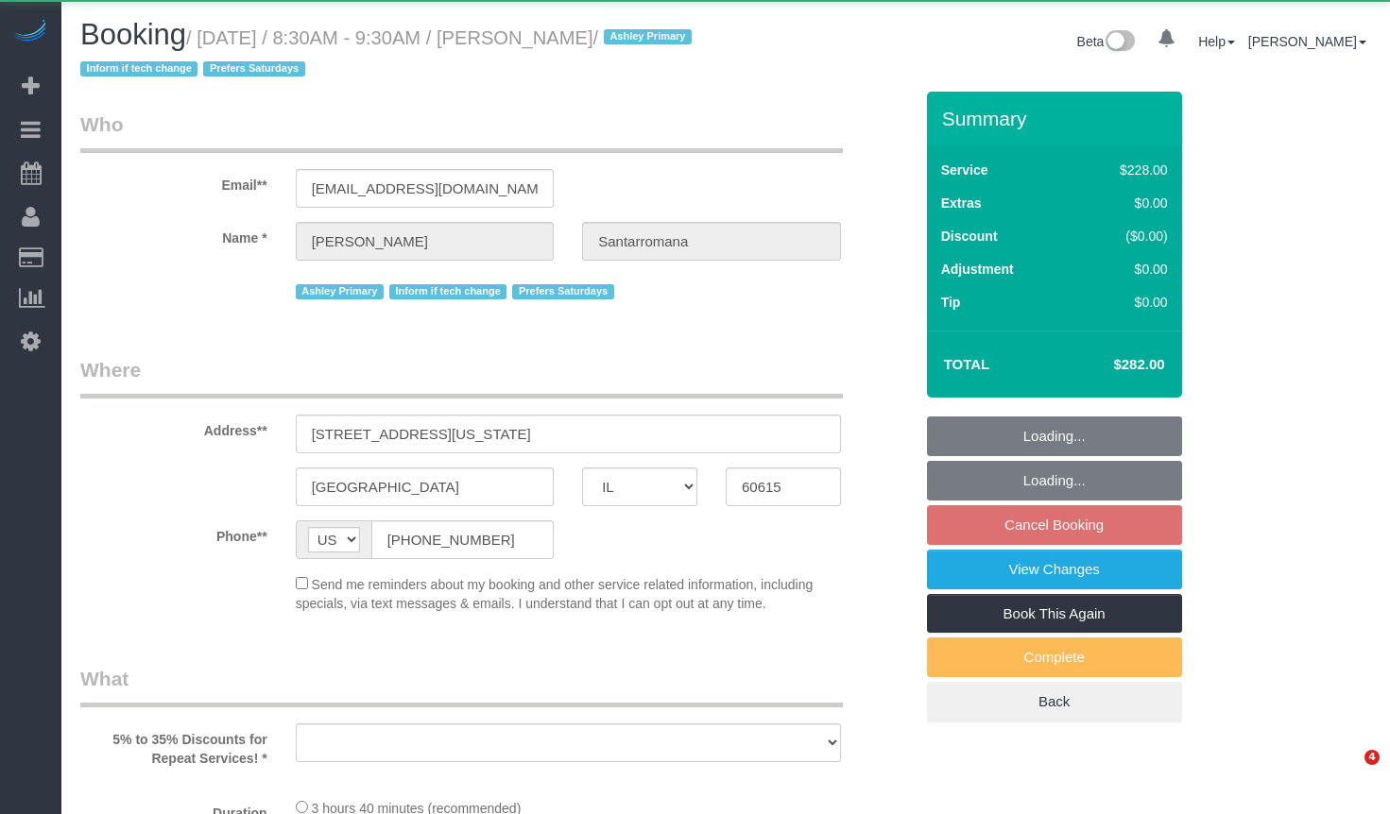
select select "IL"
click at [540, 42] on div "Booking / [DATE] / 8:30AM - 9:30AM / [PERSON_NAME] / Ashley Primary Inform if t…" at bounding box center [725, 55] width 1319 height 73
select select "number:1"
select select "number:66"
select select "number:139"
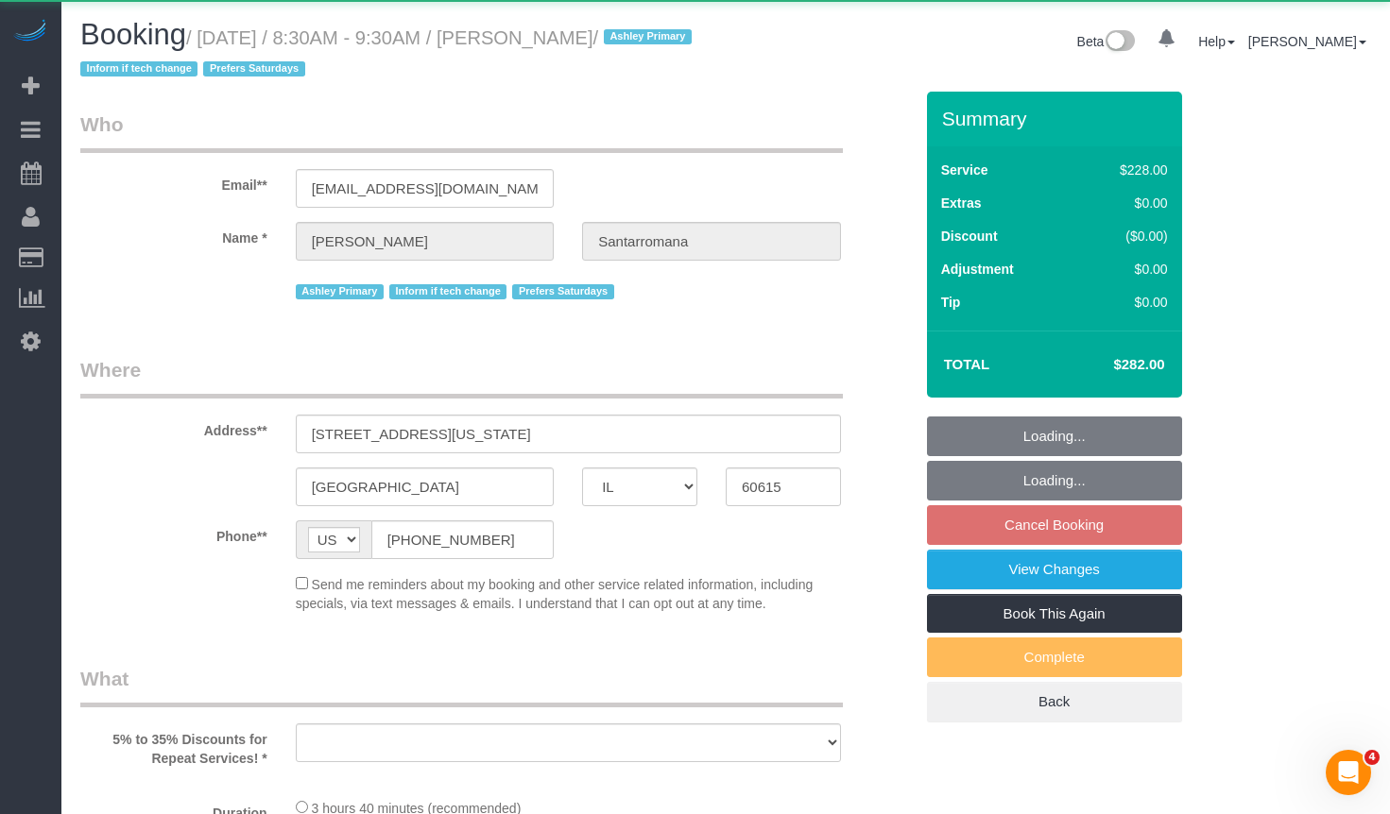
select select "number:104"
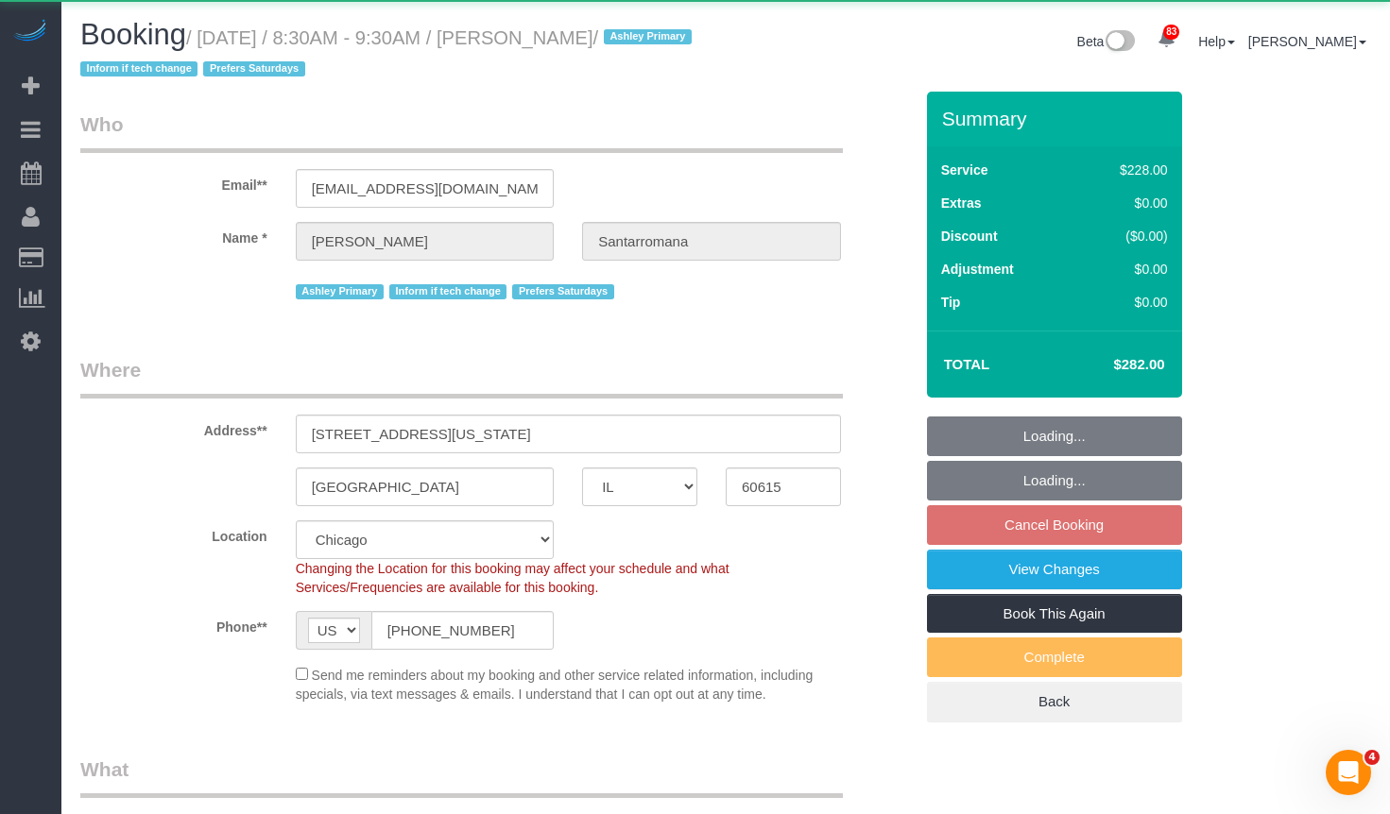
select select "object:1045"
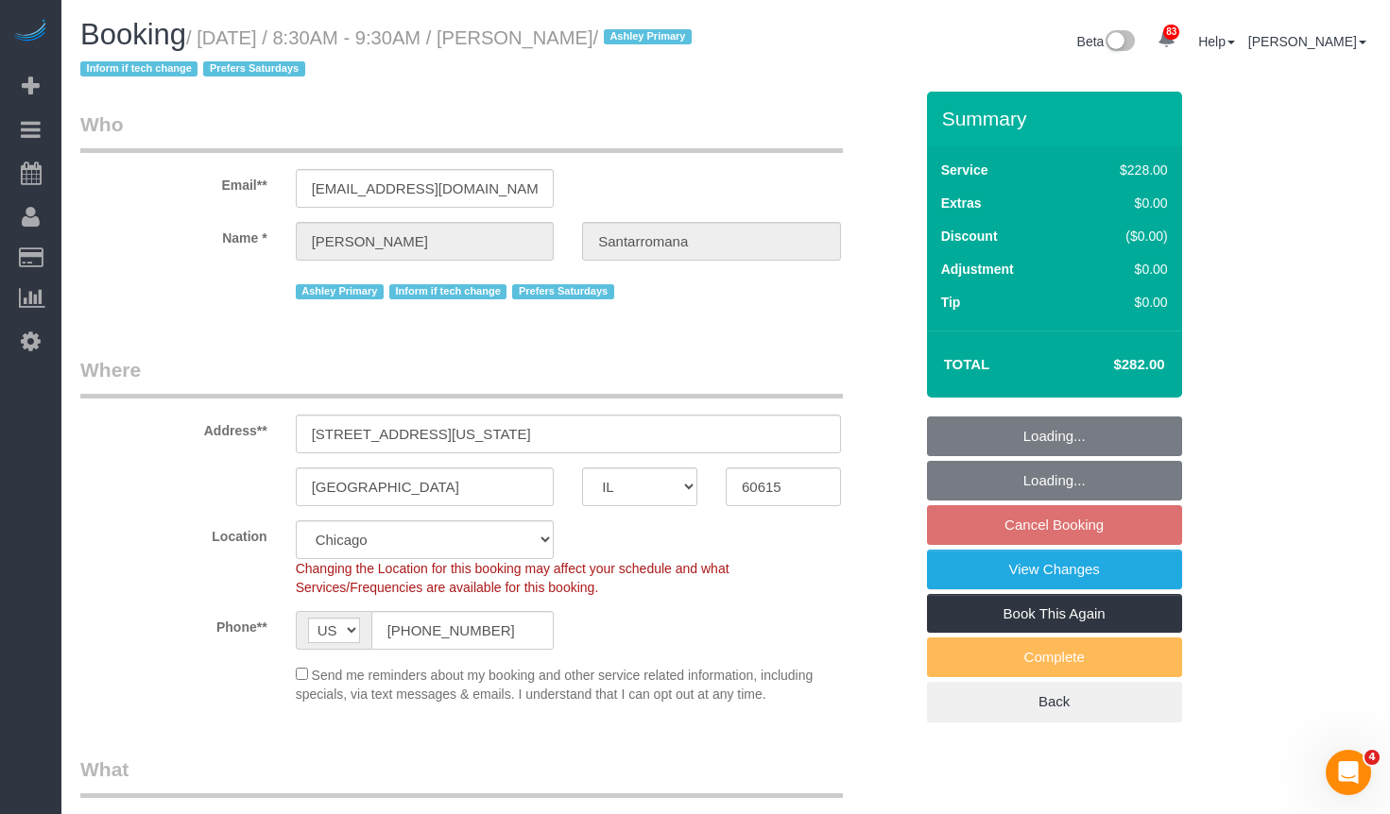
click at [304, 71] on span "Prefers Saturdays" at bounding box center [253, 68] width 101 height 15
select select "512"
select select "2"
select select "4"
select select "object:1307"
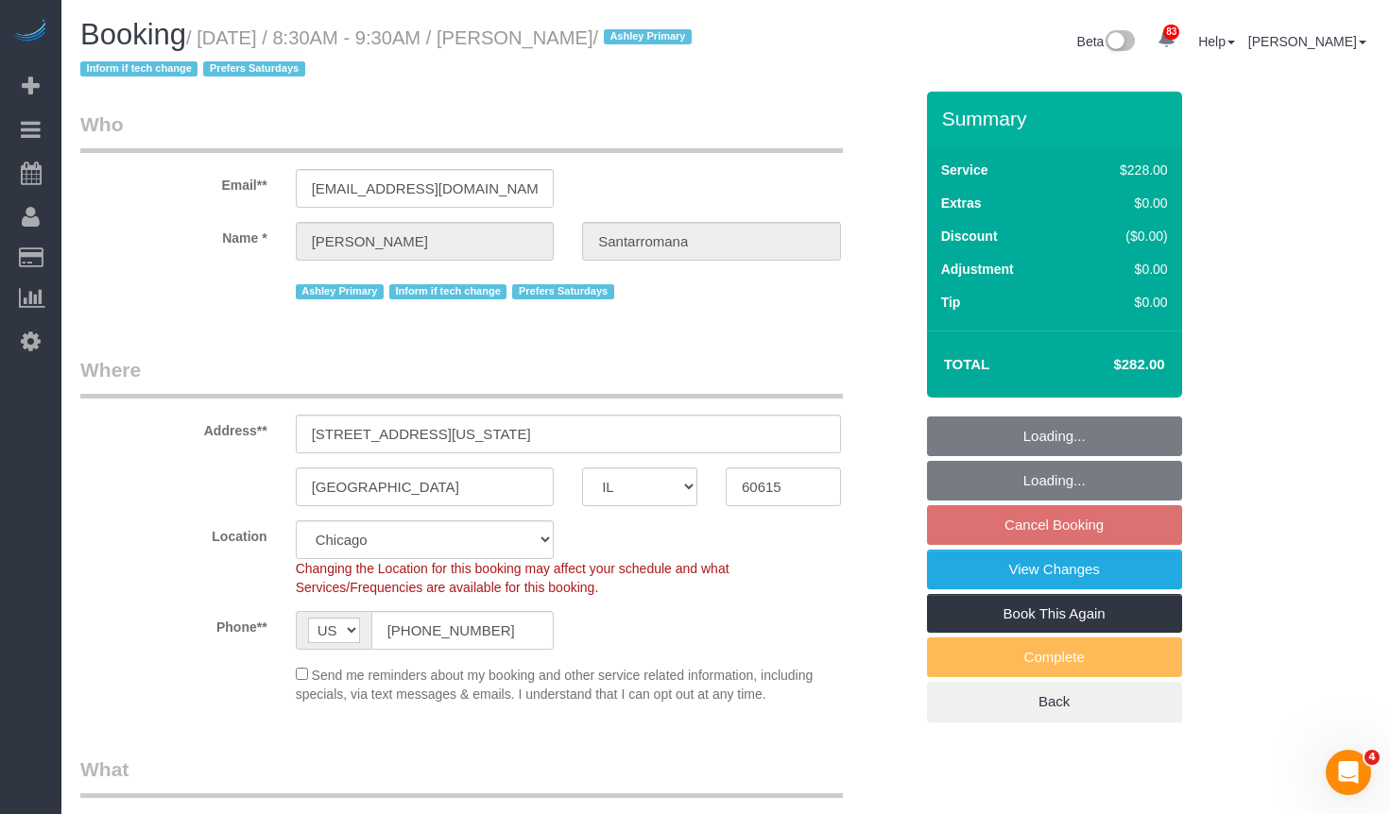
click at [204, 117] on legend "Who" at bounding box center [461, 132] width 763 height 43
select select "2"
select select "4"
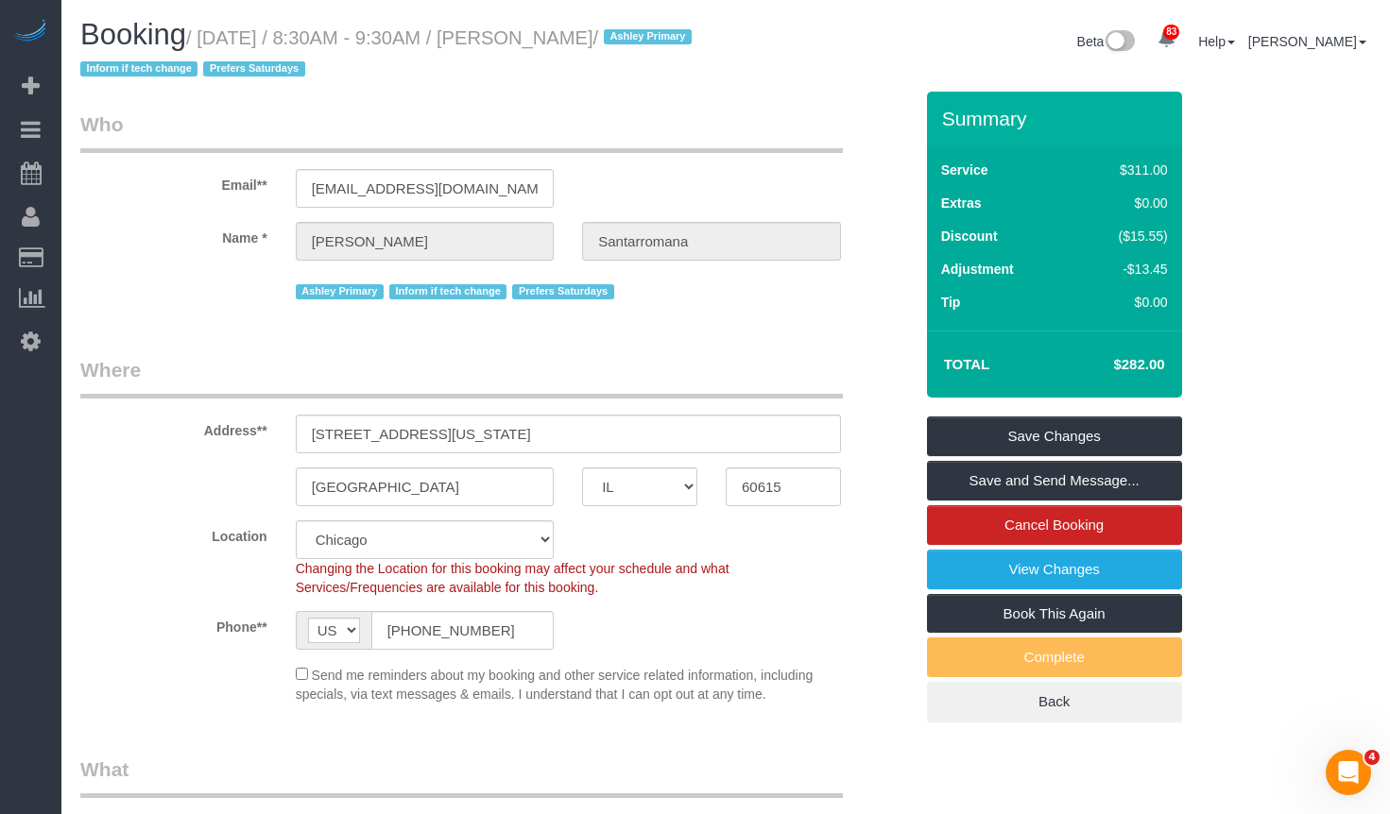
drag, startPoint x: 538, startPoint y: 30, endPoint x: 196, endPoint y: 69, distance: 344.2
click at [196, 69] on small "/ [DATE] / 8:30AM - 9:30AM / [PERSON_NAME] / Ashley Primary Inform if tech chan…" at bounding box center [388, 53] width 617 height 53
copy small "[PERSON_NAME]"
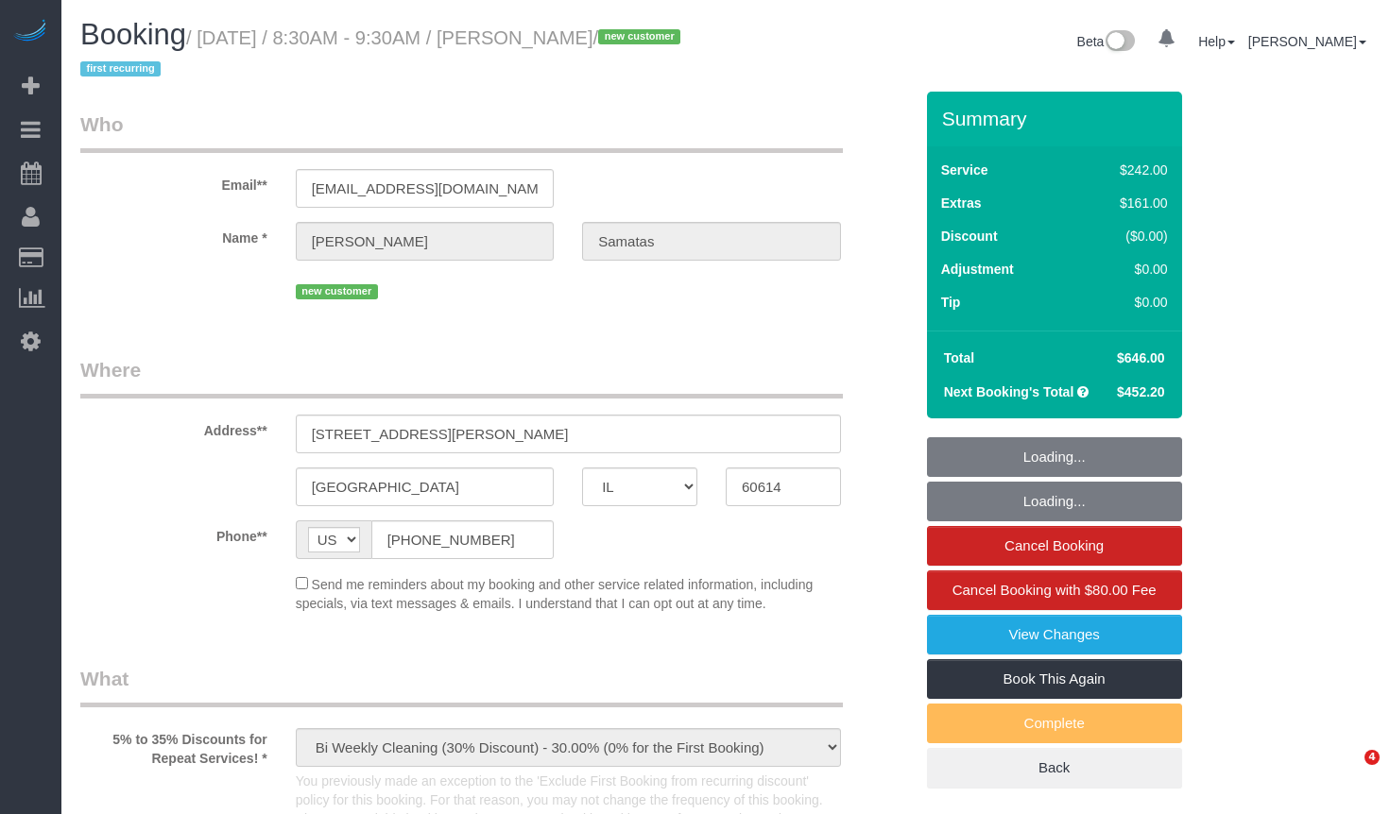
select select "IL"
select select "512"
select select "6"
select select "1"
select select "5"
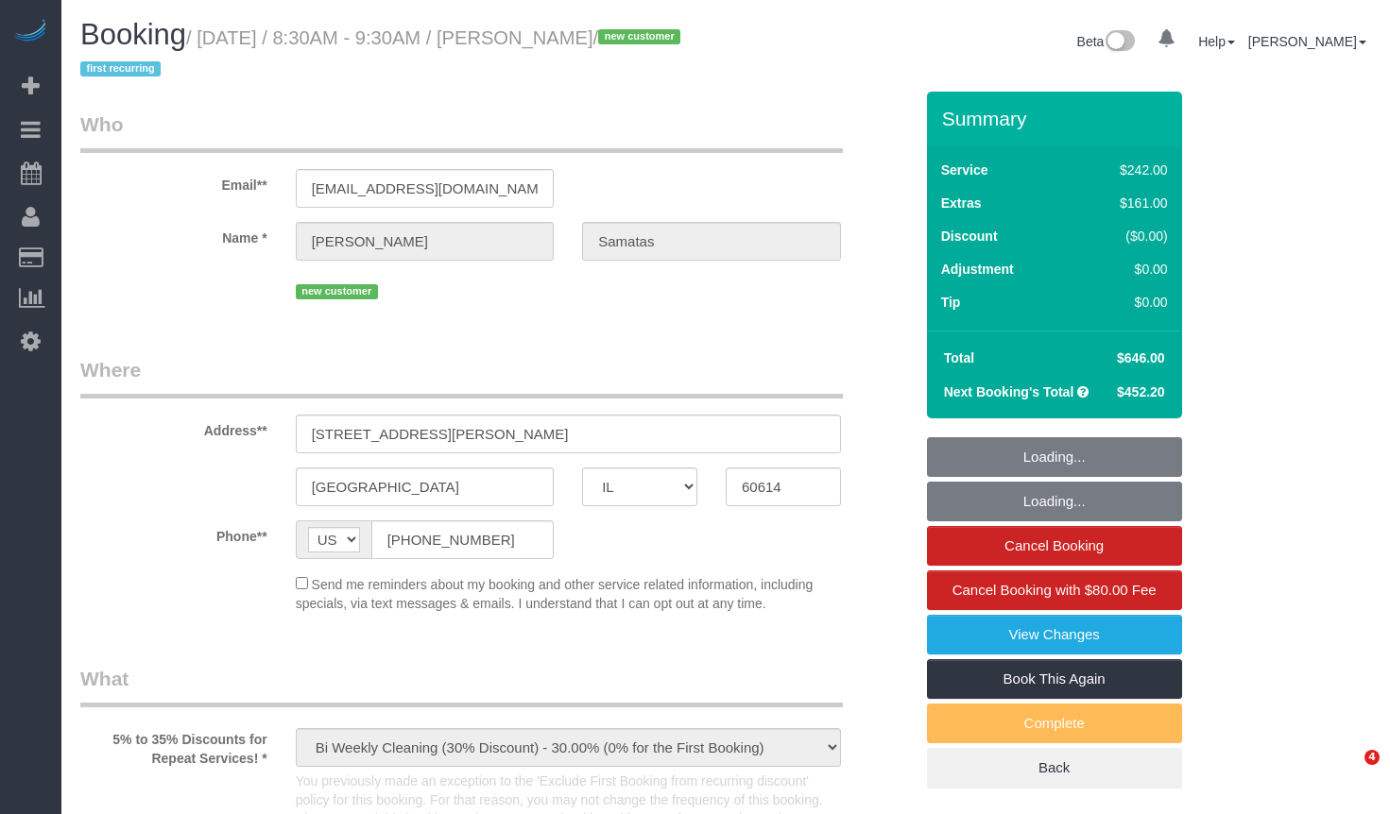
select select "number:1"
select select "number:58"
select select "number:139"
select select "number:104"
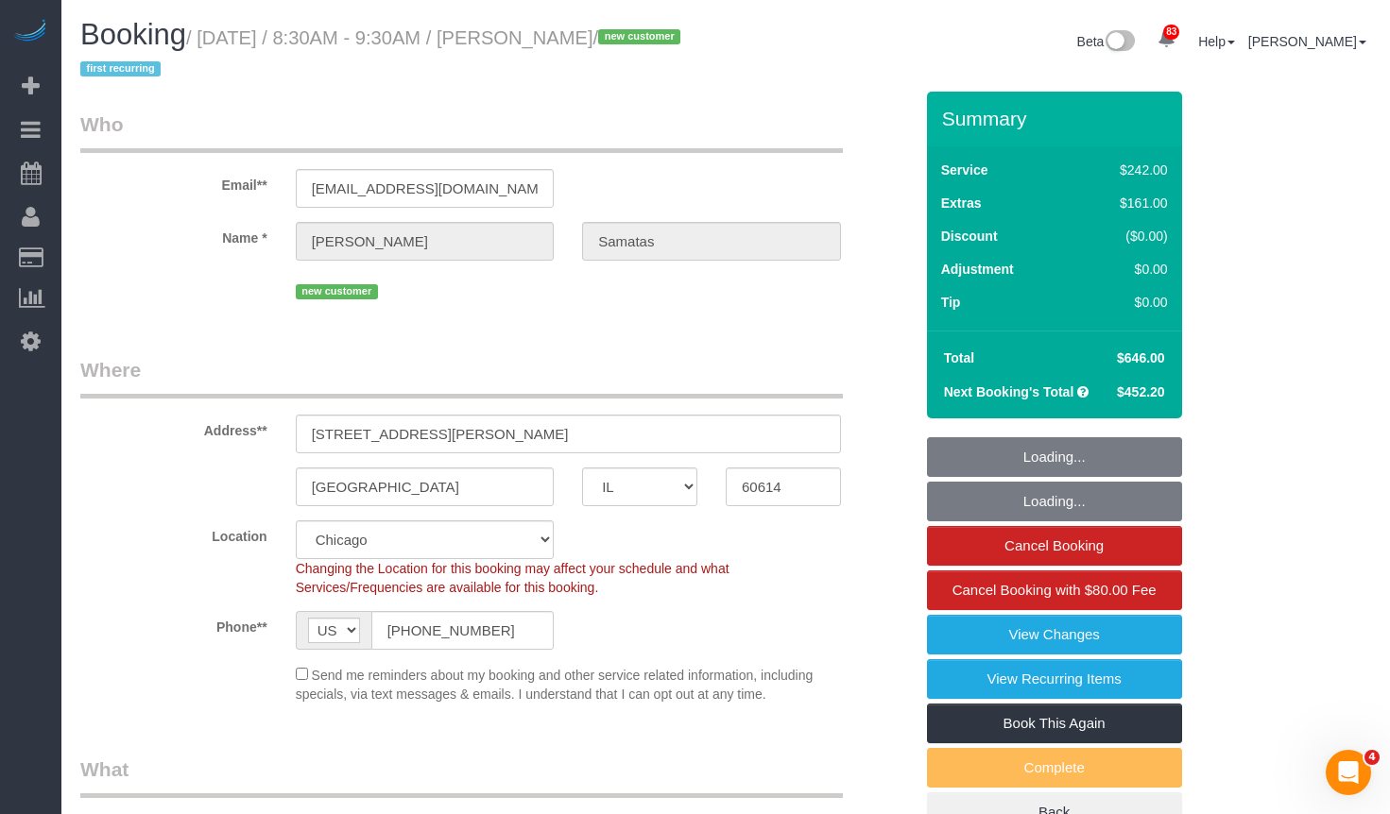
select select "object:1306"
select select "6"
select select "1"
select select "5"
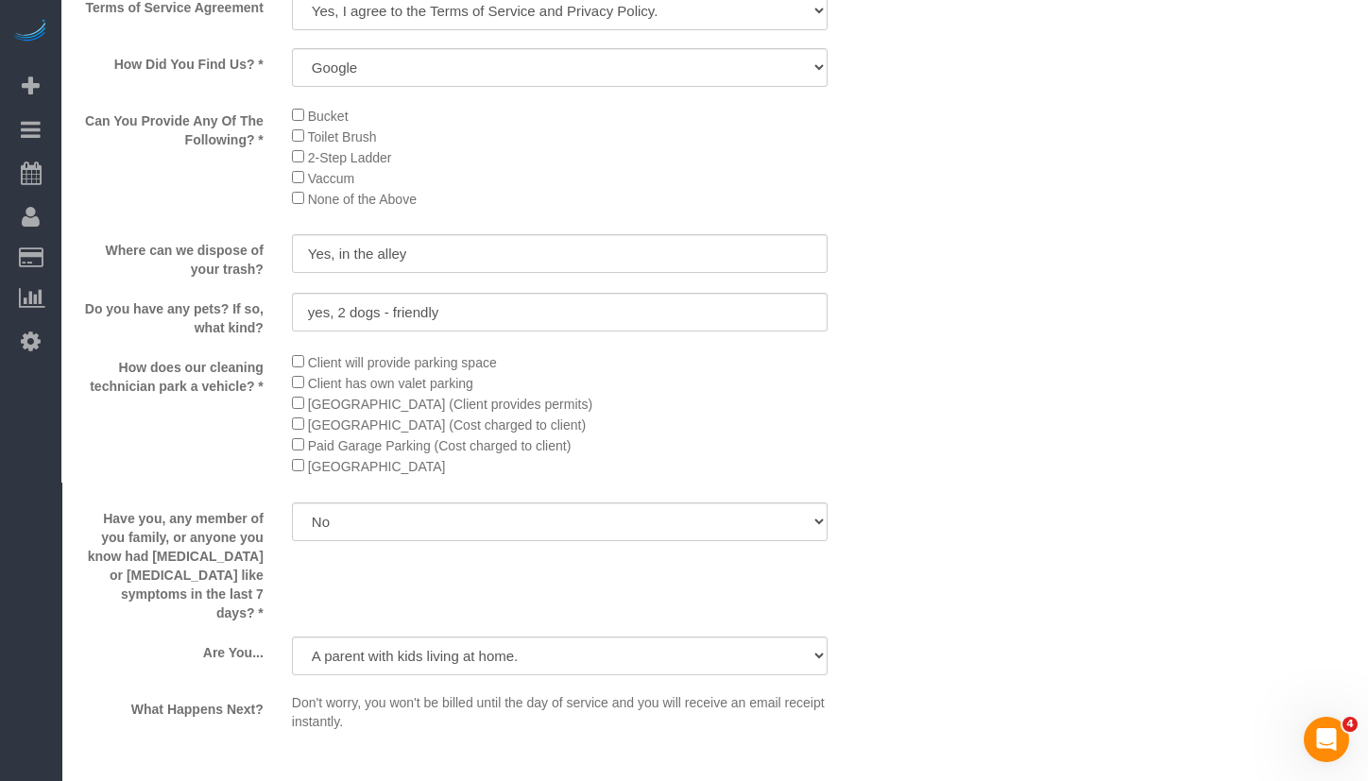
scroll to position [3610, 0]
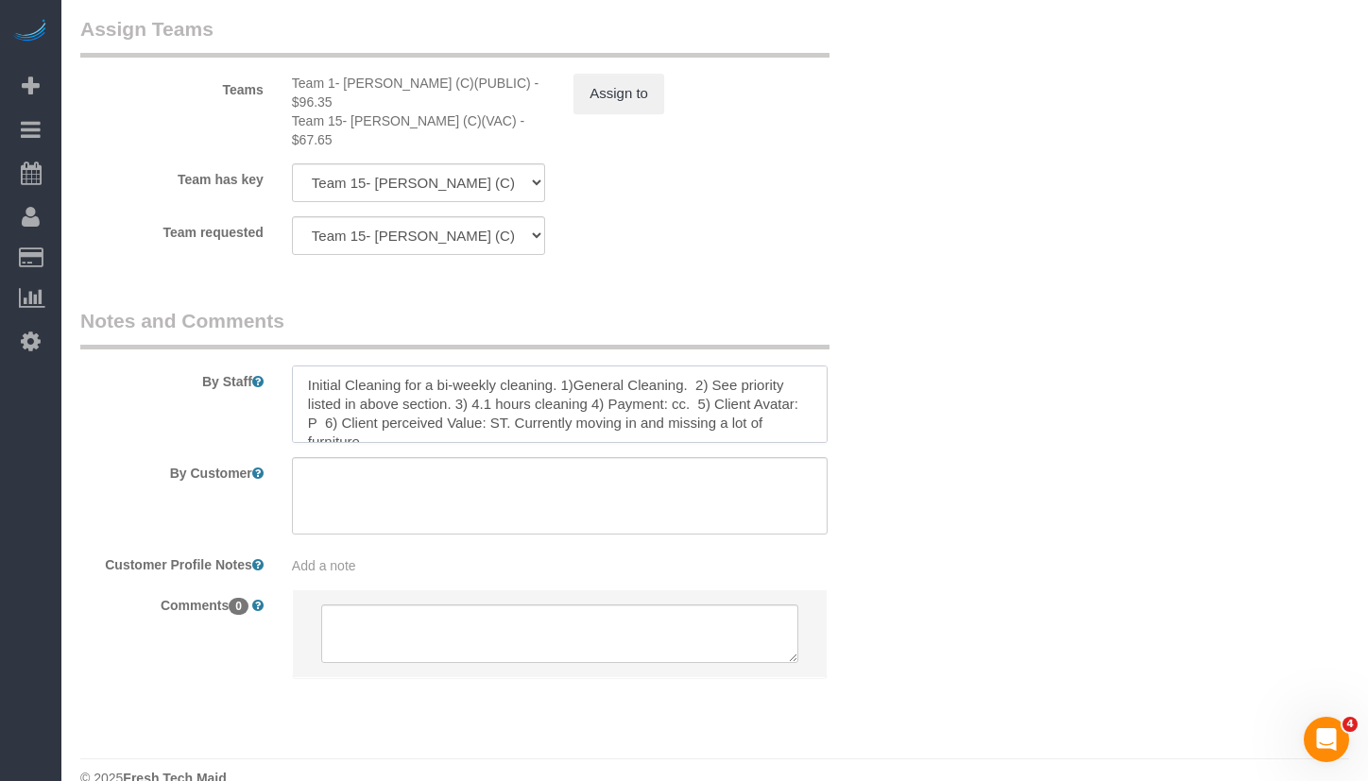
click at [616, 386] on textarea at bounding box center [560, 404] width 536 height 77
click at [494, 366] on textarea at bounding box center [560, 404] width 536 height 77
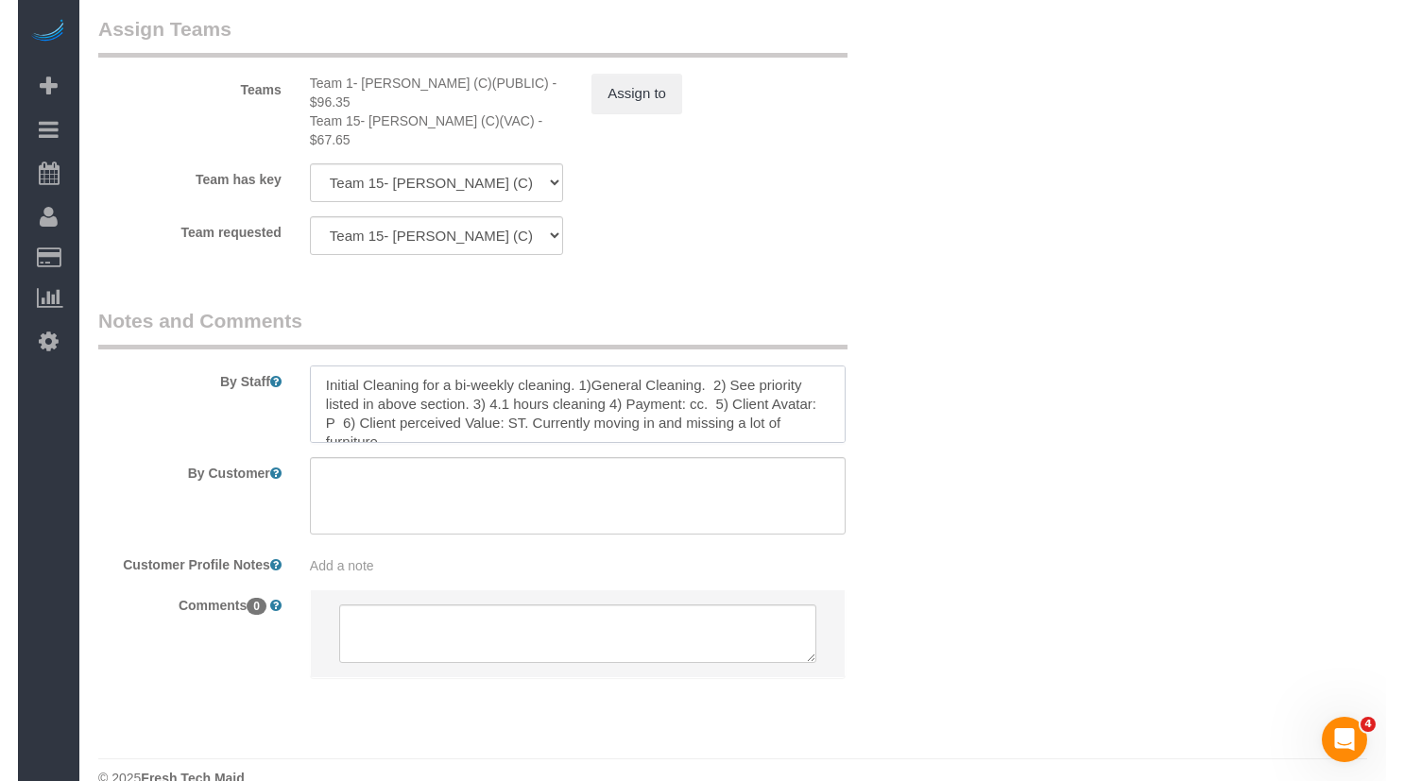
scroll to position [3590, 0]
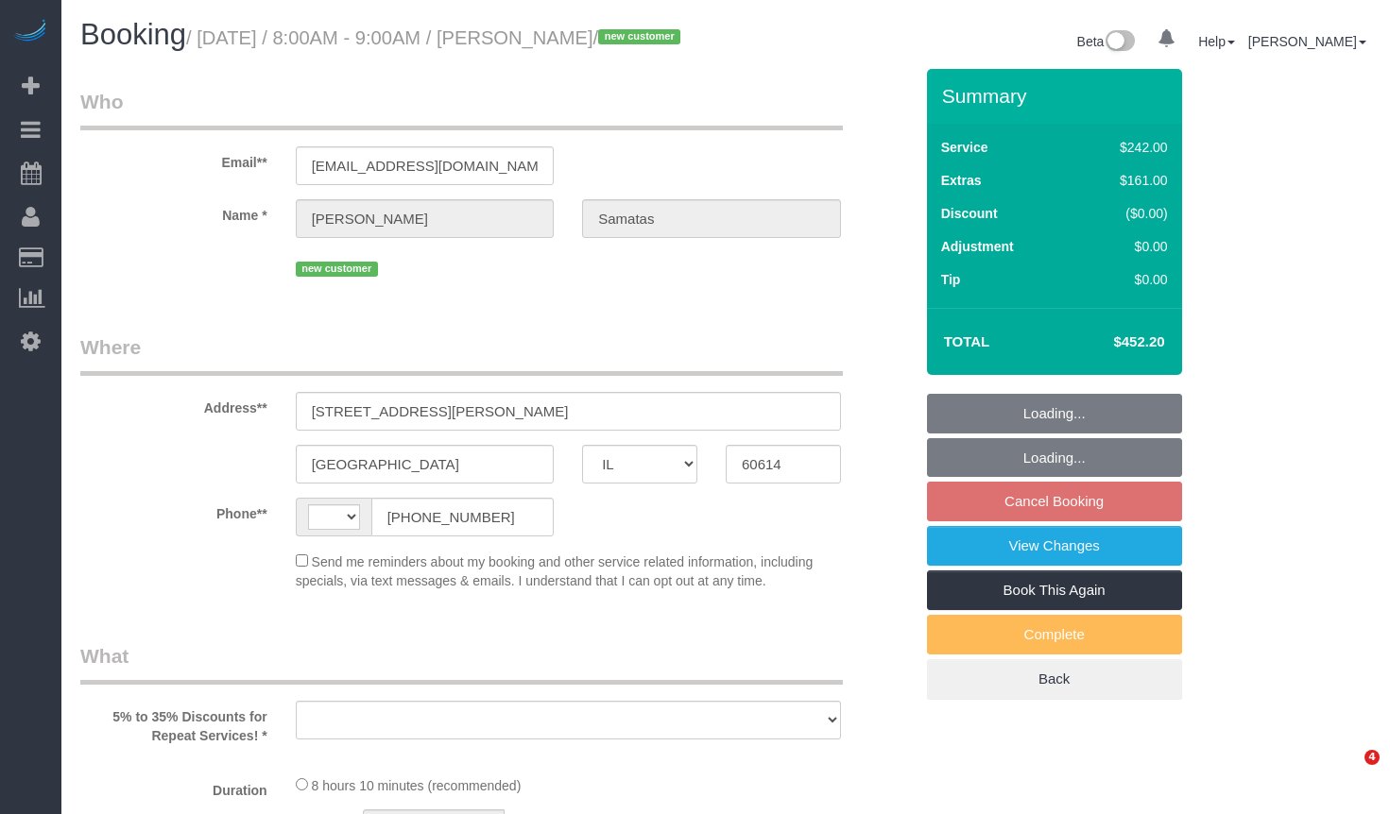
select select "IL"
select select "number:1"
select select "number:58"
select select "number:139"
select select "number:104"
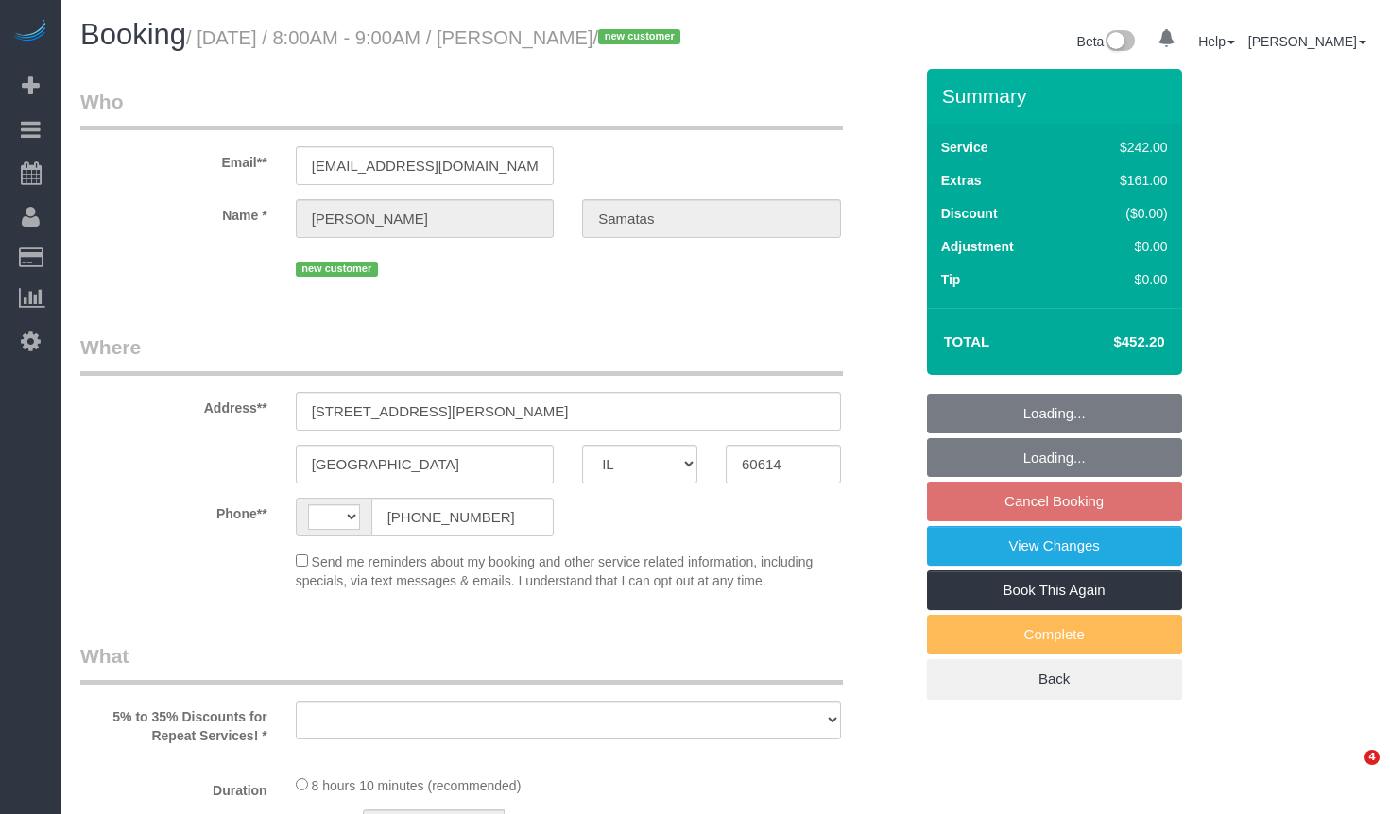
select select "string:[GEOGRAPHIC_DATA]"
select select "object:782"
select select "string:fspay-c4a8f186-f0db-4e19-9b7b-a9835a4a61b1"
select select "512"
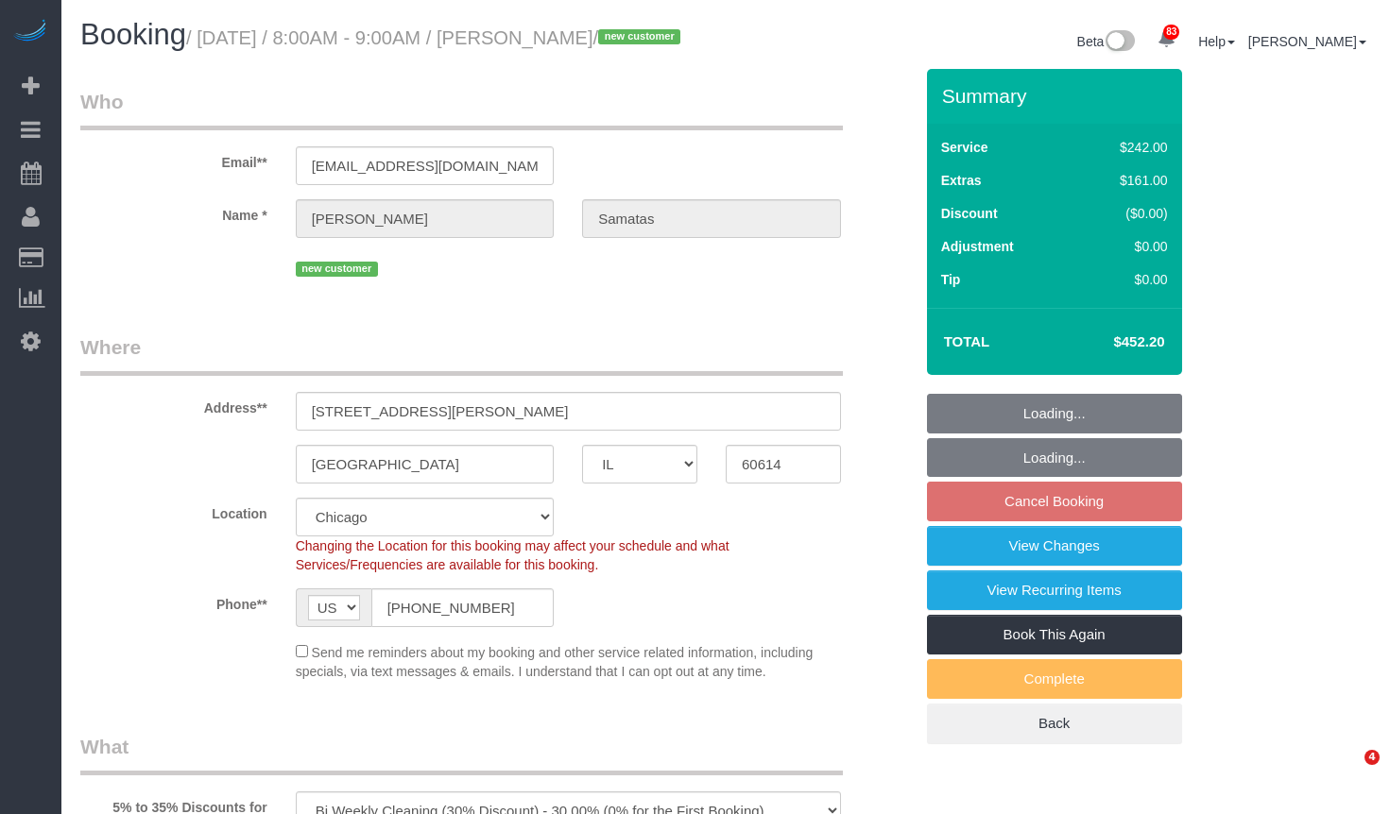
select select "object:1279"
select select "spot1"
select select "6"
select select "1"
select select "5"
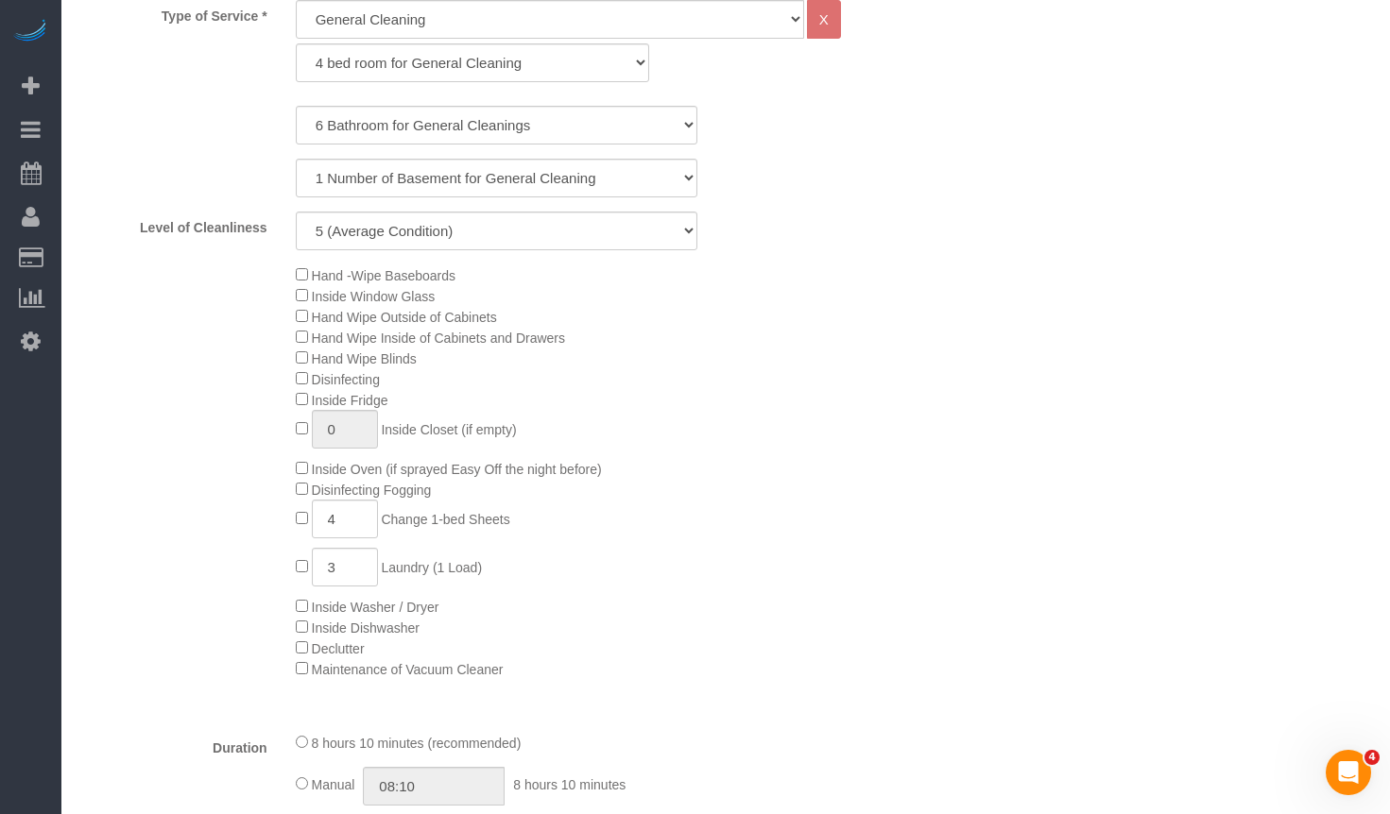
scroll to position [945, 0]
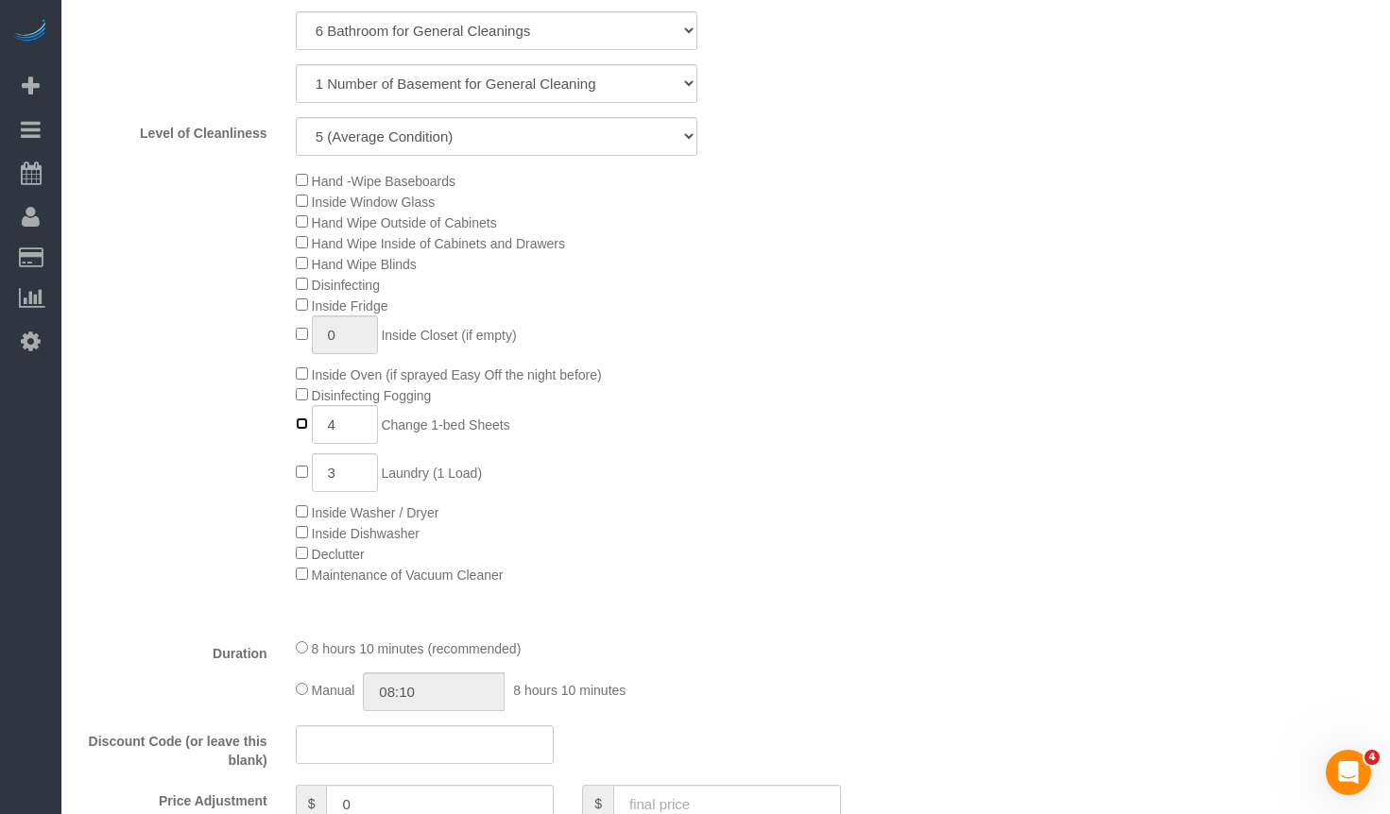
type input "0"
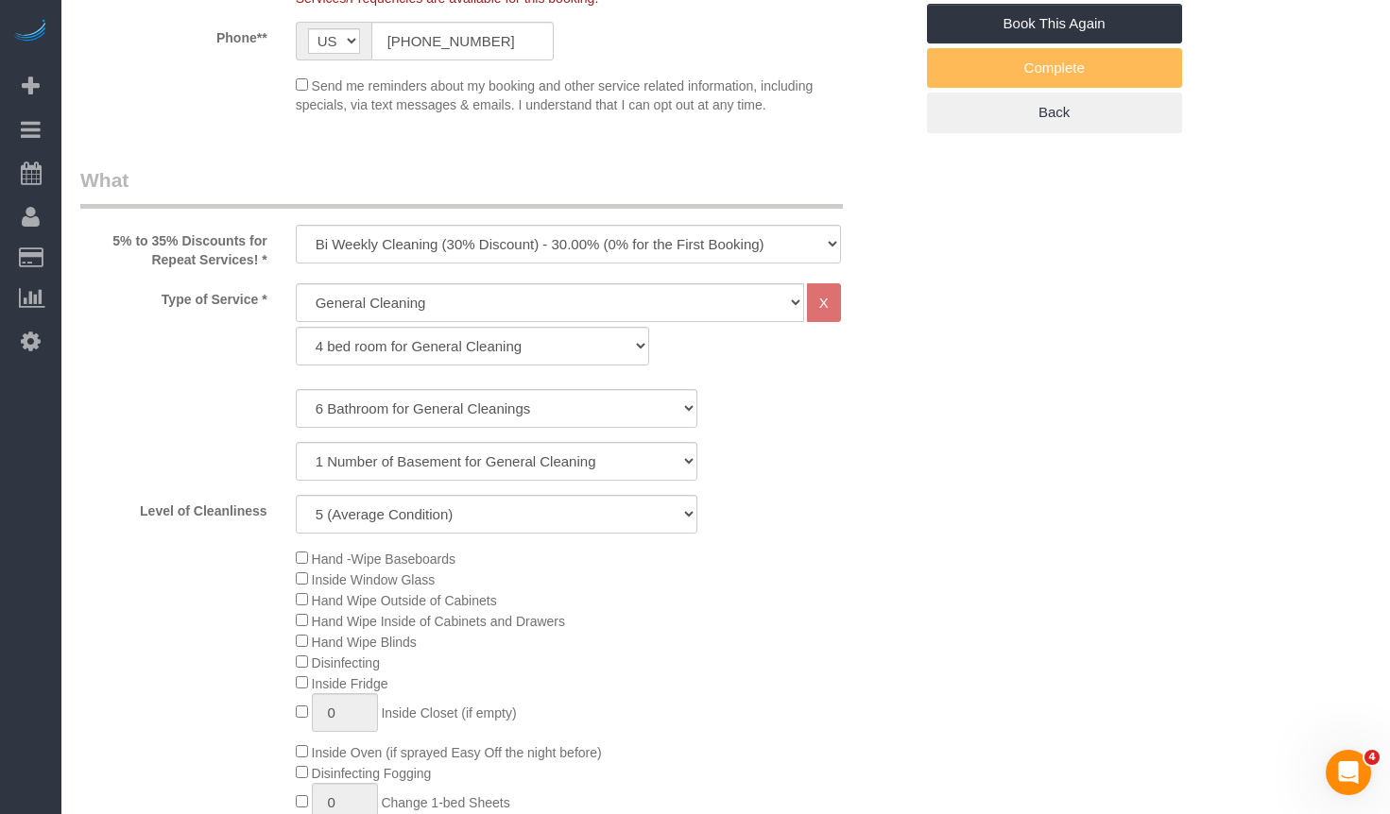
scroll to position [0, 0]
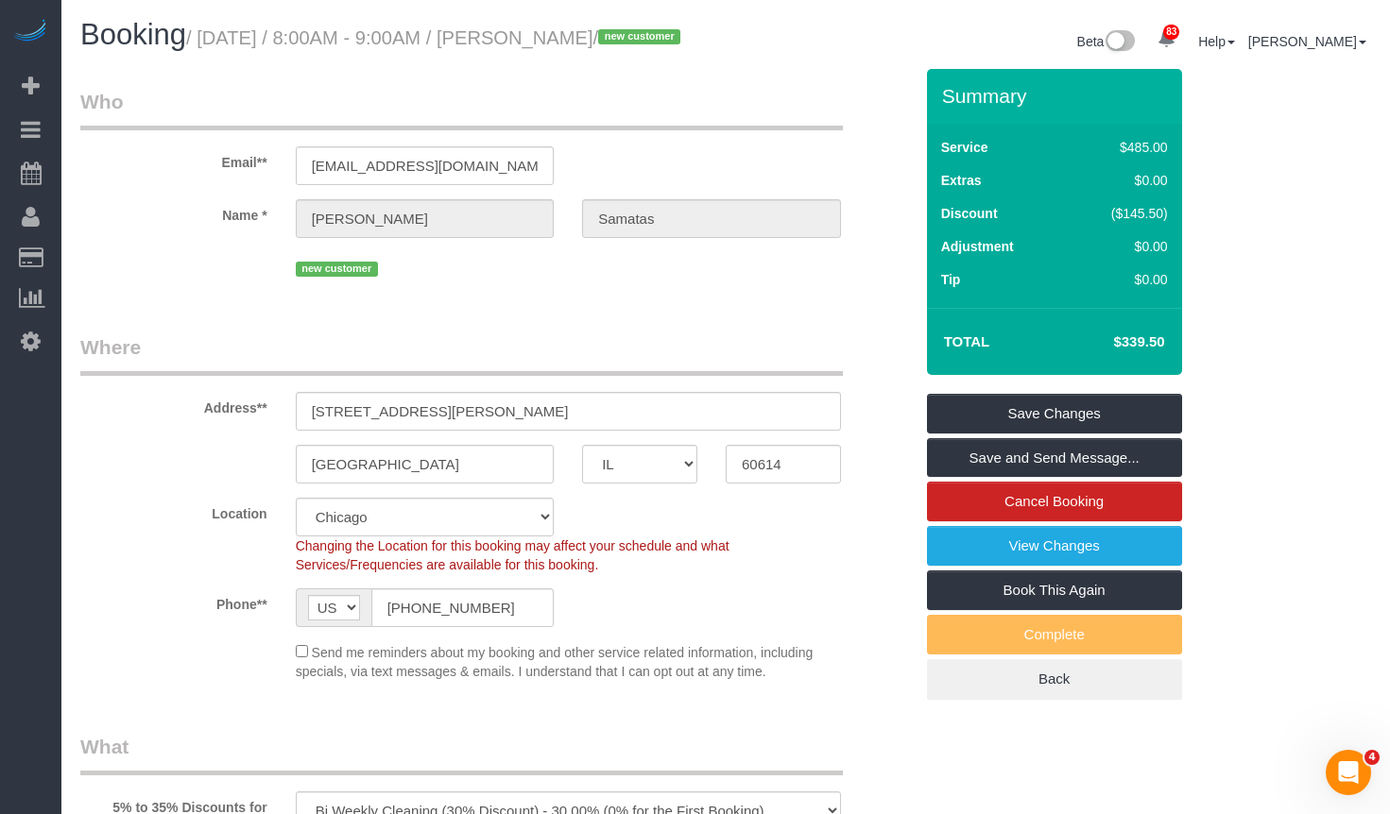
select select "spot6"
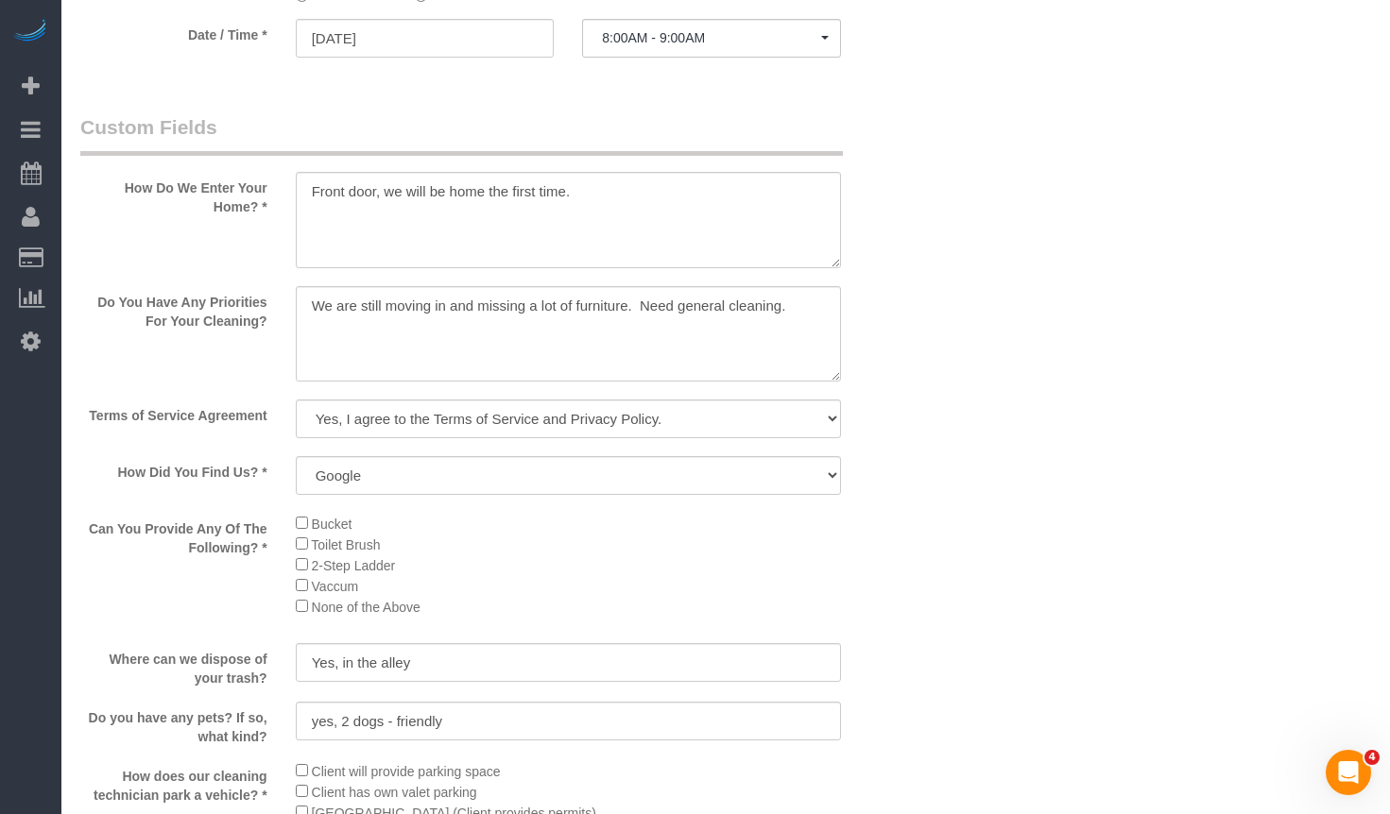
scroll to position [2268, 0]
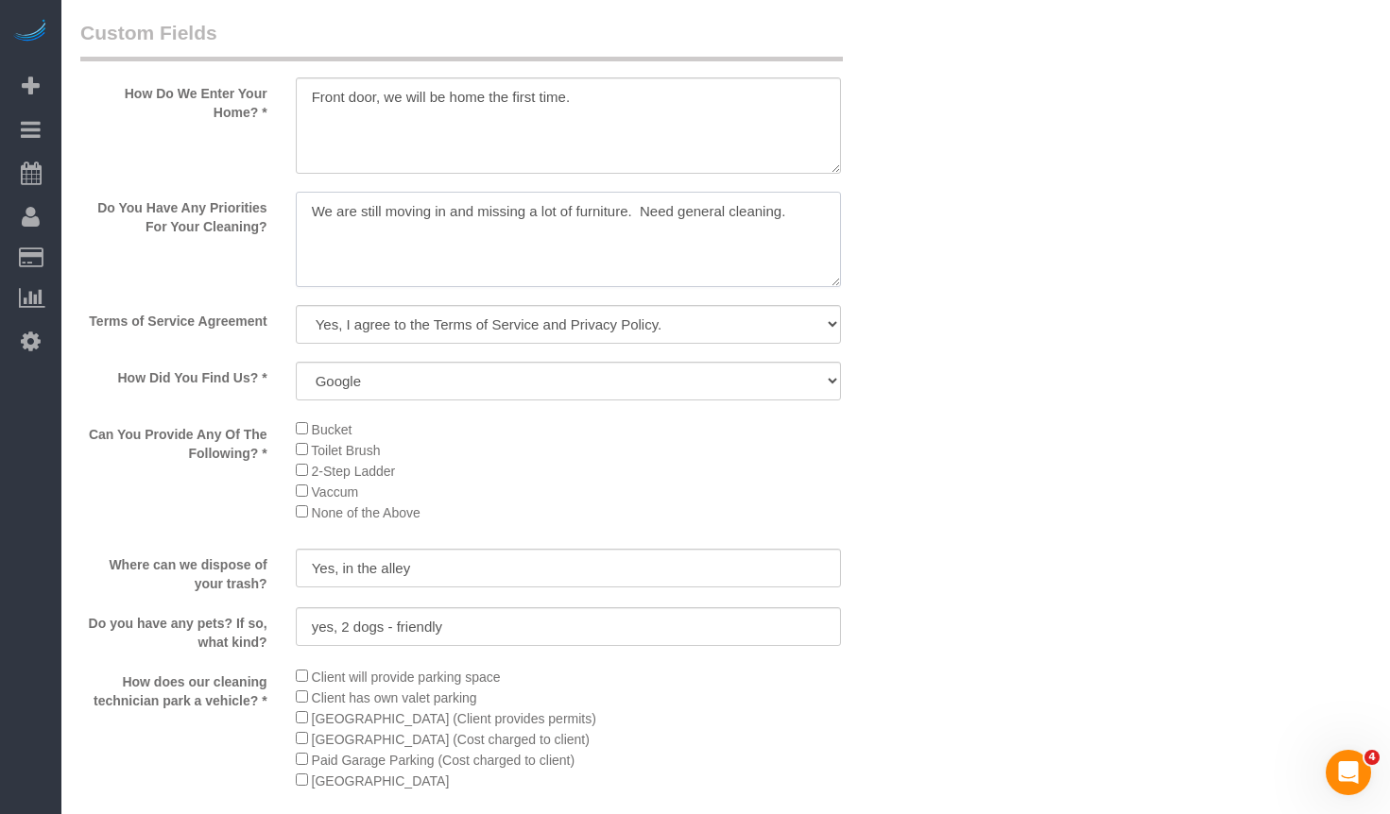
click at [640, 288] on textarea at bounding box center [568, 240] width 545 height 96
drag, startPoint x: 819, startPoint y: 251, endPoint x: 106, endPoint y: 217, distance: 714.2
click at [106, 217] on div "Do You Have Any Priorities For Your Cleaning?" at bounding box center [496, 242] width 861 height 100
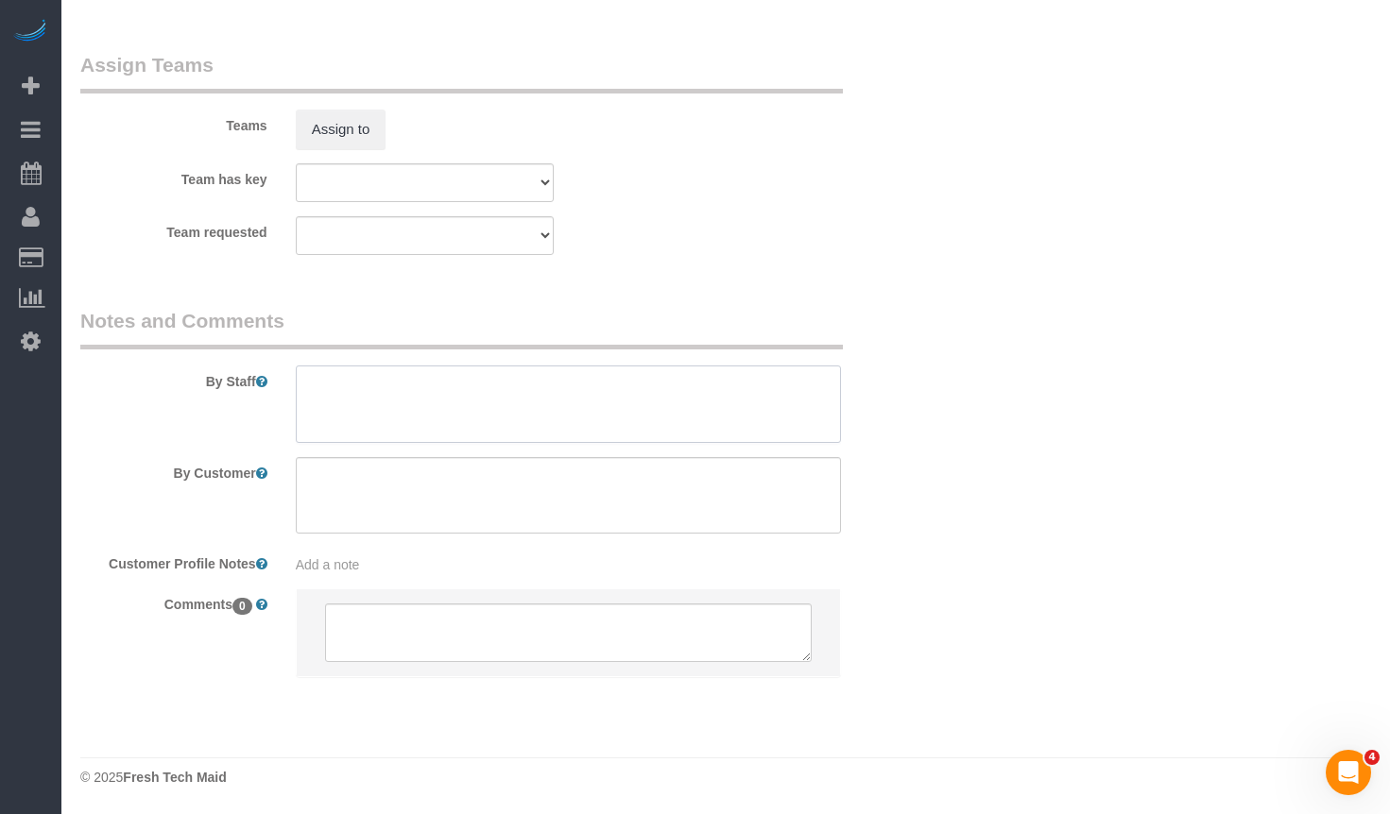
drag, startPoint x: 736, startPoint y: 411, endPoint x: 807, endPoint y: 404, distance: 71.2
click at [736, 410] on textarea at bounding box center [568, 404] width 545 height 77
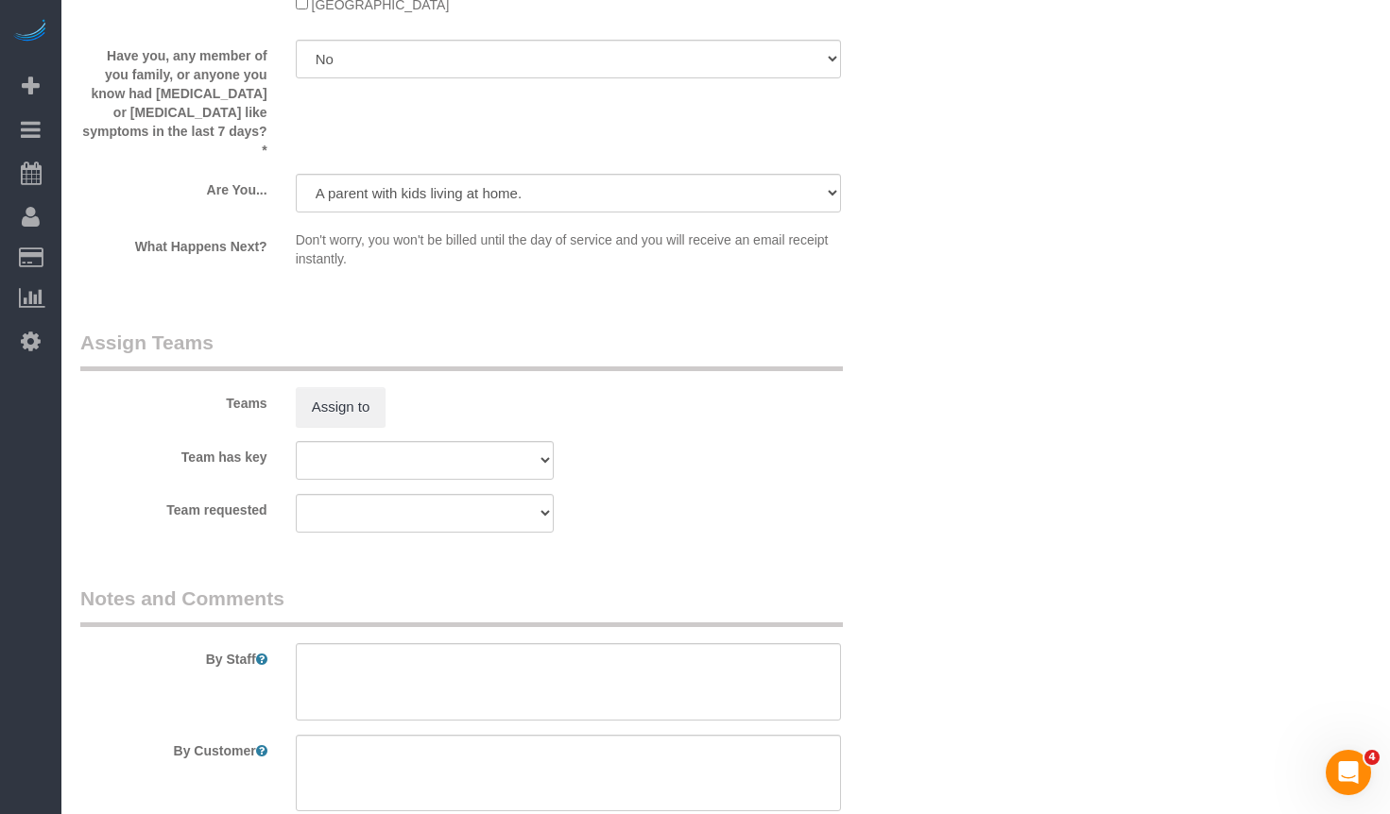
scroll to position [3233, 0]
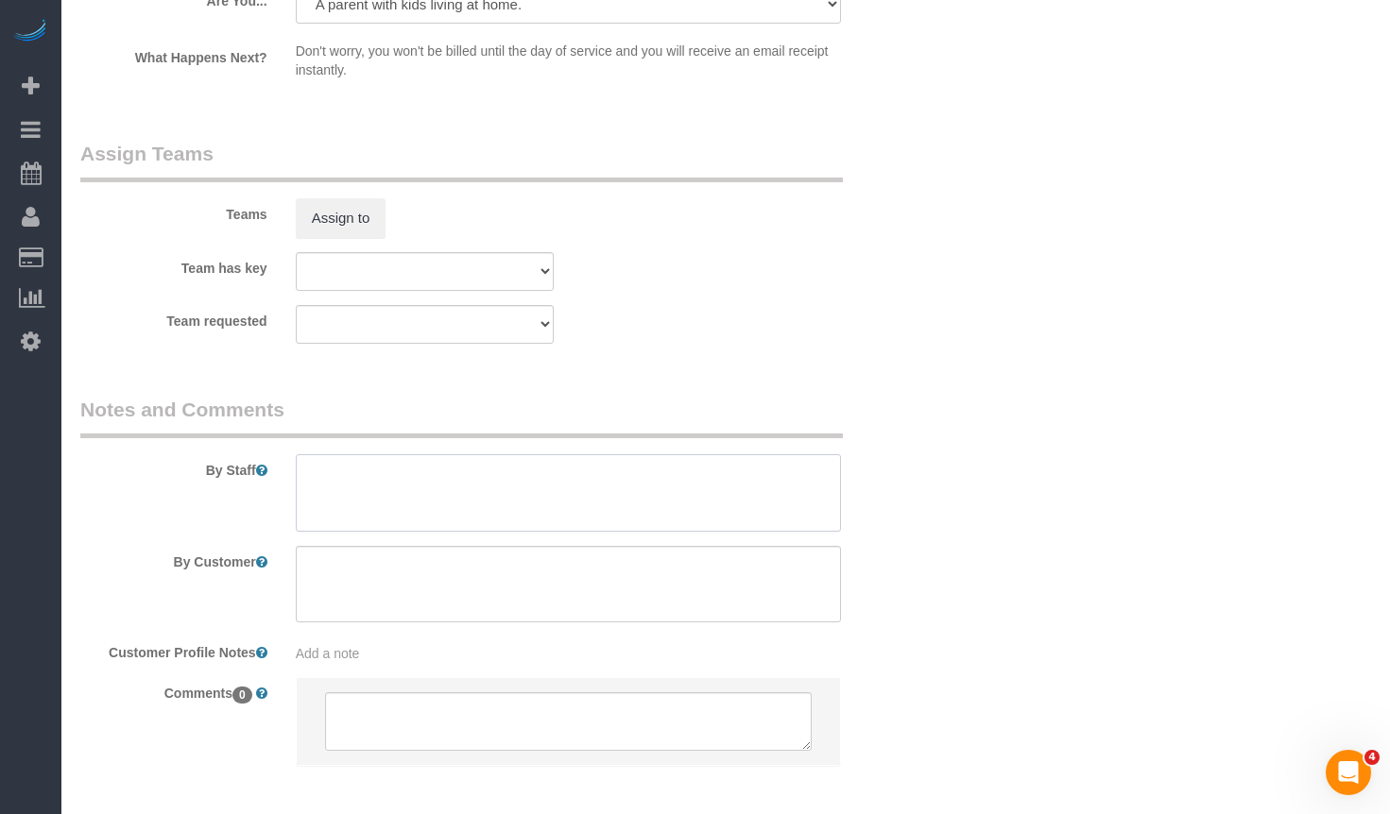
click at [441, 498] on textarea at bounding box center [568, 492] width 545 height 77
paste textarea "Initial Cleaning for a bi-weekly cleaning. 1)General Cleaning. 2) See priority …"
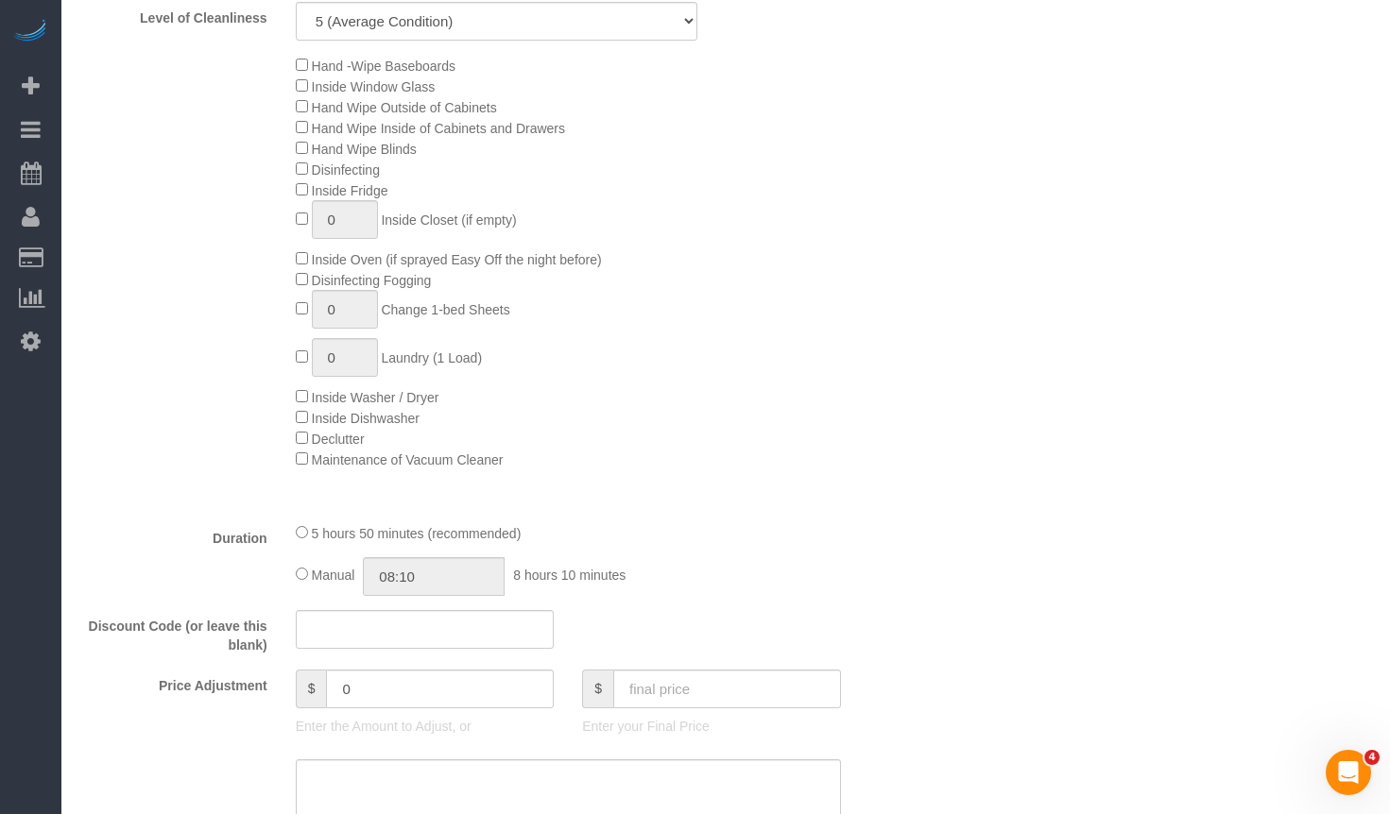
scroll to position [871, 0]
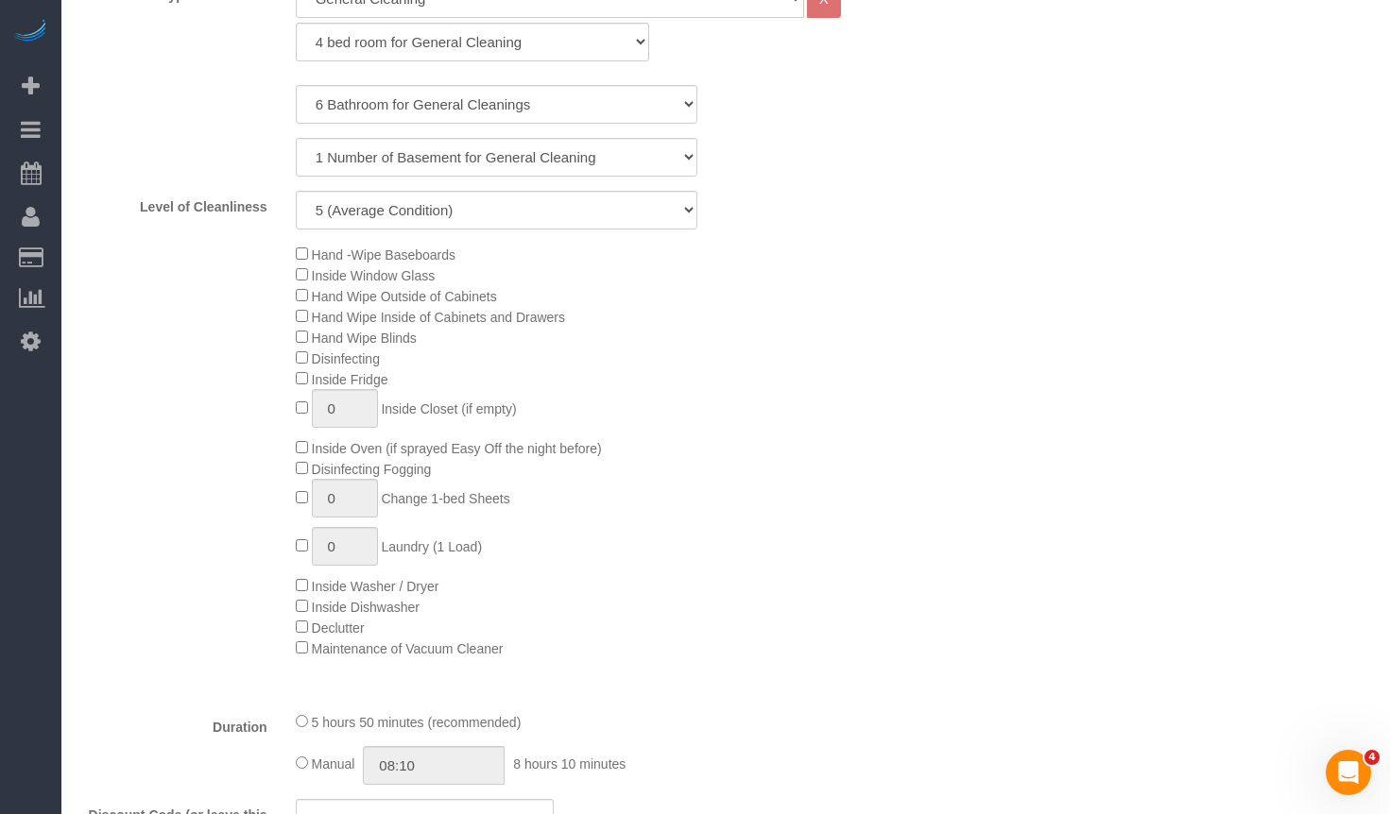
type textarea "Initial Cleaning for a bi-weekly cleaning. 1)General Cleaning. 2) See priority …"
type input "1"
click at [308, 555] on span "0 Laundry (1 Load)" at bounding box center [389, 547] width 186 height 15
type input "1"
drag, startPoint x: 358, startPoint y: 528, endPoint x: 279, endPoint y: 520, distance: 79.8
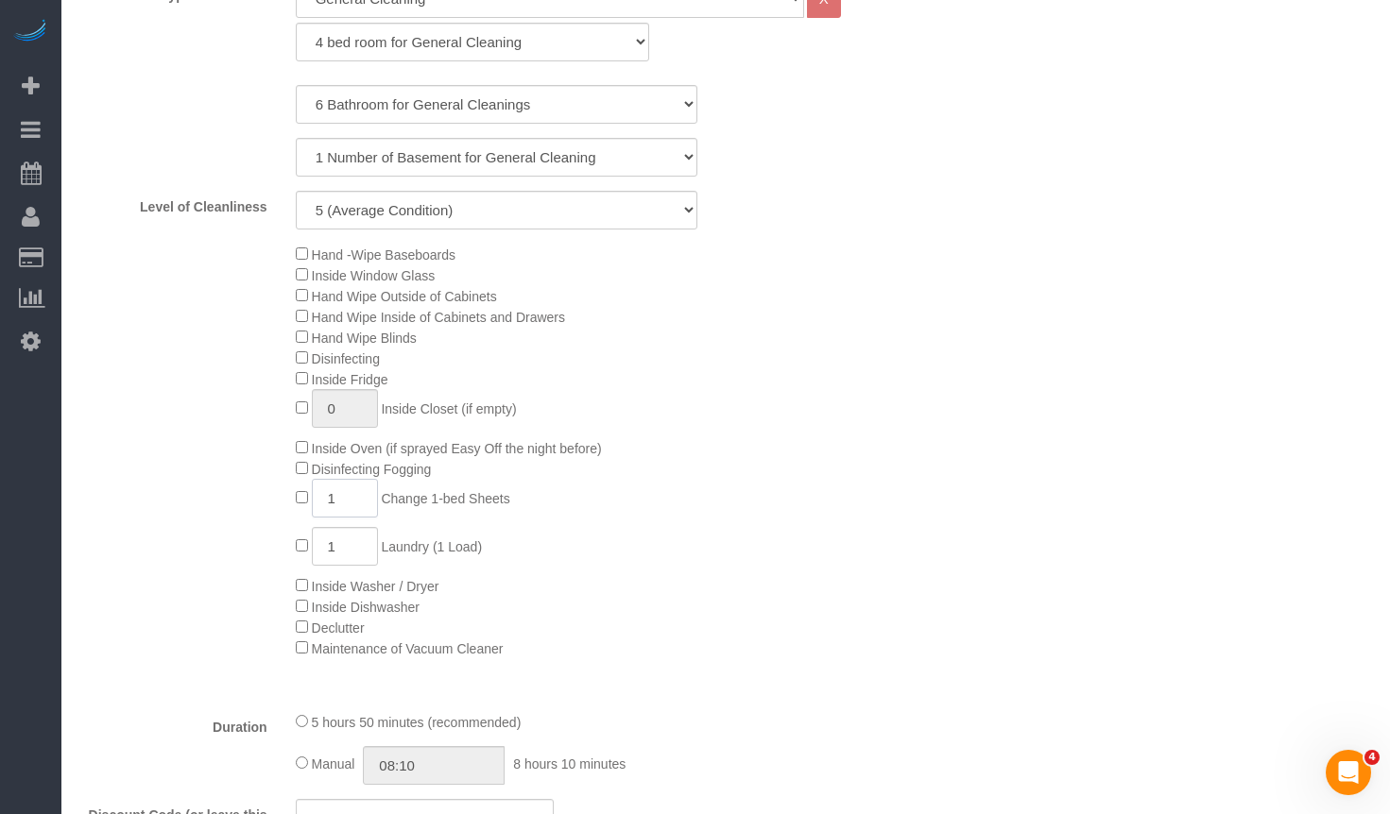
click at [279, 520] on div "Hand -Wipe Baseboards Inside Window Glass Hand Wipe Outside of Cabinets Hand Wi…" at bounding box center [496, 451] width 861 height 415
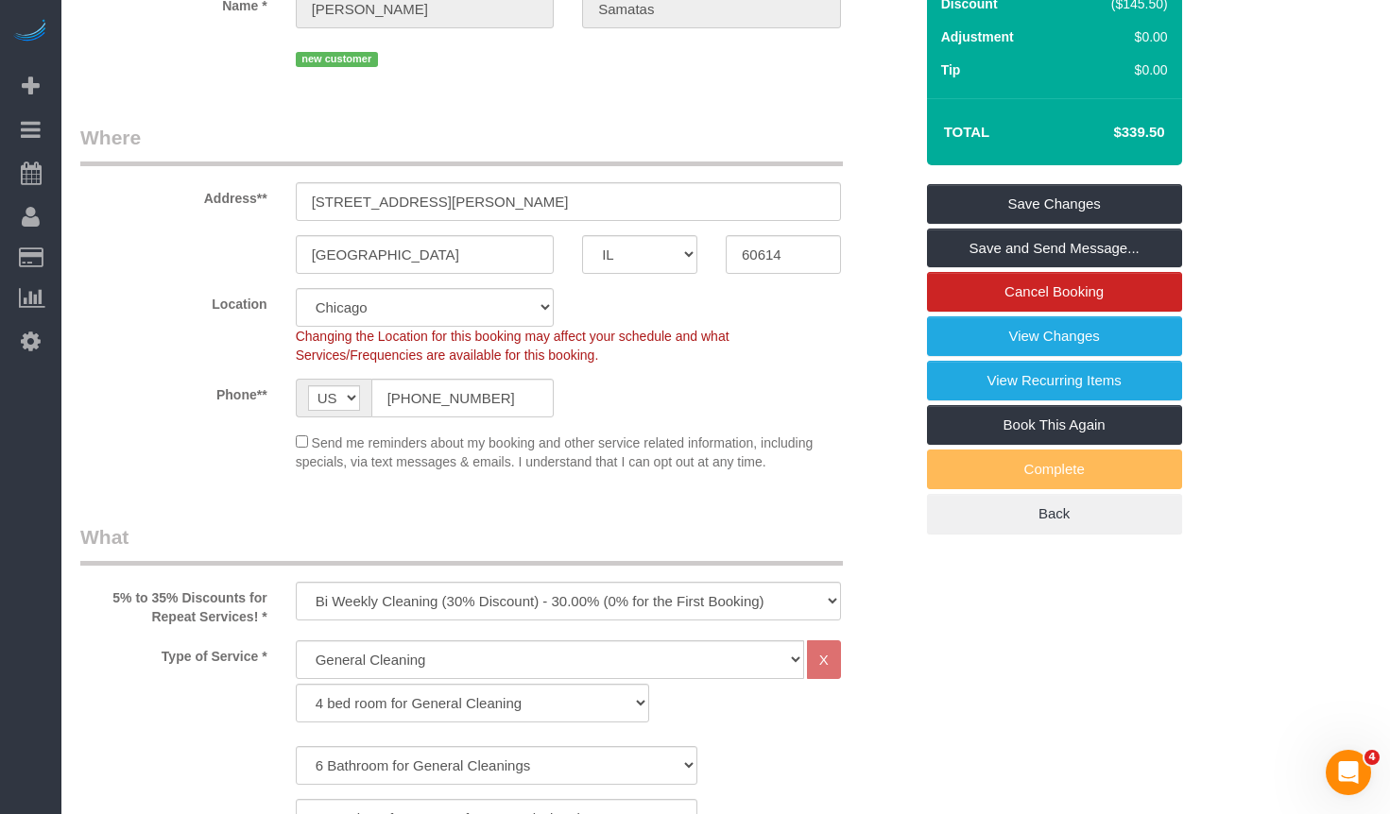
scroll to position [115, 0]
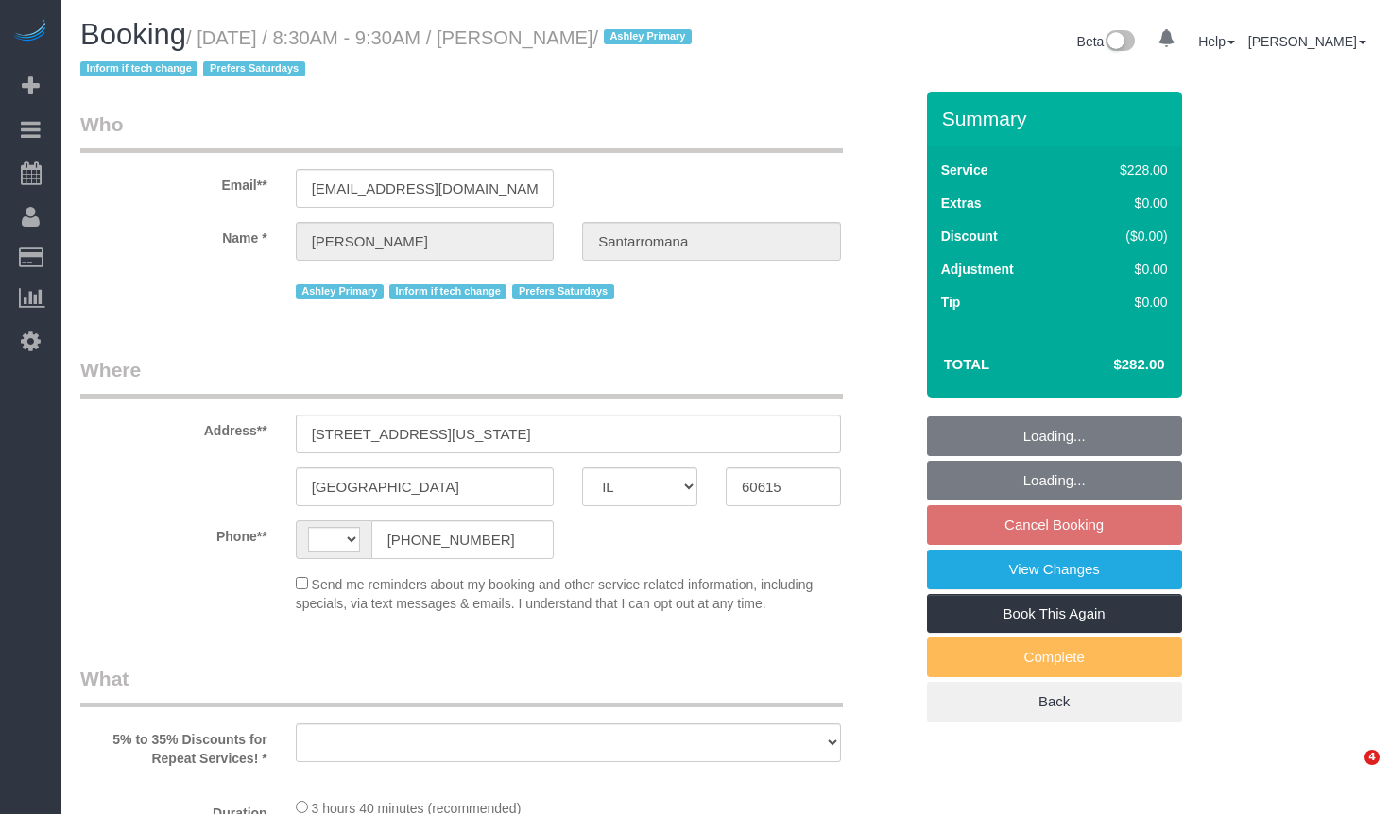
select select "IL"
select select "string:[GEOGRAPHIC_DATA]"
select select "object:970"
select select "string:fspay-9108200b-782d-49f1-9198-15d4cfa69289"
select select "number:1"
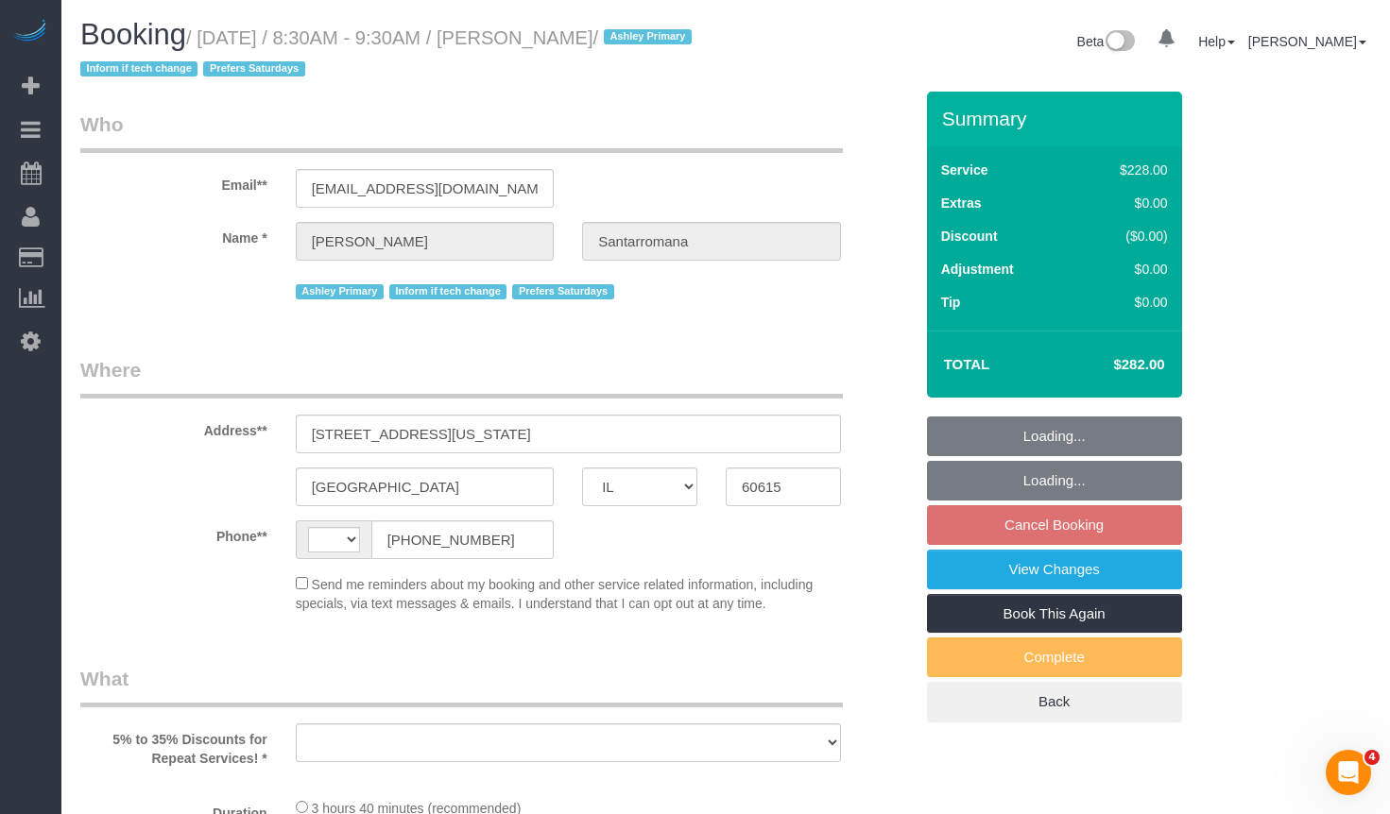
select select "number:66"
select select "number:139"
select select "number:104"
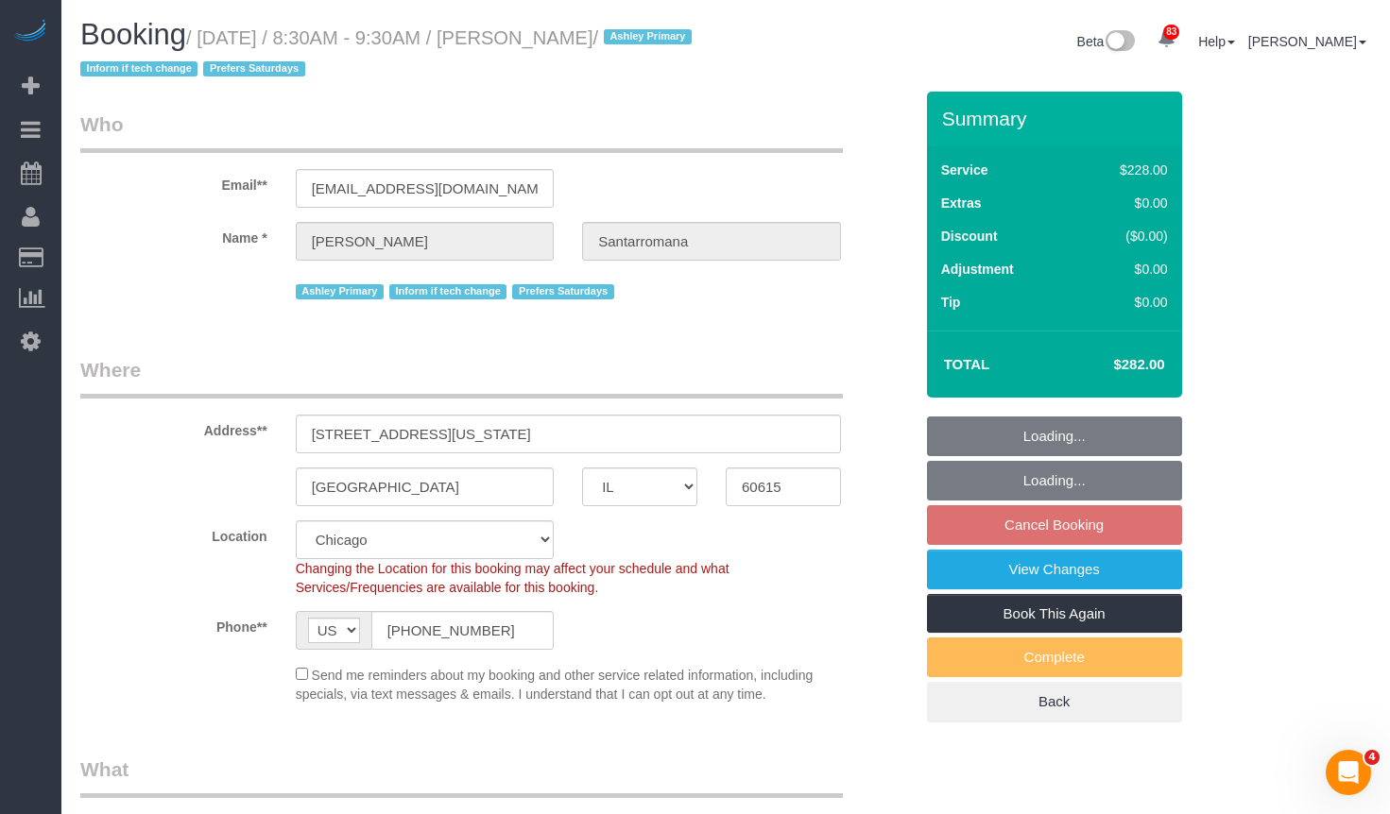
select select "512"
select select "2"
select select "4"
select select "object:1294"
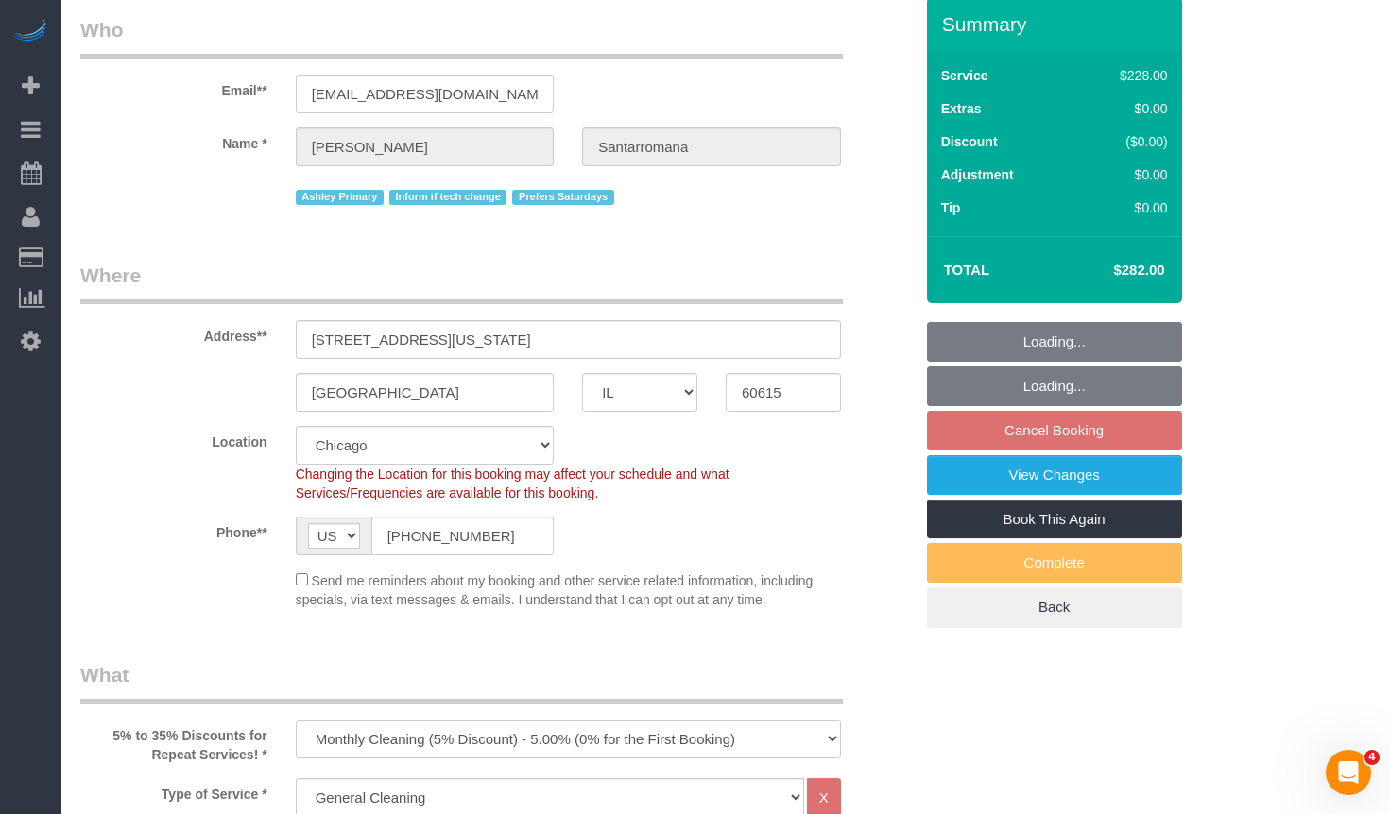
select select "2"
select select "4"
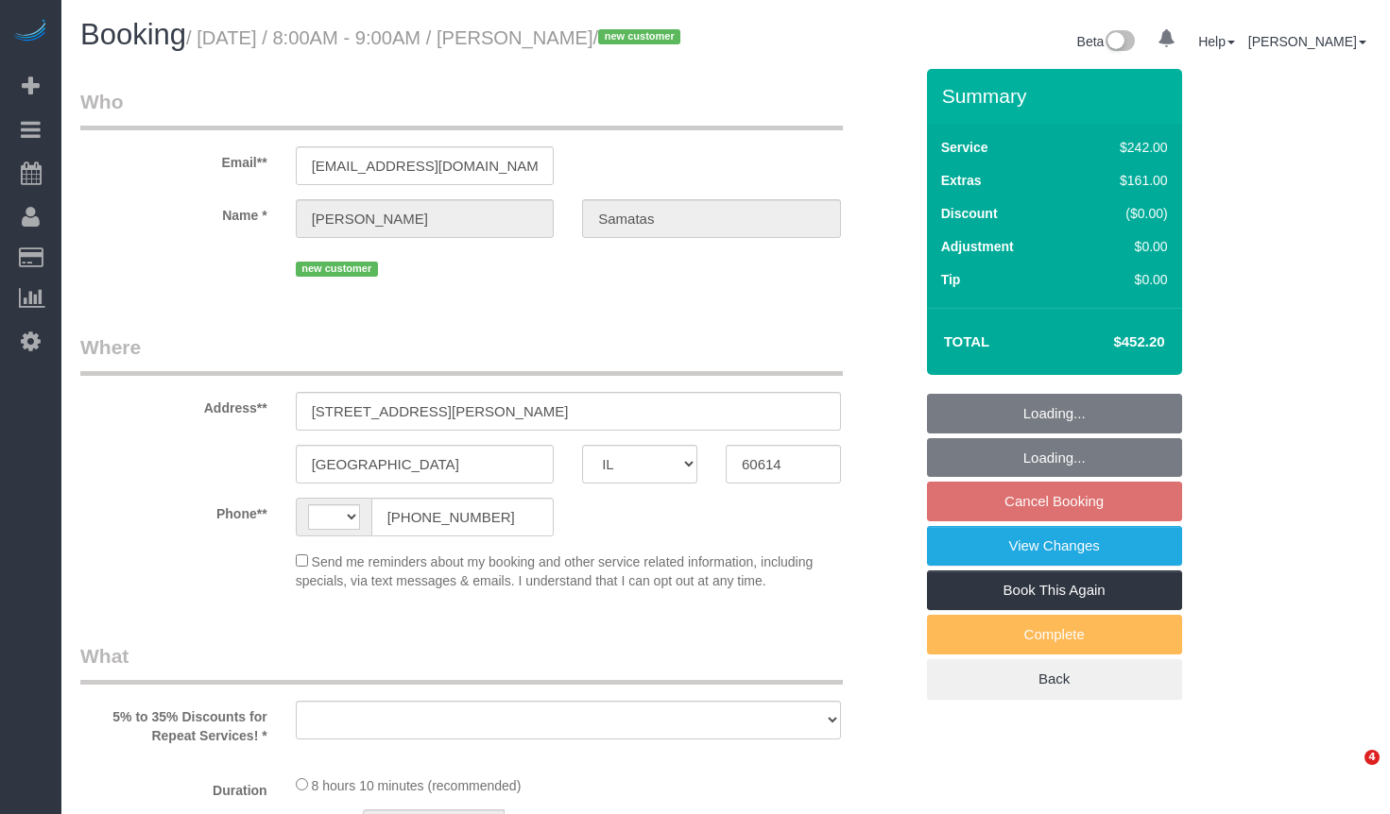
select select "IL"
select select "object:558"
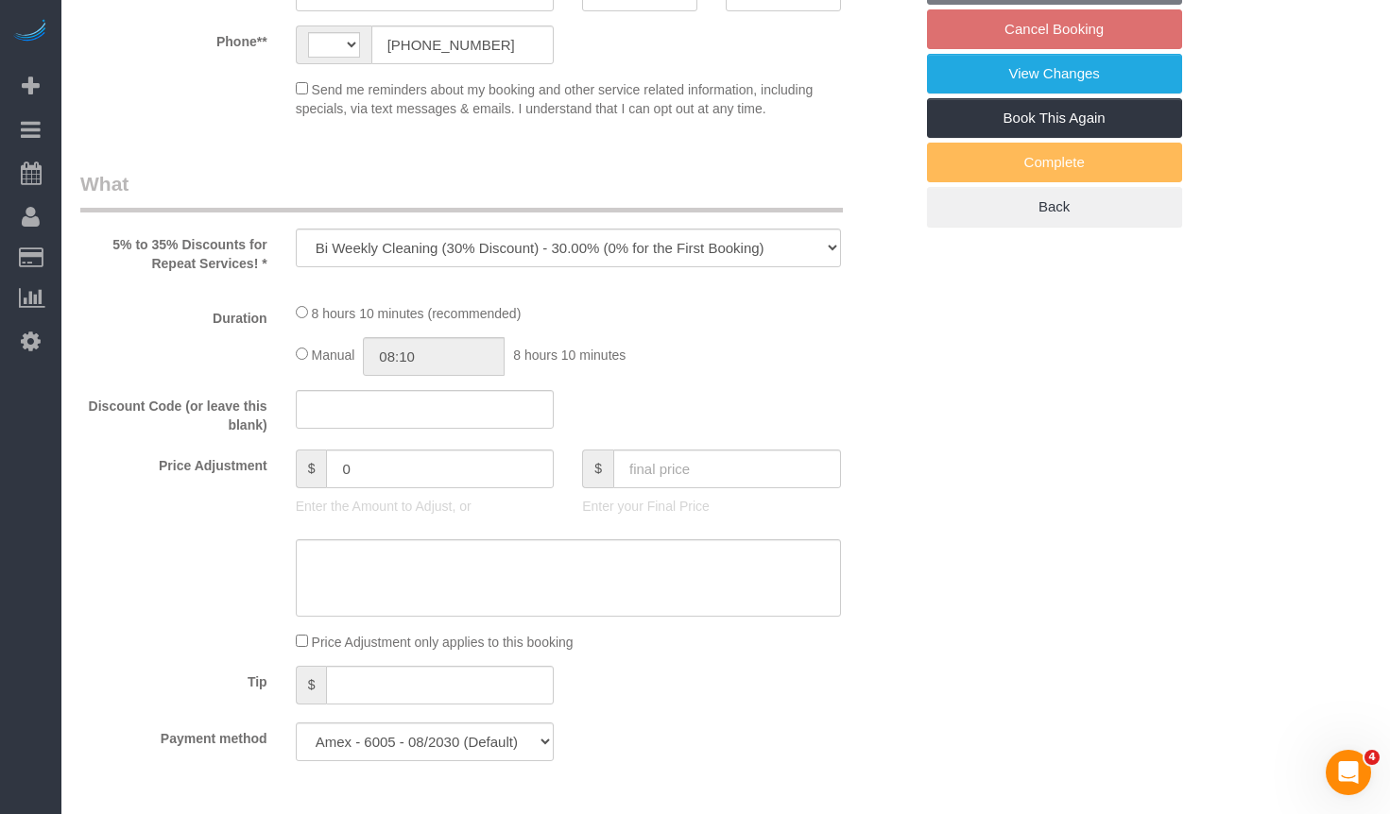
select select "string:[GEOGRAPHIC_DATA]"
select select "number:1"
select select "number:58"
select select "number:139"
select select "number:104"
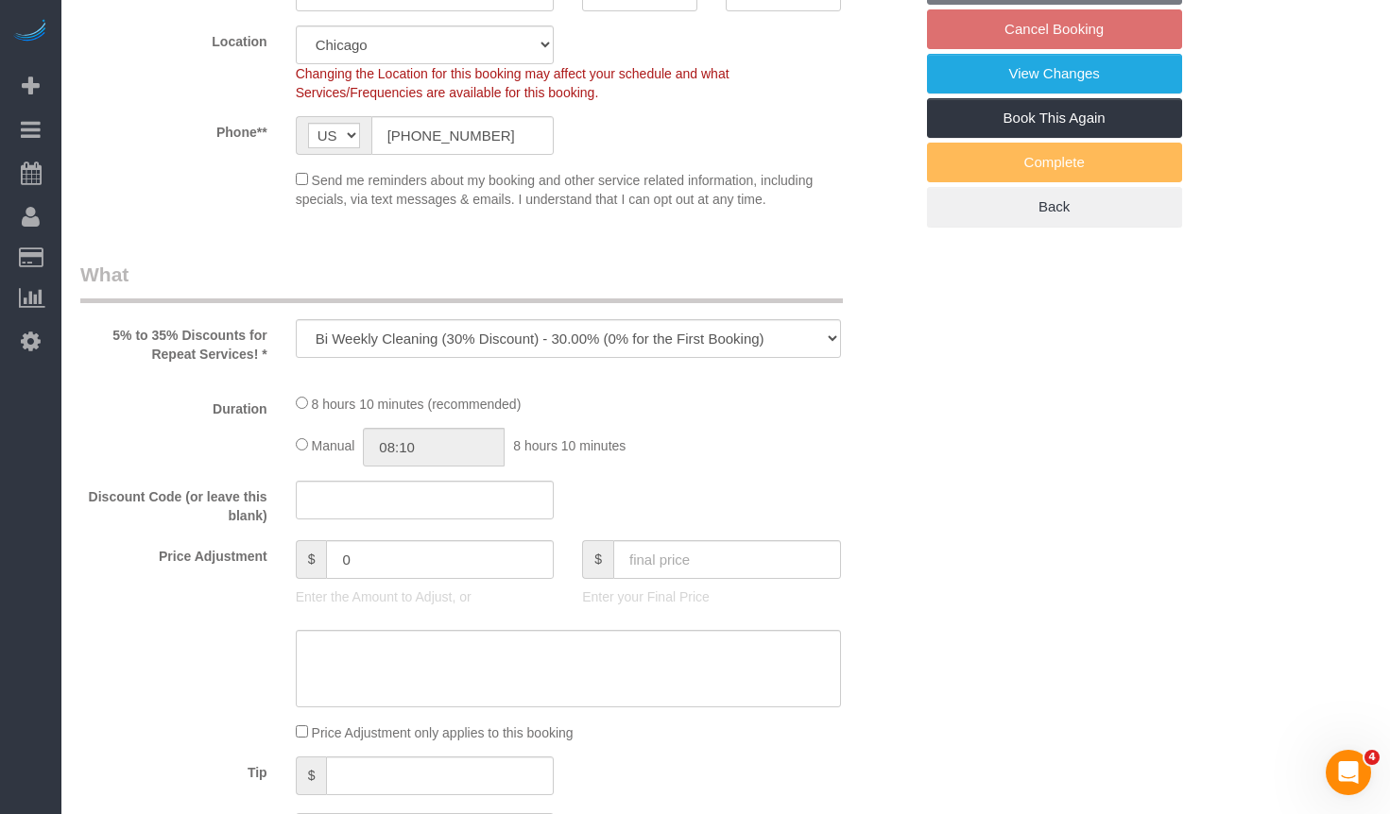
select select "object:1036"
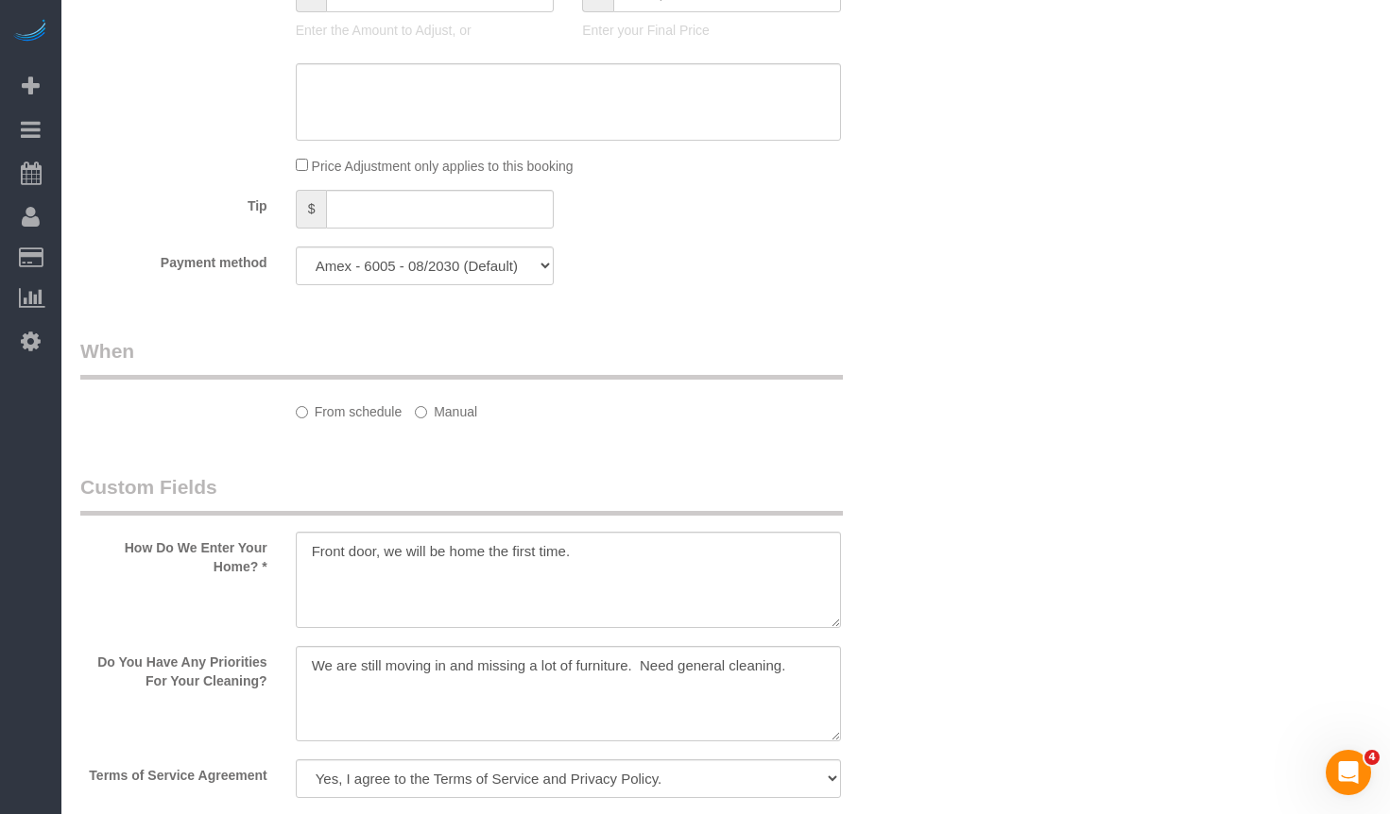
select select "512"
select select "6"
select select "1"
select select "5"
select select "spot1"
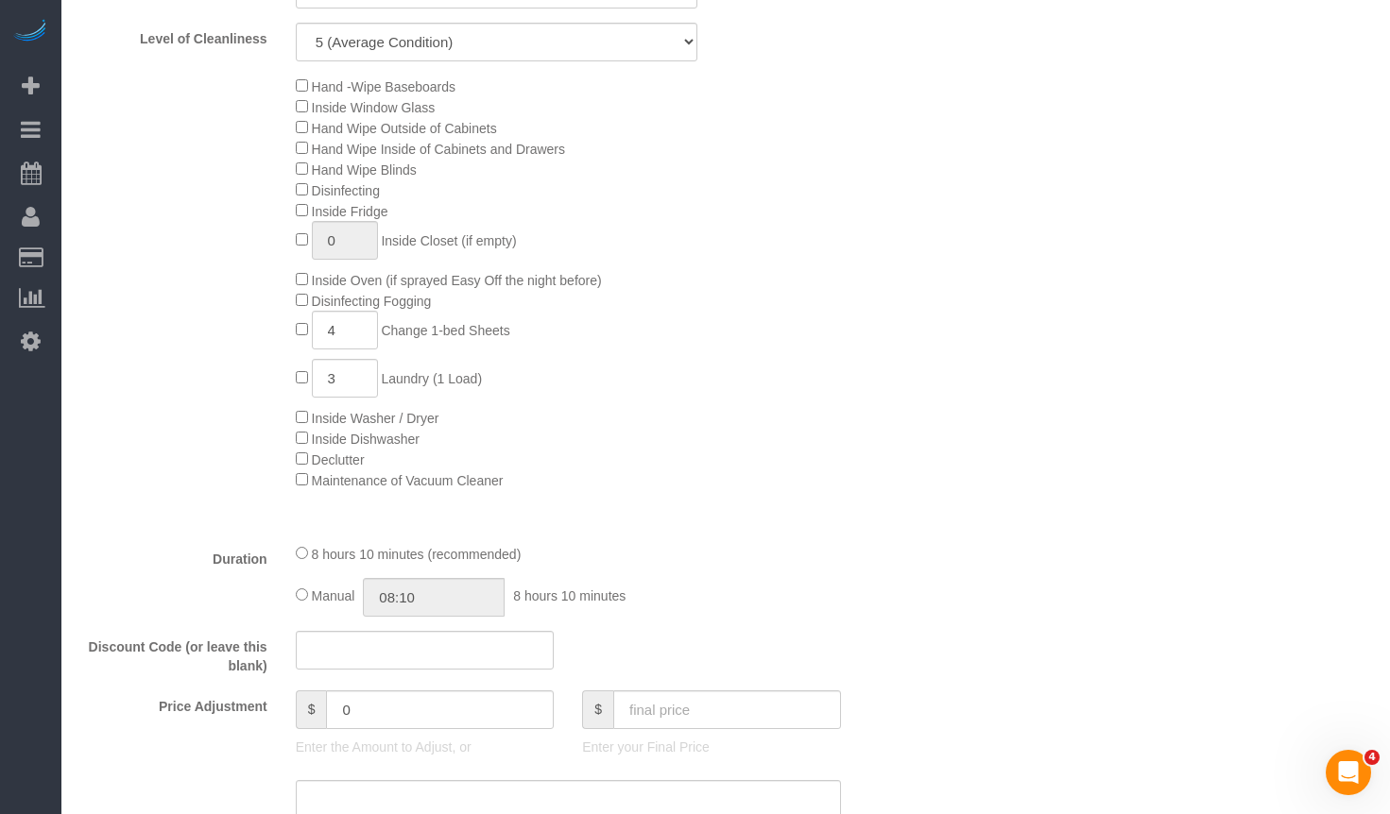
select select "6"
select select "1"
select select "5"
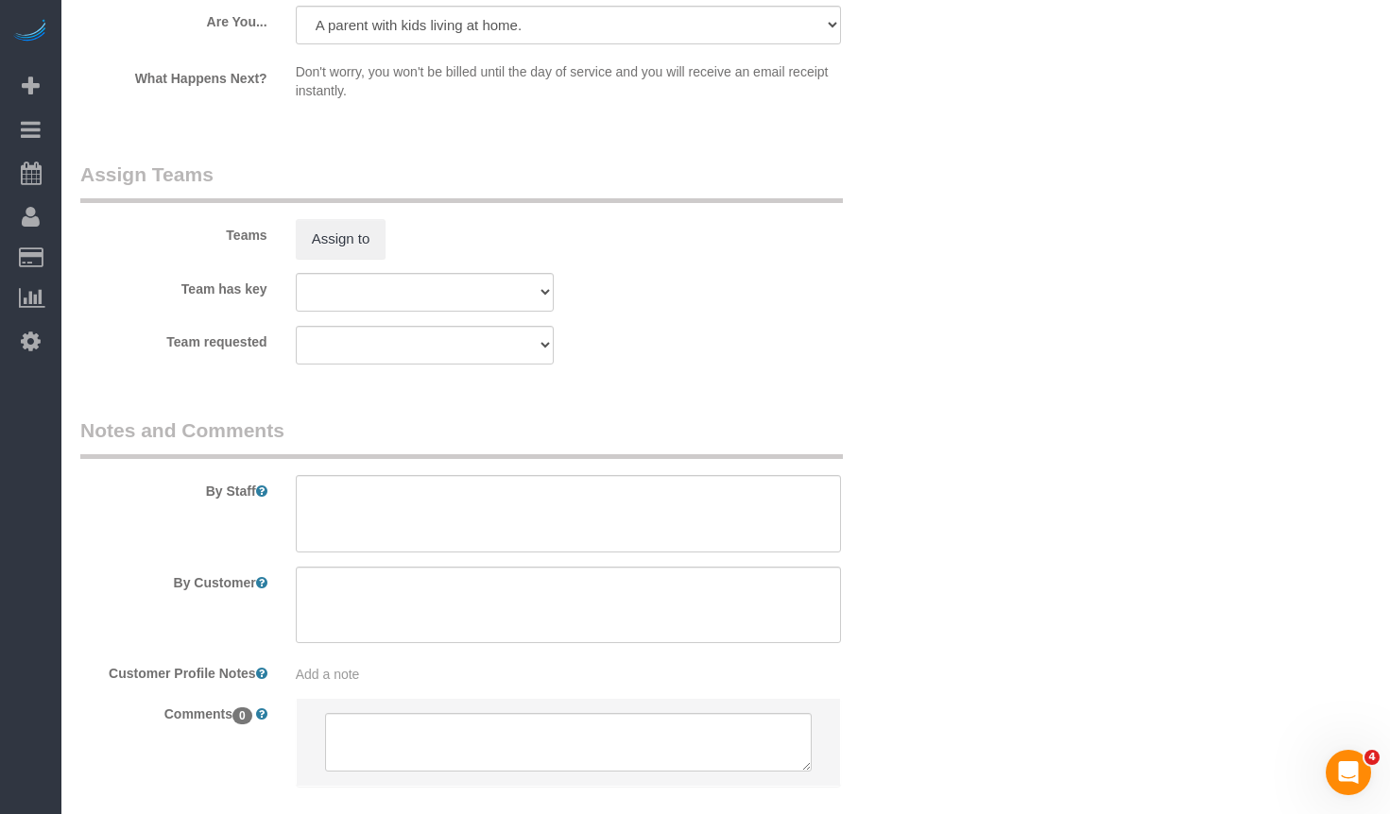
scroll to position [3328, 0]
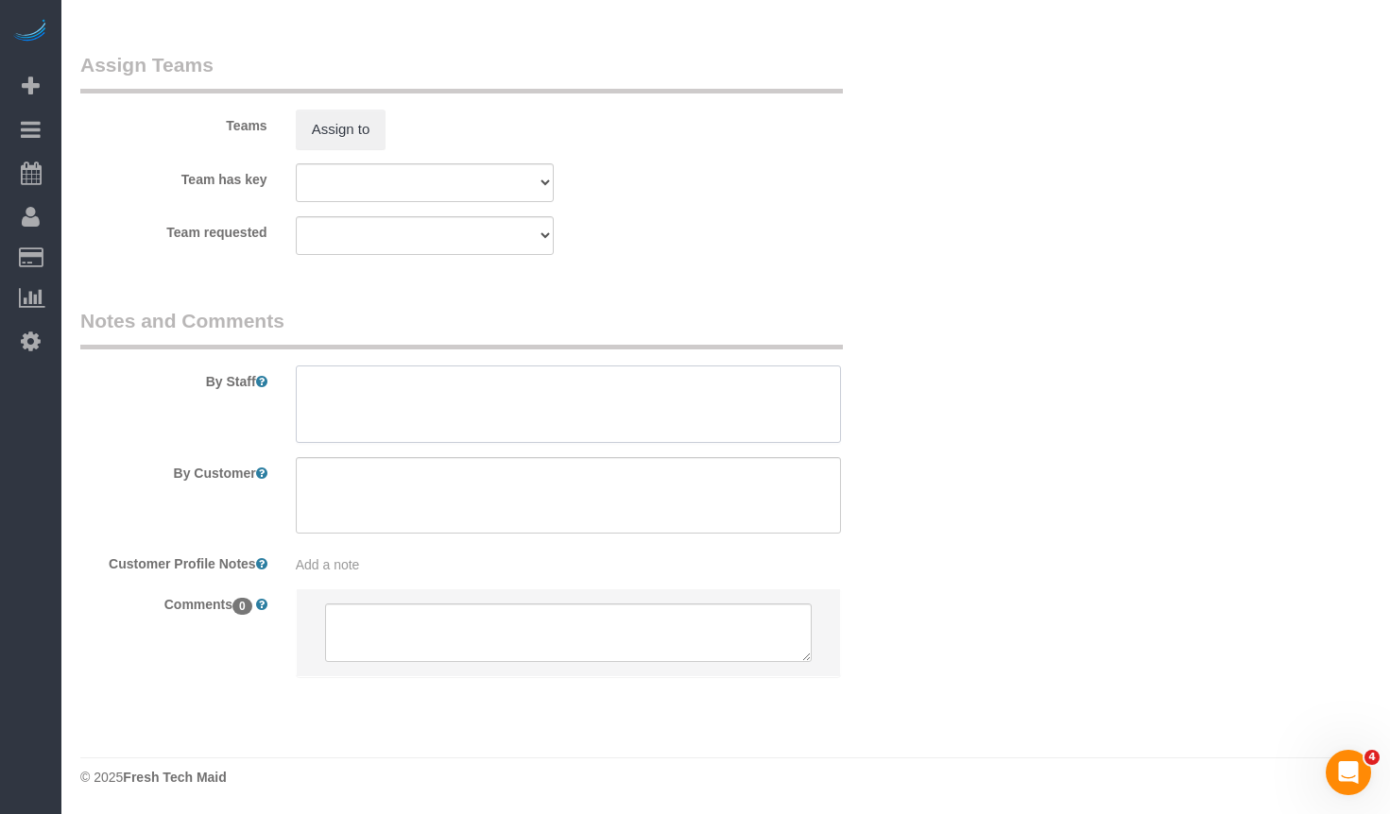
click at [683, 413] on textarea at bounding box center [568, 404] width 545 height 77
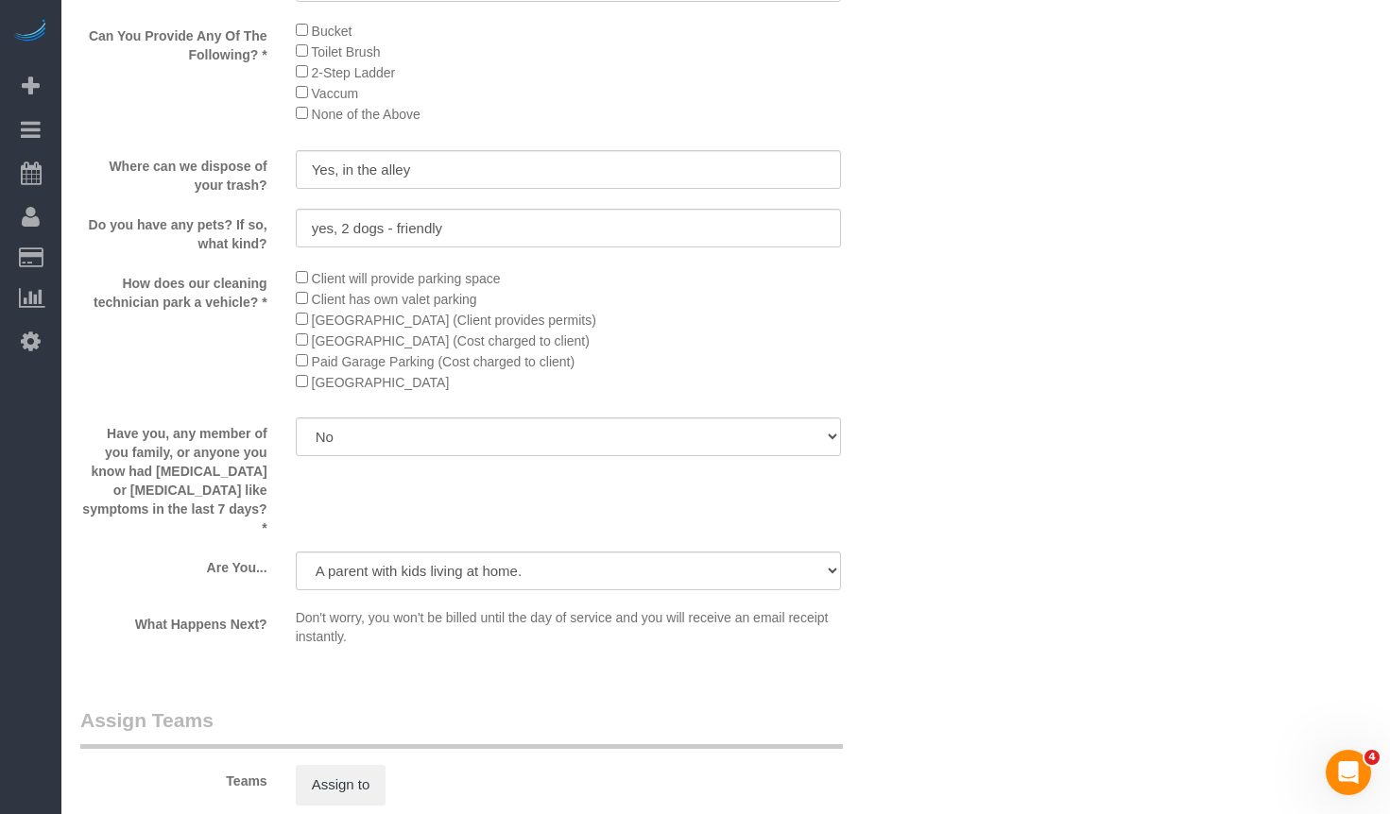
scroll to position [2950, 0]
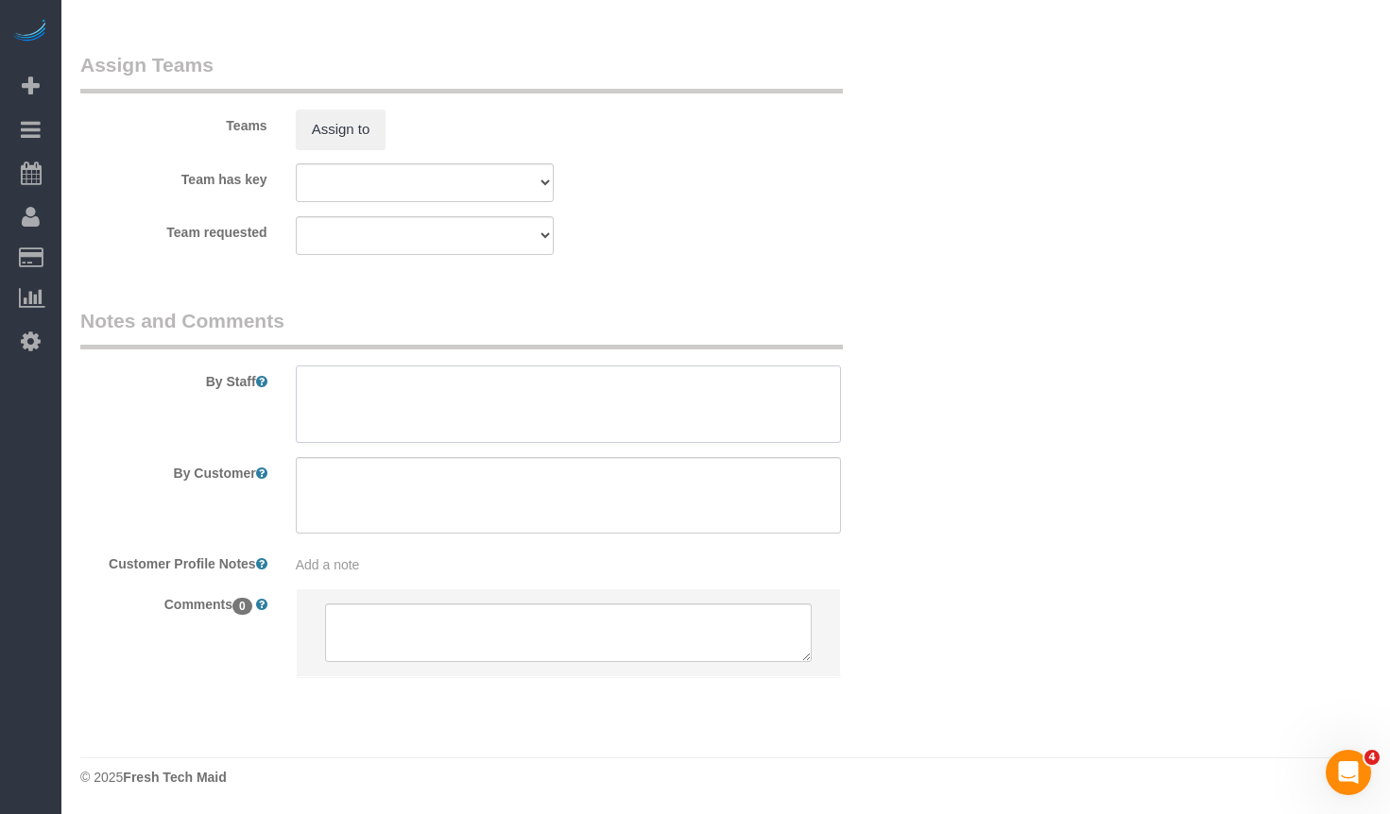
drag, startPoint x: 505, startPoint y: 410, endPoint x: 790, endPoint y: 356, distance: 290.4
click at [505, 410] on textarea at bounding box center [568, 404] width 545 height 77
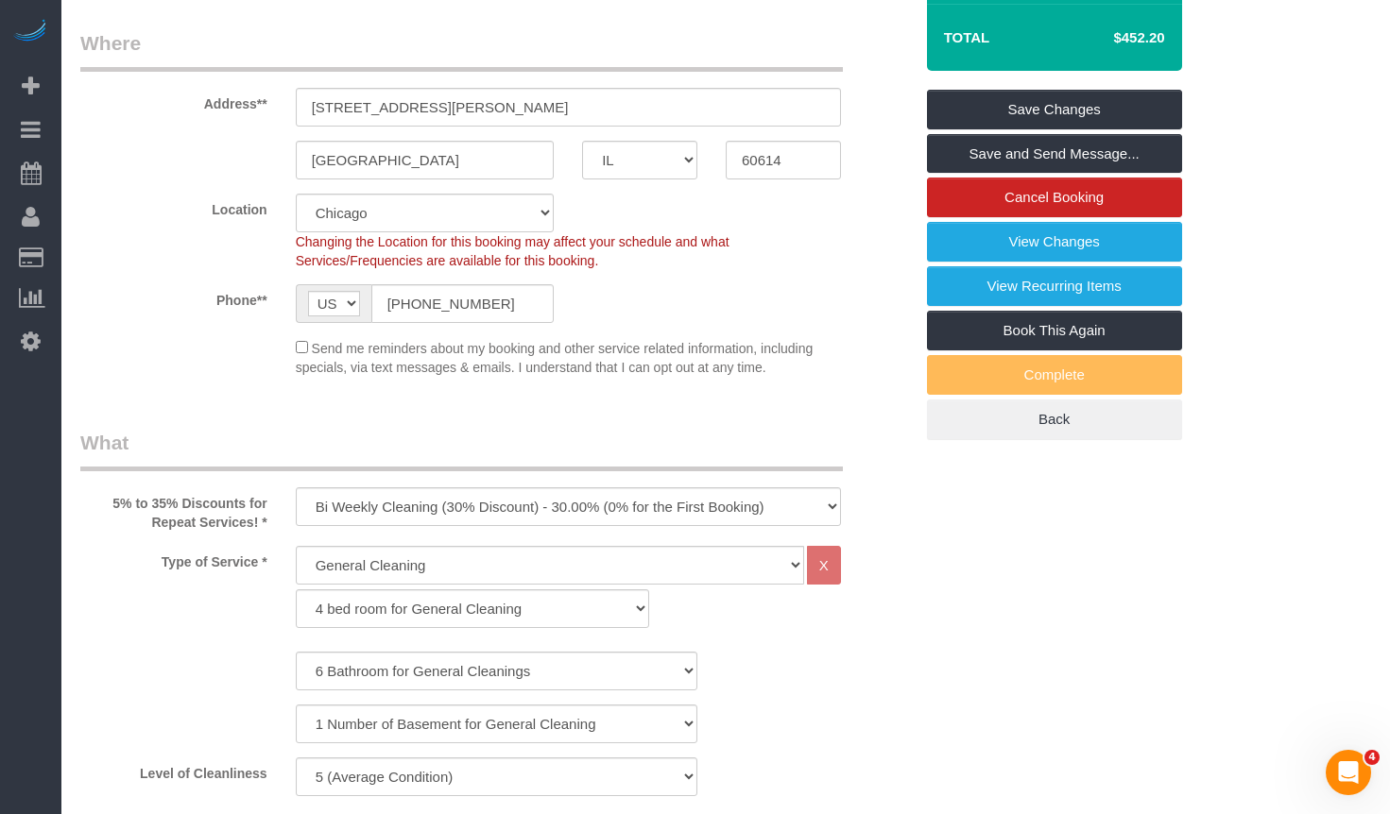
scroll to position [0, 0]
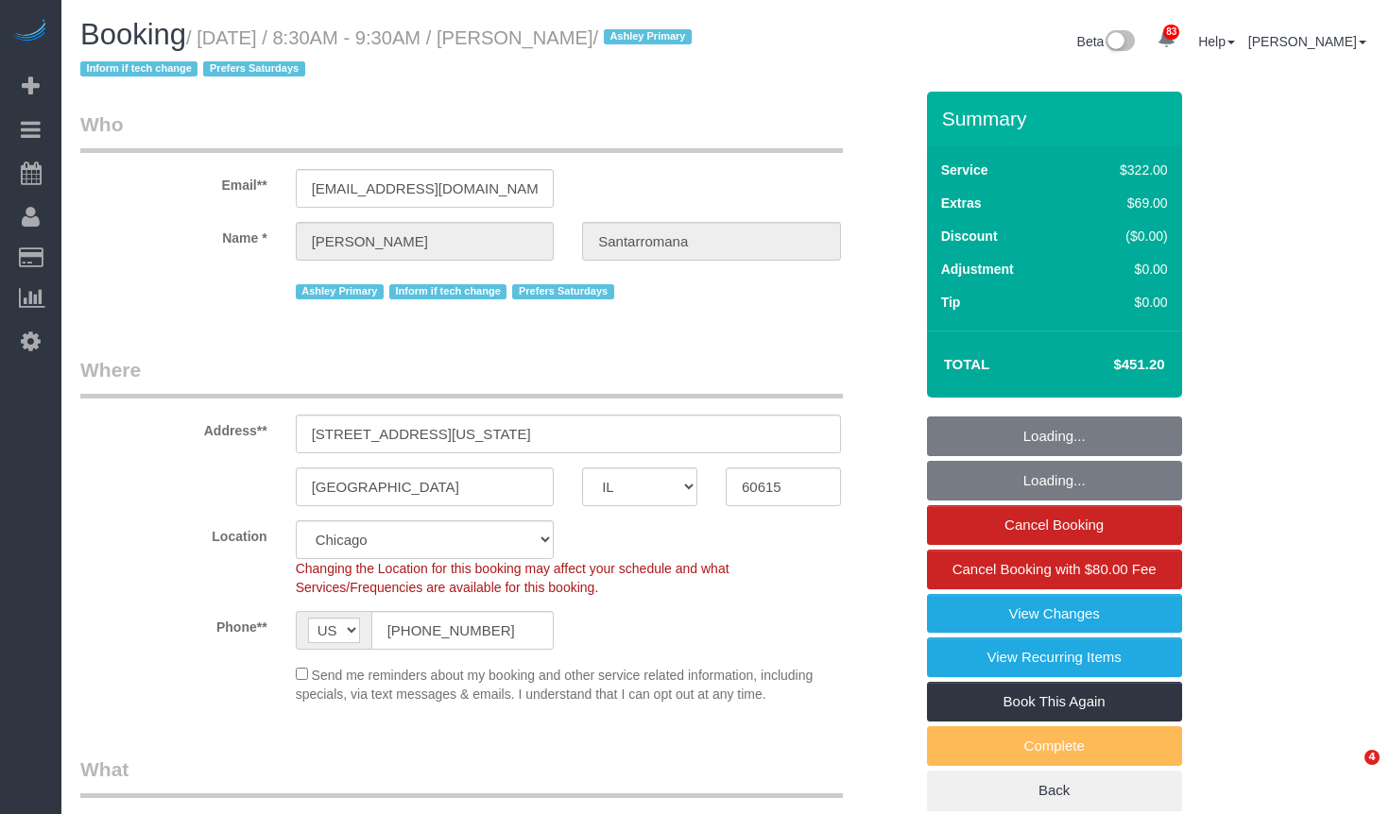
select select "IL"
select select "513"
select select "number:1"
select select "number:66"
select select "number:139"
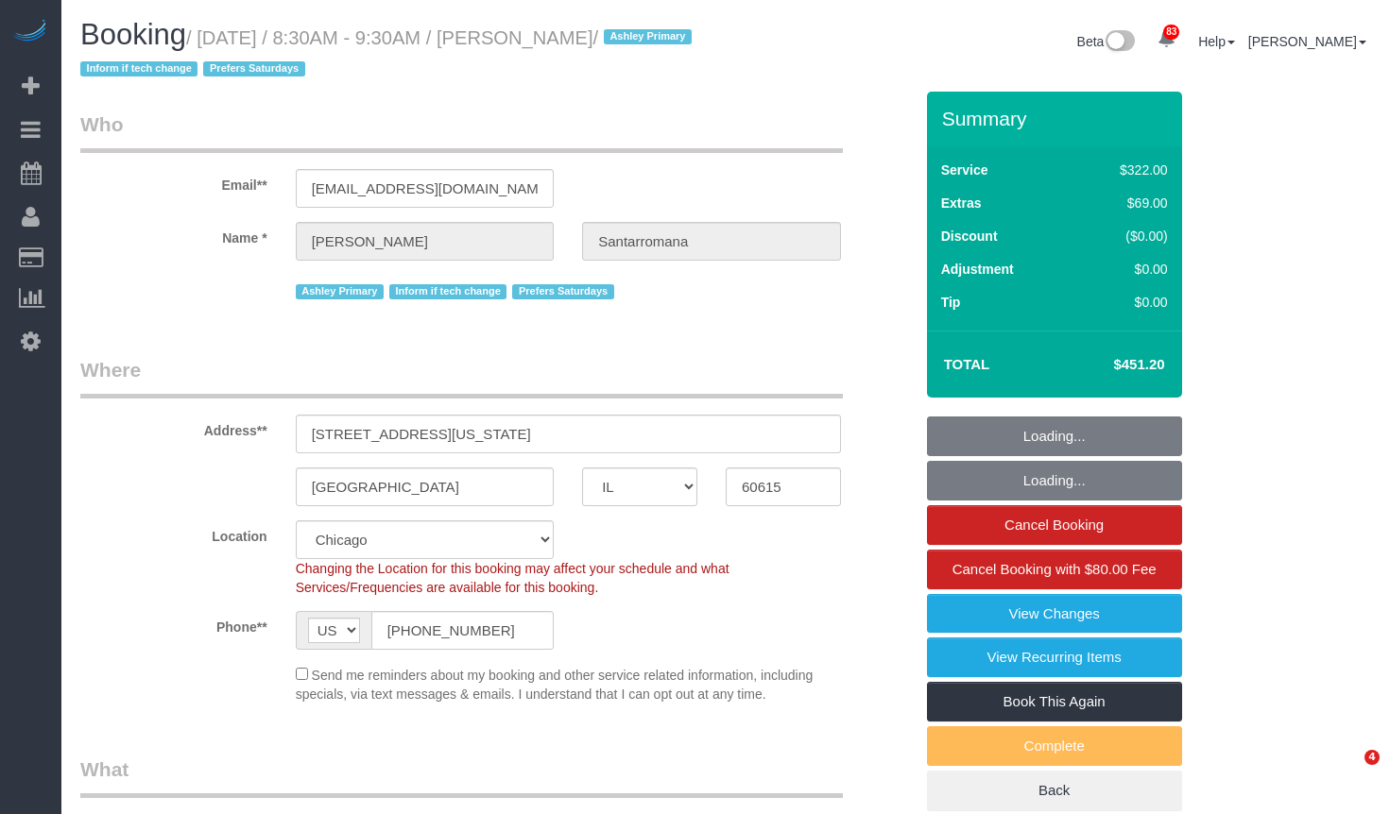
select select "number:104"
select select "object:1205"
select select "2"
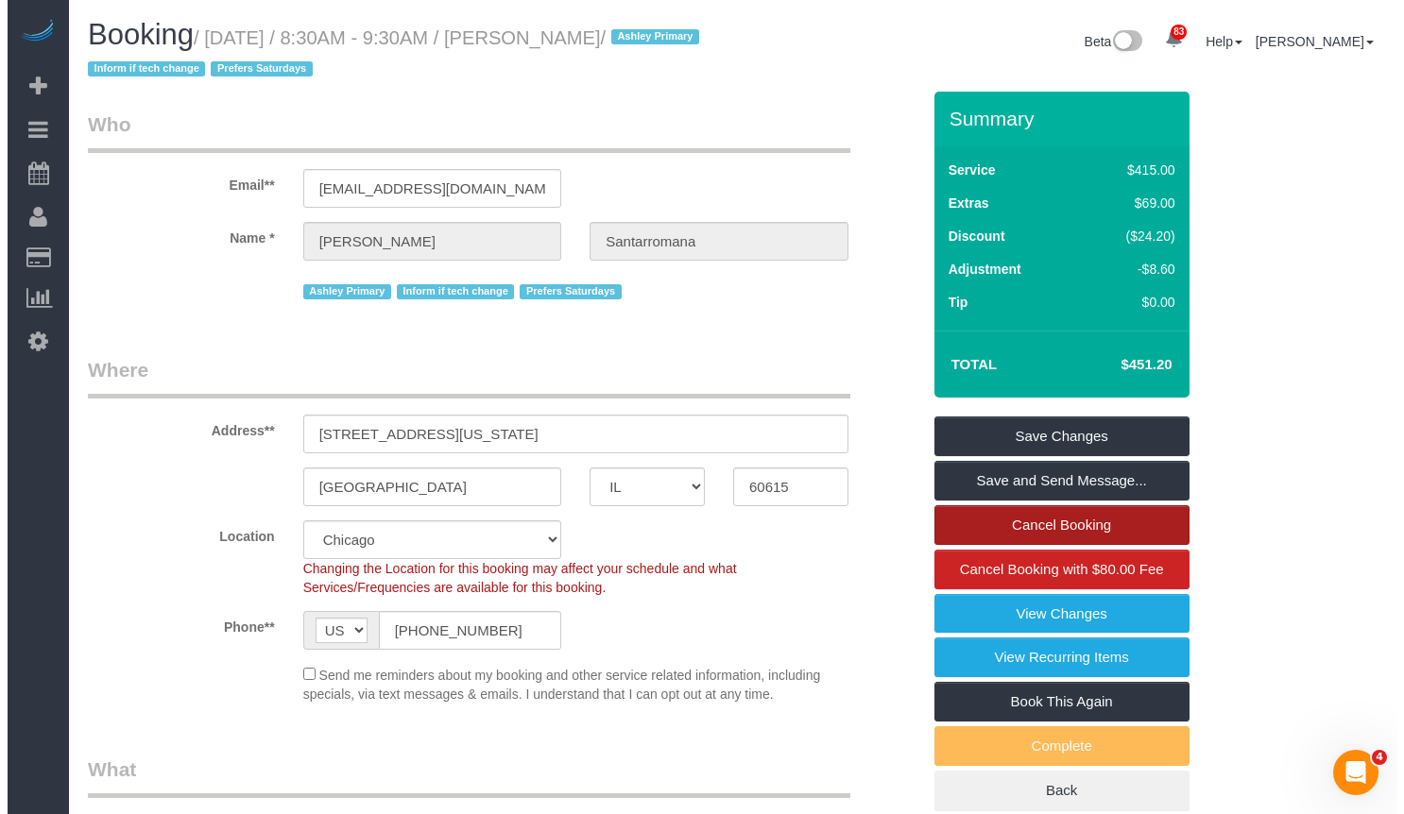
scroll to position [94, 0]
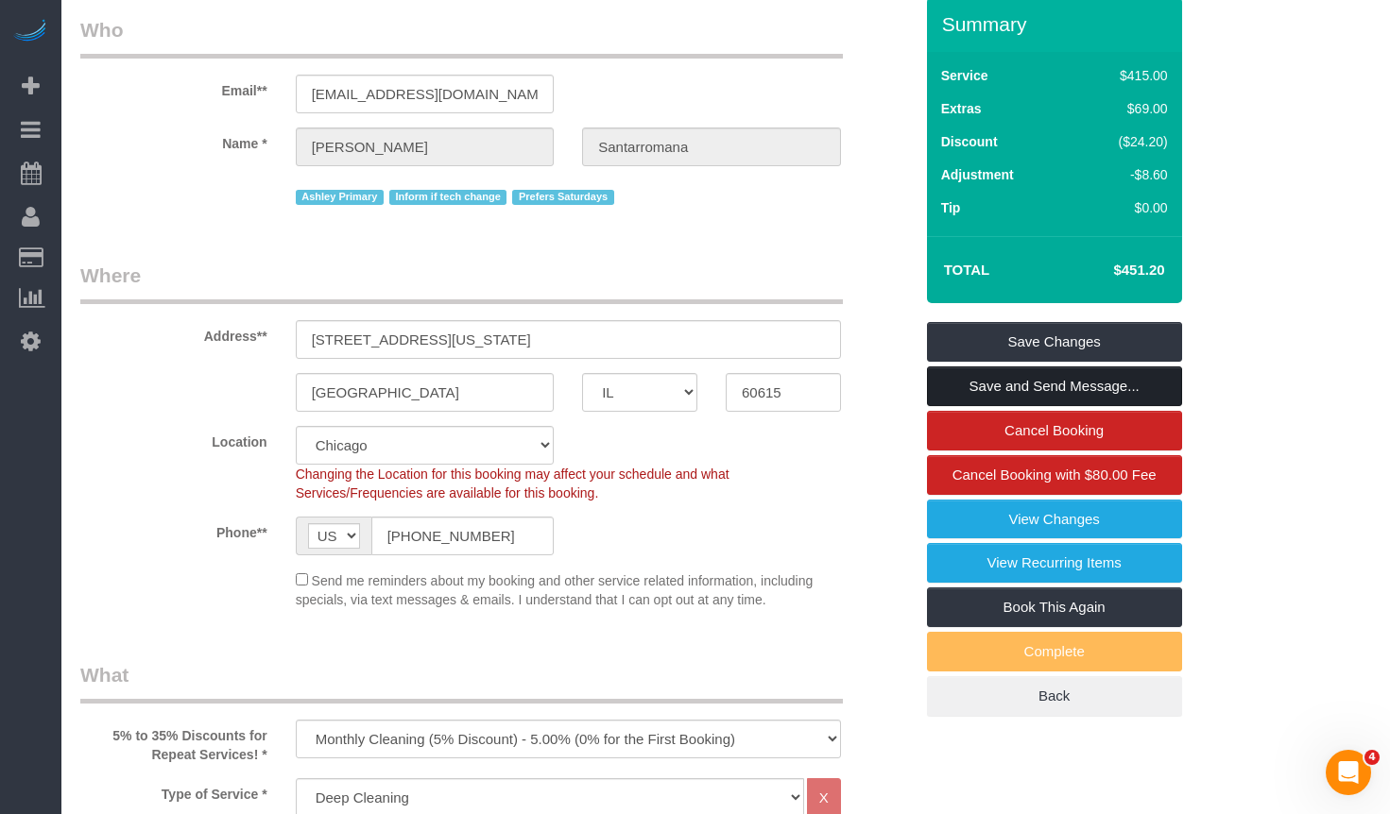
click at [1102, 377] on link "Save and Send Message..." at bounding box center [1054, 387] width 255 height 40
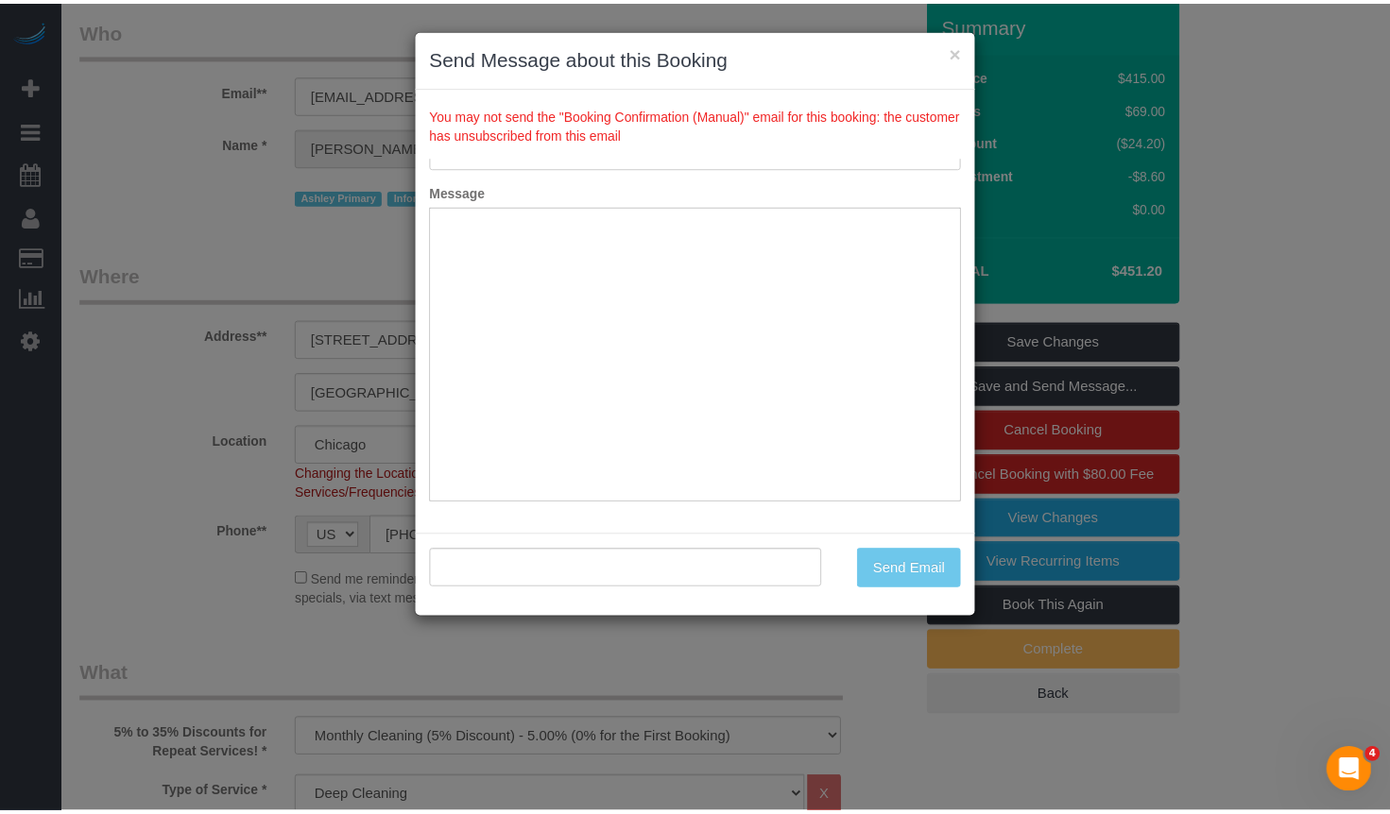
scroll to position [0, 0]
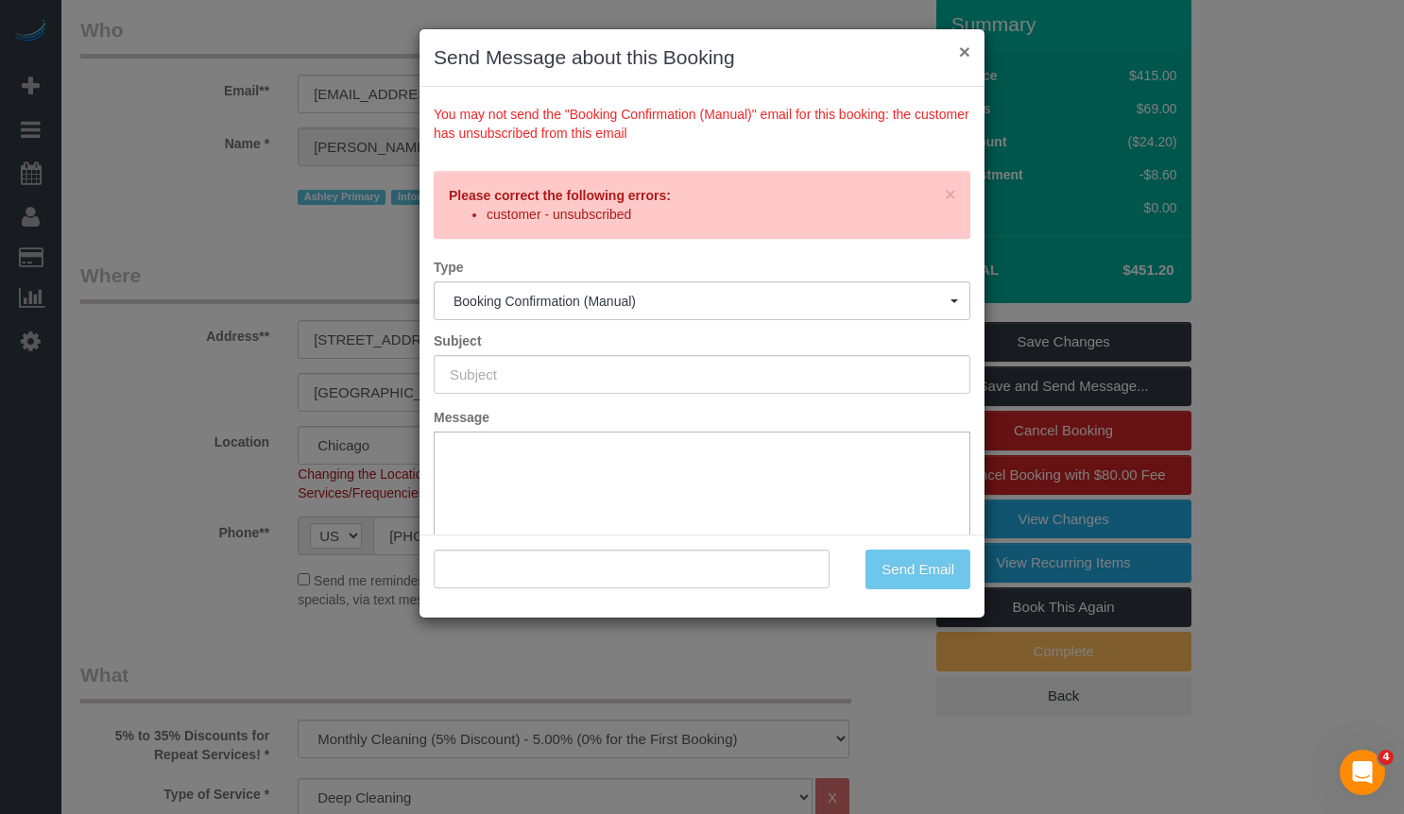
click at [963, 54] on button "×" at bounding box center [964, 52] width 11 height 20
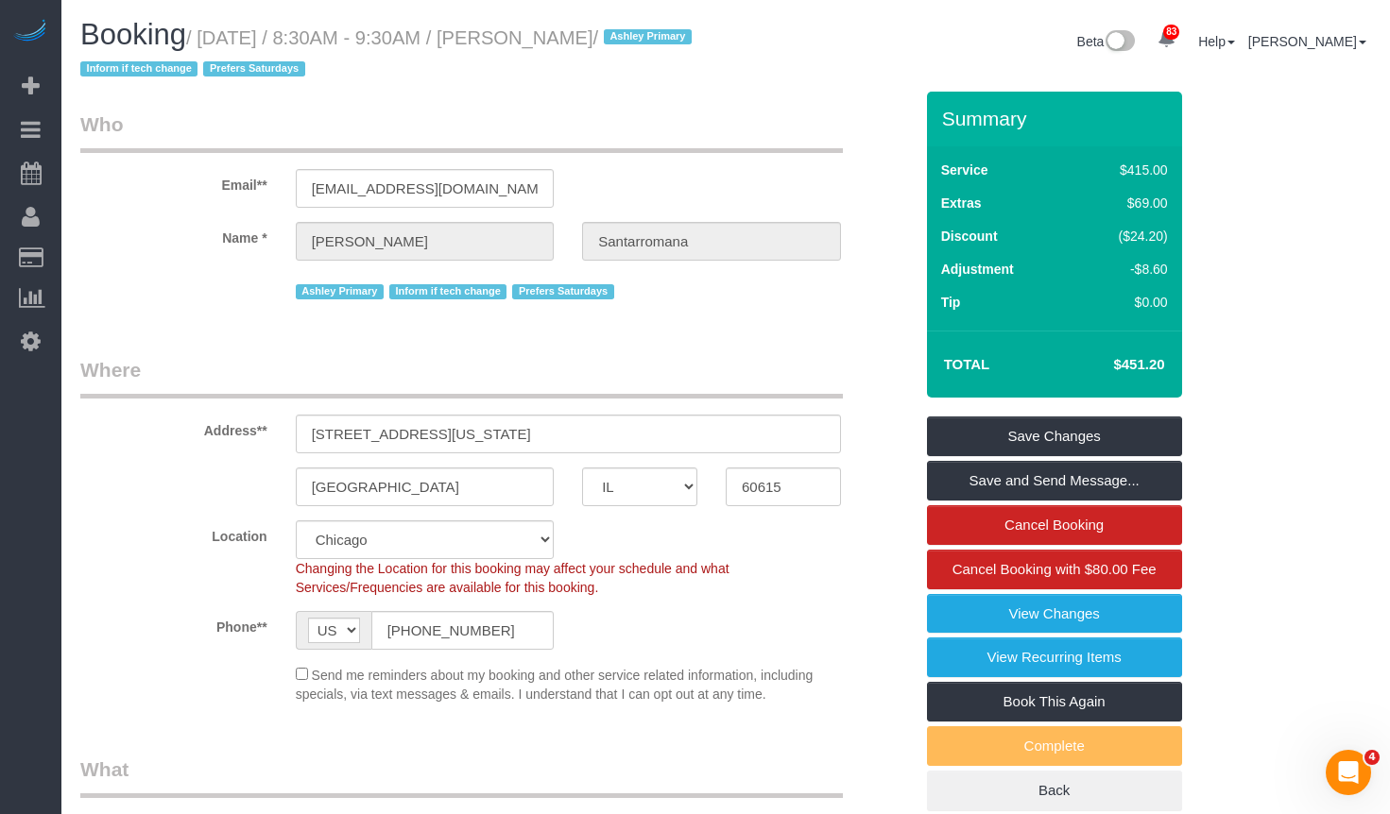
drag, startPoint x: 1112, startPoint y: 368, endPoint x: 1171, endPoint y: 369, distance: 58.6
click at [1169, 368] on td "$451.20" at bounding box center [1110, 364] width 123 height 47
copy h4 "$451.20"
